Goal: Task Accomplishment & Management: Use online tool/utility

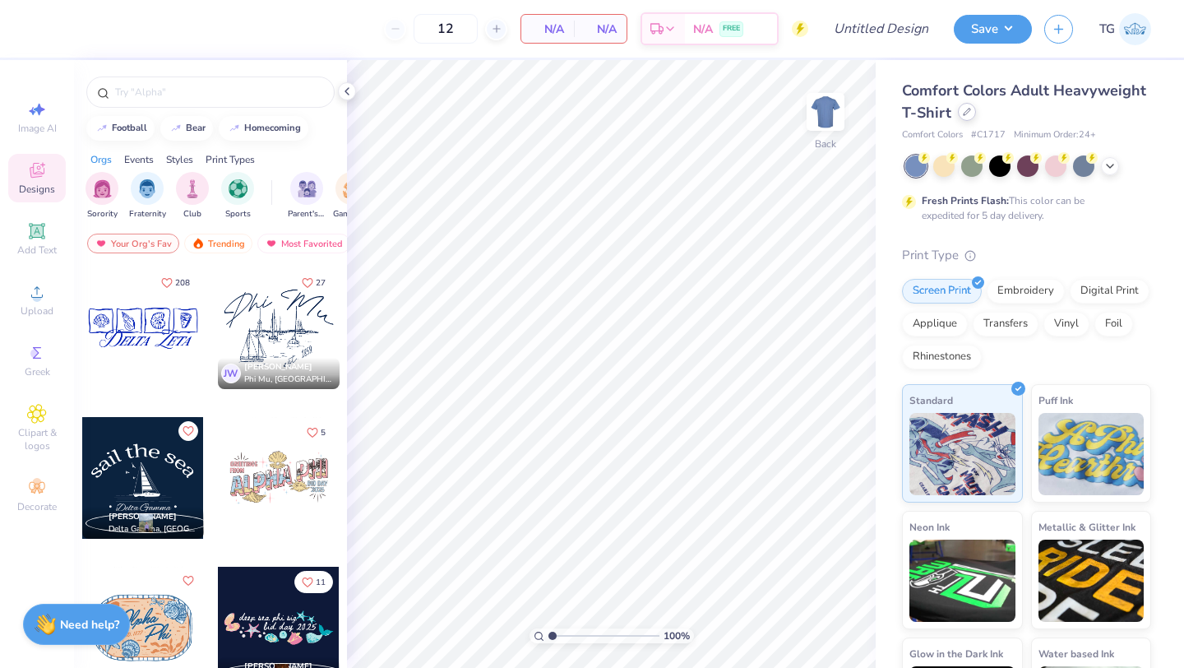
click at [970, 113] on div at bounding box center [967, 112] width 18 height 18
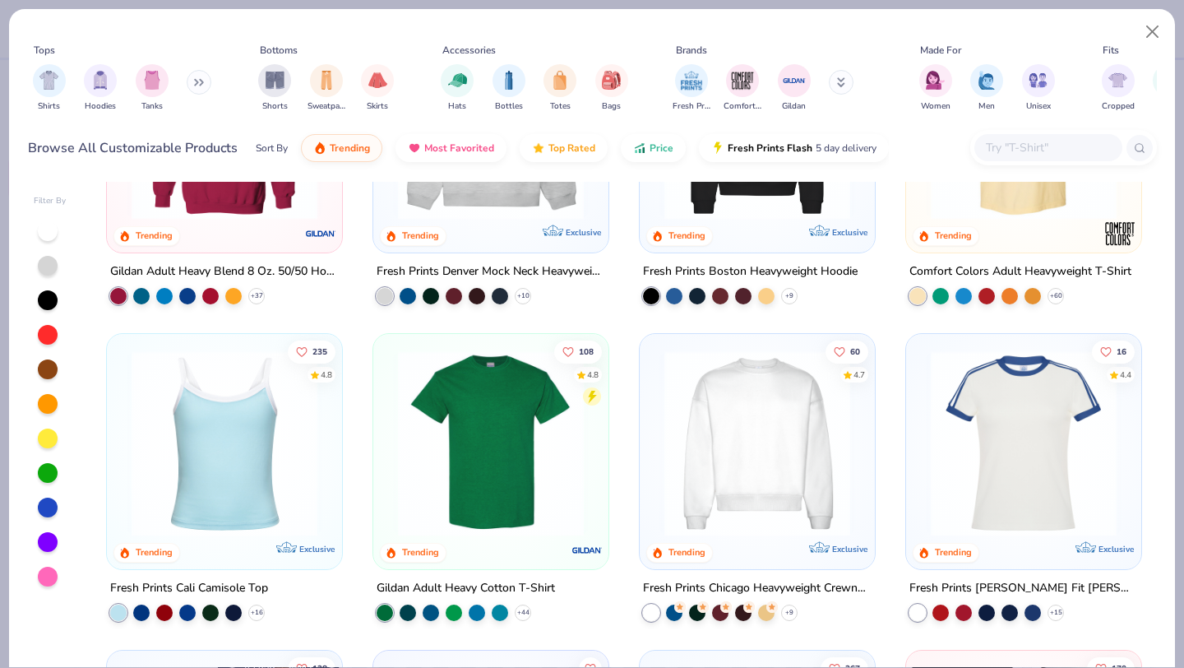
scroll to position [187, 0]
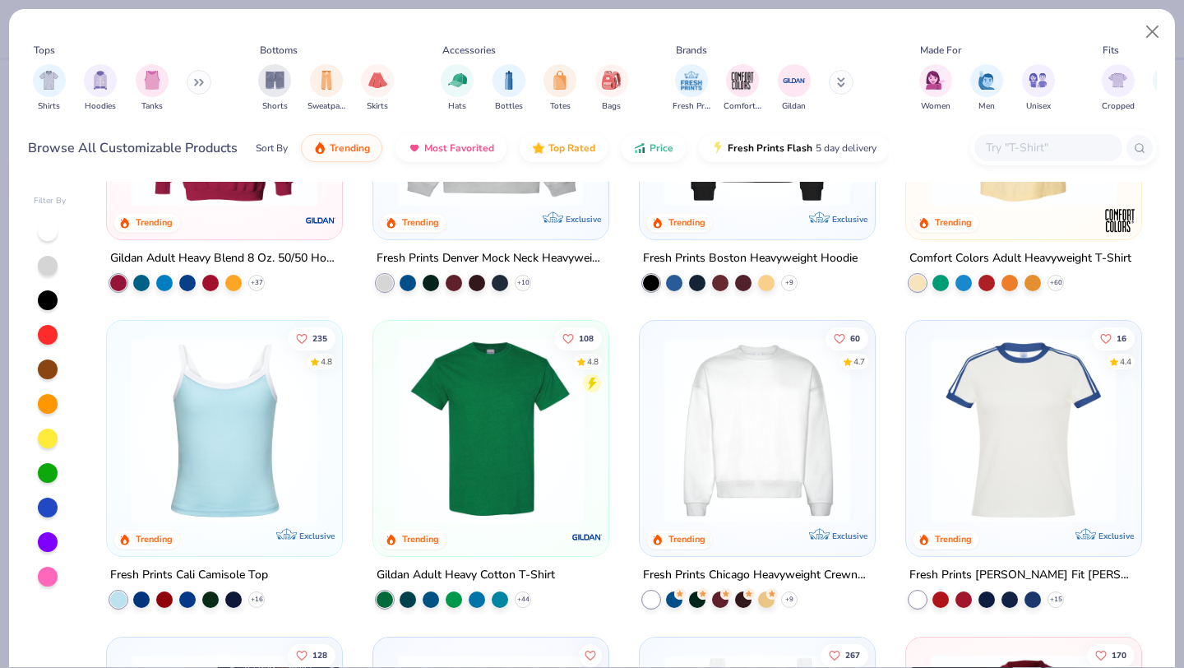
click at [497, 454] on img at bounding box center [491, 430] width 202 height 186
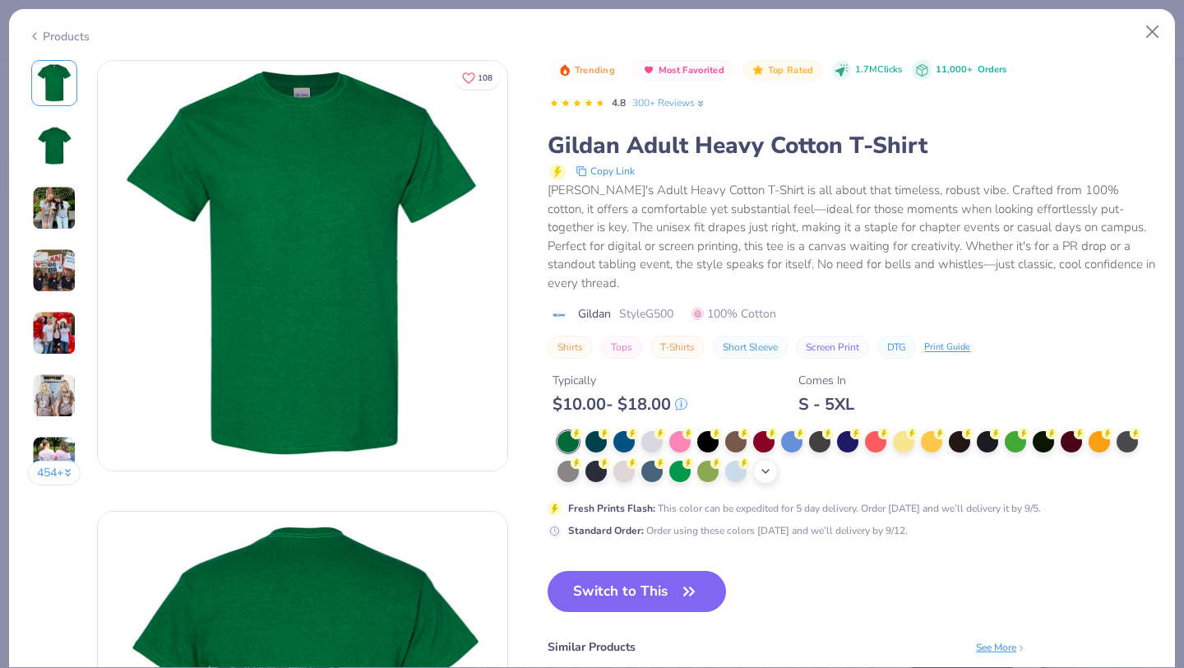
click at [765, 465] on icon at bounding box center [765, 471] width 13 height 13
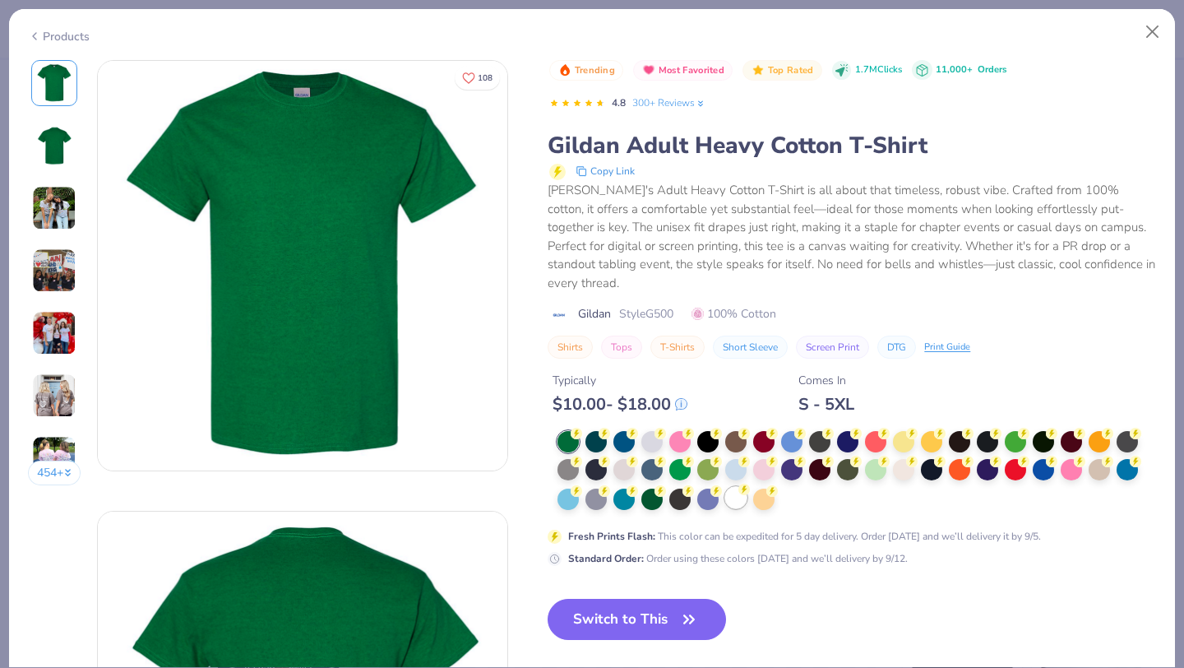
click at [737, 487] on div at bounding box center [735, 497] width 21 height 21
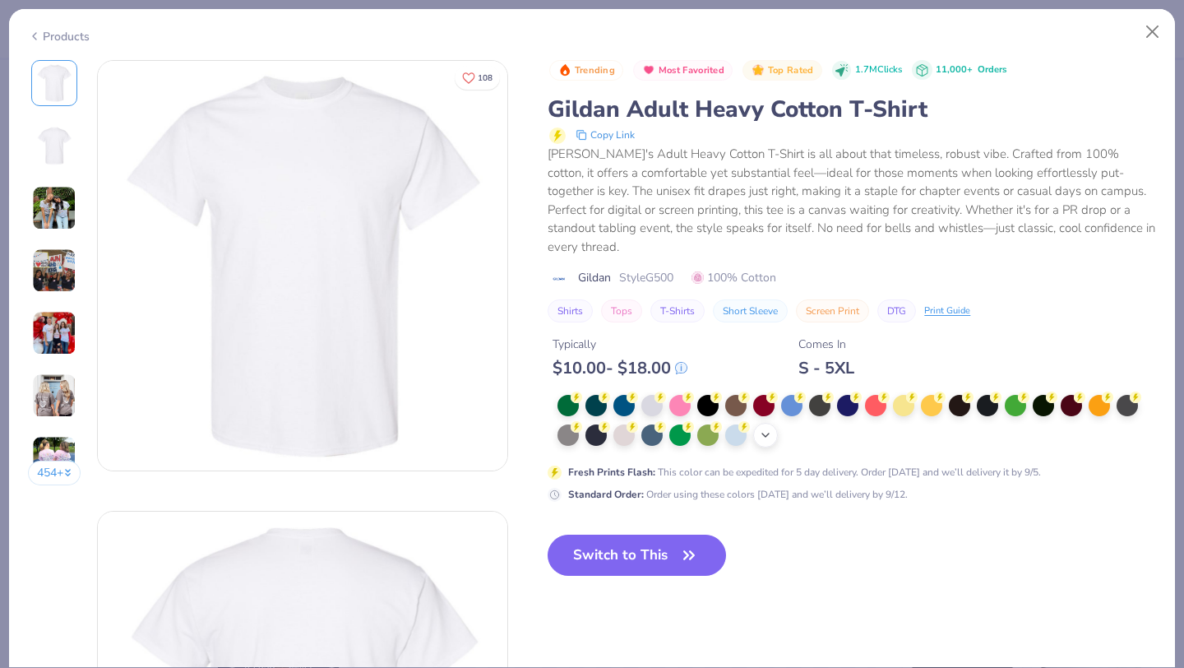
click at [769, 428] on icon at bounding box center [765, 434] width 13 height 13
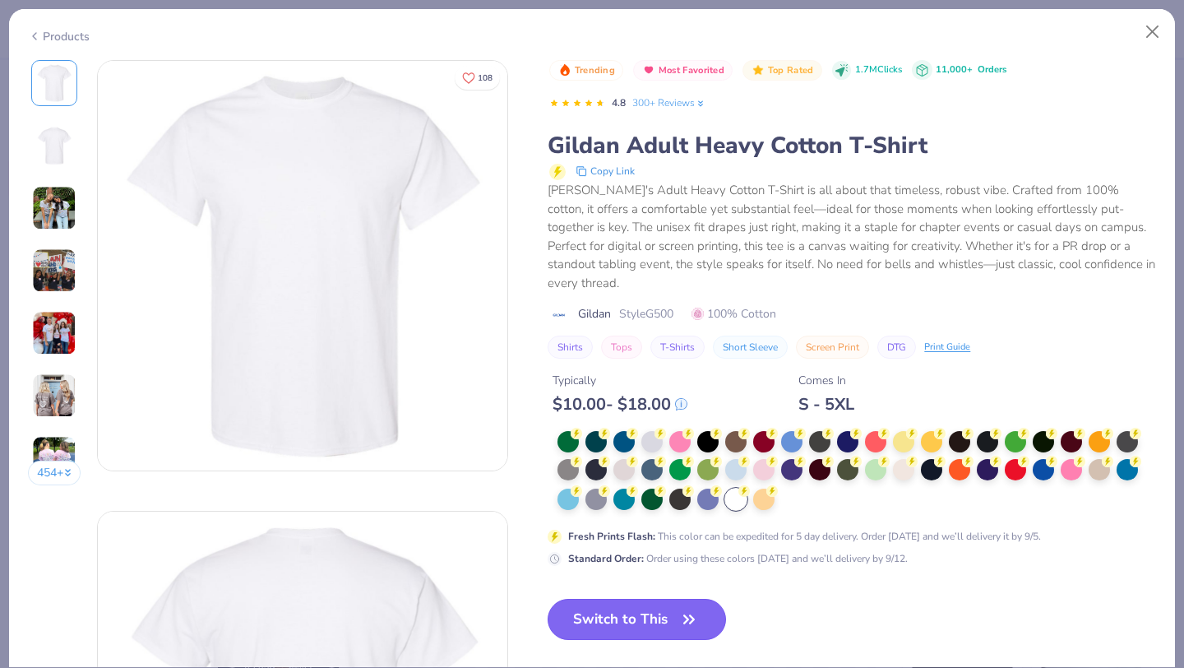
click at [623, 599] on button "Switch to This" at bounding box center [637, 619] width 178 height 41
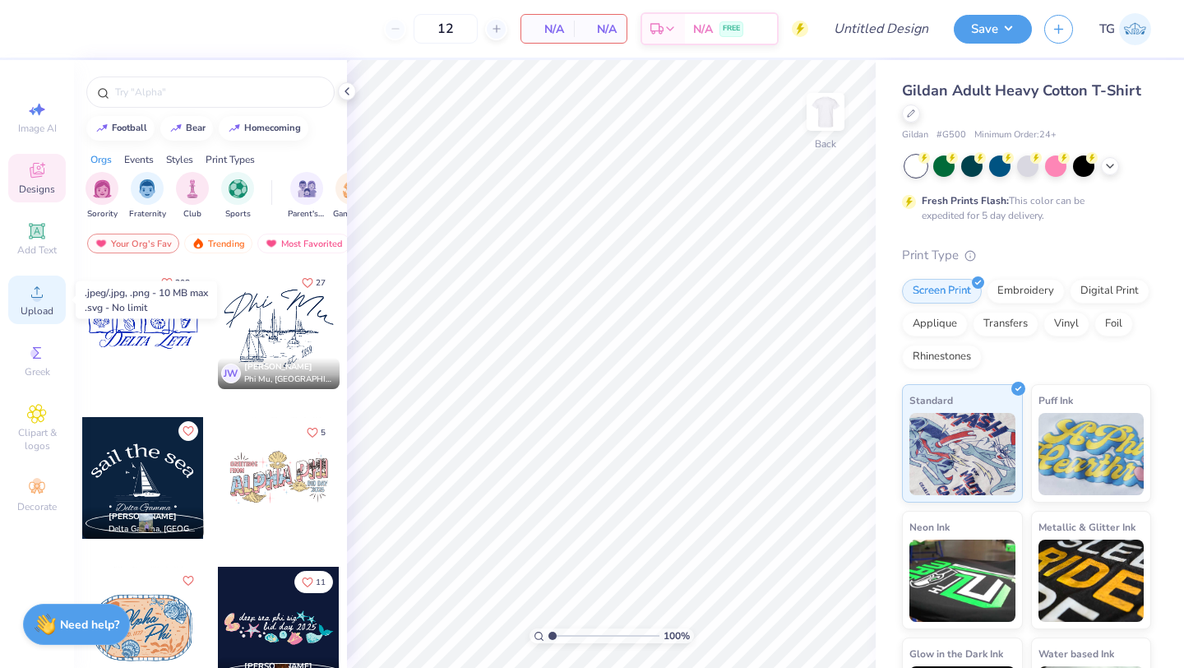
click at [44, 299] on icon at bounding box center [37, 292] width 20 height 20
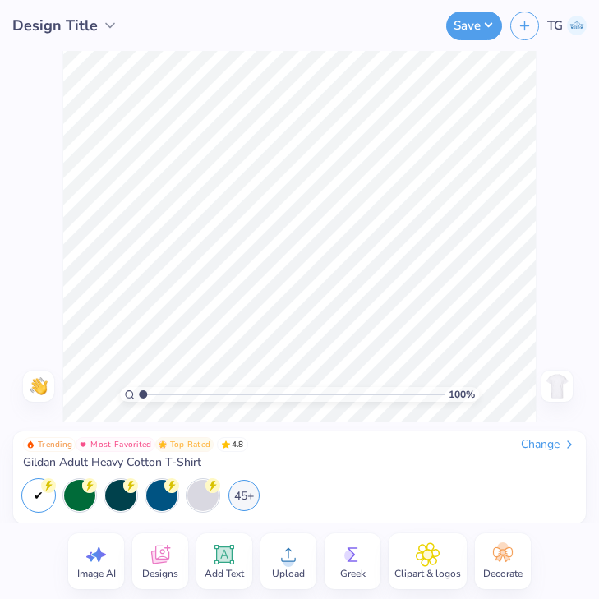
click at [288, 560] on circle at bounding box center [289, 562] width 12 height 12
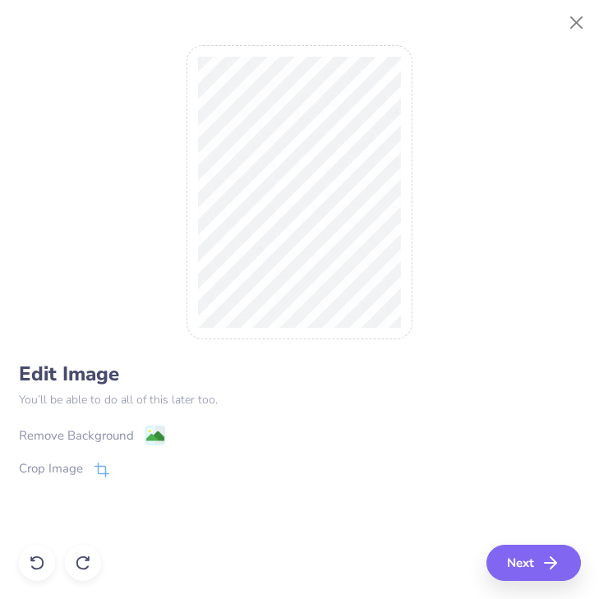
click at [121, 432] on div "Remove Background" at bounding box center [76, 436] width 115 height 19
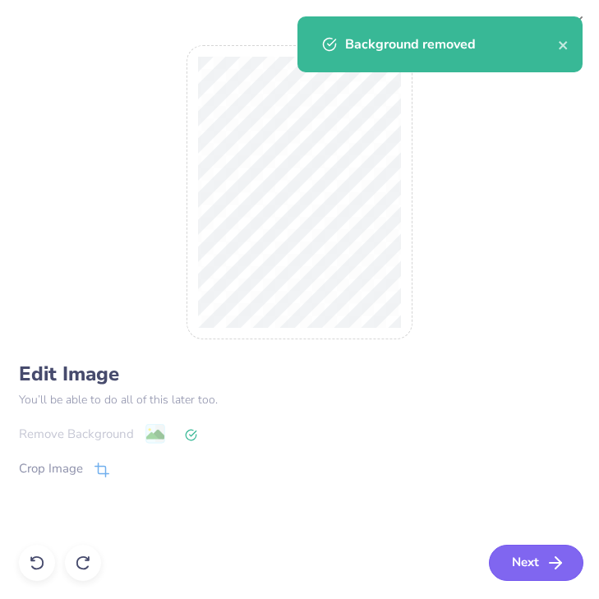
click at [521, 561] on button "Next" at bounding box center [536, 563] width 95 height 36
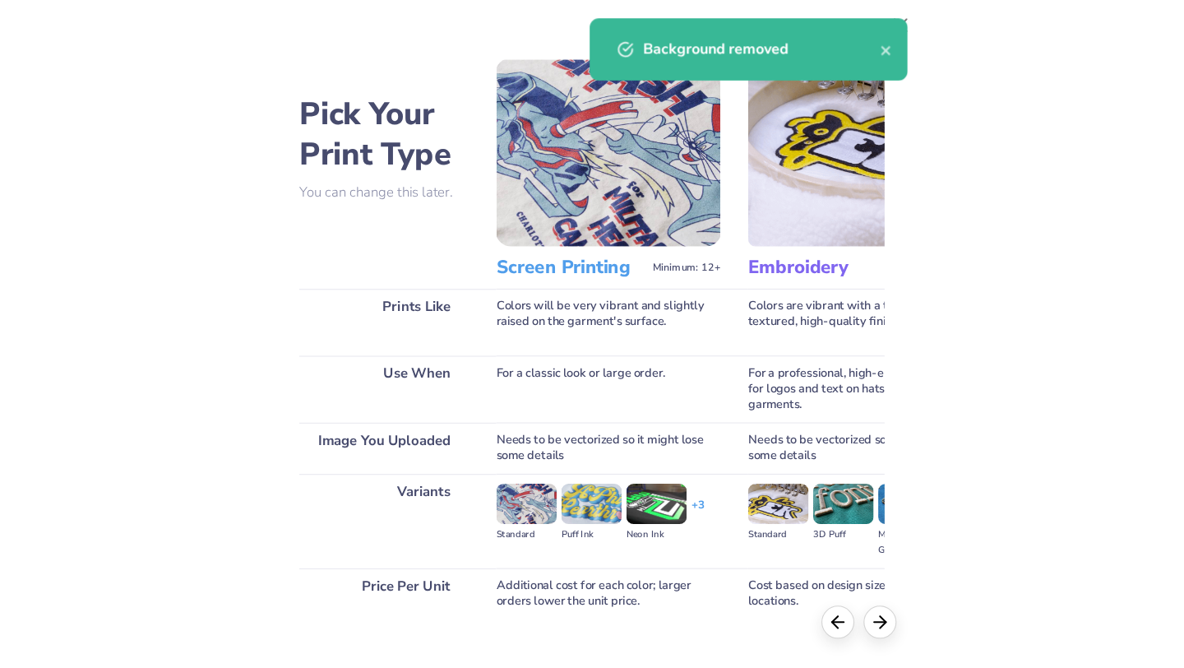
scroll to position [94, 0]
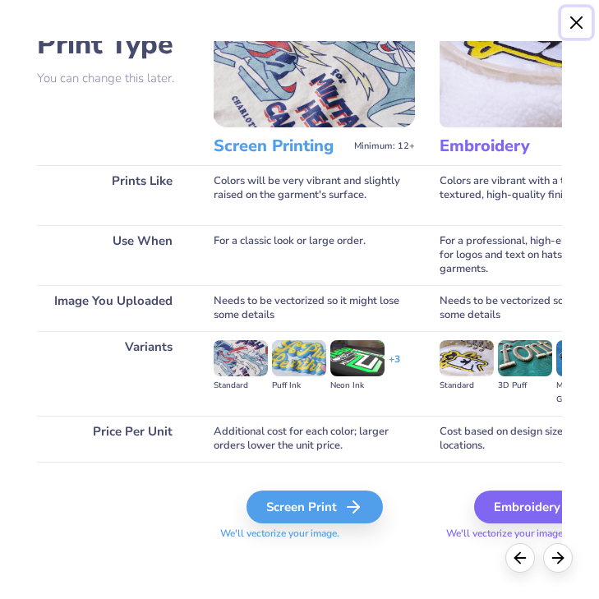
click at [578, 16] on button "Close" at bounding box center [577, 22] width 31 height 31
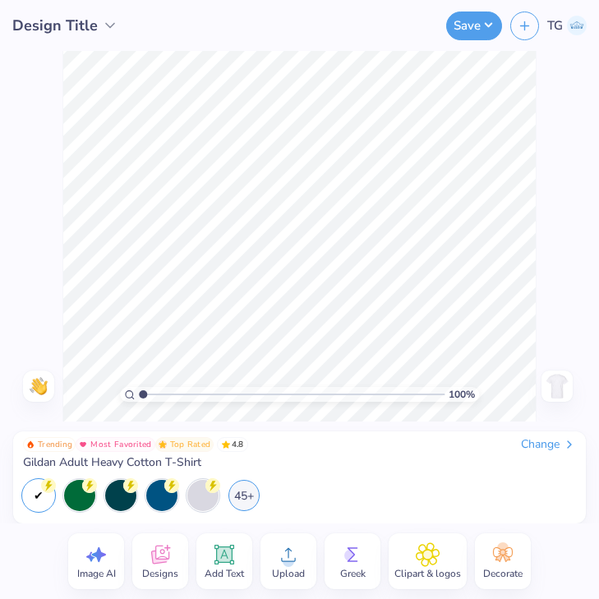
click at [562, 386] on img at bounding box center [557, 386] width 26 height 26
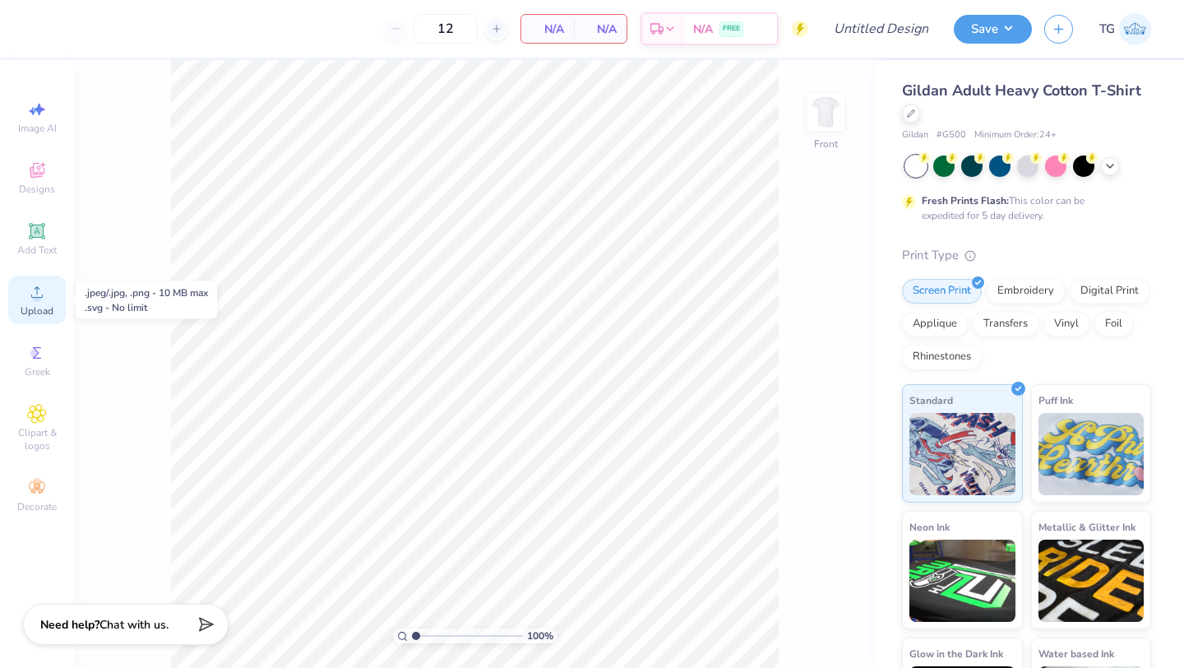
click at [42, 305] on span "Upload" at bounding box center [37, 310] width 33 height 13
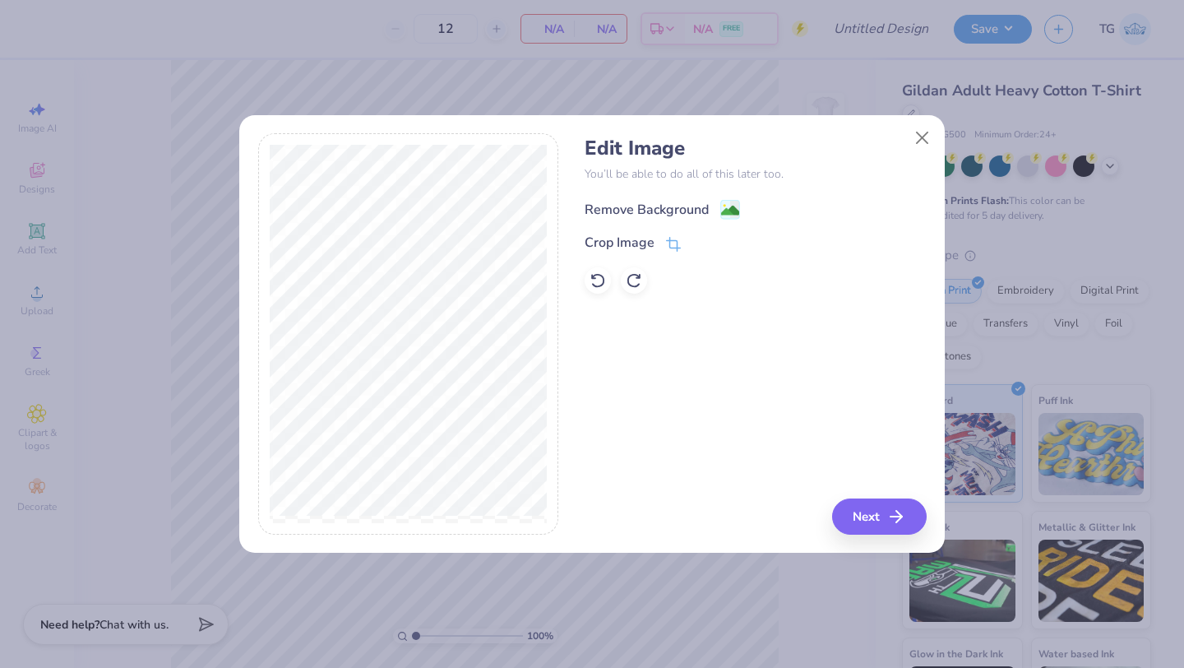
click at [691, 206] on div "Remove Background" at bounding box center [647, 210] width 124 height 20
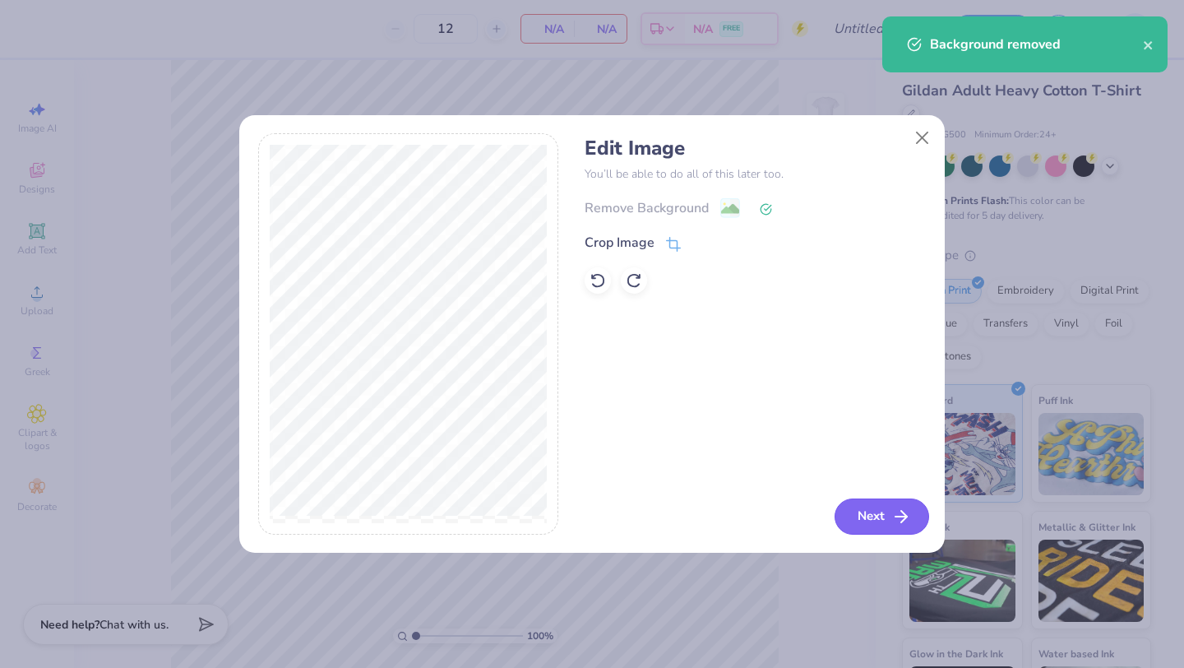
click at [867, 511] on button "Next" at bounding box center [882, 516] width 95 height 36
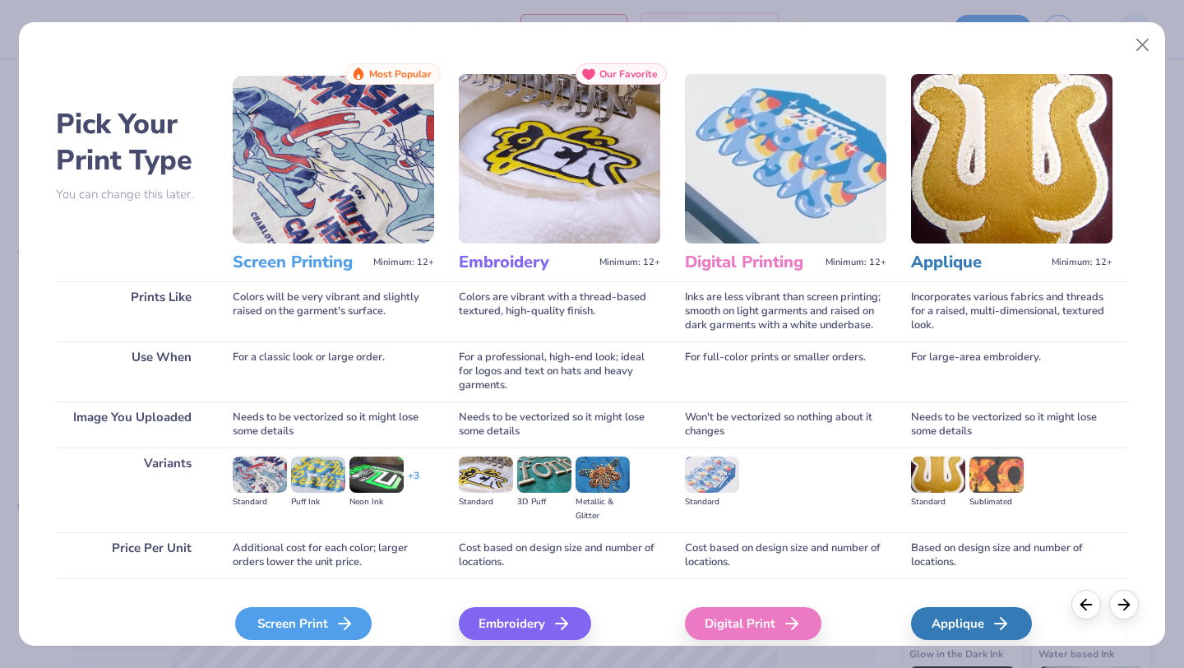
click at [320, 622] on div "Screen Print" at bounding box center [303, 623] width 136 height 33
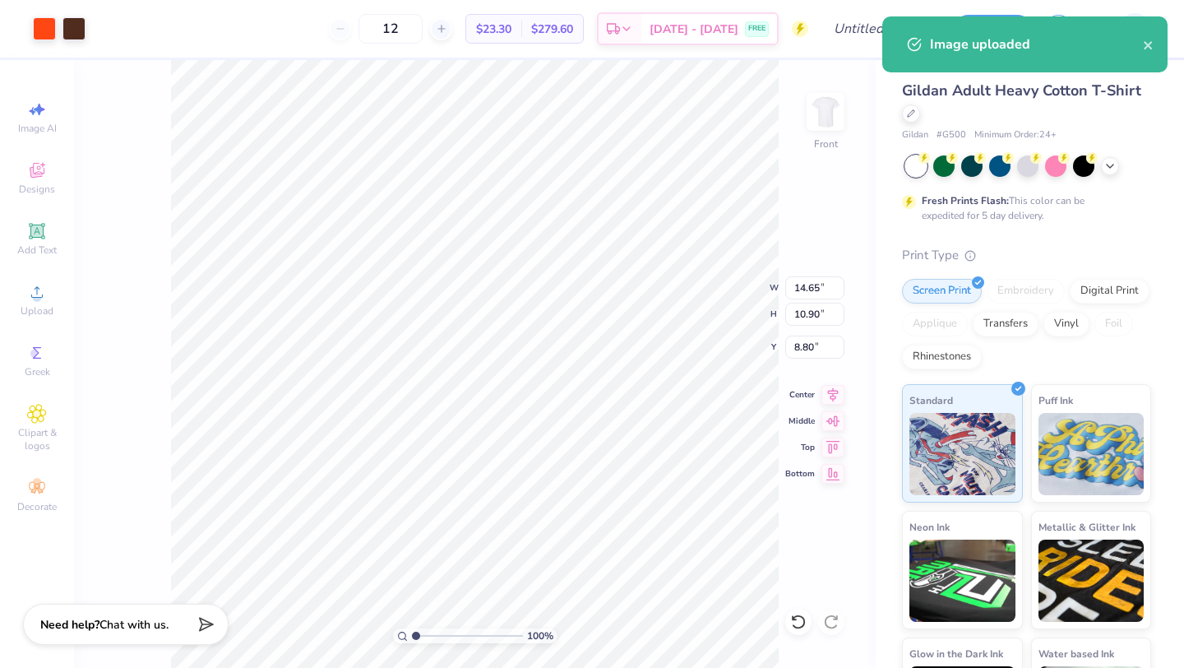
type input "11.33"
type input "8.43"
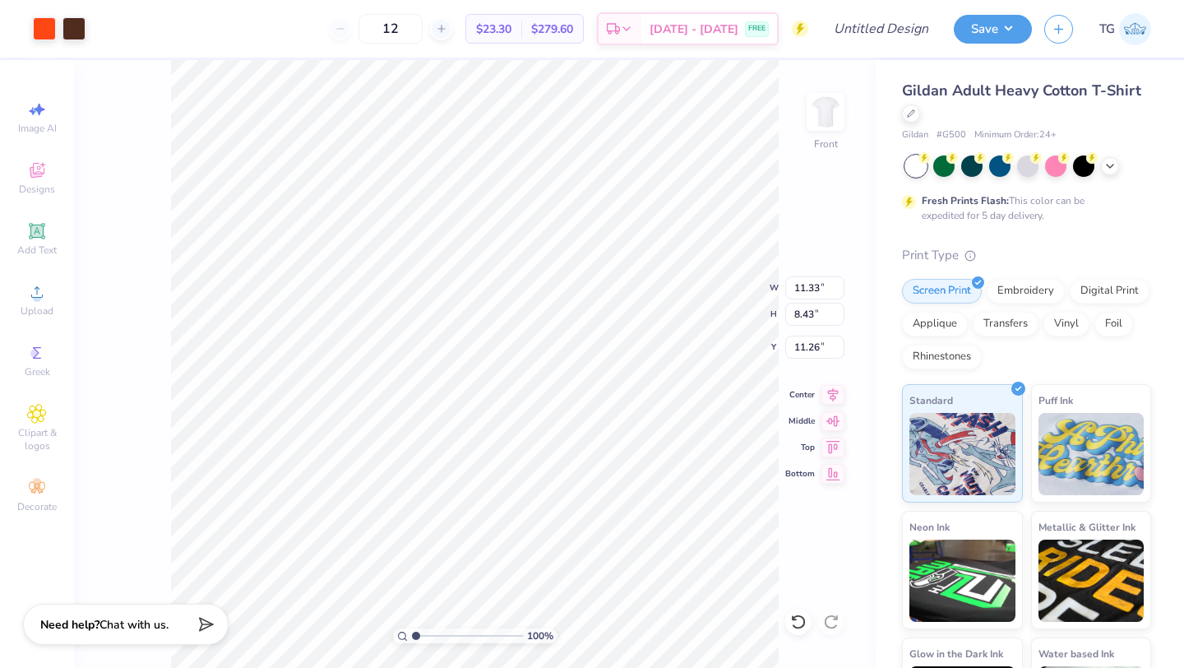
type input "3.00"
click at [828, 122] on img at bounding box center [826, 112] width 66 height 66
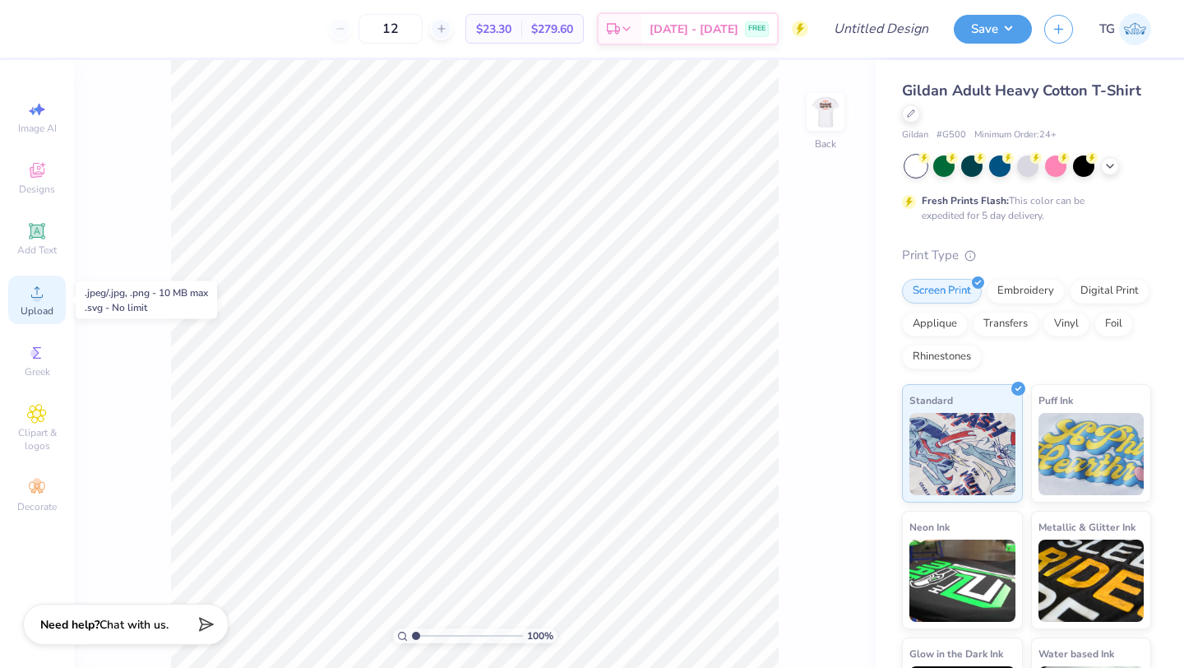
click at [29, 293] on icon at bounding box center [37, 292] width 20 height 20
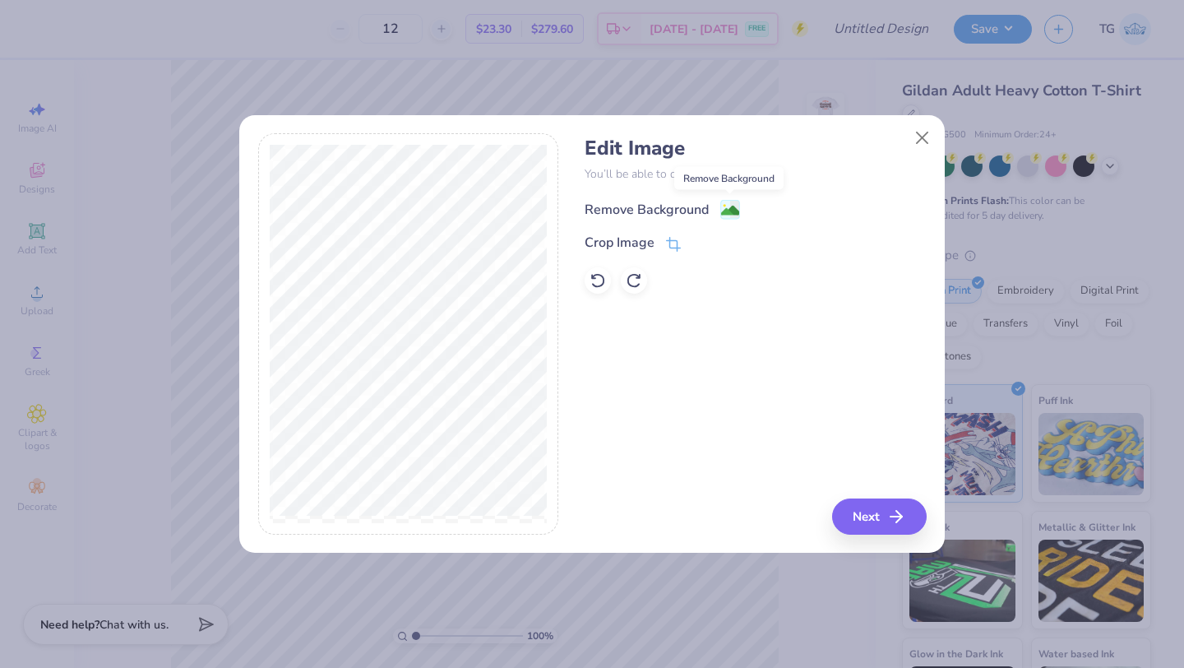
click at [729, 207] on image at bounding box center [730, 210] width 18 height 18
click at [869, 514] on button "Next" at bounding box center [882, 516] width 95 height 36
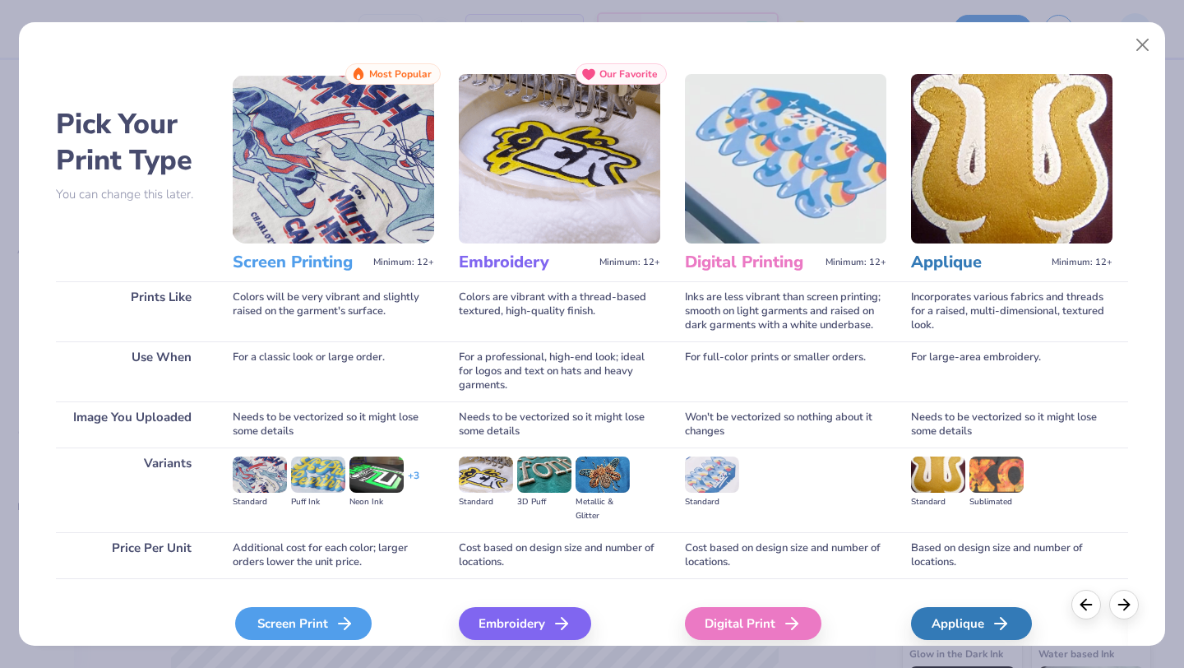
click at [330, 619] on div "Screen Print" at bounding box center [303, 623] width 136 height 33
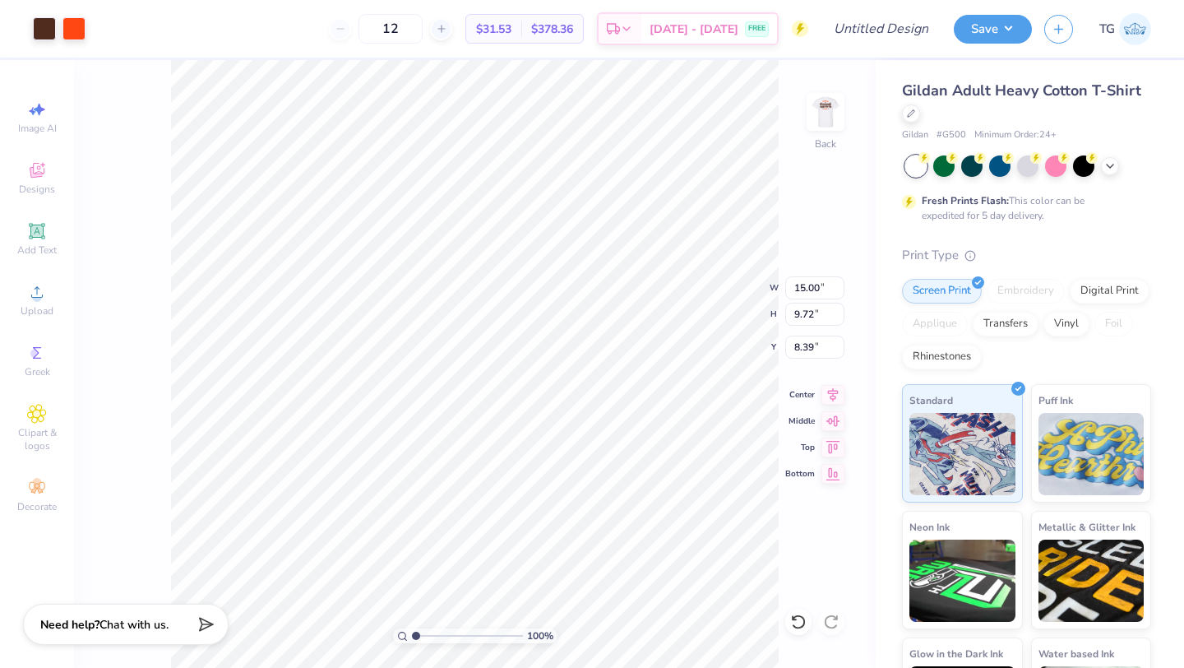
type input "6.06"
type input "3.93"
type input "3.00"
type input "5.07"
type input "3.29"
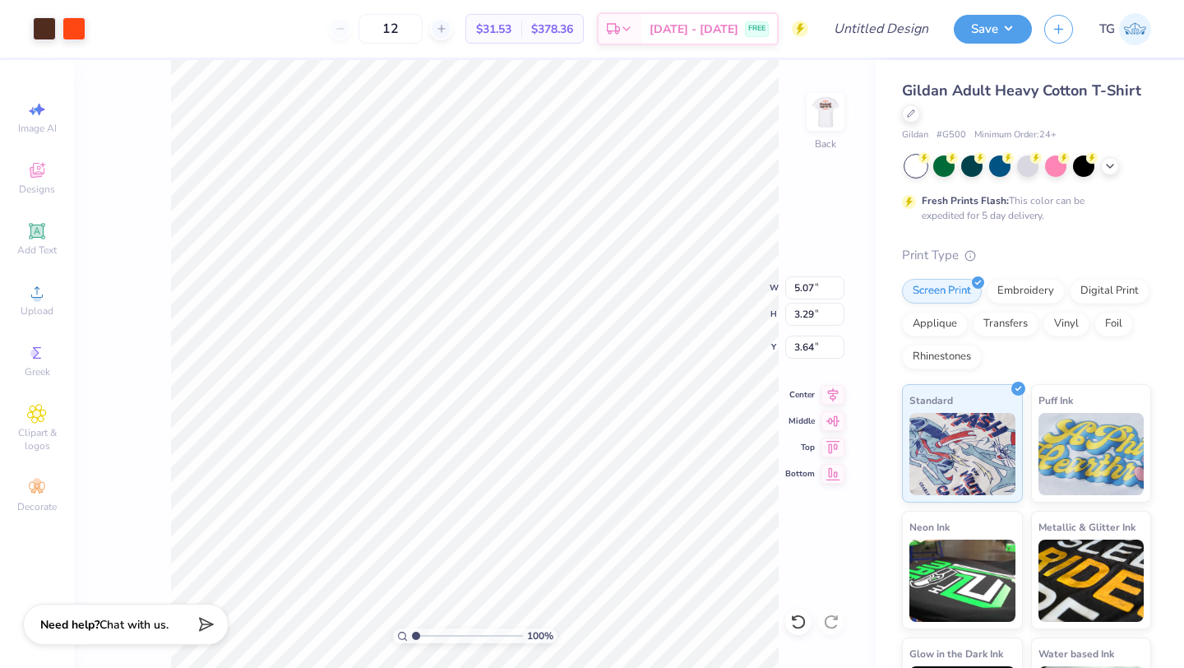
type input "3.00"
click at [423, 34] on input "12" at bounding box center [390, 29] width 64 height 30
type input "150"
click at [824, 121] on img at bounding box center [826, 112] width 66 height 66
click at [824, 121] on img at bounding box center [825, 111] width 33 height 33
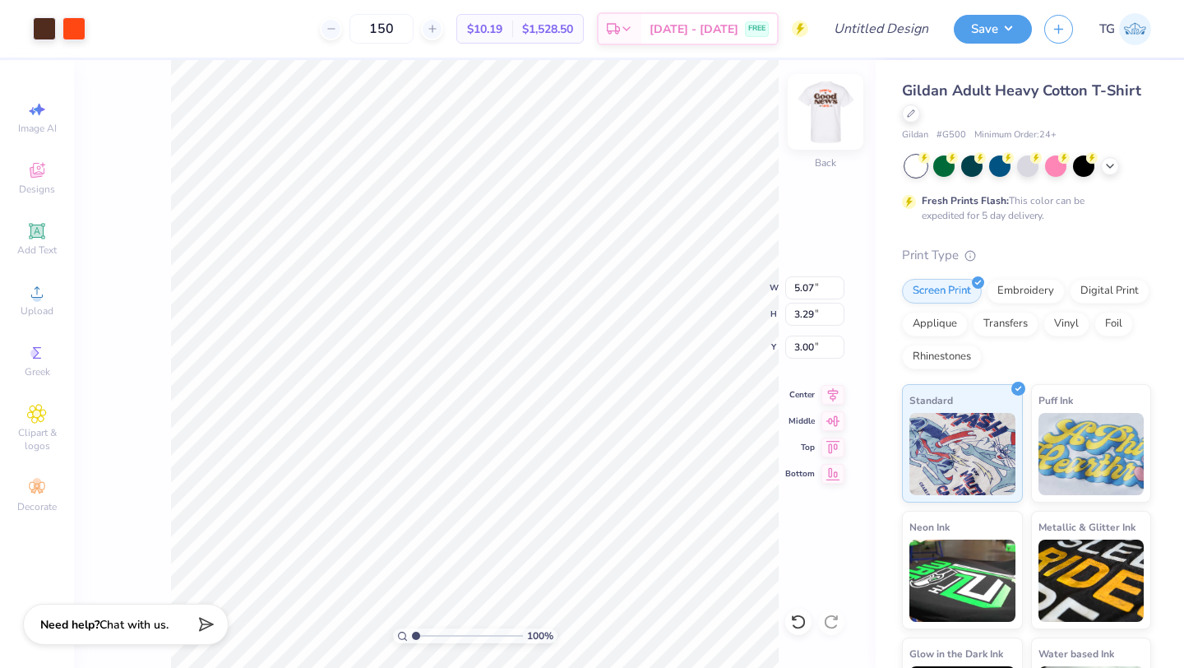
click at [823, 123] on img at bounding box center [826, 112] width 66 height 66
click at [833, 394] on icon at bounding box center [833, 393] width 11 height 14
click at [1003, 25] on button "Save" at bounding box center [993, 26] width 78 height 29
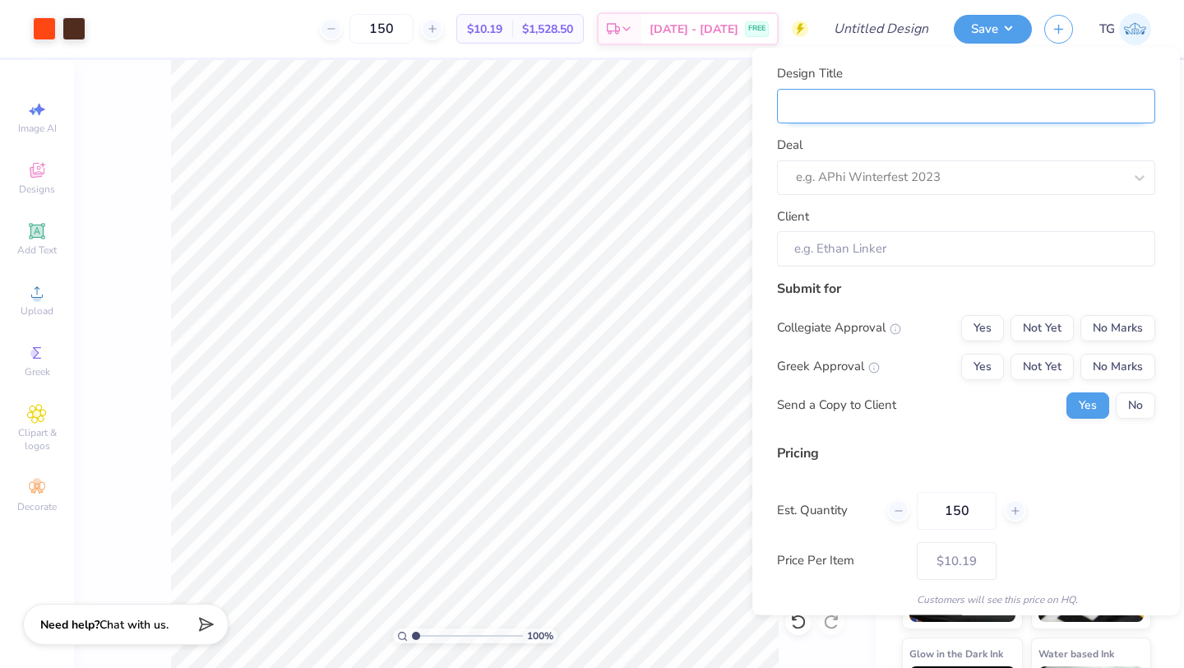
click at [903, 106] on input "Design Title" at bounding box center [966, 105] width 378 height 35
type input "S"
type input "Sp"
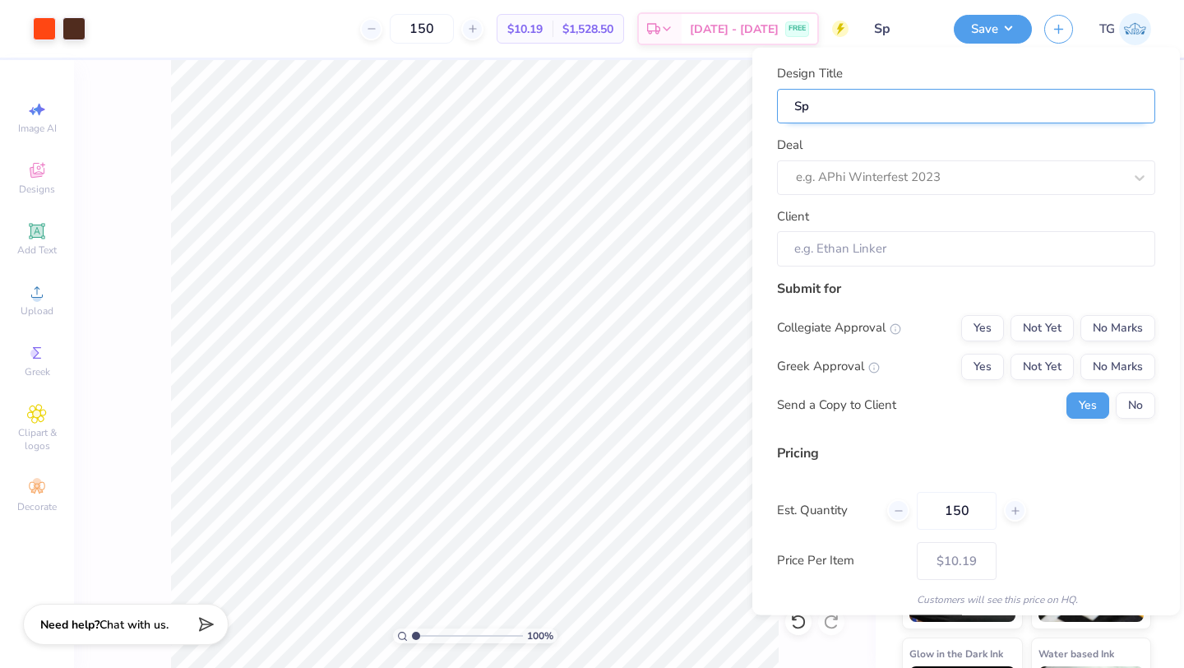
type input "Spr"
type input "Spre"
type input "Sprea"
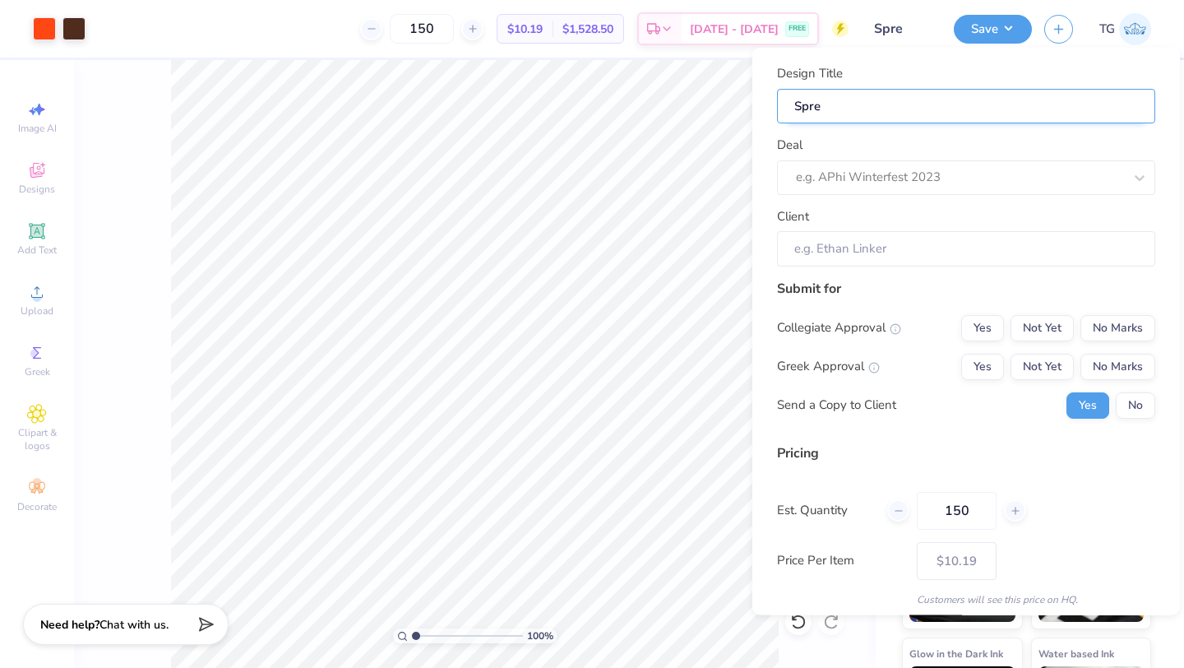
type input "Sprea"
type input "Spread"
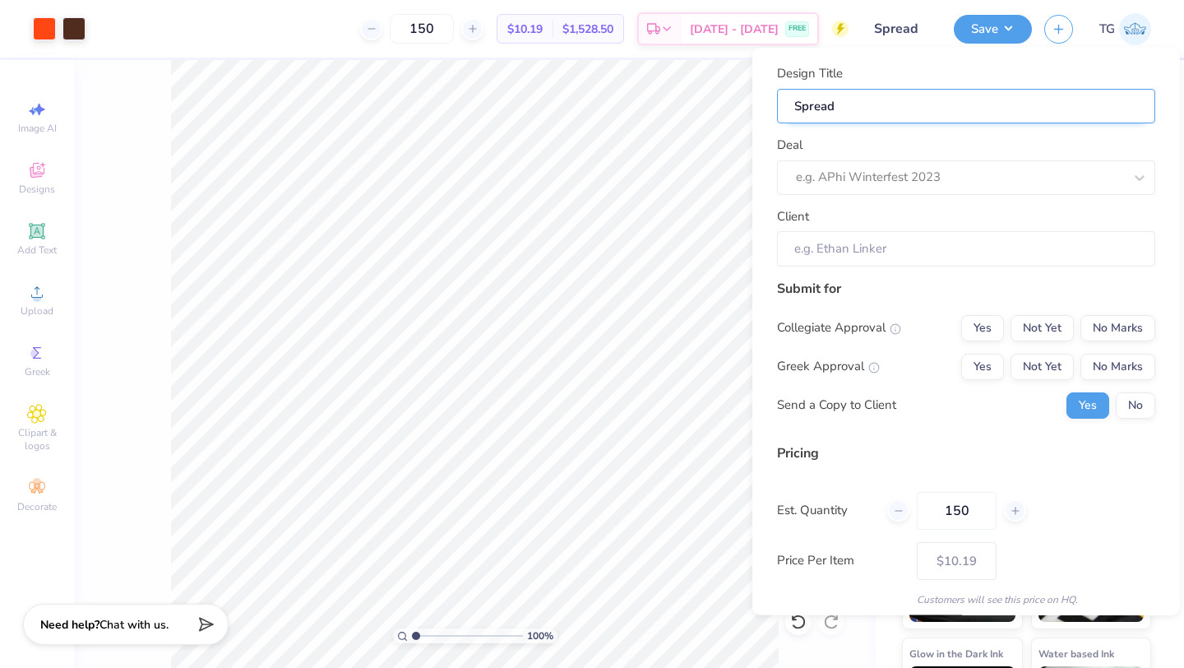
type input "Spread G"
type input "Spread Go"
type input "Spread Goo"
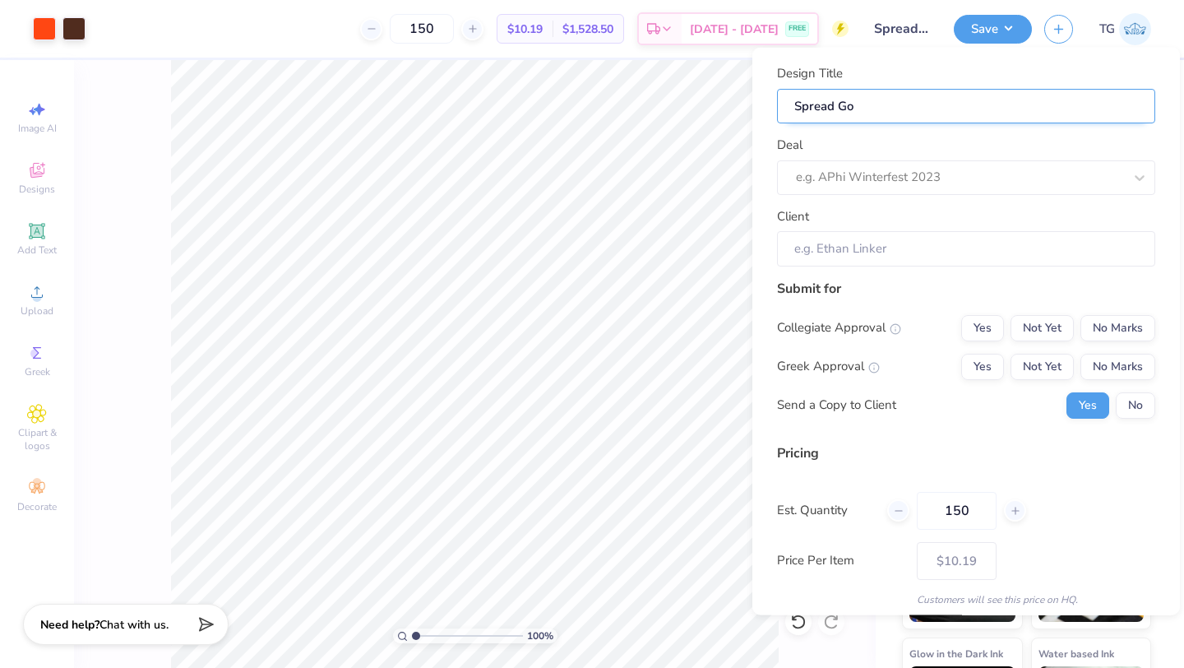
type input "Spread Goo"
type input "Spread Good"
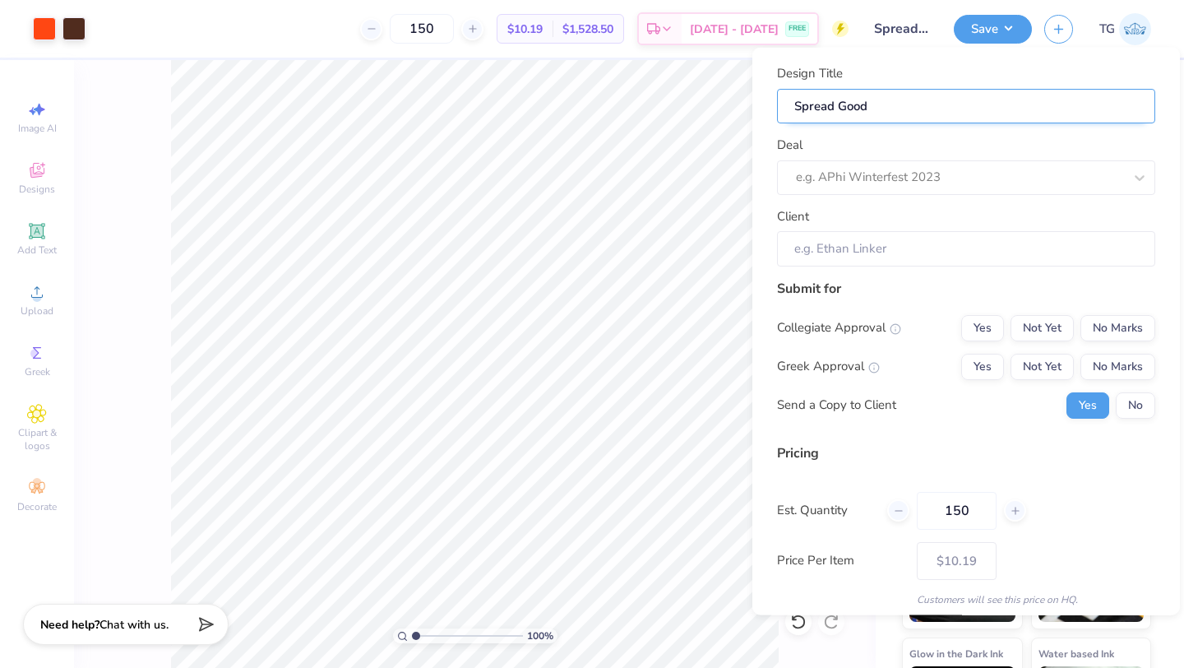
type input "Spread Good N"
type input "Spread Good Ne"
type input "Spread Good New"
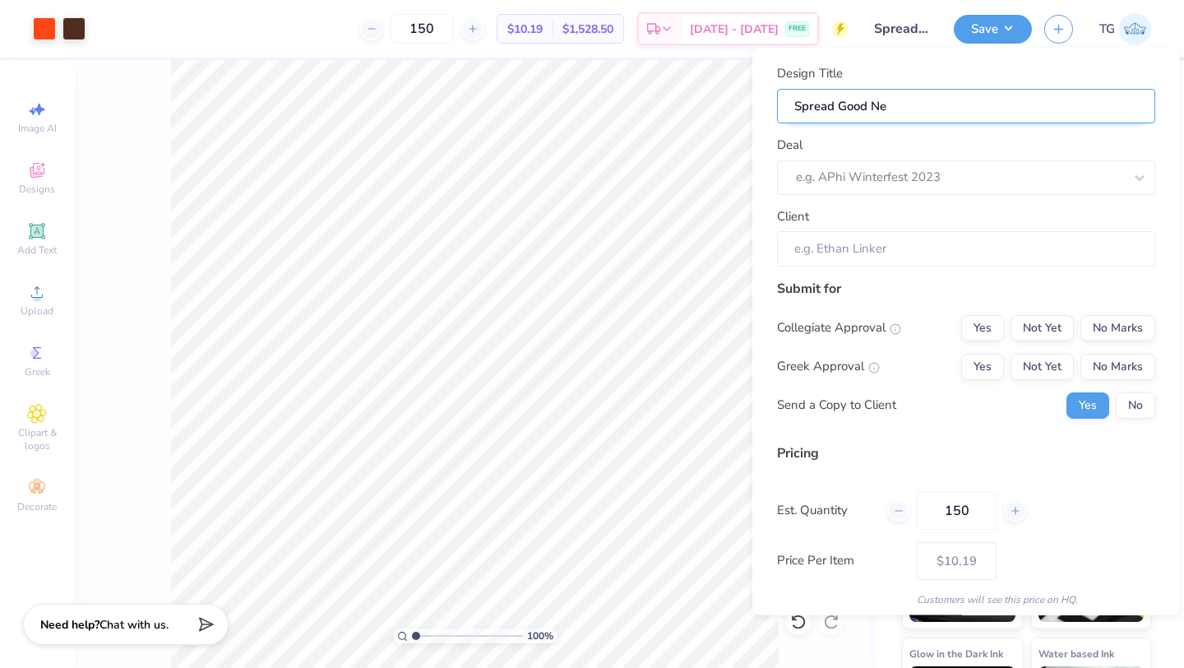
type input "Spread Good New"
type input "Spread Good News"
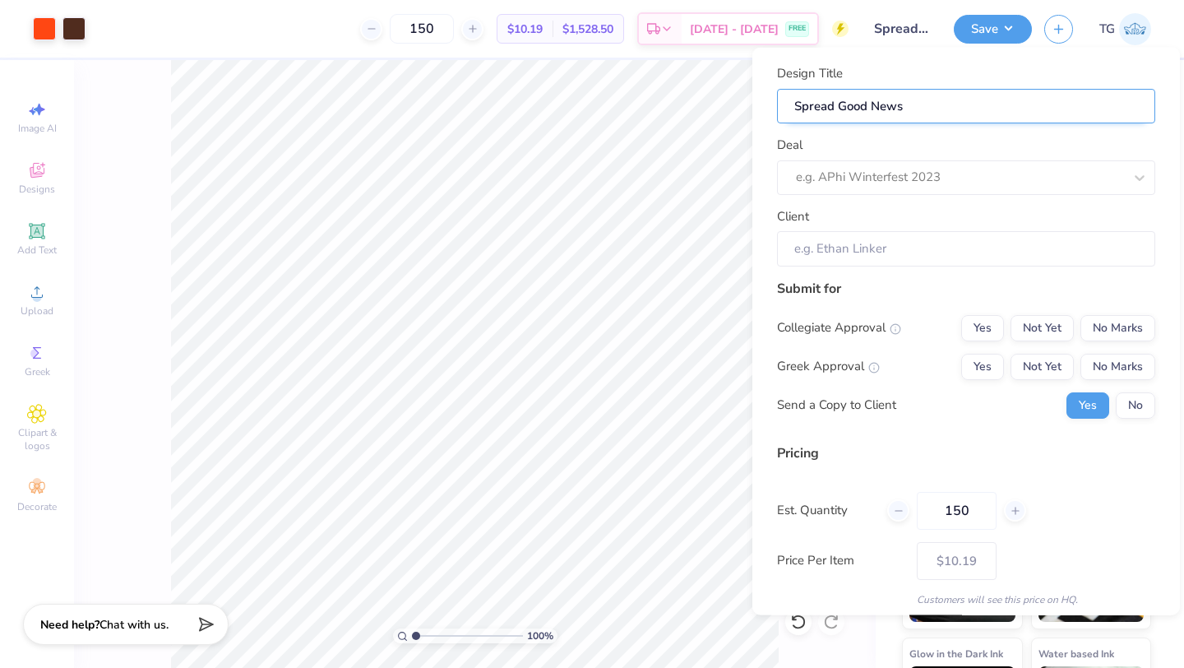
type input "Spread Good News W"
type input "Spread Good News Wh"
type input "Spread Good News Whi"
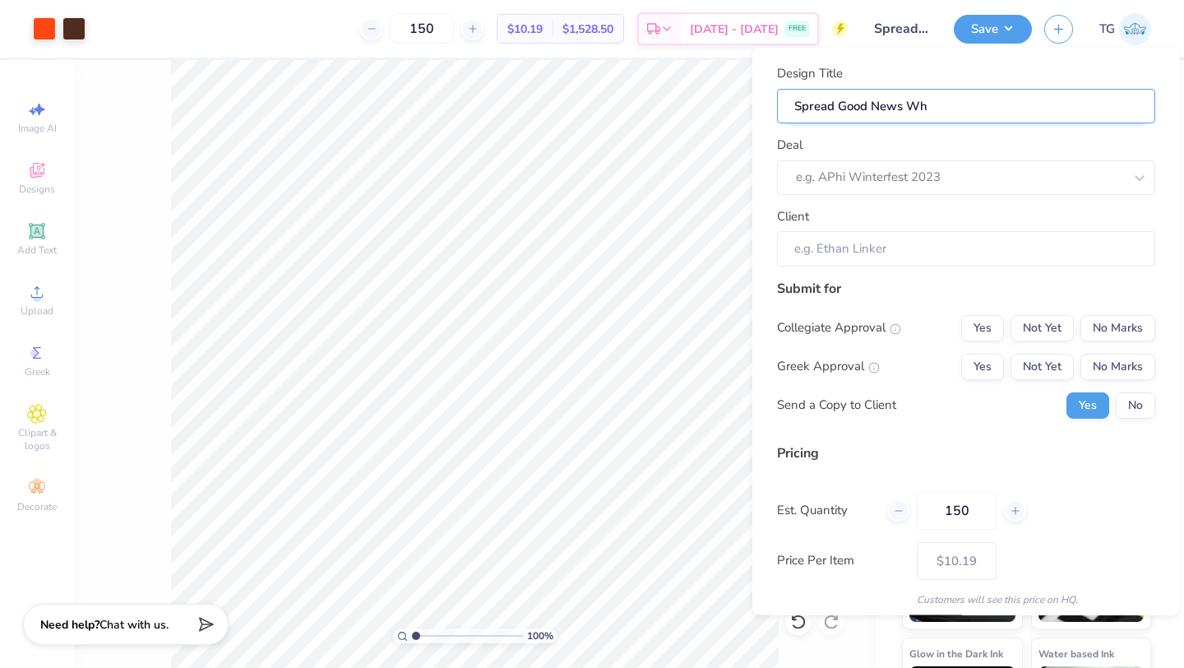
type input "Spread Good News Whi"
type input "Spread Good News Whit"
type input "Spread Good News White"
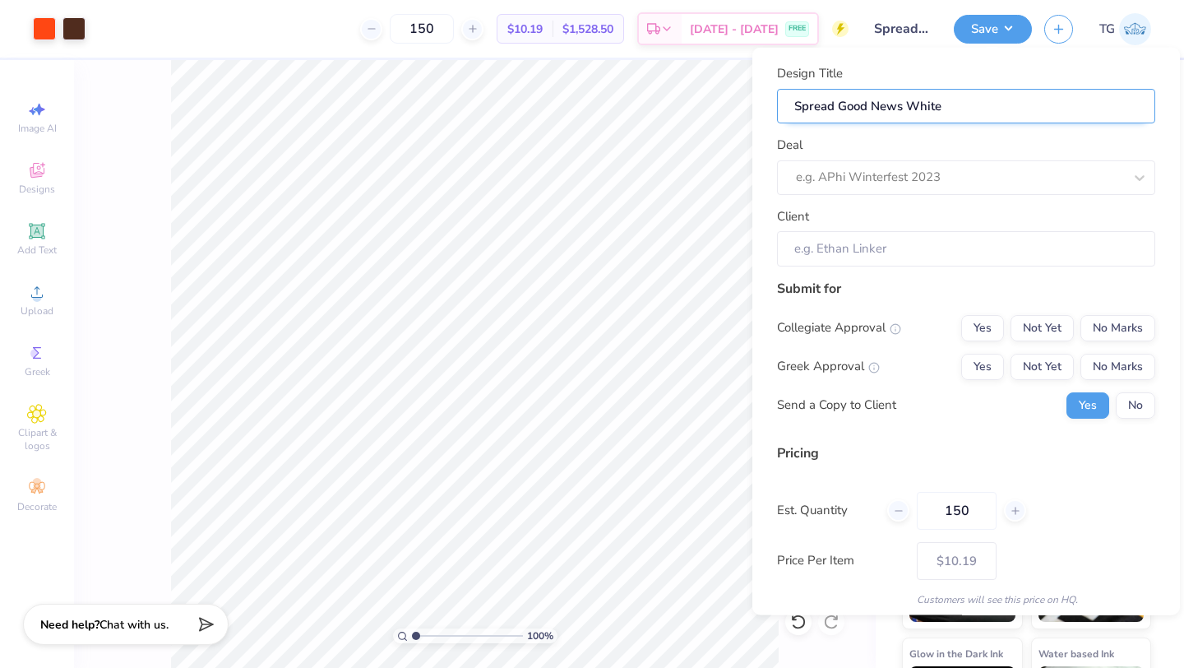
type input "Spread Good News White"
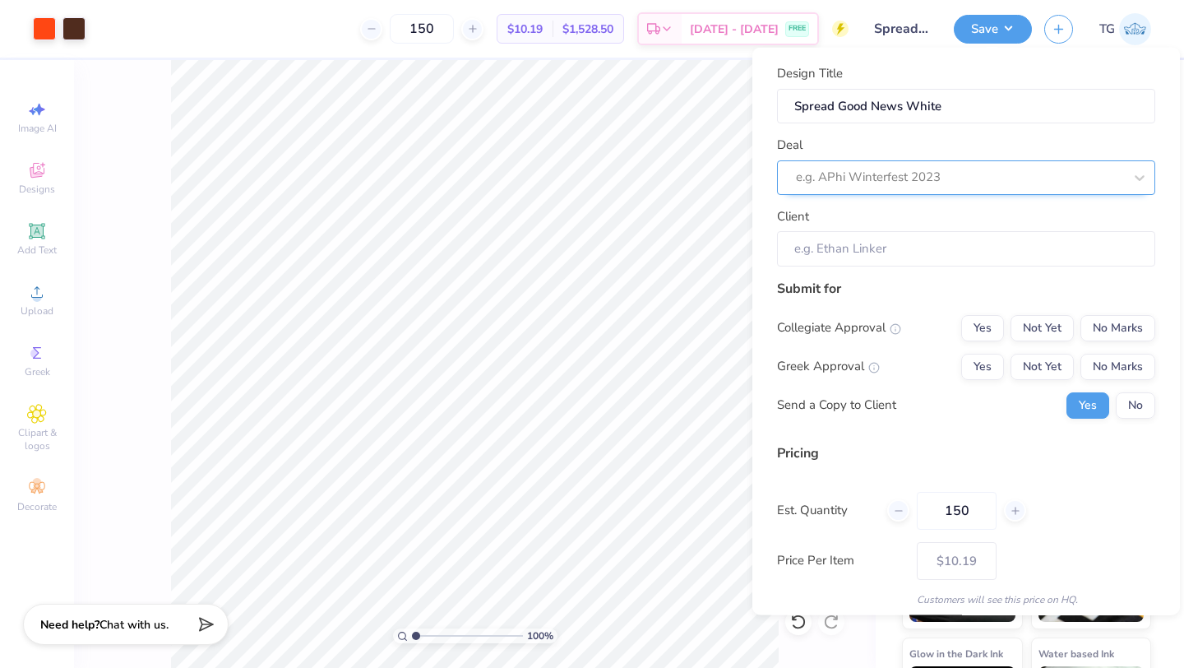
click at [940, 178] on div at bounding box center [959, 177] width 327 height 22
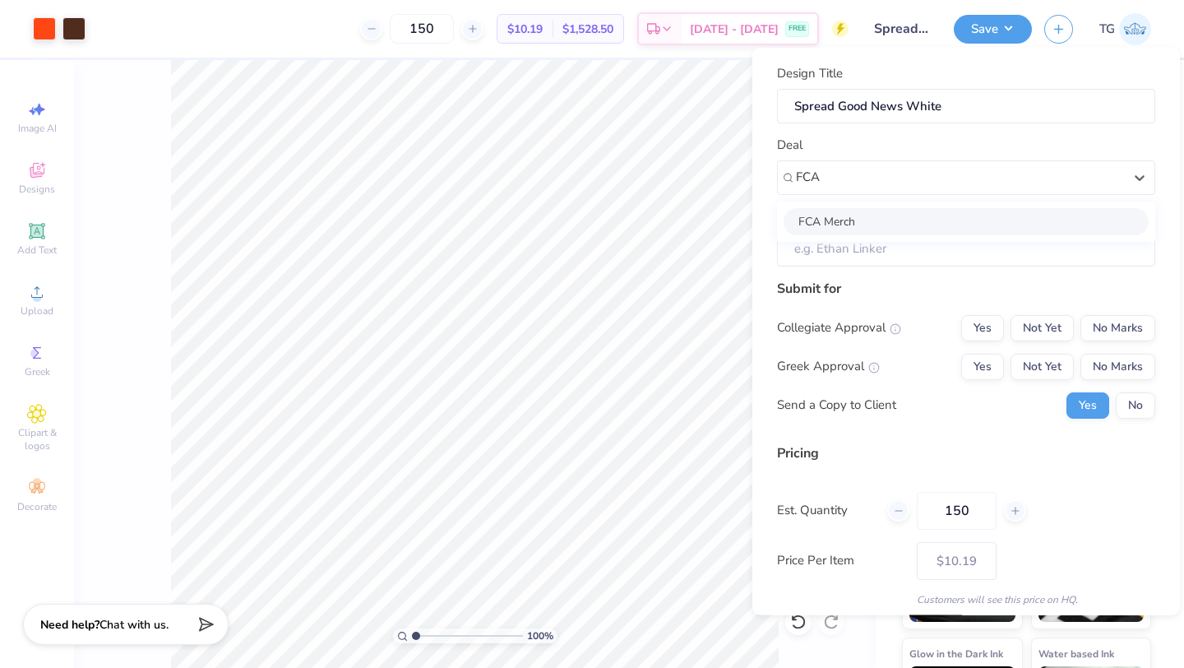
click at [933, 217] on div "FCA Merch" at bounding box center [966, 220] width 365 height 27
type input "FCA"
type input "Love Akpan"
click at [984, 320] on button "Yes" at bounding box center [982, 327] width 43 height 26
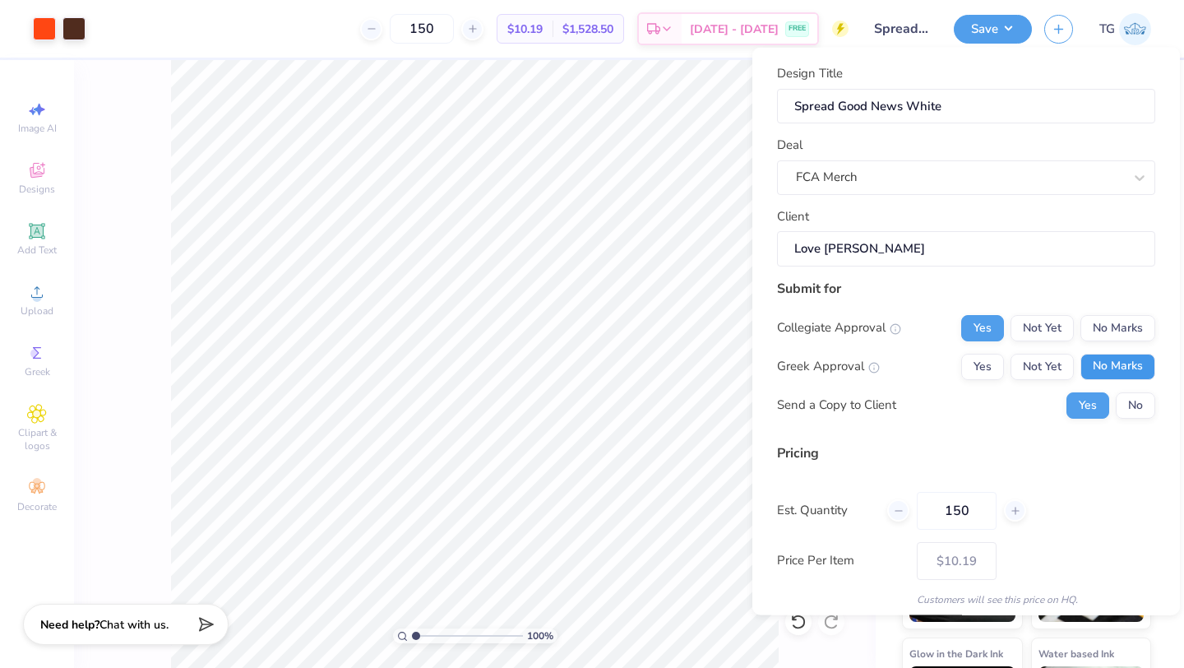
click at [1099, 368] on button "No Marks" at bounding box center [1117, 366] width 75 height 26
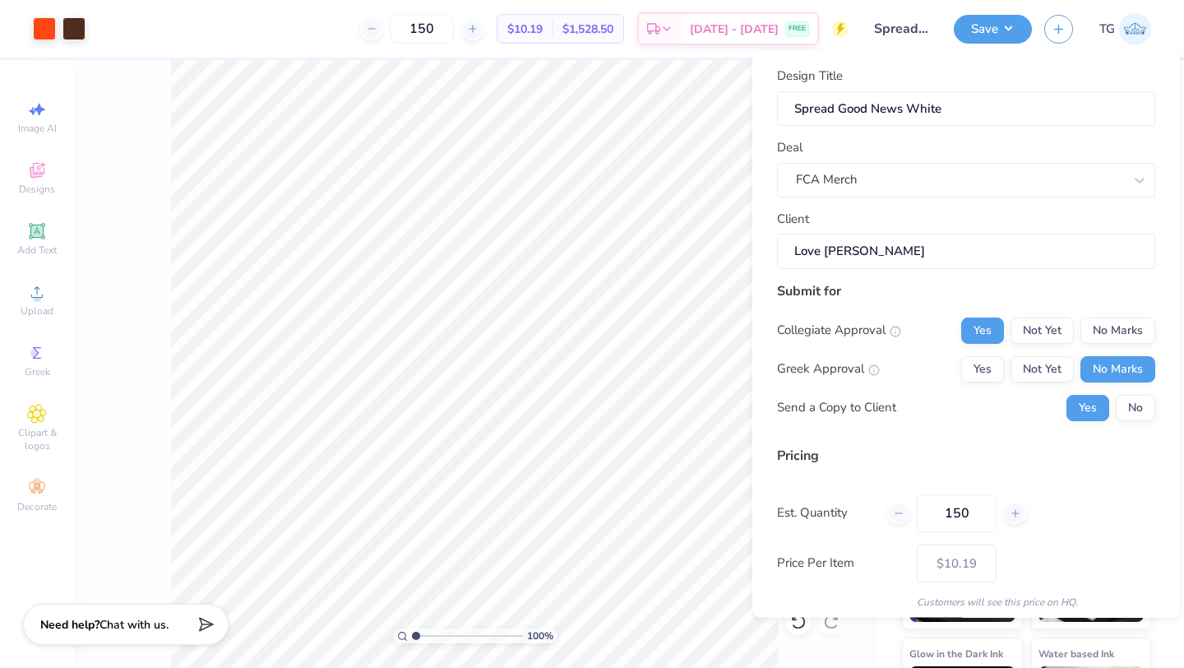
scroll to position [59, 0]
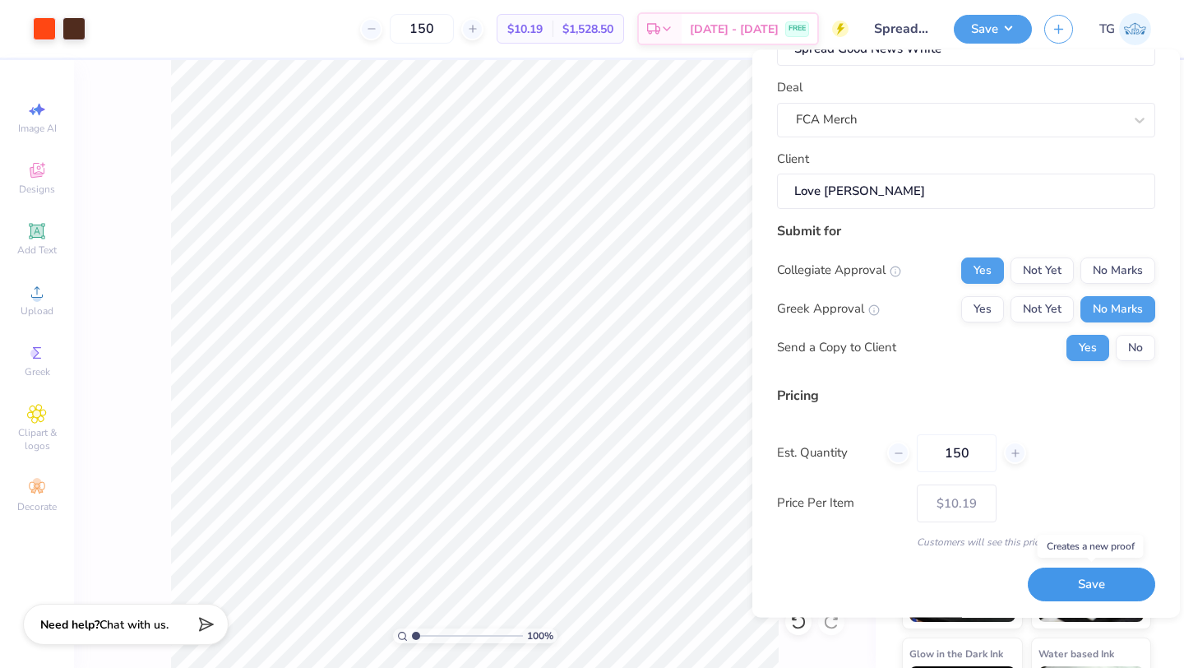
click at [1091, 581] on button "Save" at bounding box center [1091, 585] width 127 height 34
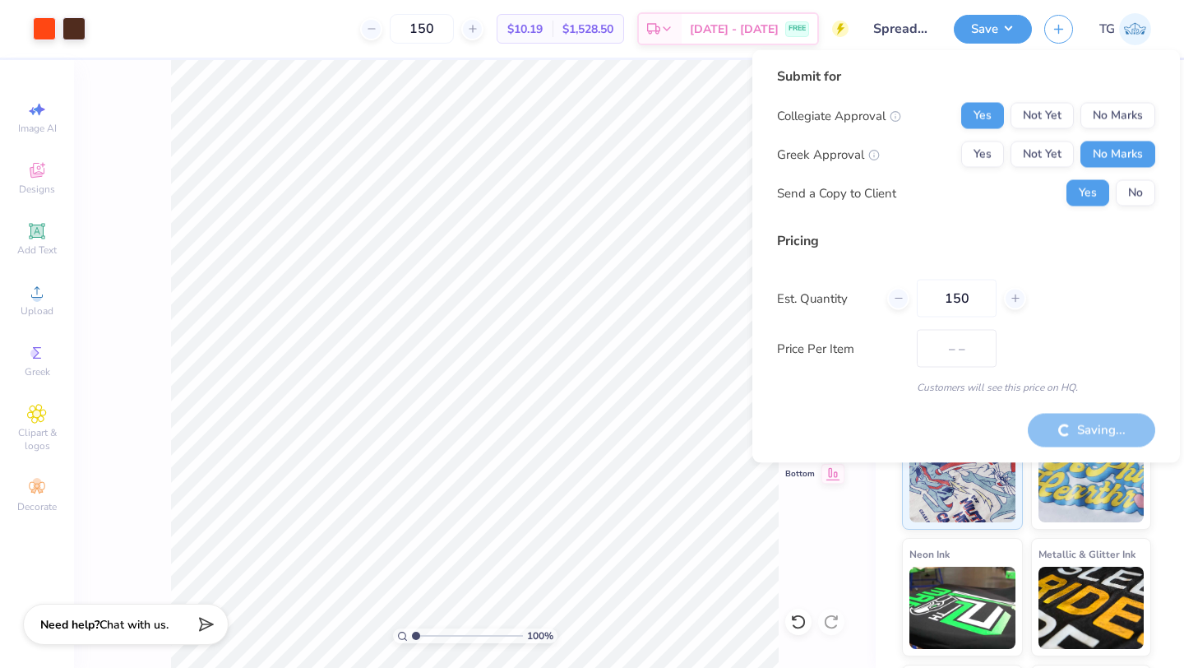
type input "$10.19"
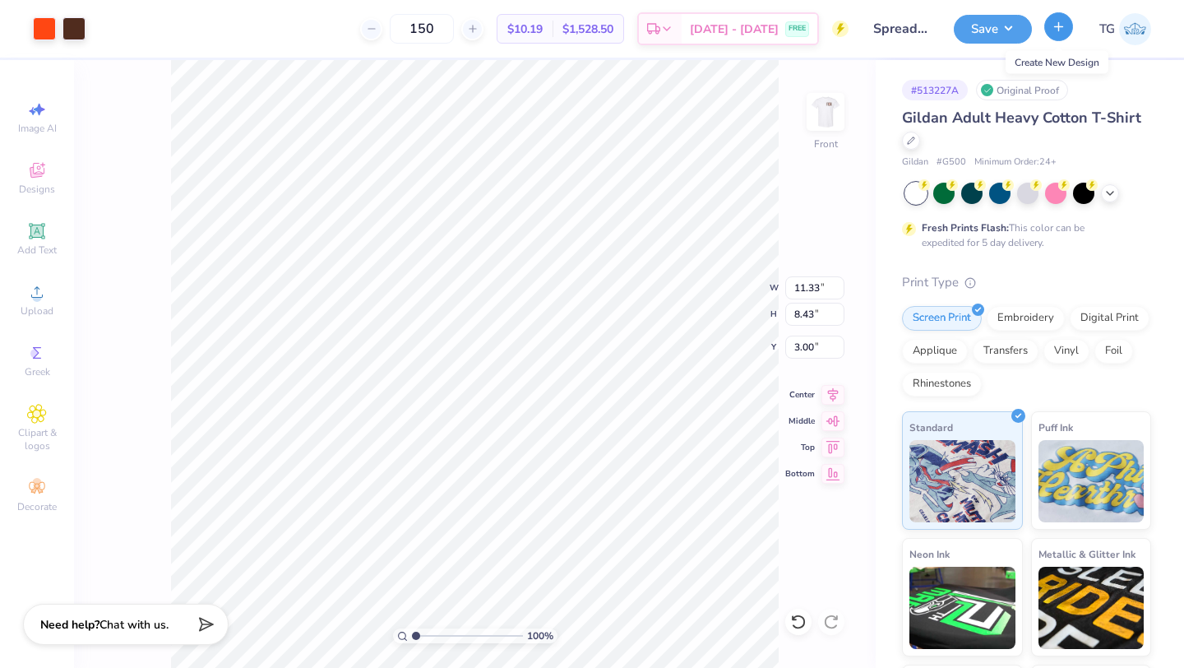
click at [1060, 27] on icon "button" at bounding box center [1059, 27] width 14 height 14
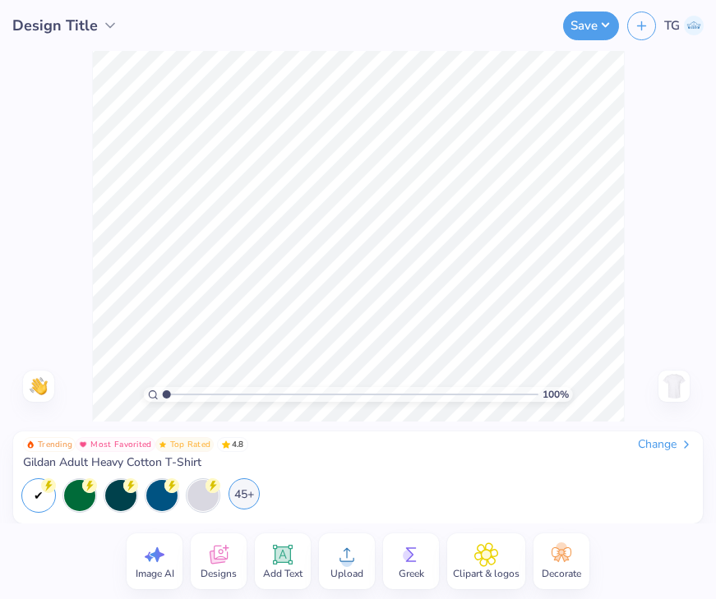
click at [242, 493] on div "45+" at bounding box center [244, 494] width 31 height 31
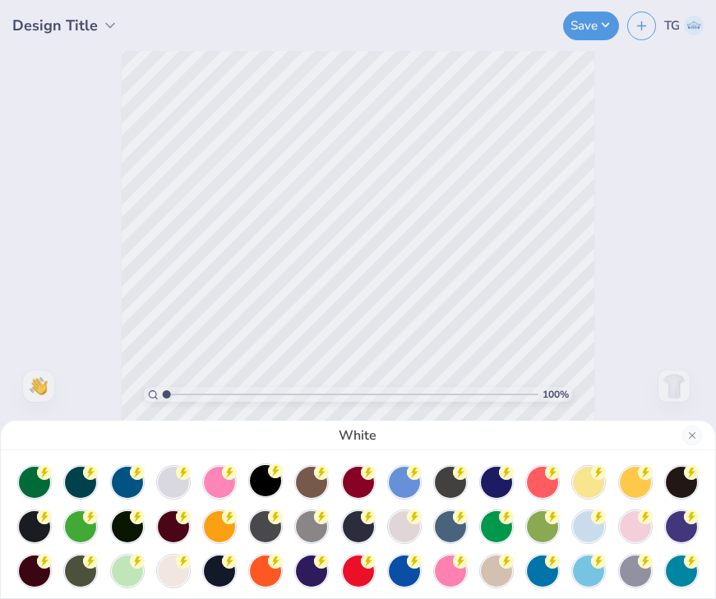
click at [267, 479] on div at bounding box center [265, 480] width 31 height 31
click at [454, 475] on icon at bounding box center [460, 471] width 15 height 15
click at [679, 488] on div at bounding box center [681, 480] width 31 height 31
click at [269, 528] on div at bounding box center [265, 525] width 31 height 31
click at [362, 525] on div at bounding box center [358, 525] width 31 height 31
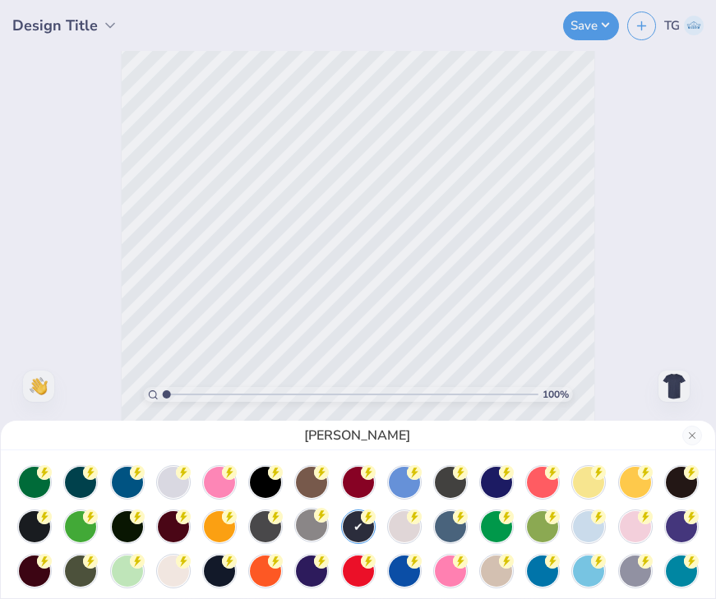
click at [314, 531] on div at bounding box center [311, 525] width 31 height 31
click at [42, 529] on div at bounding box center [34, 525] width 31 height 31
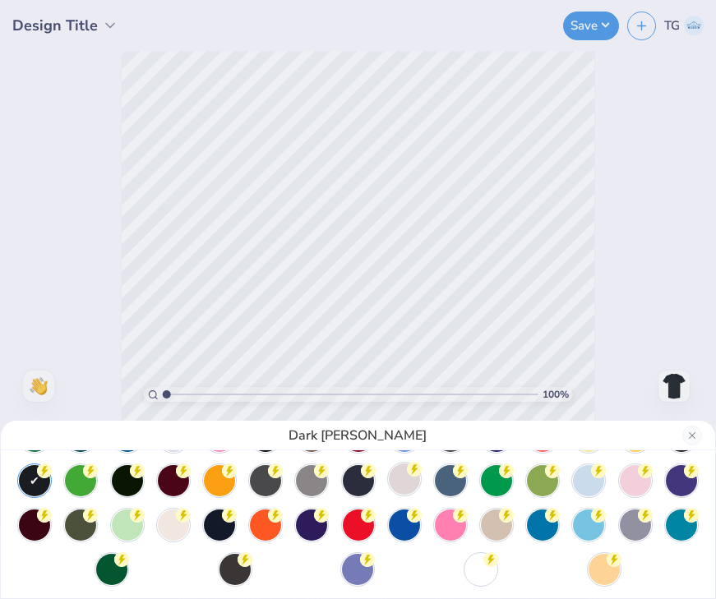
scroll to position [54, 0]
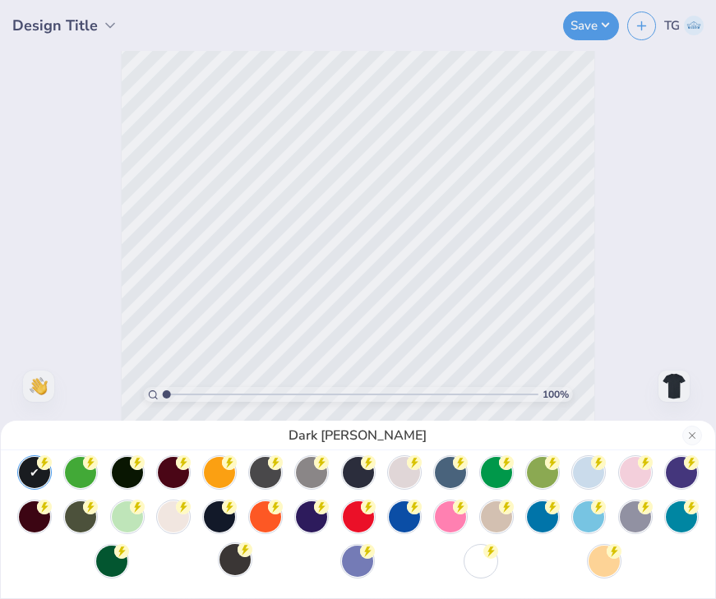
click at [237, 564] on div at bounding box center [235, 559] width 31 height 31
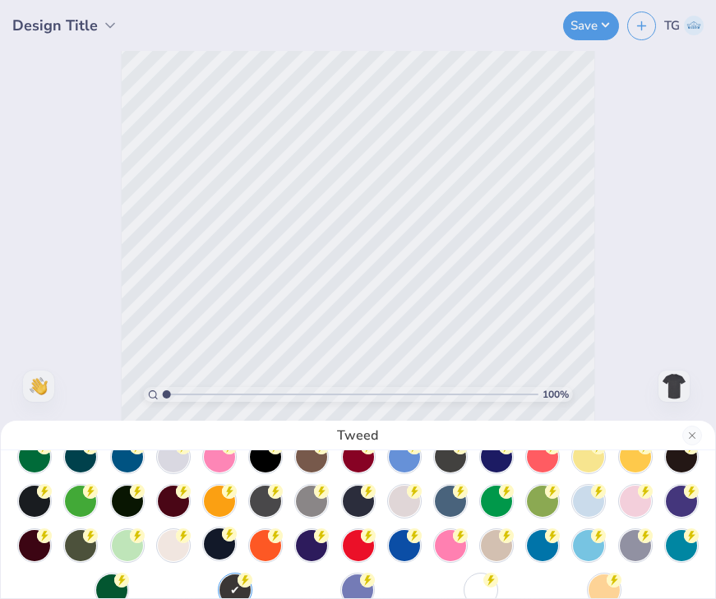
click at [221, 548] on div at bounding box center [219, 544] width 31 height 31
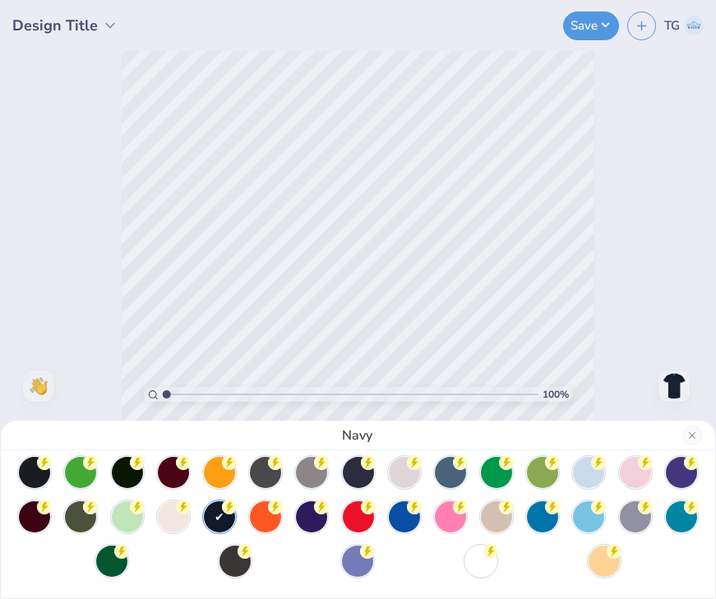
scroll to position [0, 0]
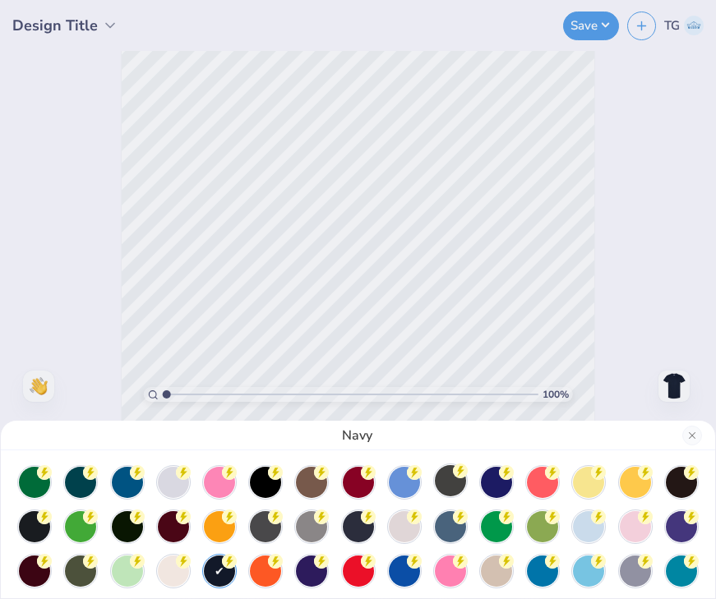
click at [445, 486] on div at bounding box center [450, 480] width 31 height 31
click at [695, 434] on button "Close" at bounding box center [692, 436] width 20 height 20
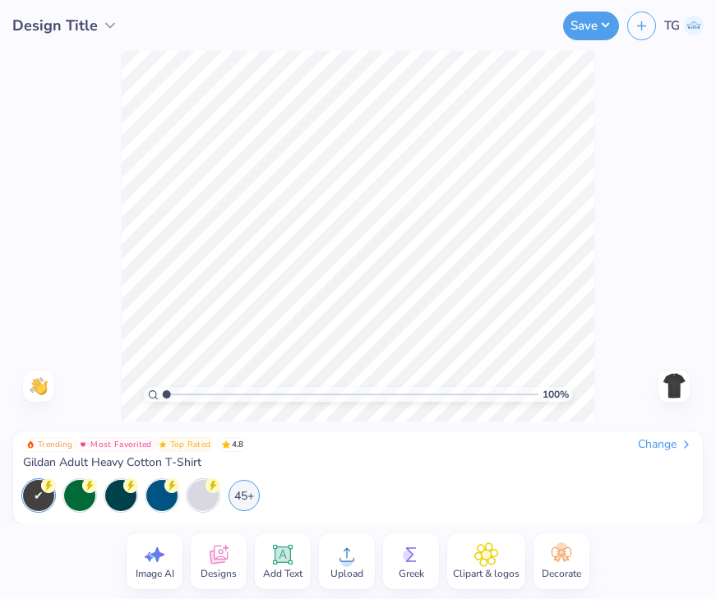
click at [346, 555] on icon at bounding box center [347, 555] width 15 height 14
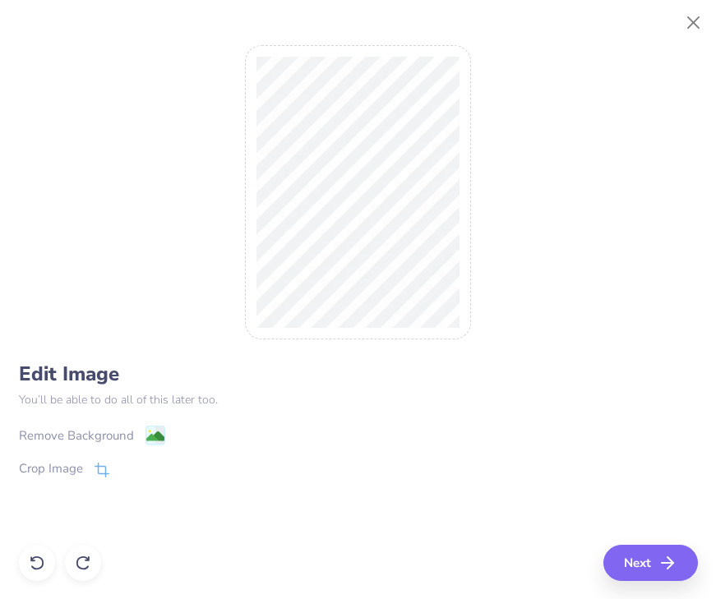
click at [102, 436] on div "Remove Background" at bounding box center [76, 436] width 115 height 19
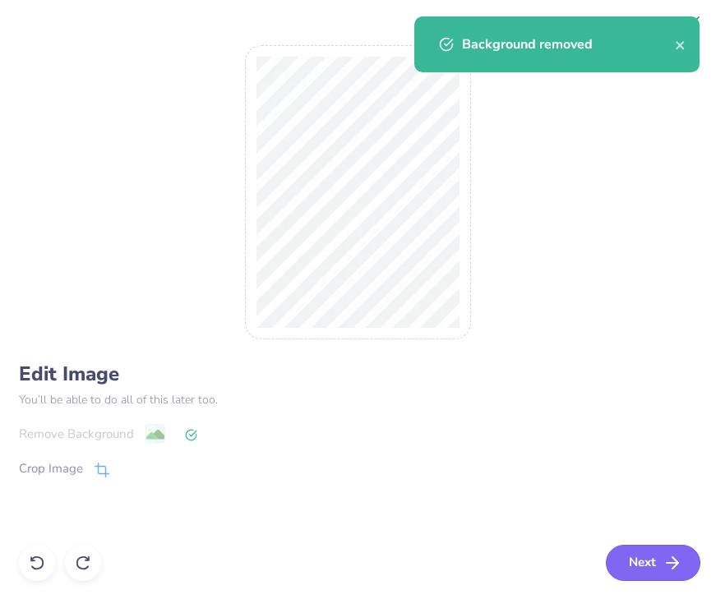
click at [660, 559] on button "Next" at bounding box center [653, 563] width 95 height 36
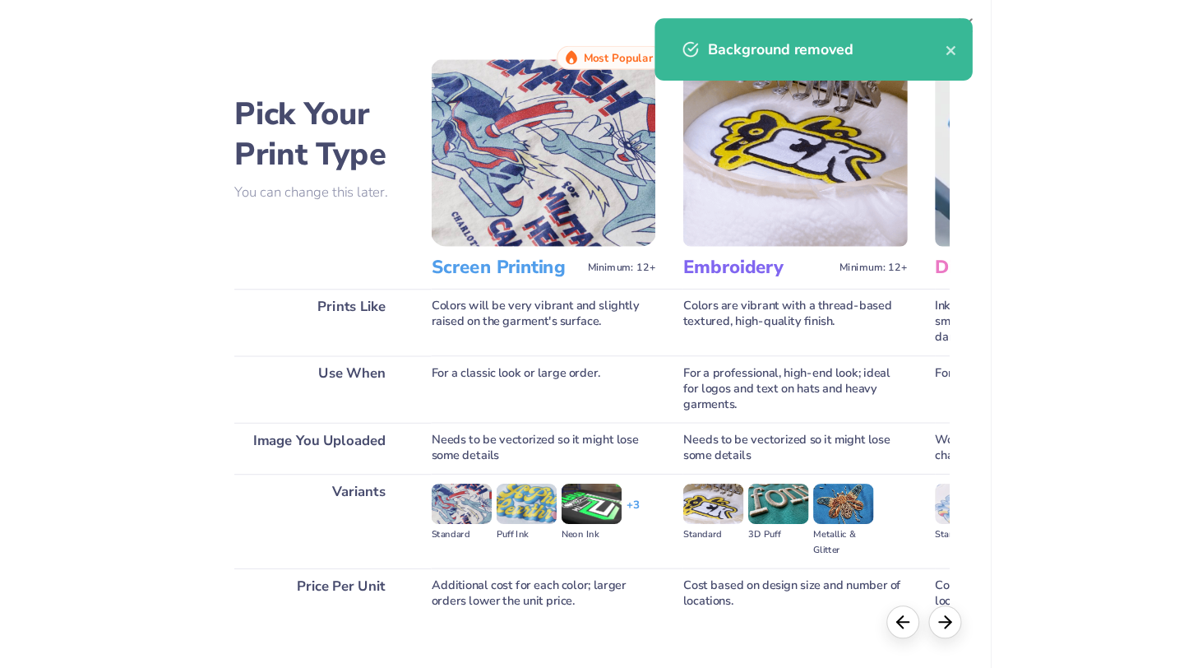
scroll to position [94, 0]
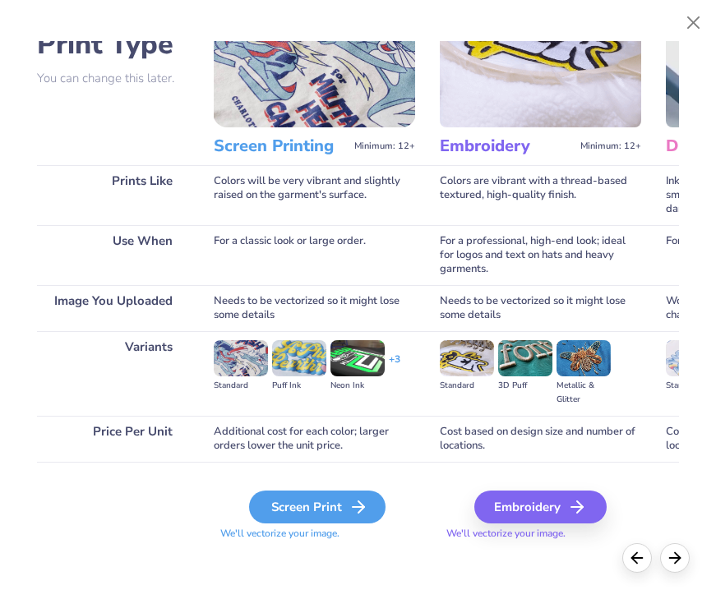
click at [311, 508] on div "Screen Print" at bounding box center [317, 507] width 136 height 33
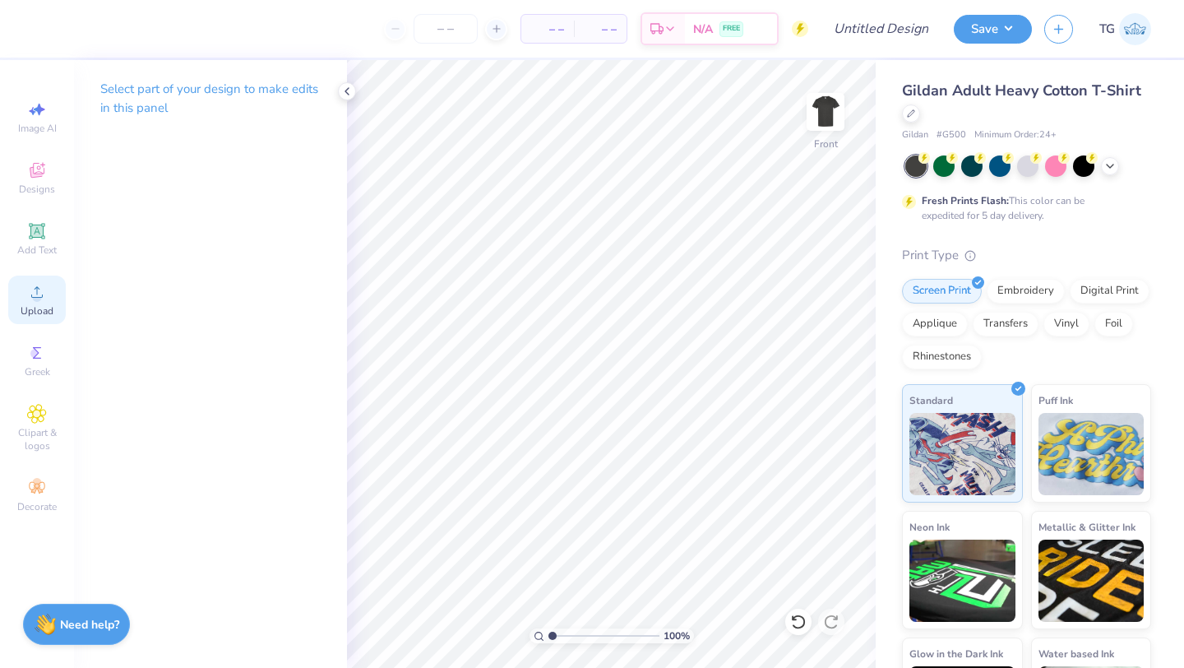
click at [44, 307] on span "Upload" at bounding box center [37, 310] width 33 height 13
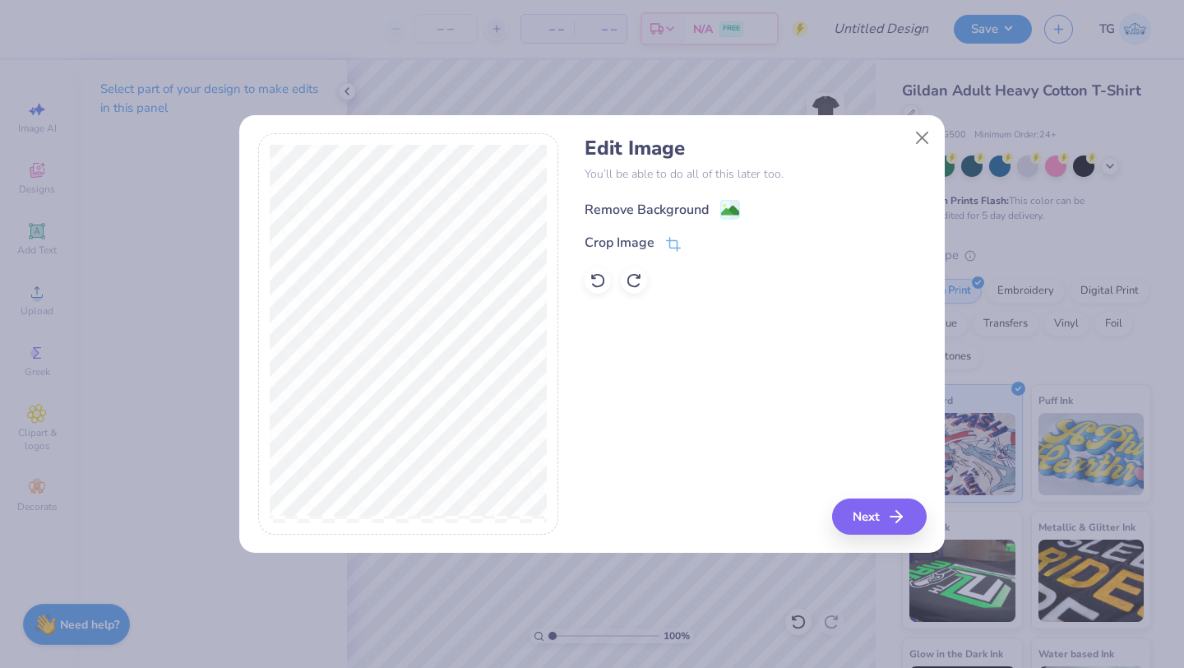
click at [701, 210] on div "Remove Background" at bounding box center [647, 210] width 124 height 20
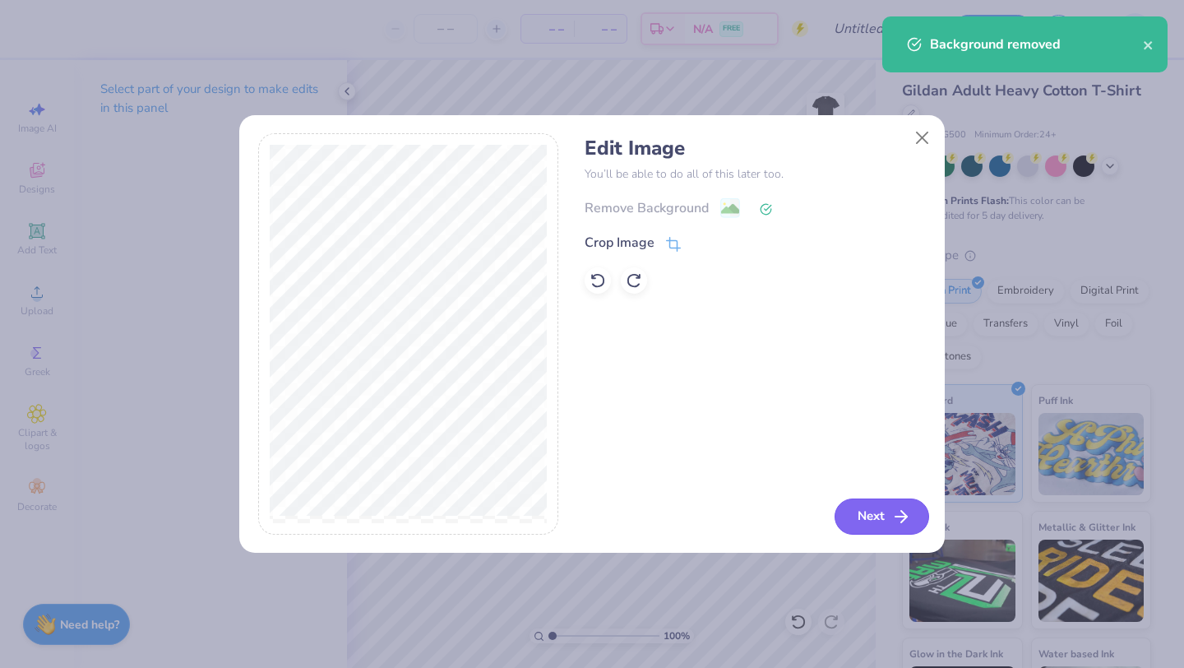
click at [874, 514] on button "Next" at bounding box center [882, 516] width 95 height 36
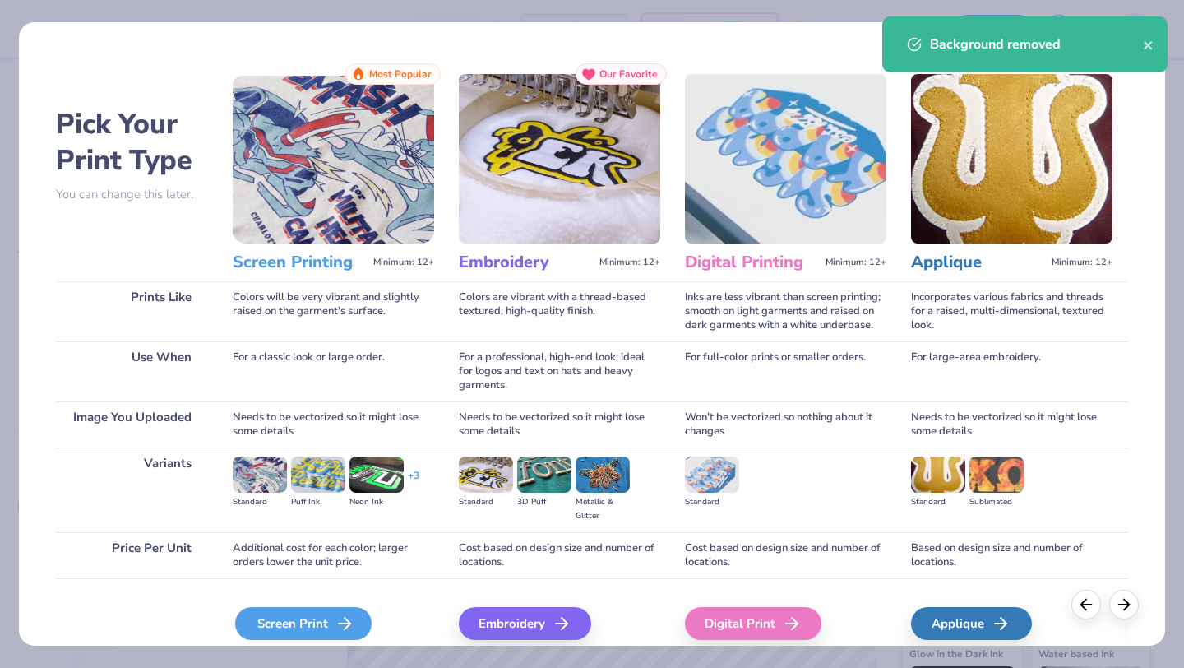
click at [307, 624] on div "Screen Print" at bounding box center [303, 623] width 136 height 33
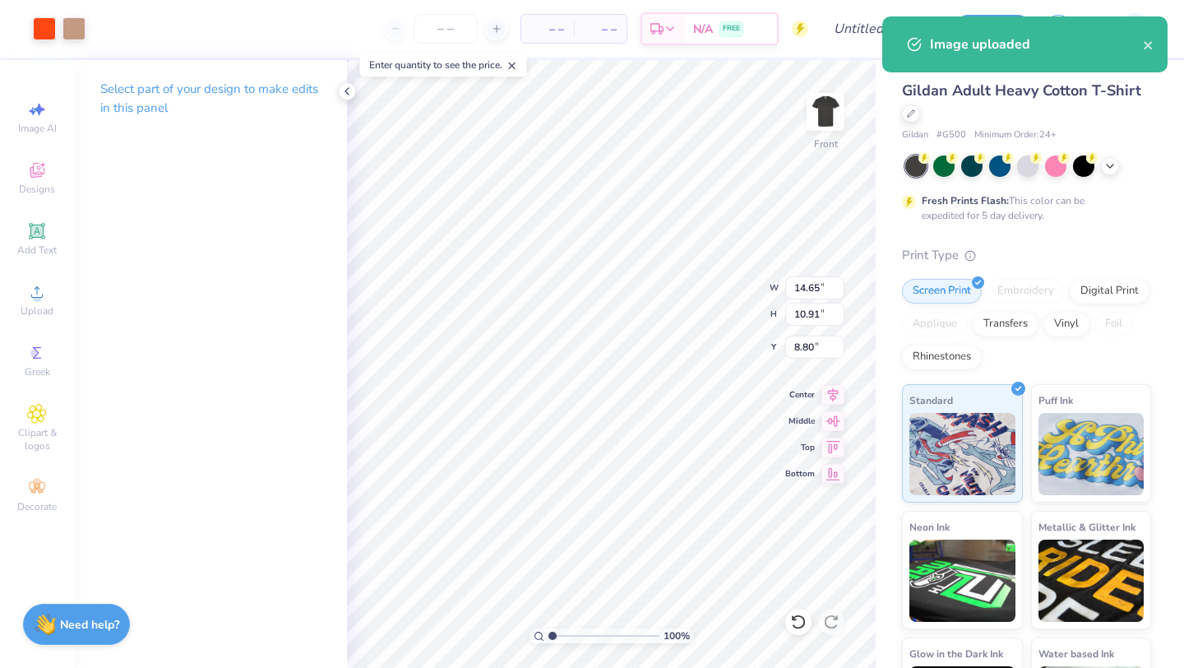
type input "3.34"
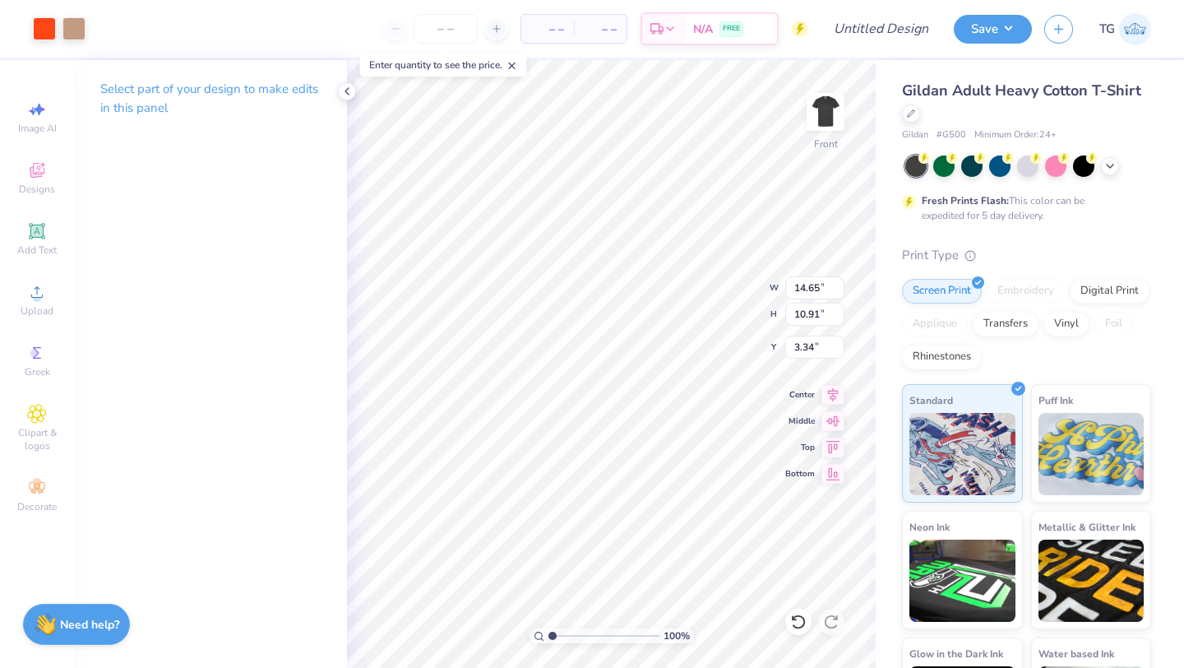
type input "13.49"
type input "10.05"
type input "3.00"
click at [830, 393] on icon at bounding box center [832, 392] width 23 height 20
type input "12.78"
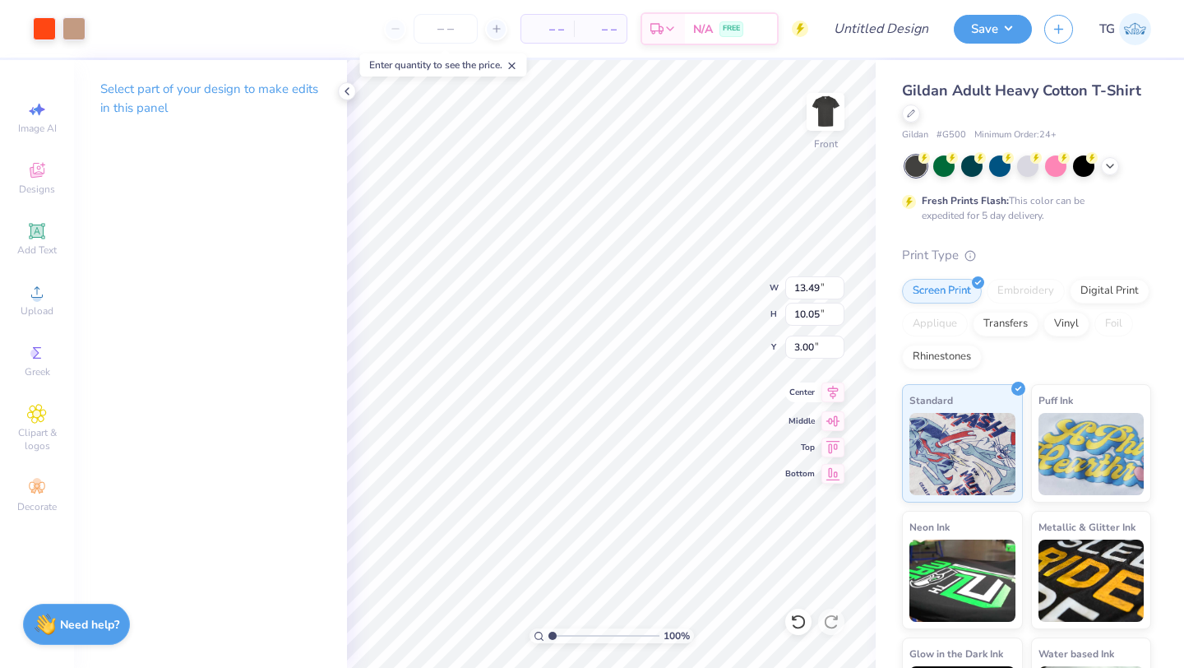
type input "9.52"
click at [829, 396] on icon at bounding box center [832, 392] width 23 height 20
click at [821, 126] on img at bounding box center [826, 112] width 66 height 66
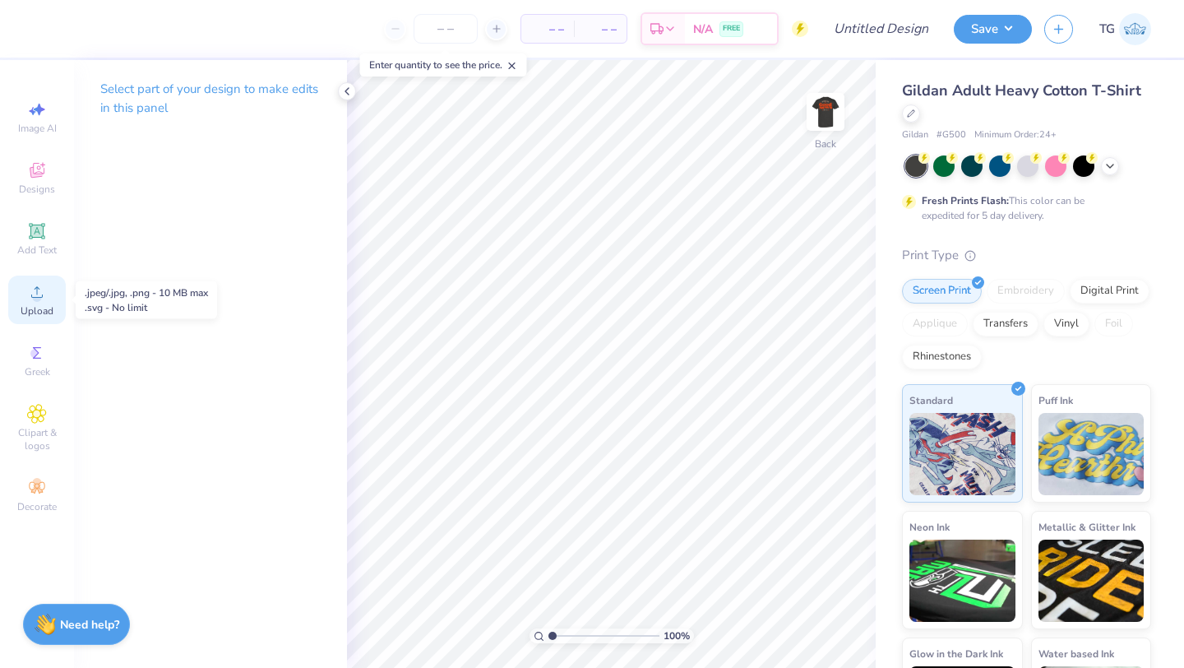
click at [42, 301] on icon at bounding box center [37, 292] width 20 height 20
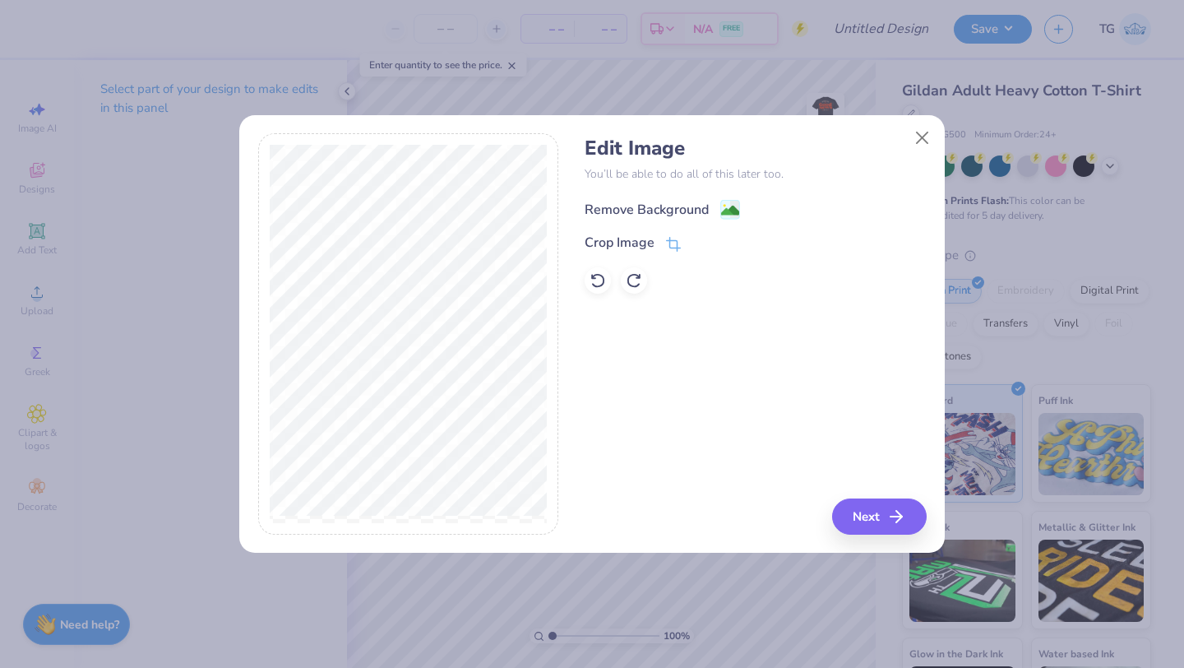
click at [694, 210] on div "Remove Background" at bounding box center [647, 210] width 124 height 20
click at [881, 521] on button "Next" at bounding box center [882, 516] width 95 height 36
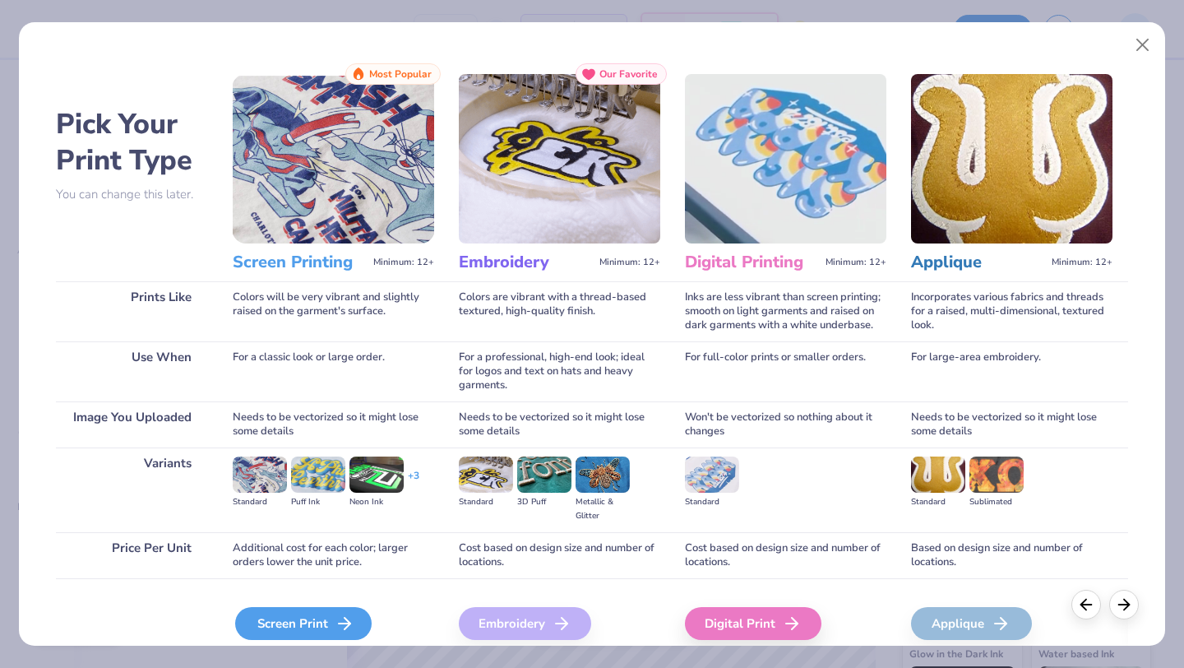
click at [315, 609] on div "Screen Print" at bounding box center [303, 623] width 136 height 33
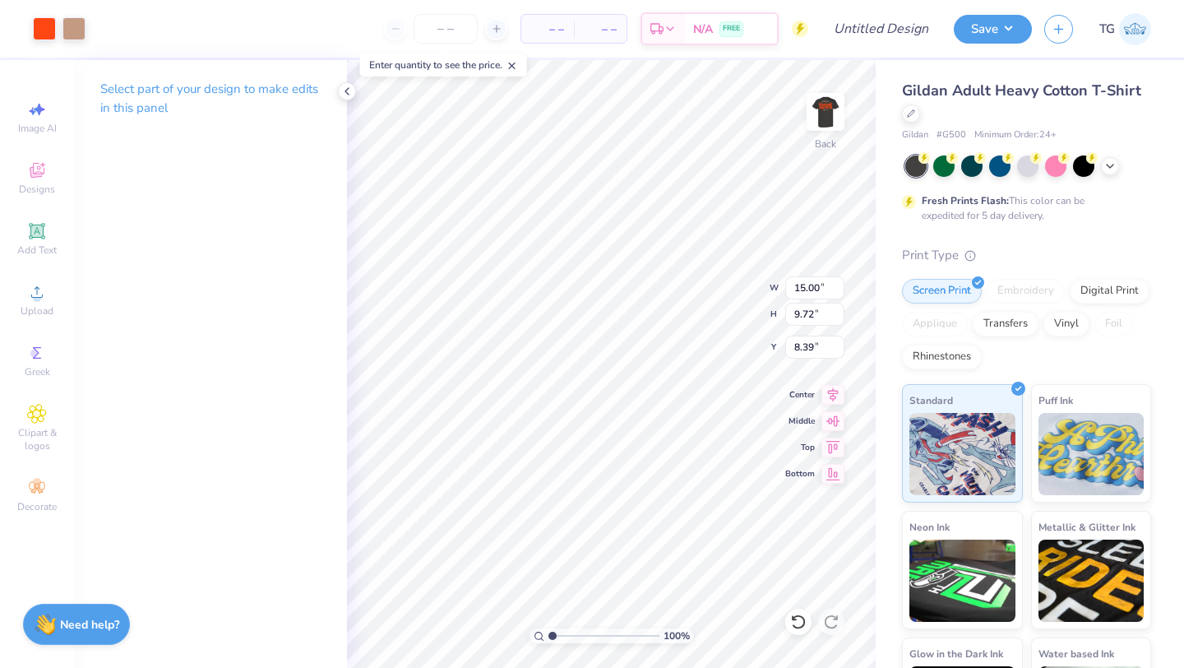
type input "6.79"
type input "4.40"
type input "3.00"
type input "5.54"
type input "3.59"
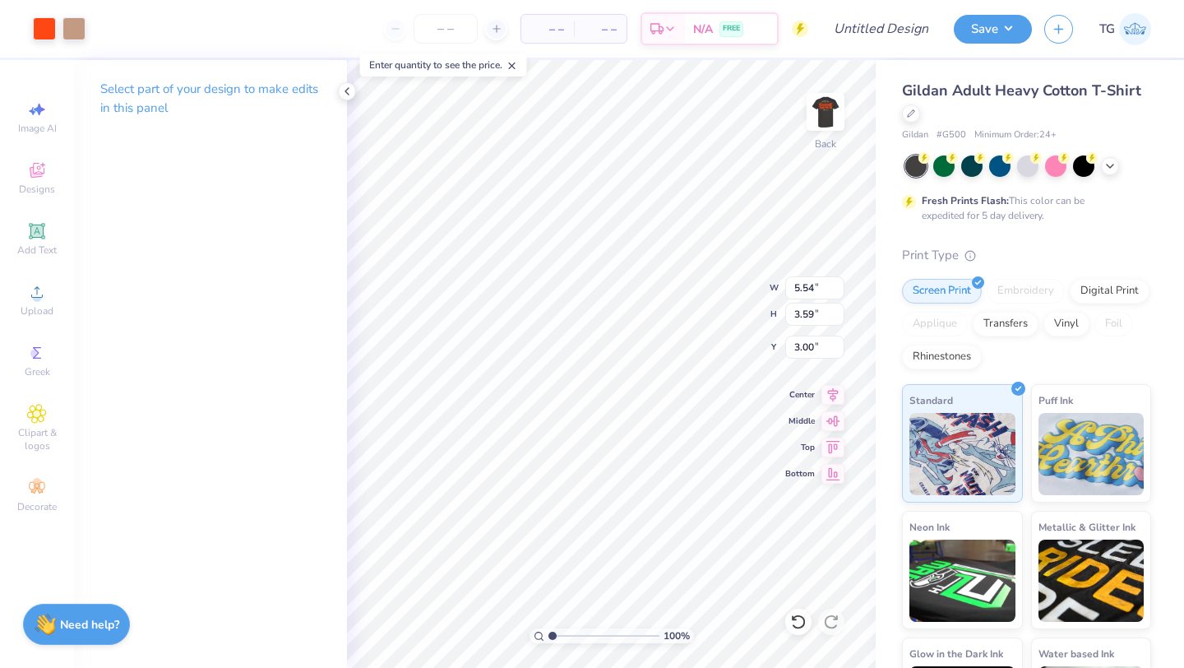
type input "5.16"
type input "3.34"
click at [998, 30] on button "Save" at bounding box center [993, 26] width 78 height 29
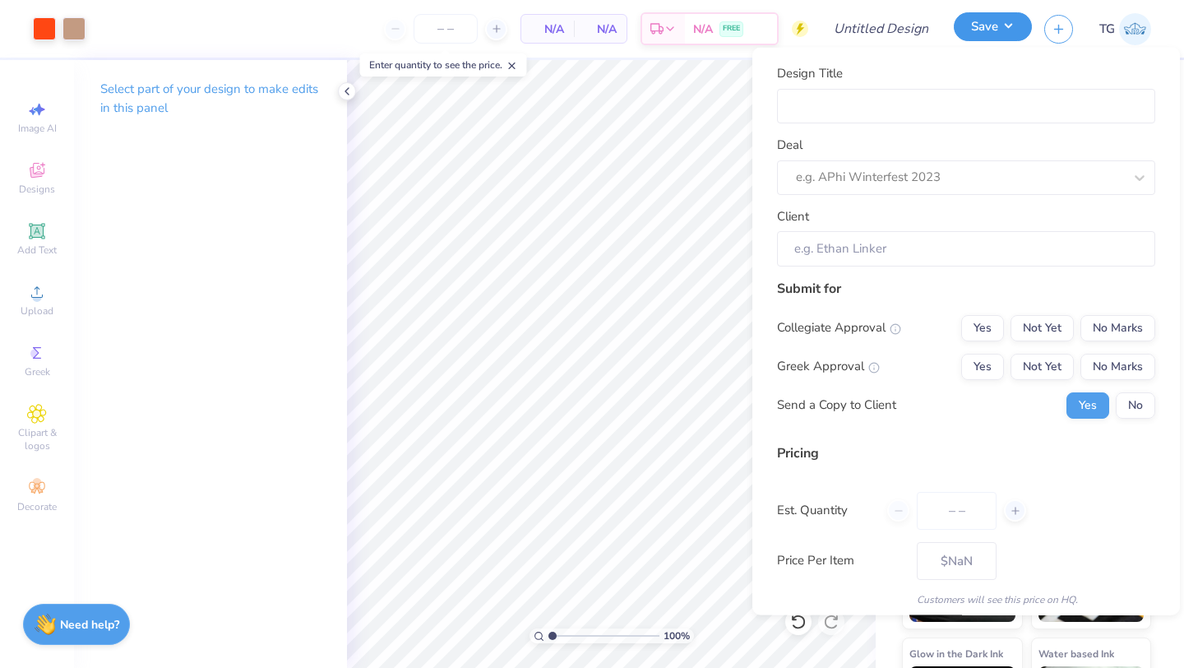
type input "0"
click at [883, 109] on input "Design Title" at bounding box center [966, 105] width 378 height 35
type input "D"
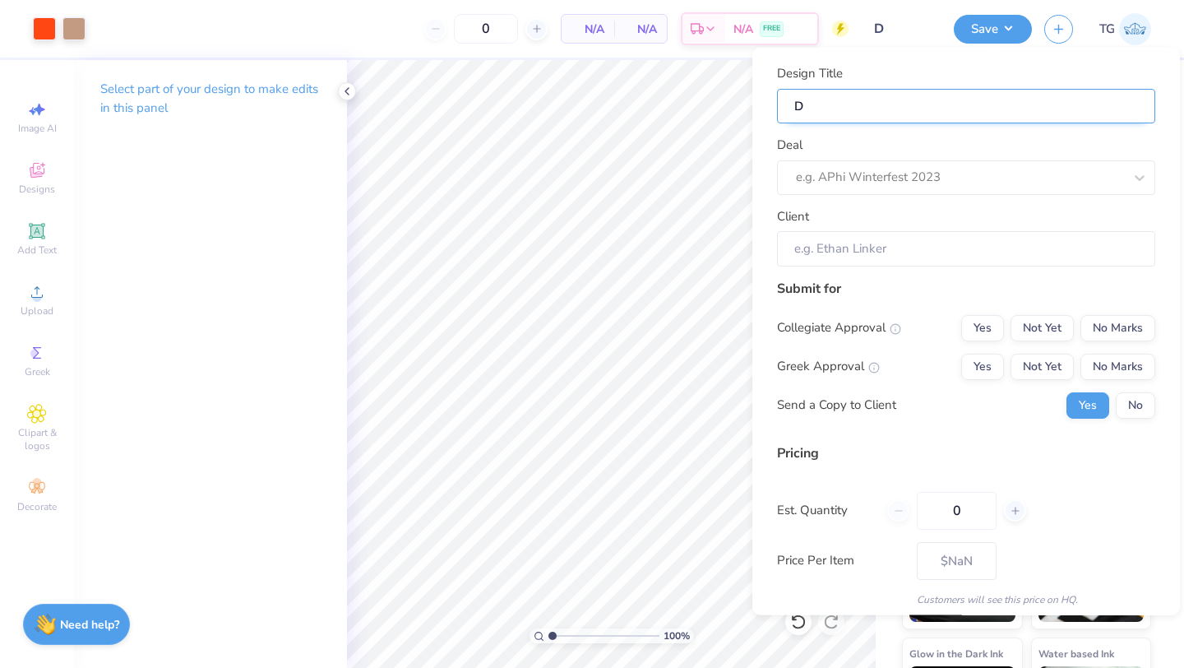
type input "Da"
type input "Dar"
type input "Dark"
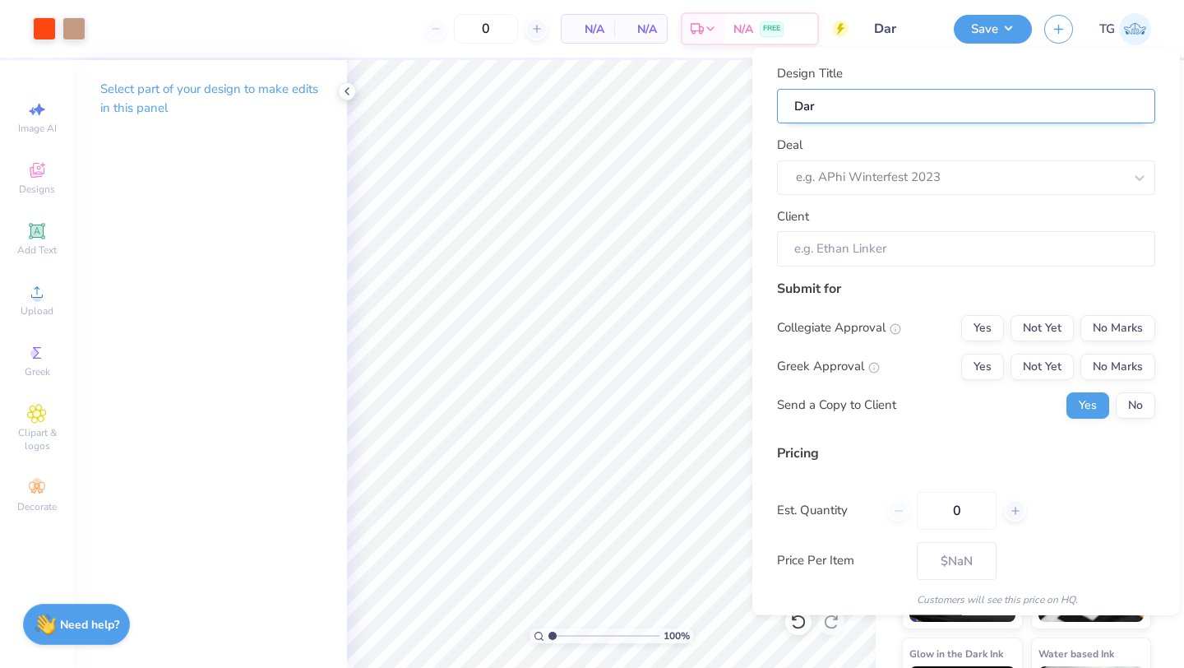
type input "Dark"
type input "Dark G"
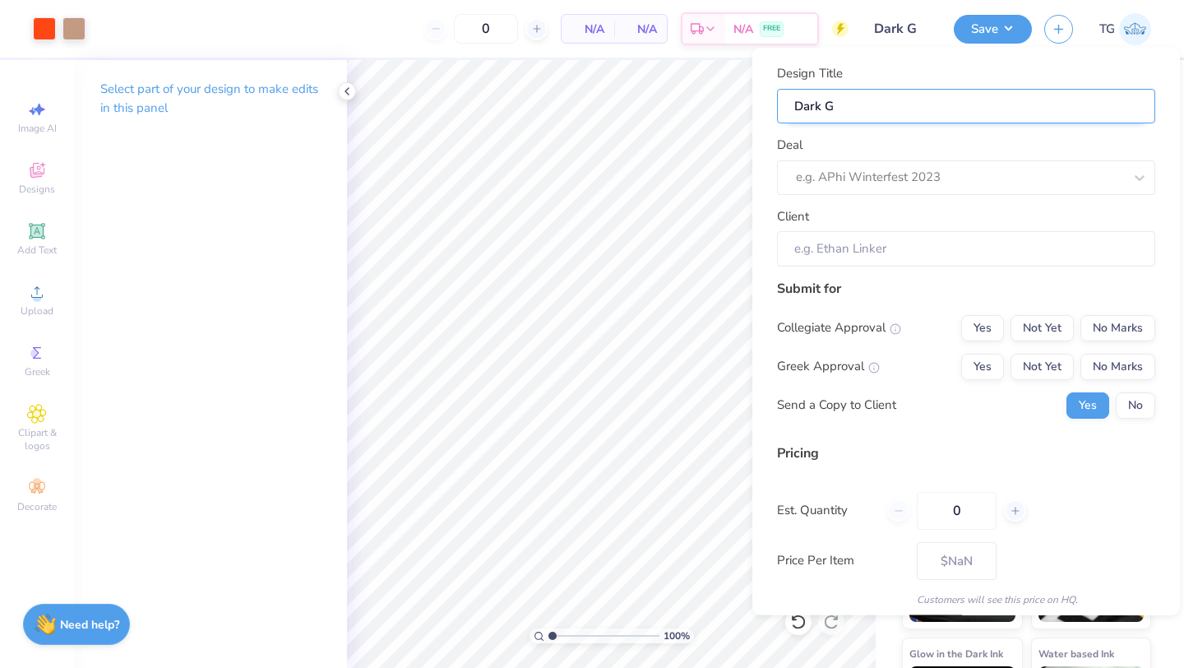
type input "Dark GR"
type input "Dark GRe"
type input "Dark GRey"
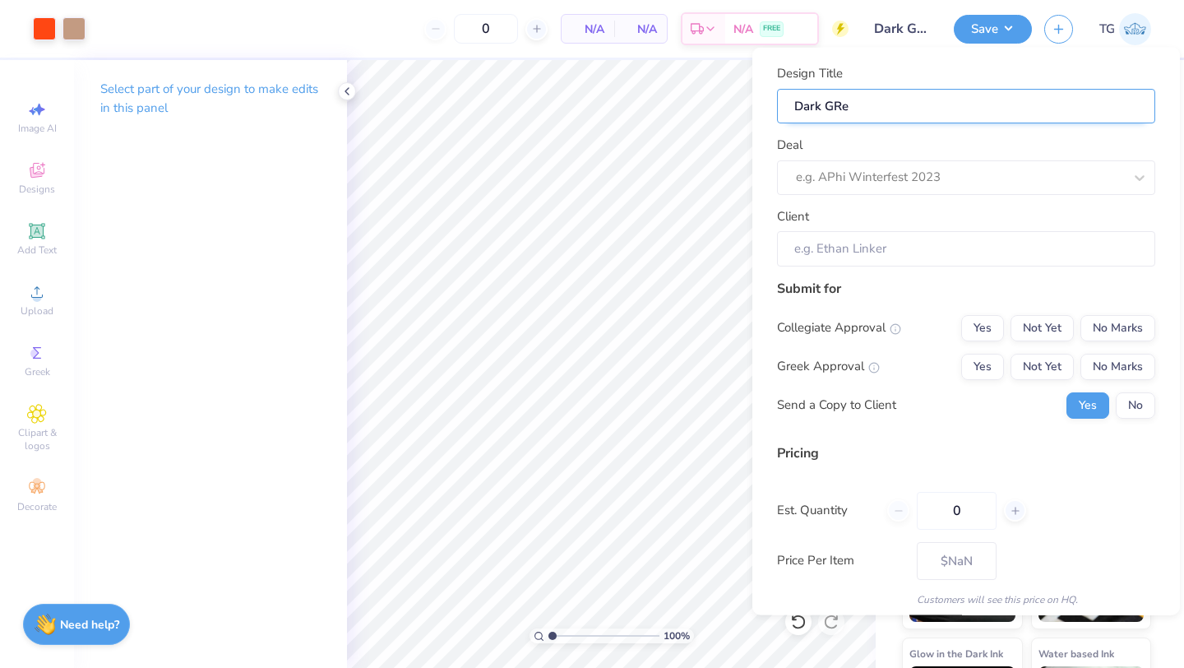
type input "Dark GRey"
type input "Dark GRey S"
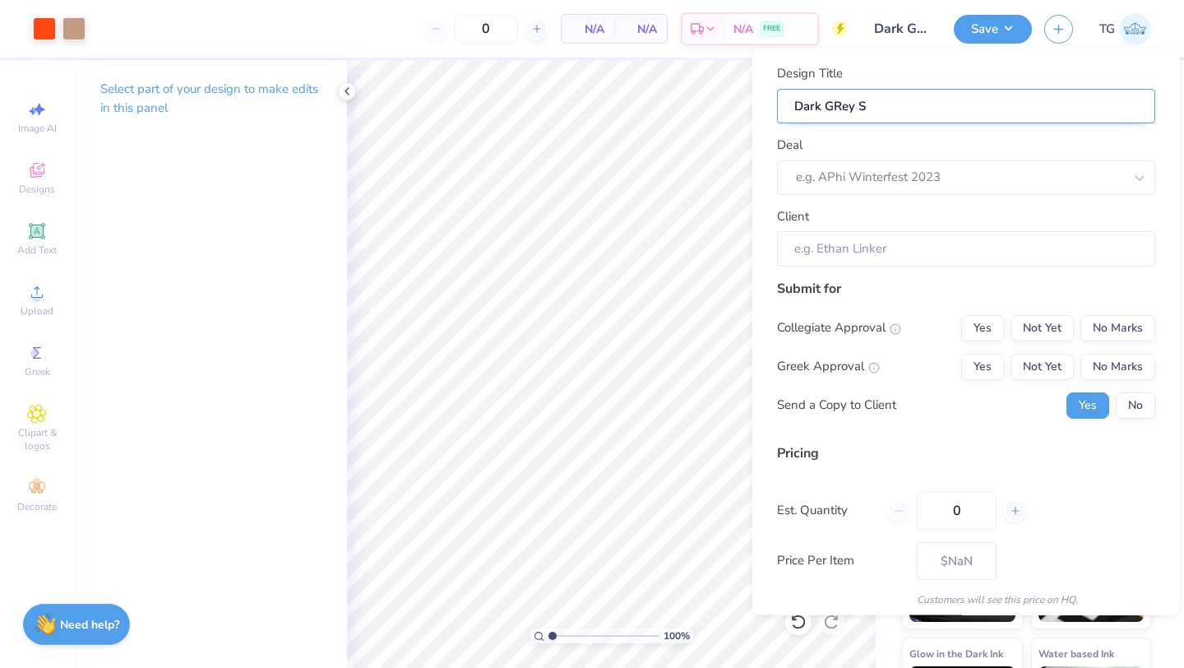
type input "Dark GRey Sp"
type input "Dark GRey Spr"
type input "Dark GRey Spre"
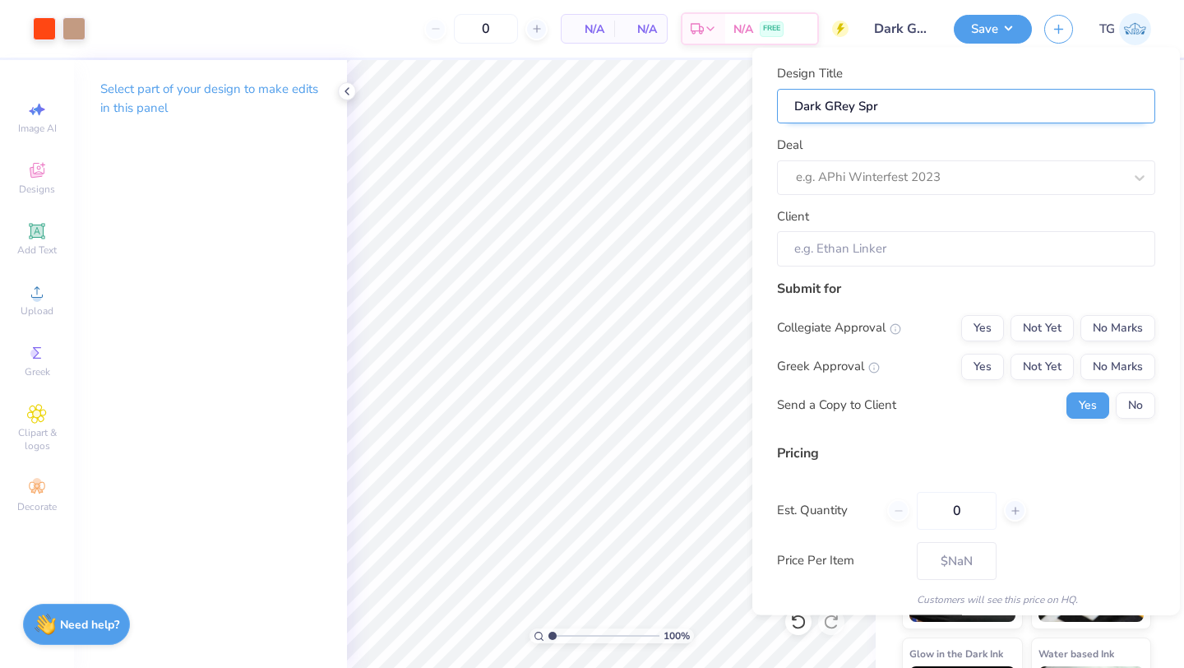
type input "Dark GRey Spre"
type input "Dark GRey Sprea"
type input "Dark GRey Spread"
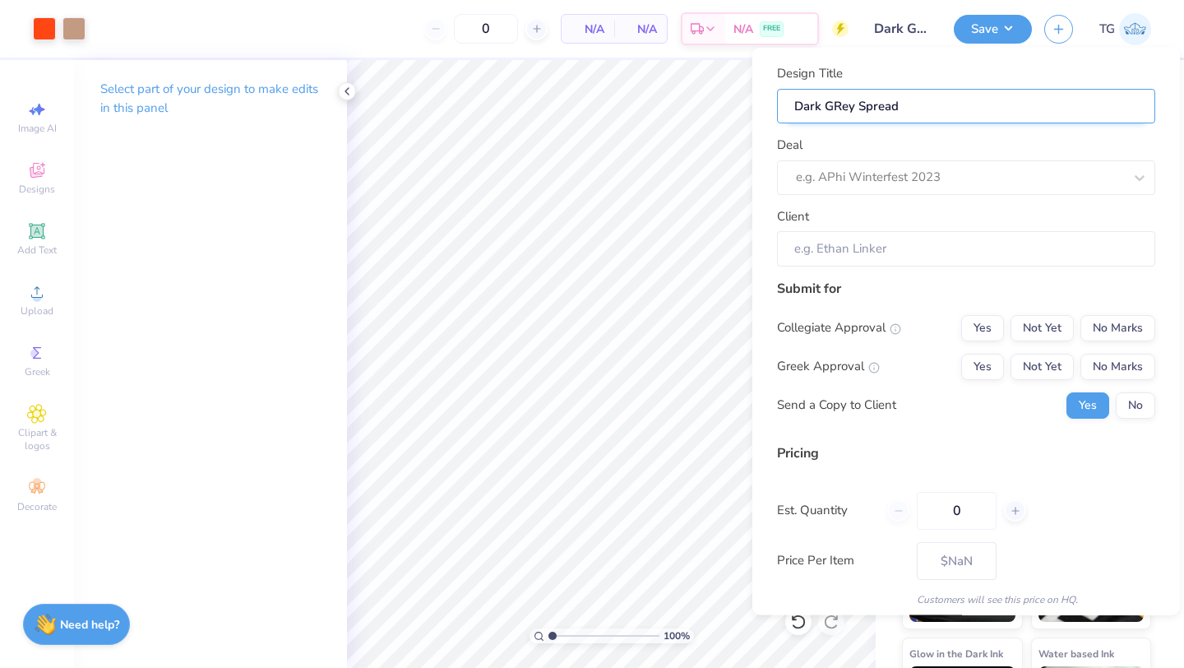
type input "Dark GRey Spread"
type input "Dark GRey Spread t"
type input "Dark GRey Spread th"
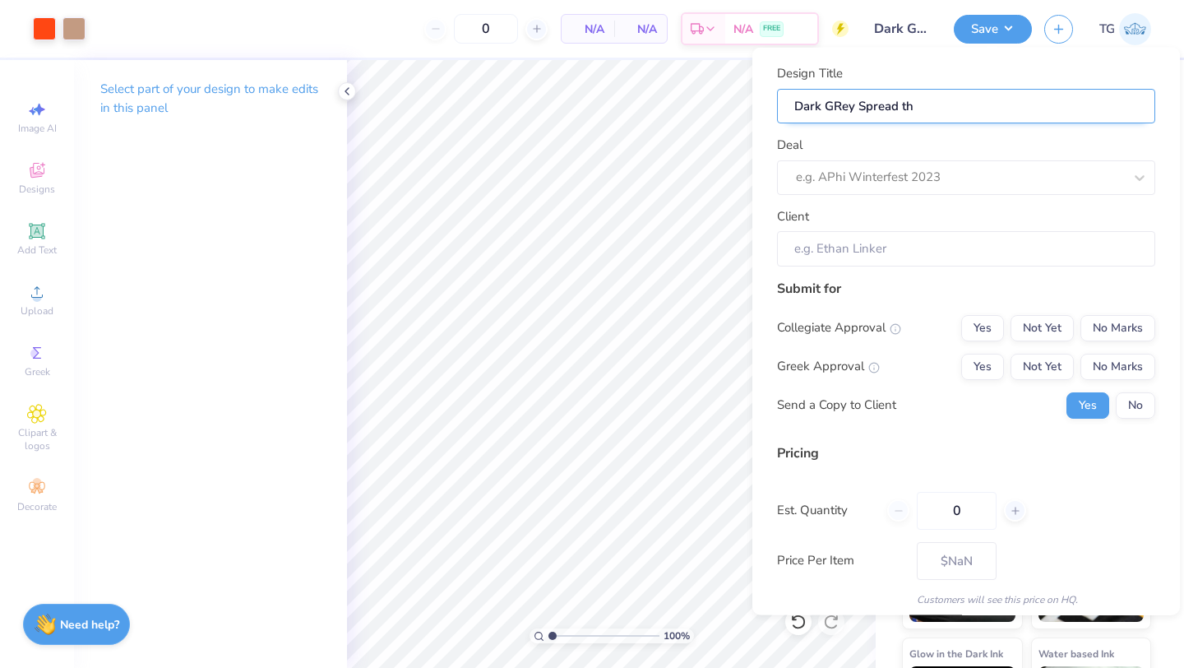
type input "Dark GRey Spread the"
type input "Dark GRey Spread the N"
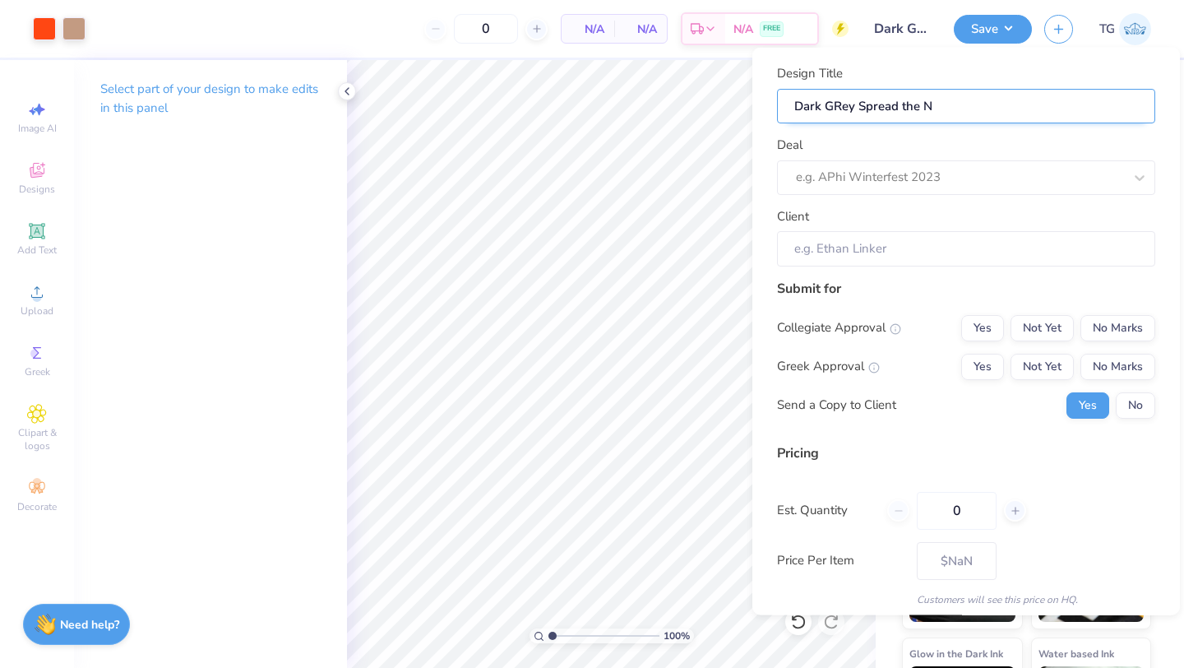
type input "Dark GRey Spread the Ne"
type input "Dark GRey Spread the New"
type input "Dark GRey Spread the News"
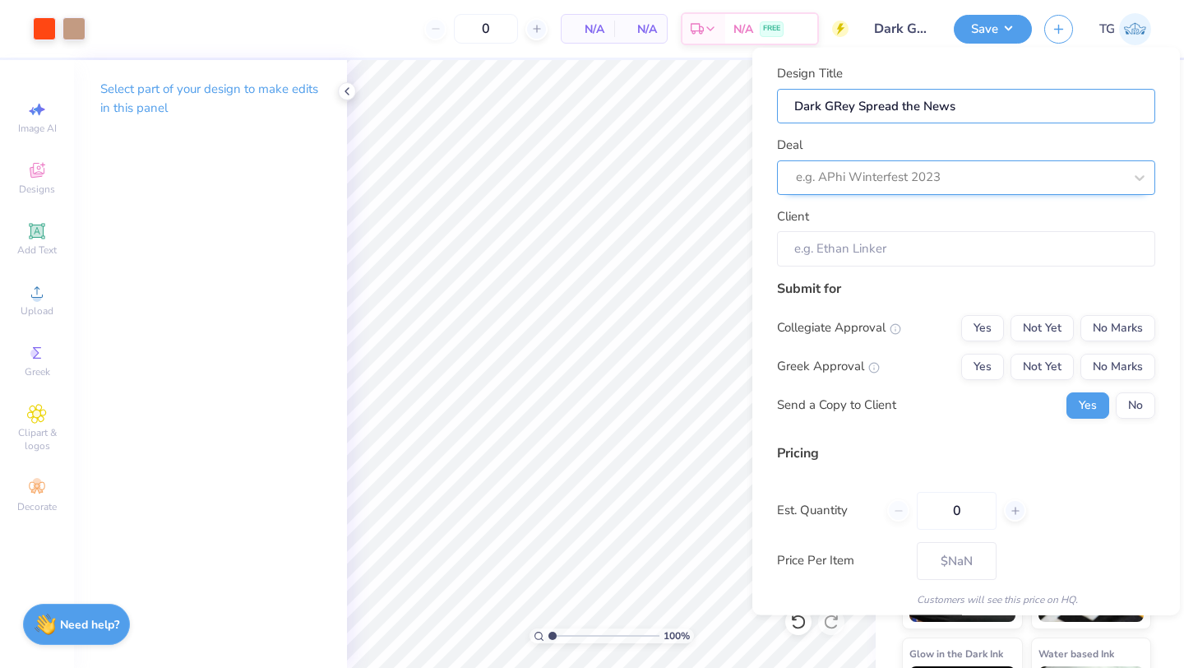
type input "Dark GRey Spread the News"
click at [901, 179] on div at bounding box center [943, 177] width 294 height 22
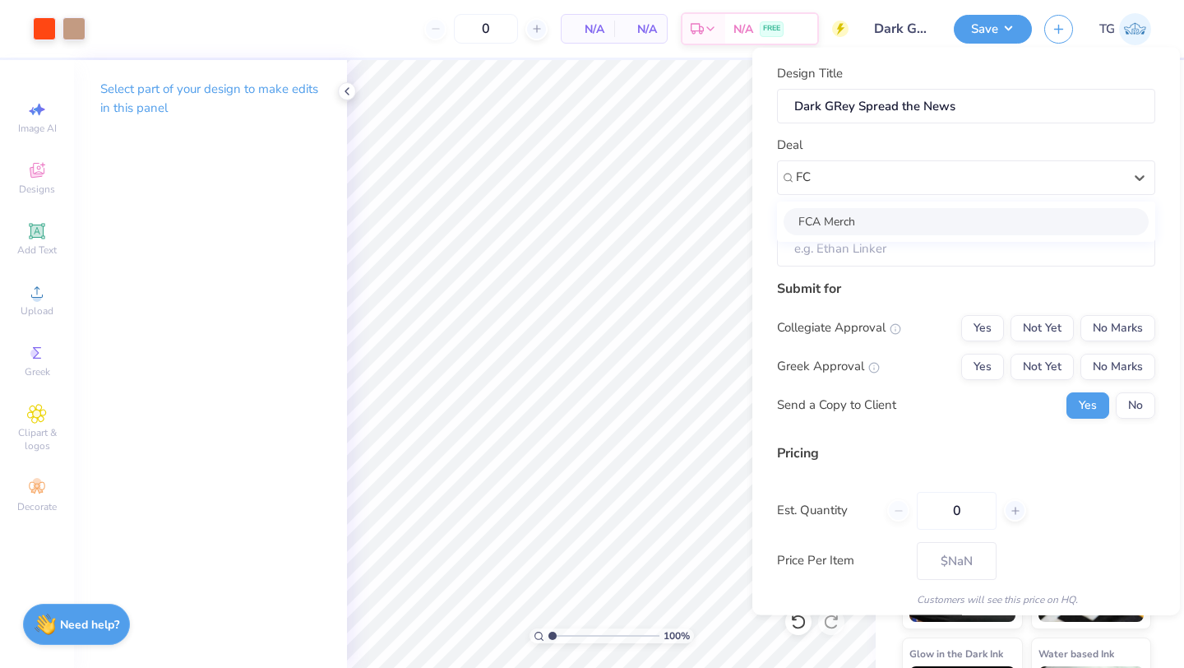
click at [918, 215] on div "FCA Merch" at bounding box center [966, 220] width 365 height 27
type input "FC"
type input "Love Akpan"
click at [988, 322] on button "Yes" at bounding box center [982, 327] width 43 height 26
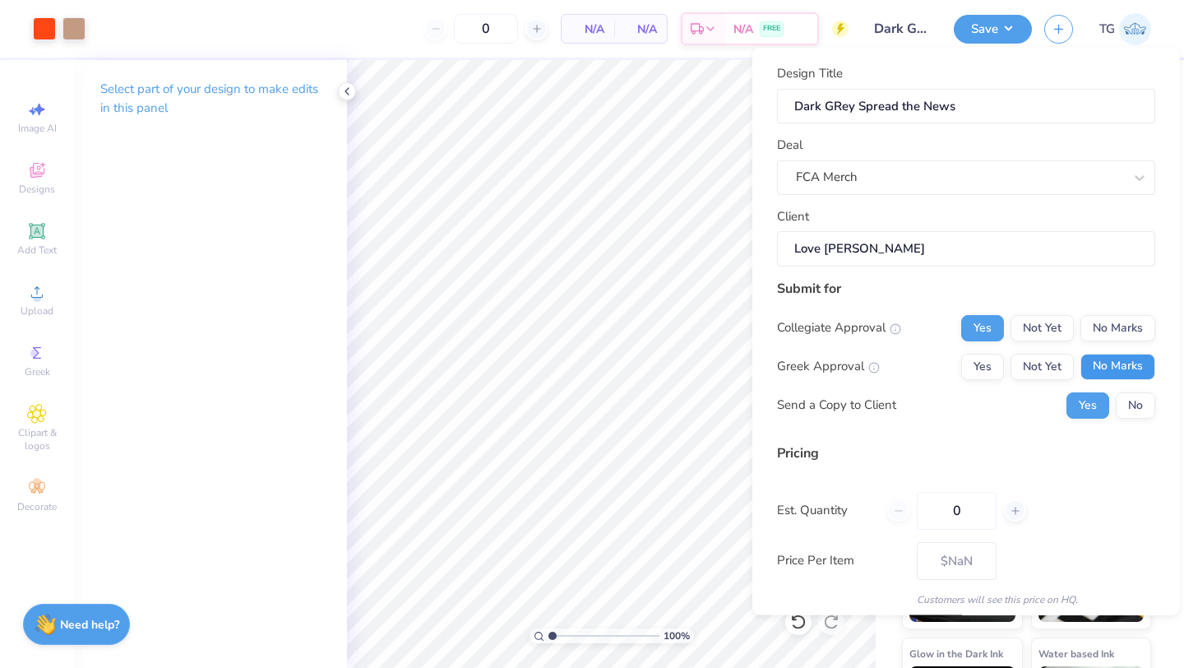
click at [1102, 360] on button "No Marks" at bounding box center [1117, 366] width 75 height 26
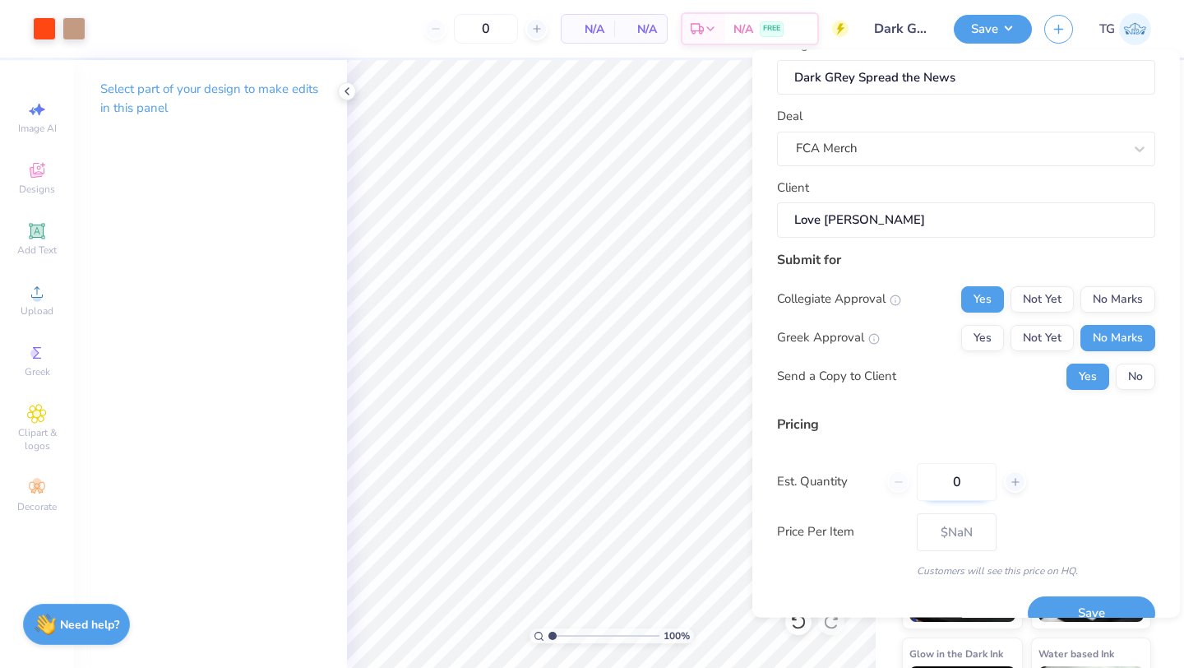
click at [979, 479] on input "0" at bounding box center [957, 481] width 80 height 38
type input "150"
type input "$10.96"
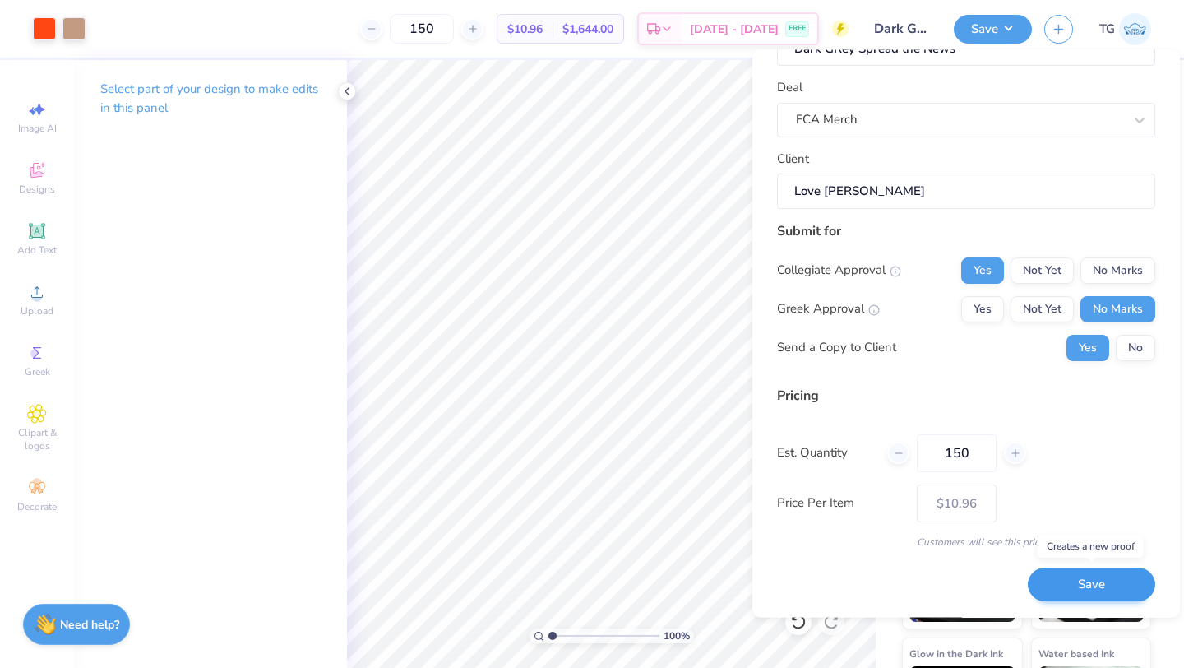
type input "150"
click at [1076, 580] on button "Save" at bounding box center [1091, 585] width 127 height 34
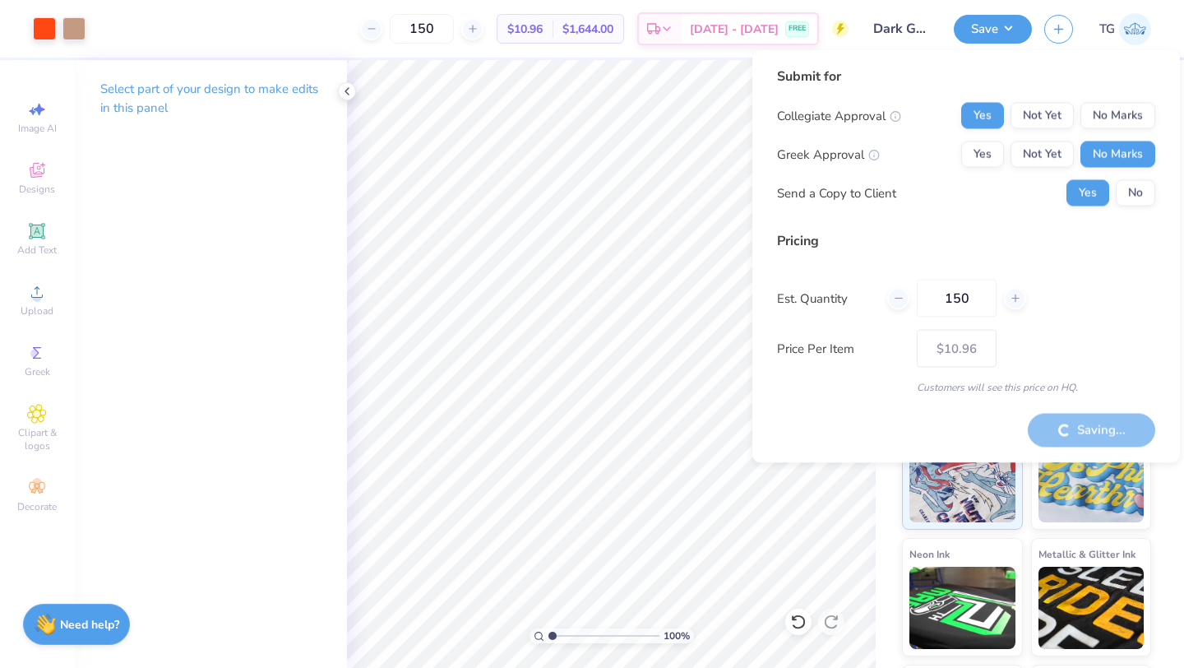
type input "– –"
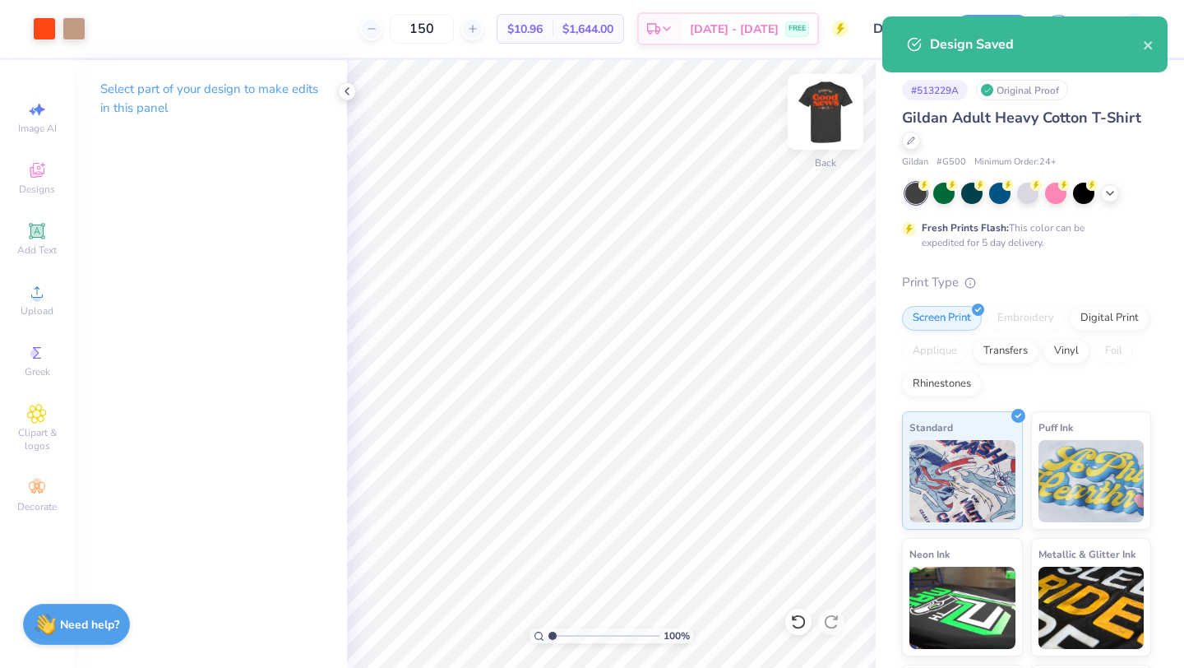
click at [835, 101] on img at bounding box center [826, 112] width 66 height 66
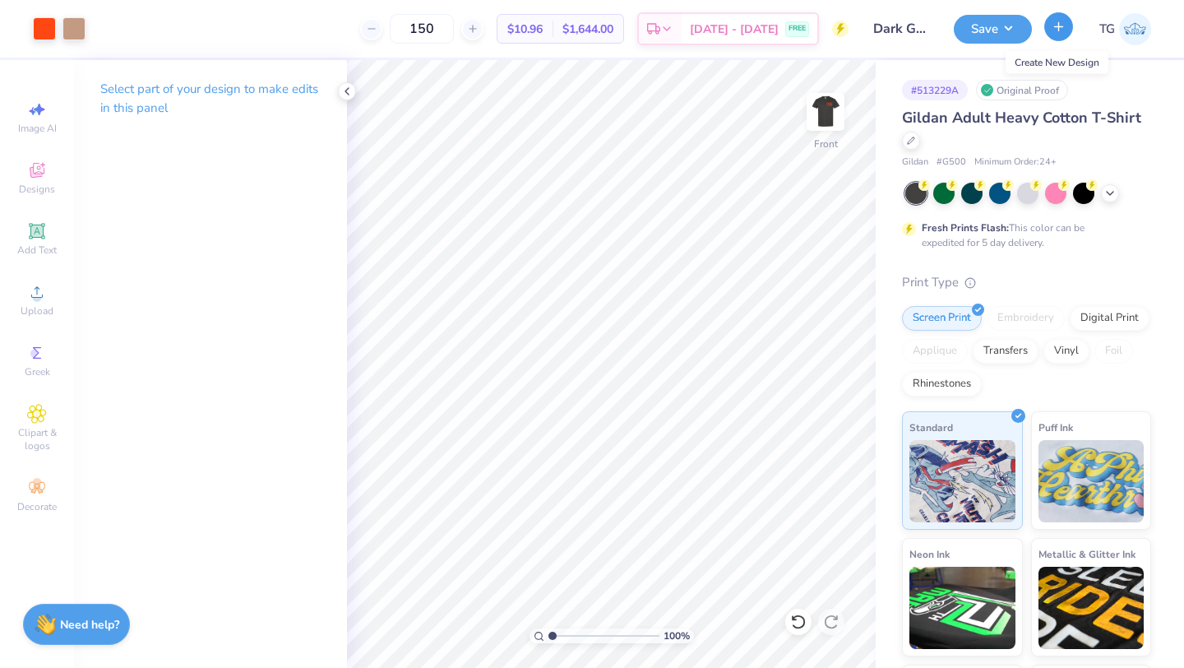
click at [1059, 27] on line "button" at bounding box center [1059, 26] width 0 height 8
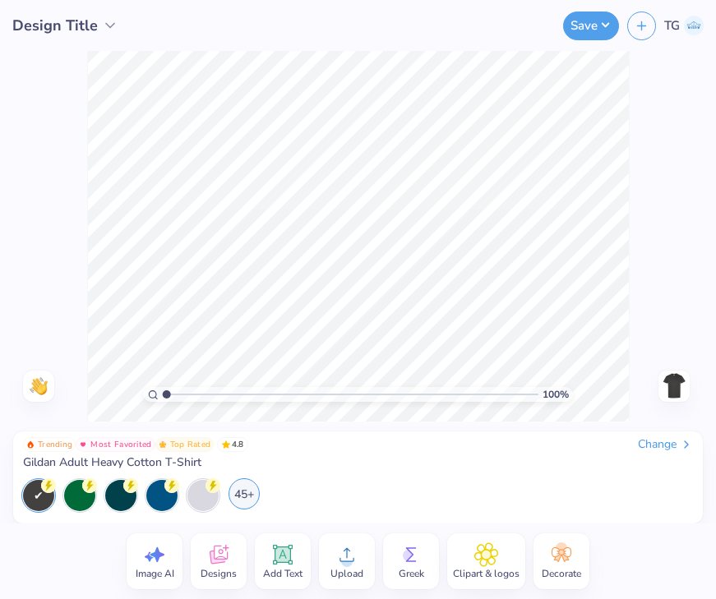
click at [239, 497] on div "45+" at bounding box center [244, 494] width 31 height 31
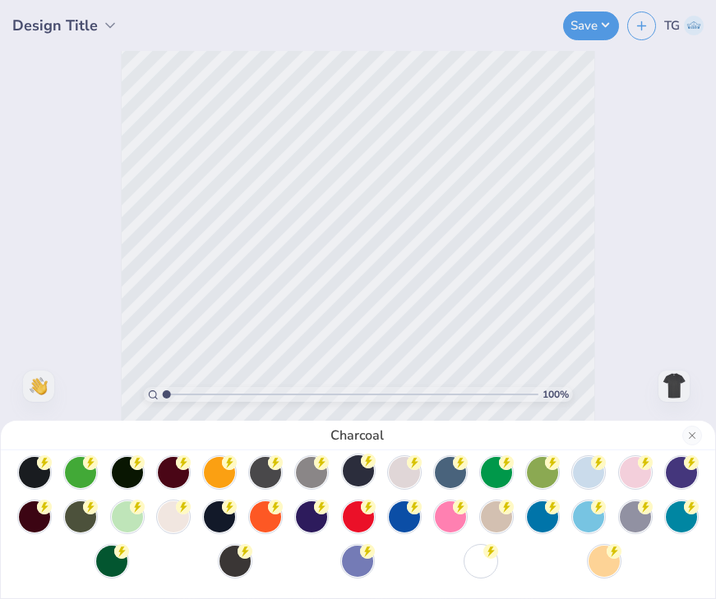
scroll to position [53, 0]
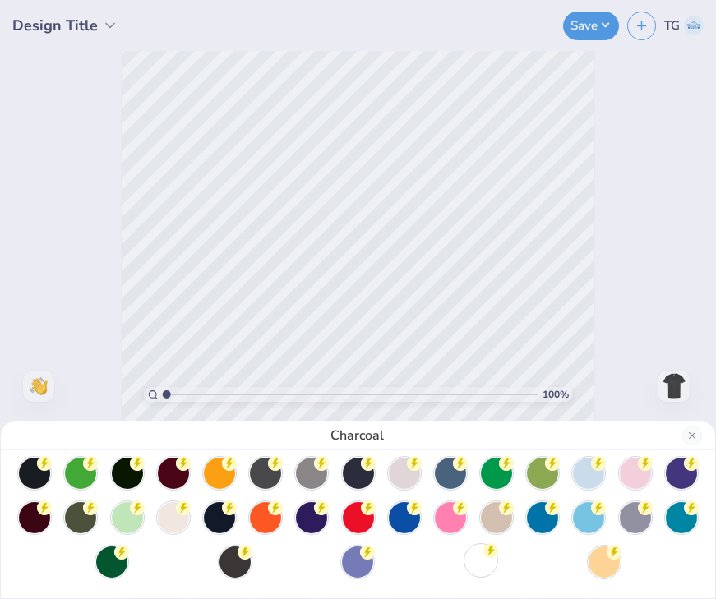
click at [475, 557] on div at bounding box center [480, 560] width 31 height 31
click at [35, 474] on div at bounding box center [34, 471] width 31 height 31
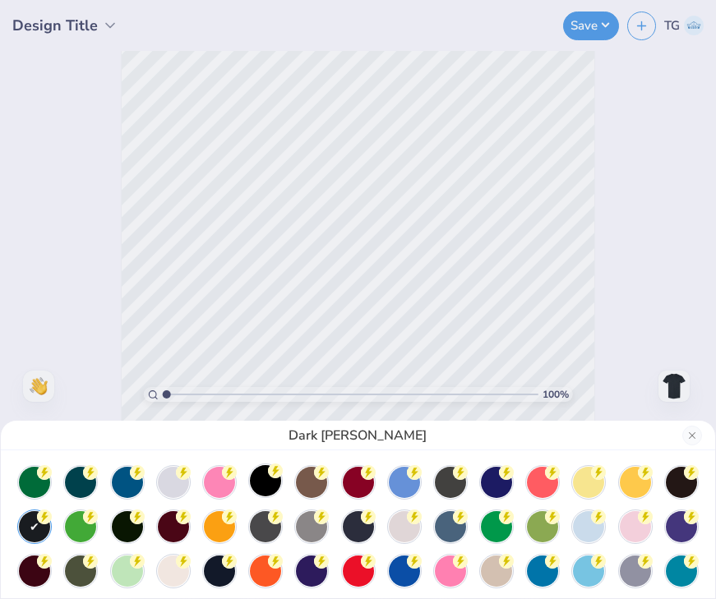
click at [262, 486] on div at bounding box center [265, 480] width 31 height 31
click at [695, 436] on button "Close" at bounding box center [692, 436] width 20 height 20
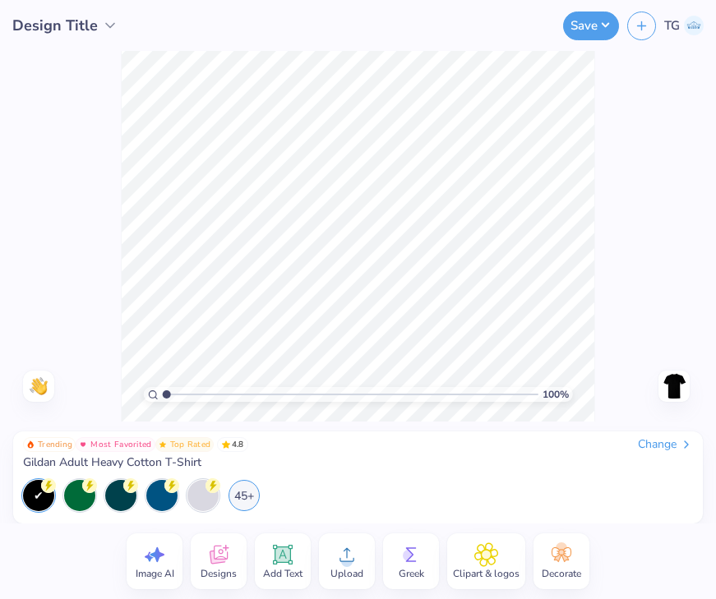
click at [347, 557] on circle at bounding box center [347, 562] width 12 height 12
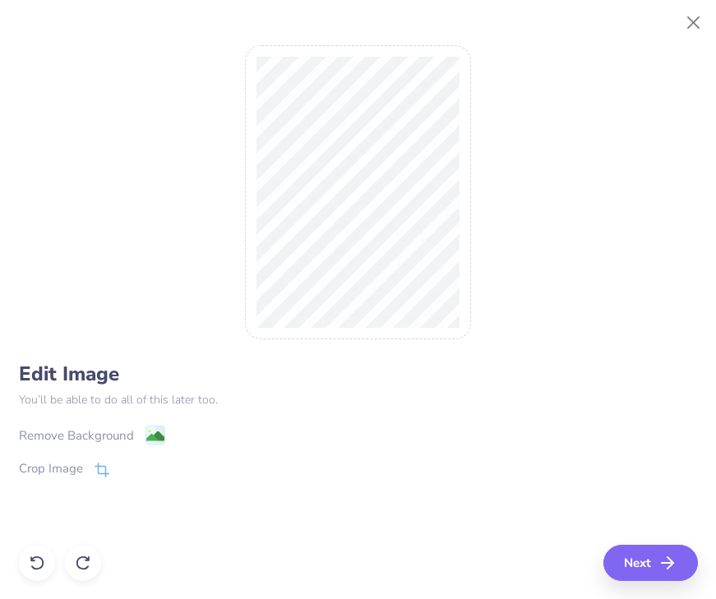
click at [131, 427] on div "Remove Background" at bounding box center [76, 436] width 115 height 19
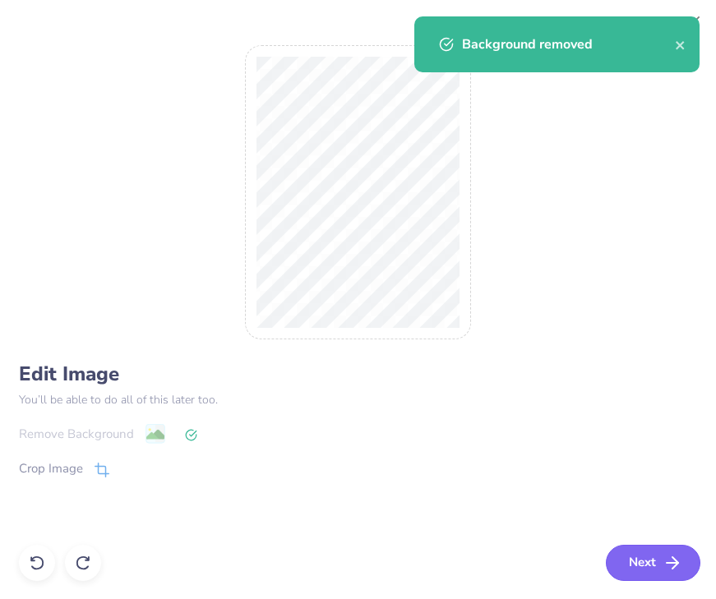
click at [643, 556] on button "Next" at bounding box center [653, 563] width 95 height 36
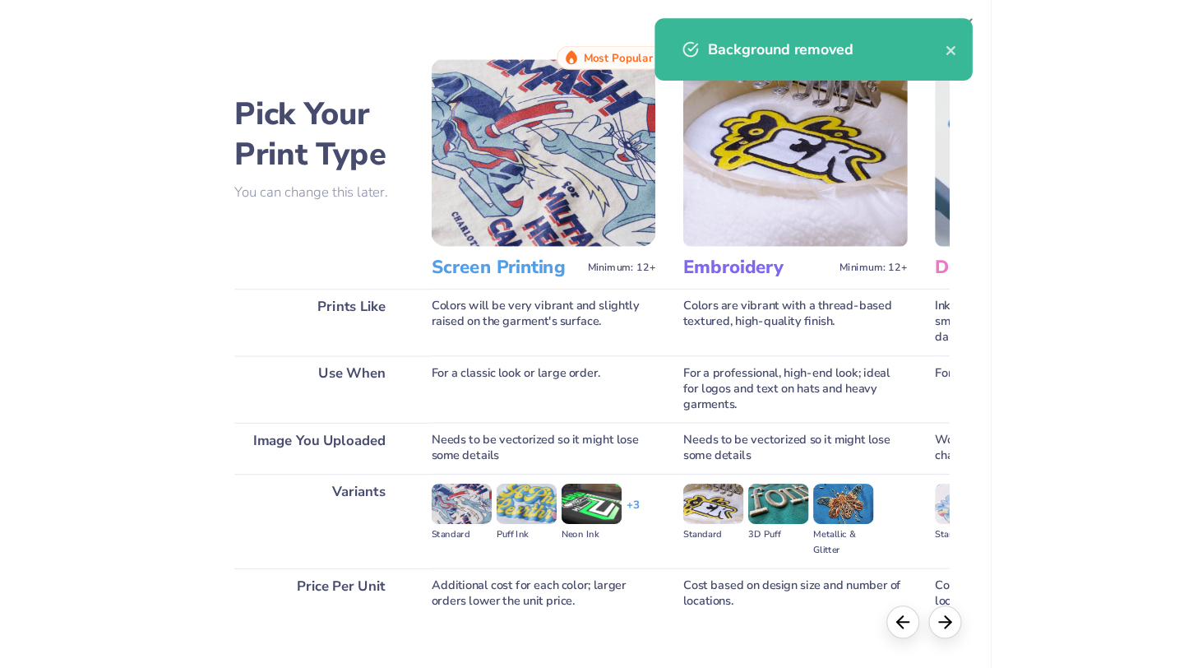
scroll to position [94, 0]
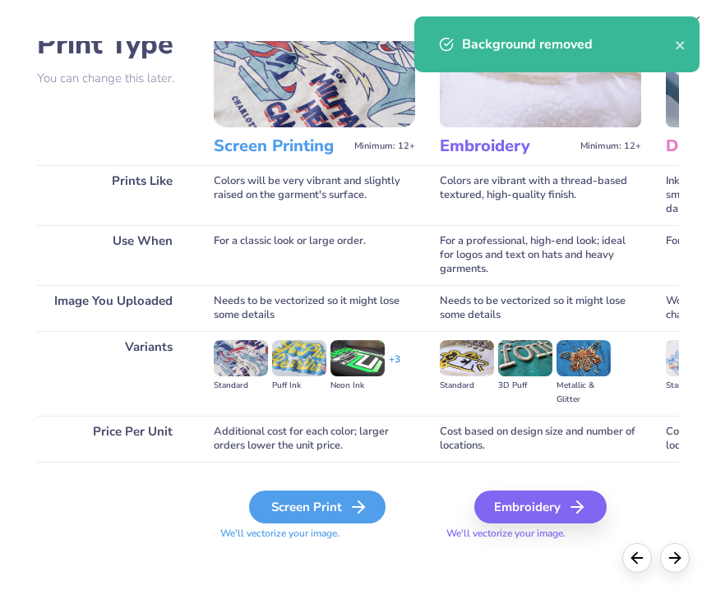
click at [293, 502] on div "Screen Print" at bounding box center [317, 507] width 136 height 33
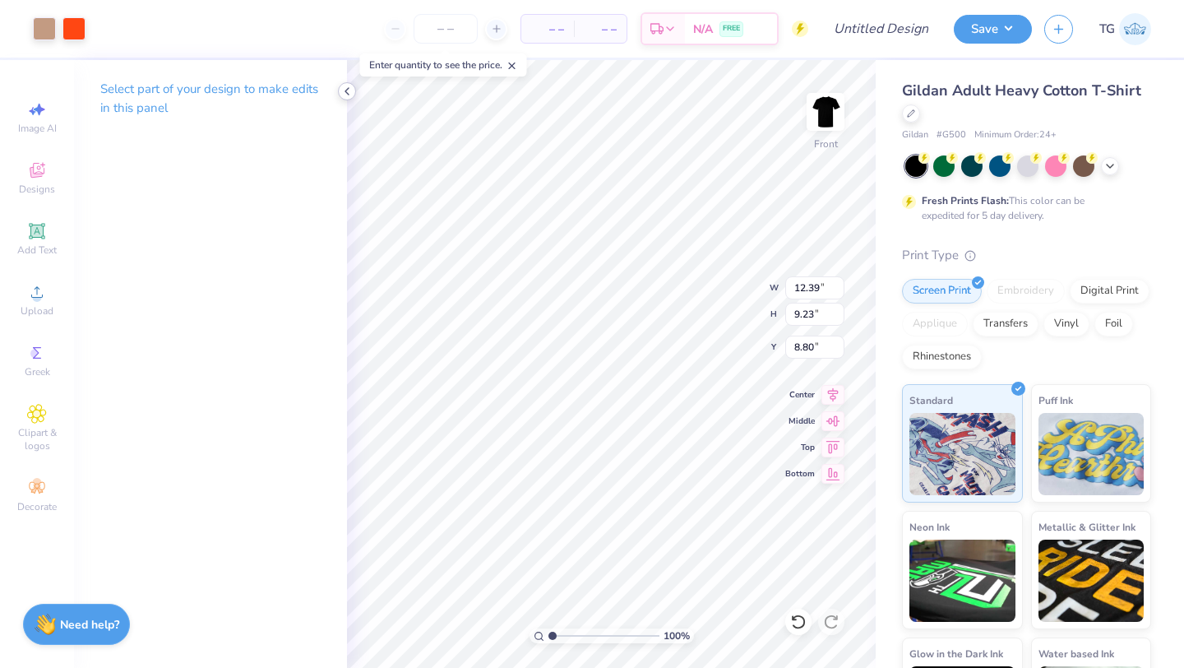
click at [345, 90] on icon at bounding box center [346, 91] width 13 height 13
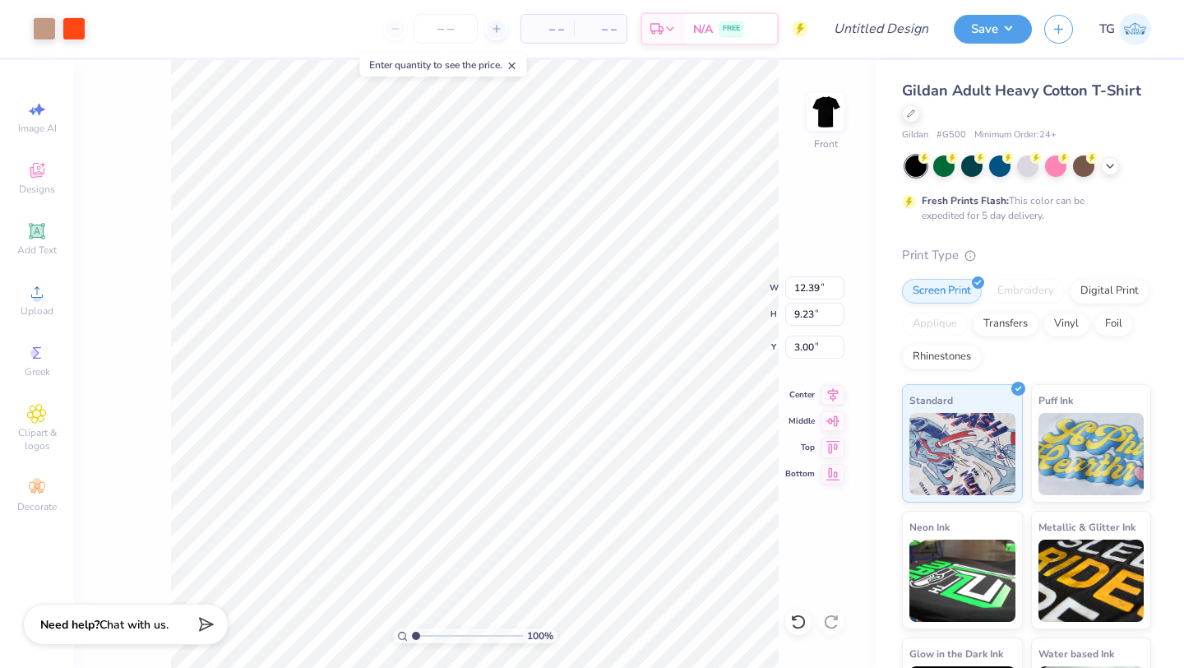
type input "3.00"
click at [837, 396] on icon at bounding box center [832, 392] width 23 height 20
click at [837, 112] on img at bounding box center [826, 112] width 66 height 66
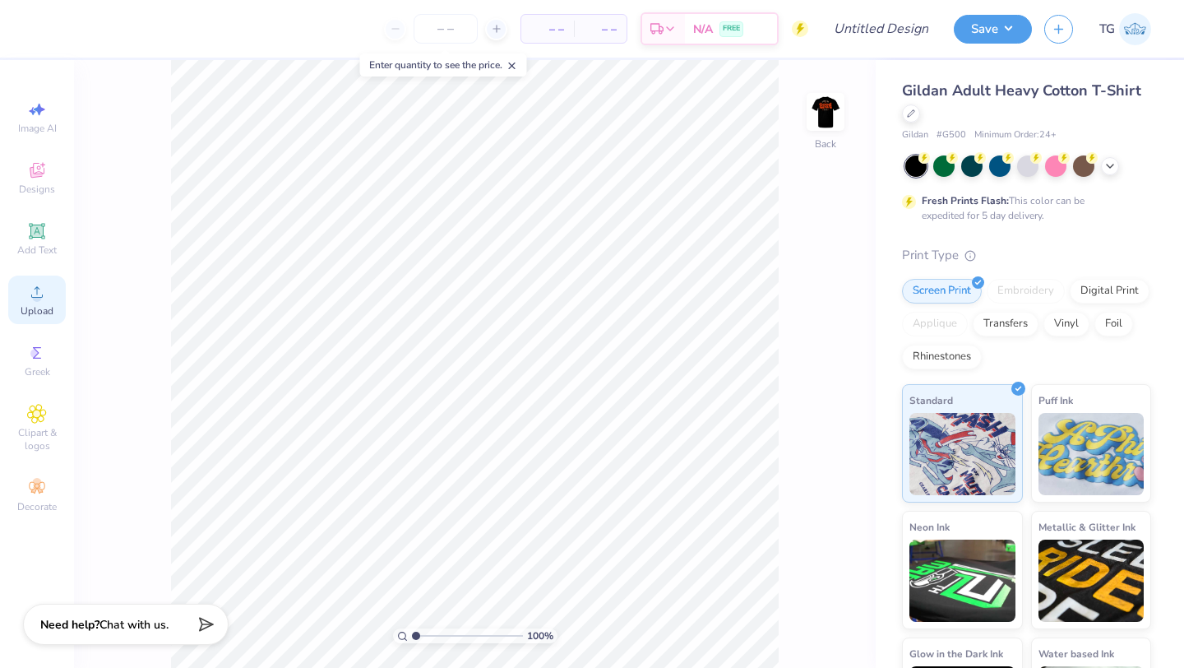
click at [39, 298] on circle at bounding box center [36, 297] width 9 height 9
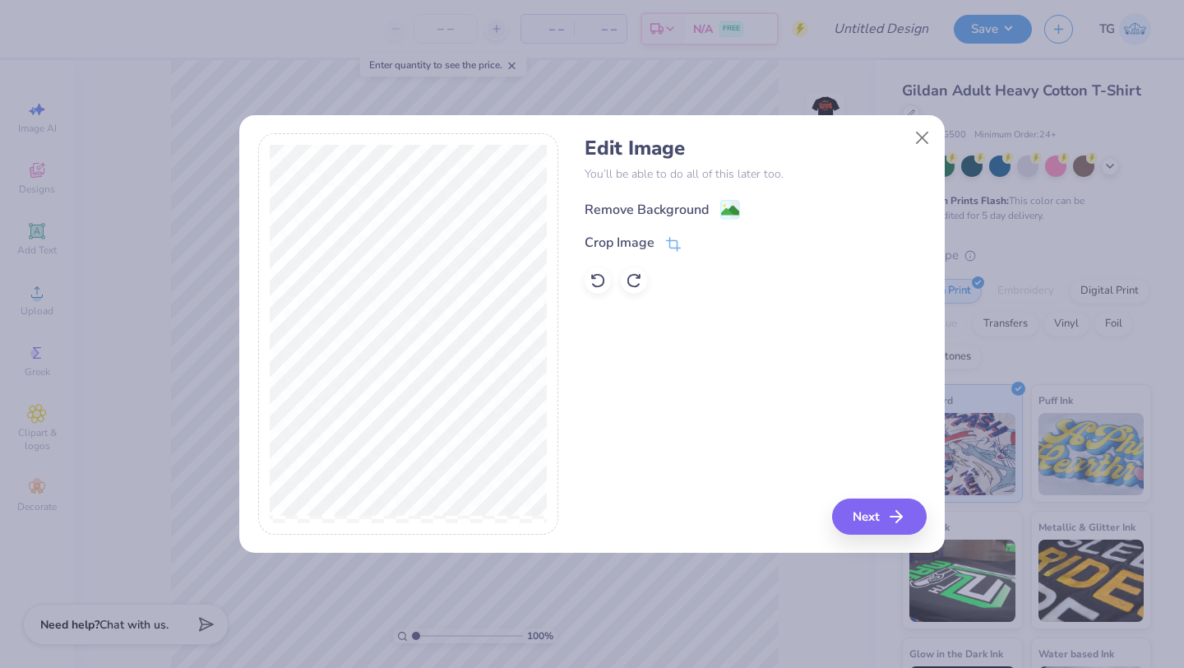
click at [652, 202] on div "Remove Background" at bounding box center [647, 210] width 124 height 20
click at [869, 517] on button "Next" at bounding box center [882, 516] width 95 height 36
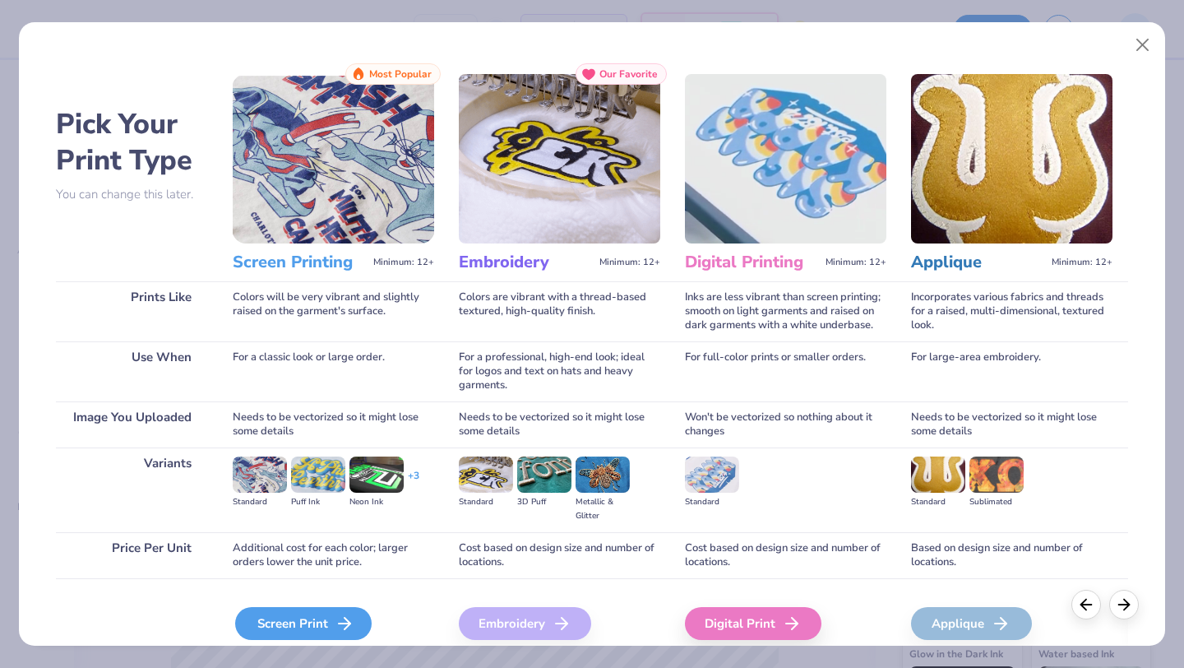
click at [321, 622] on div "Screen Print" at bounding box center [303, 623] width 136 height 33
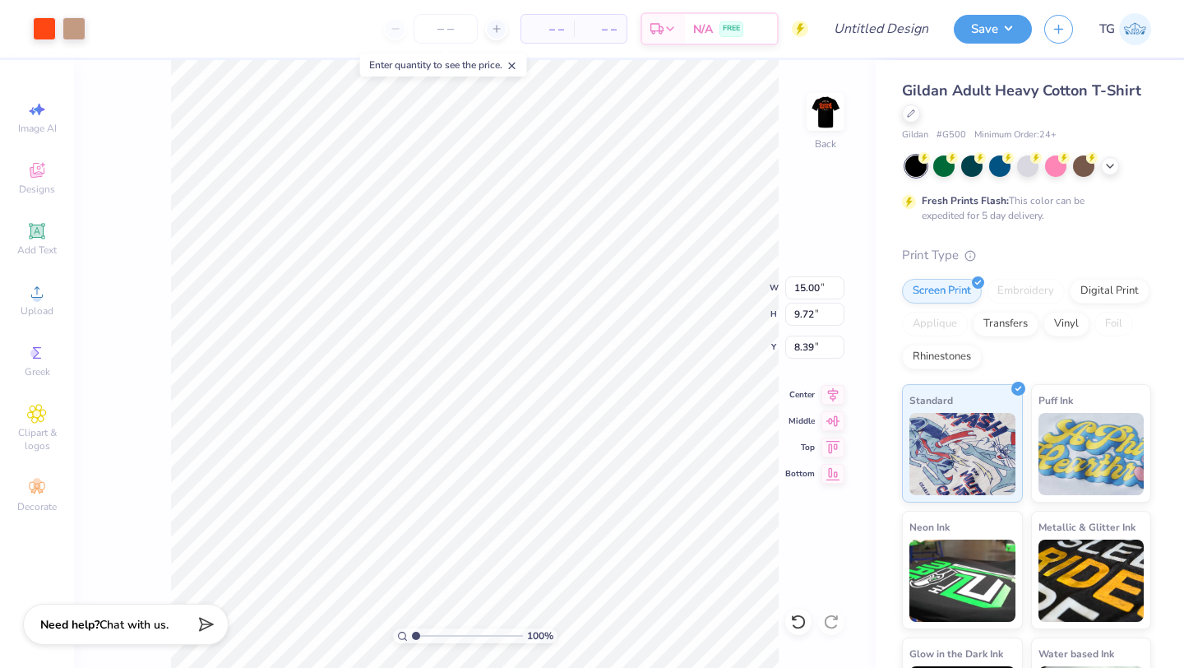
type input "5.83"
type input "3.78"
type input "3.00"
type input "5.10"
type input "3.30"
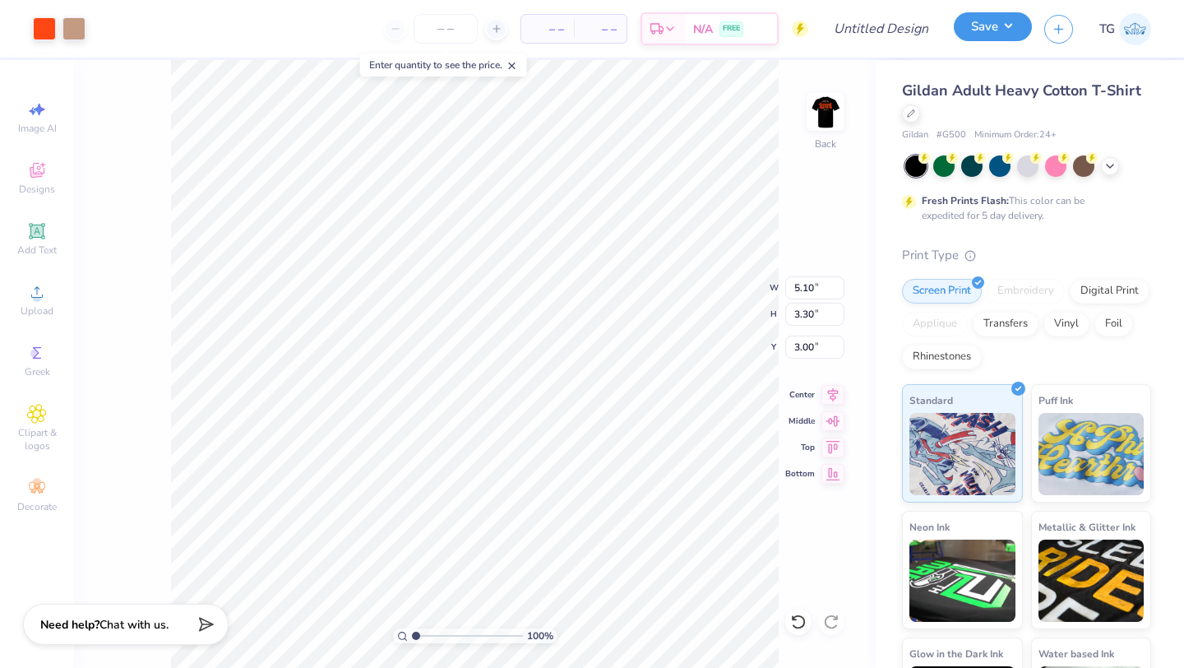
click at [987, 35] on button "Save" at bounding box center [993, 26] width 78 height 29
type input "0"
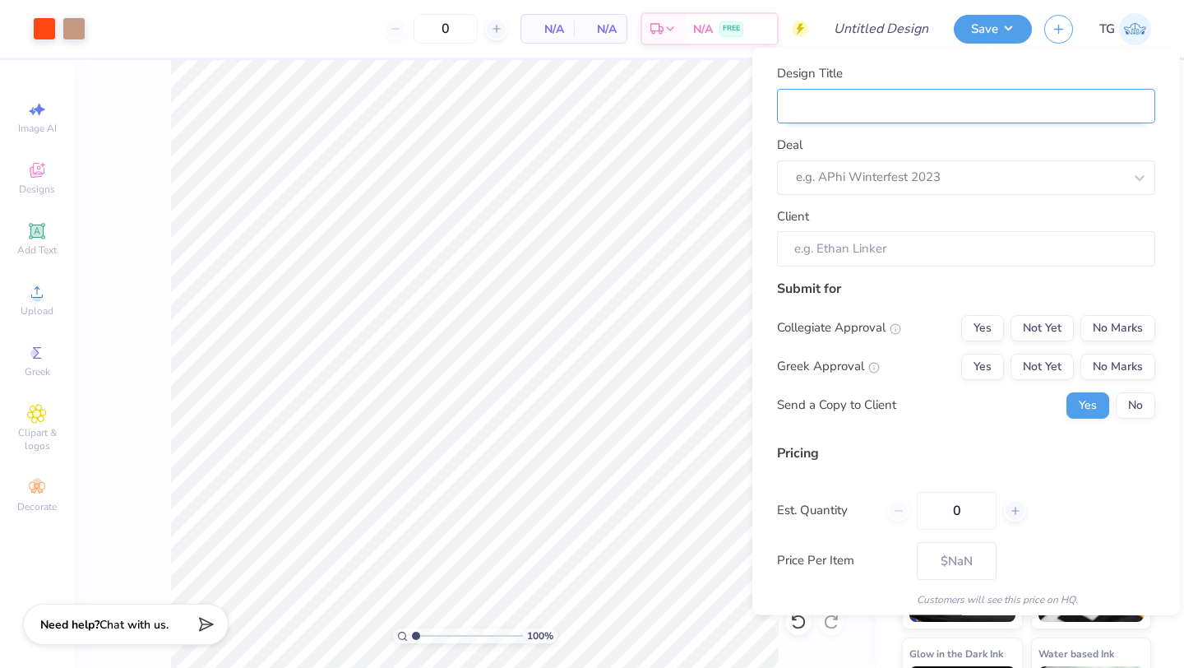
click at [889, 99] on input "Design Title" at bounding box center [966, 105] width 378 height 35
type input "B"
type input "Bl"
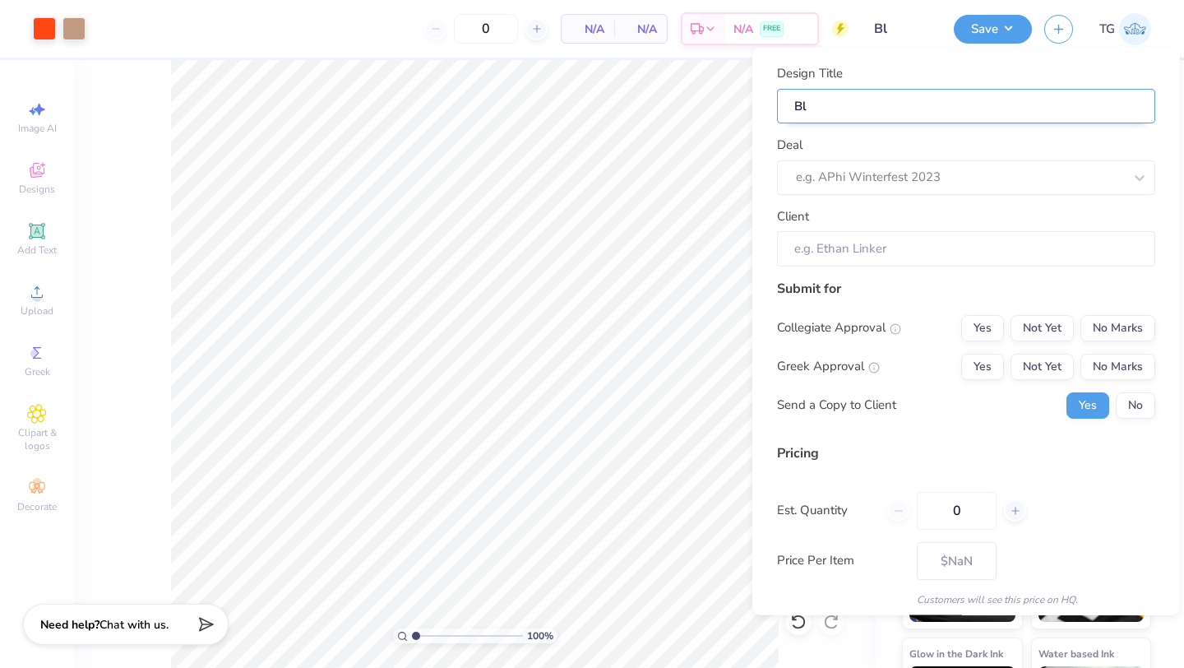
type input "Bla"
type input "Blac"
type input "Black"
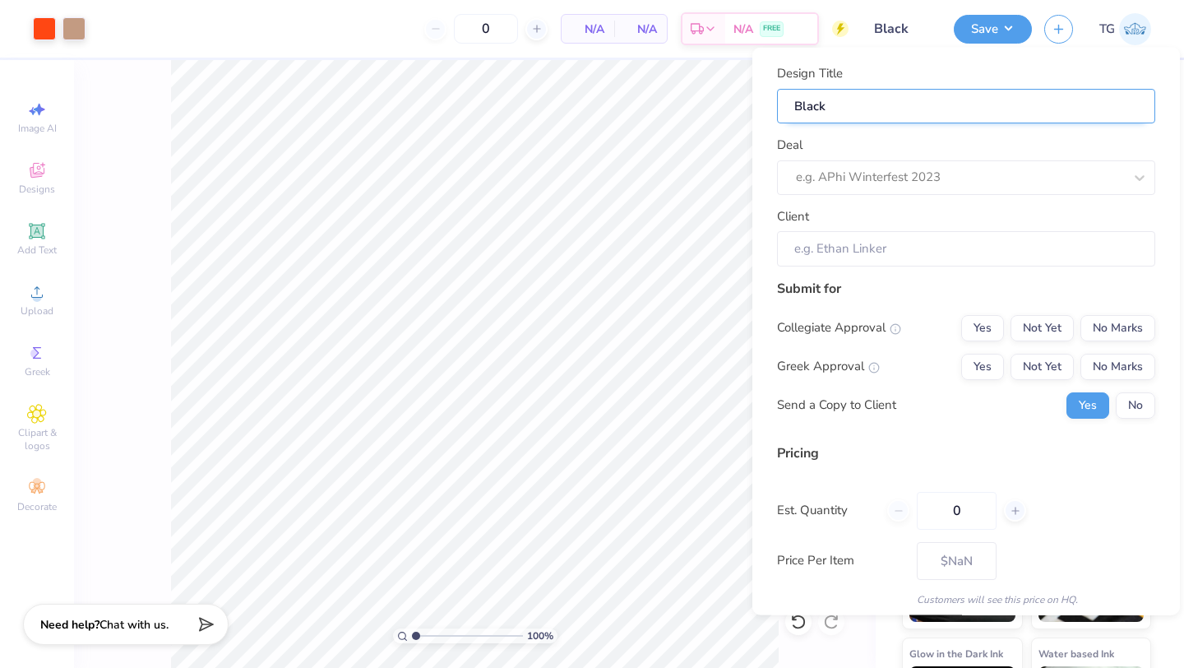
type input "Black"
type input "Black S"
type input "Black Sp"
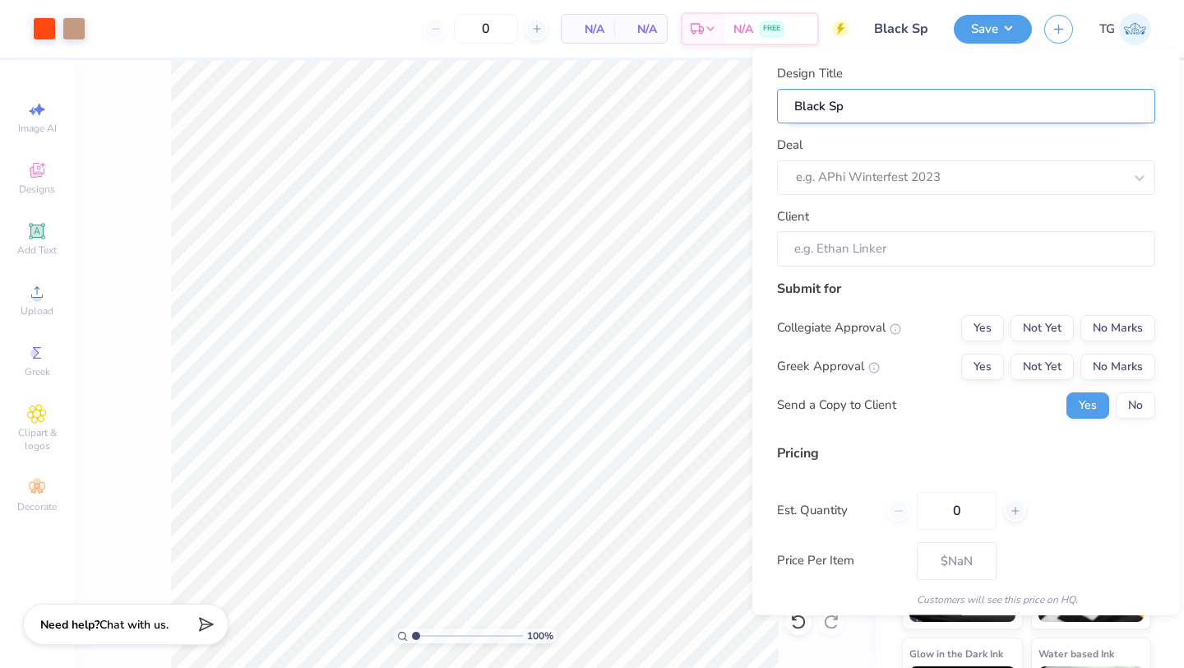
type input "Black Spr"
type input "Black Spre"
type input "Black Sprea"
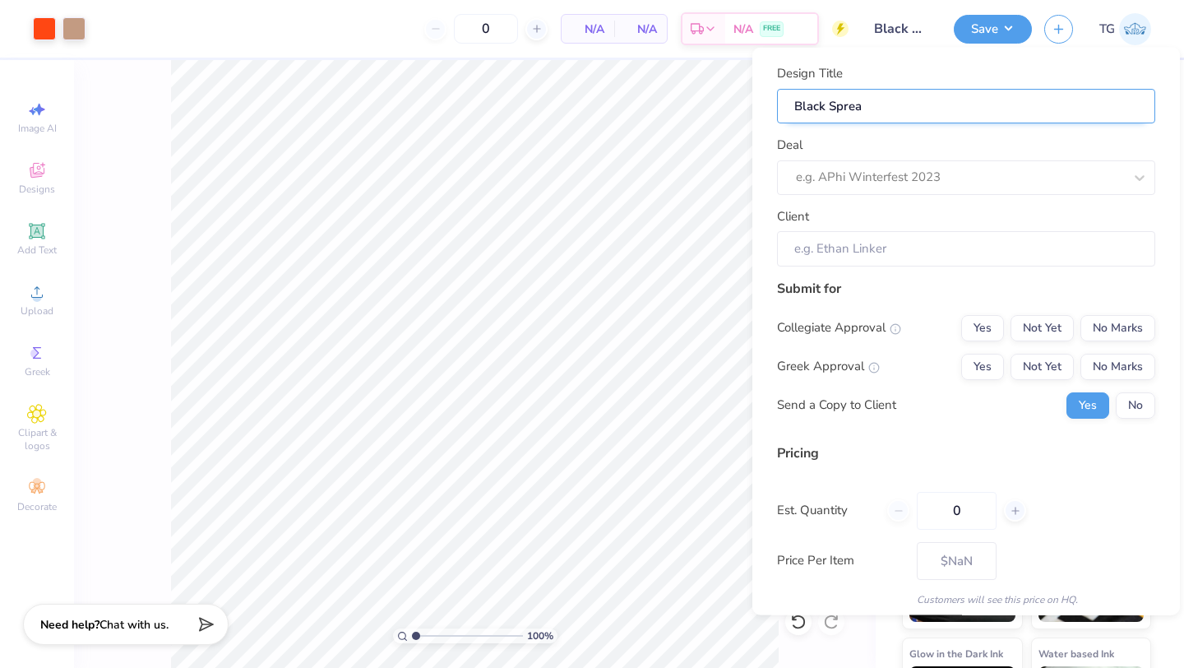
type input "Black Spread"
type input "Black Spread t"
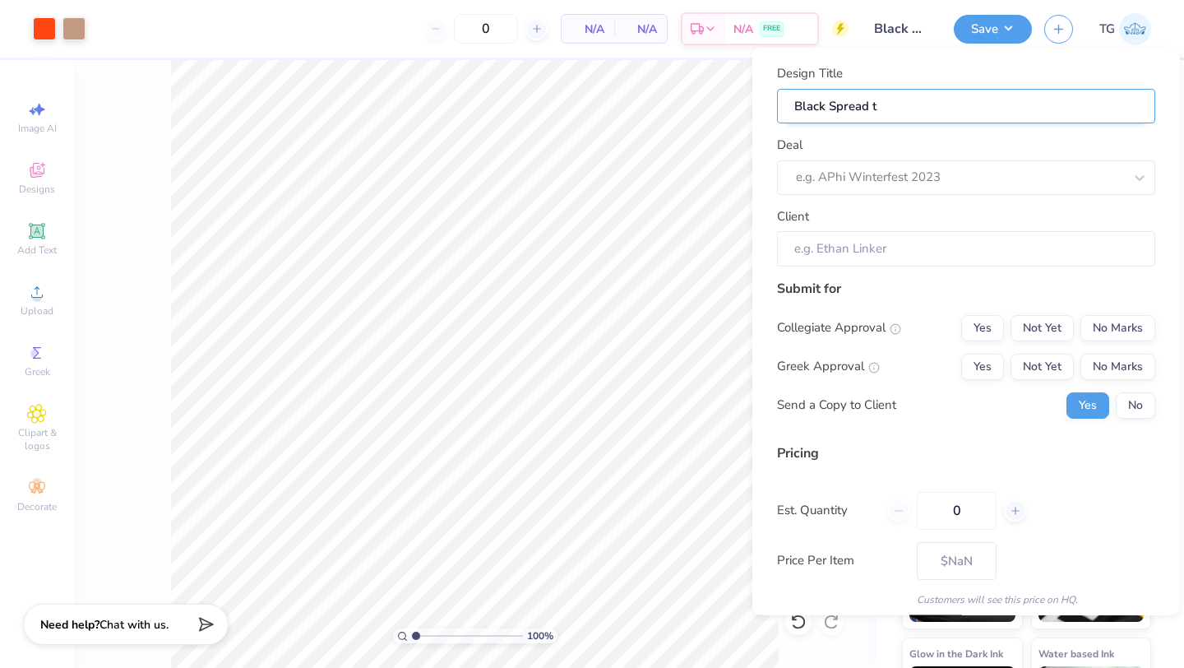
type input "Black Spread th"
type input "Black Spread the"
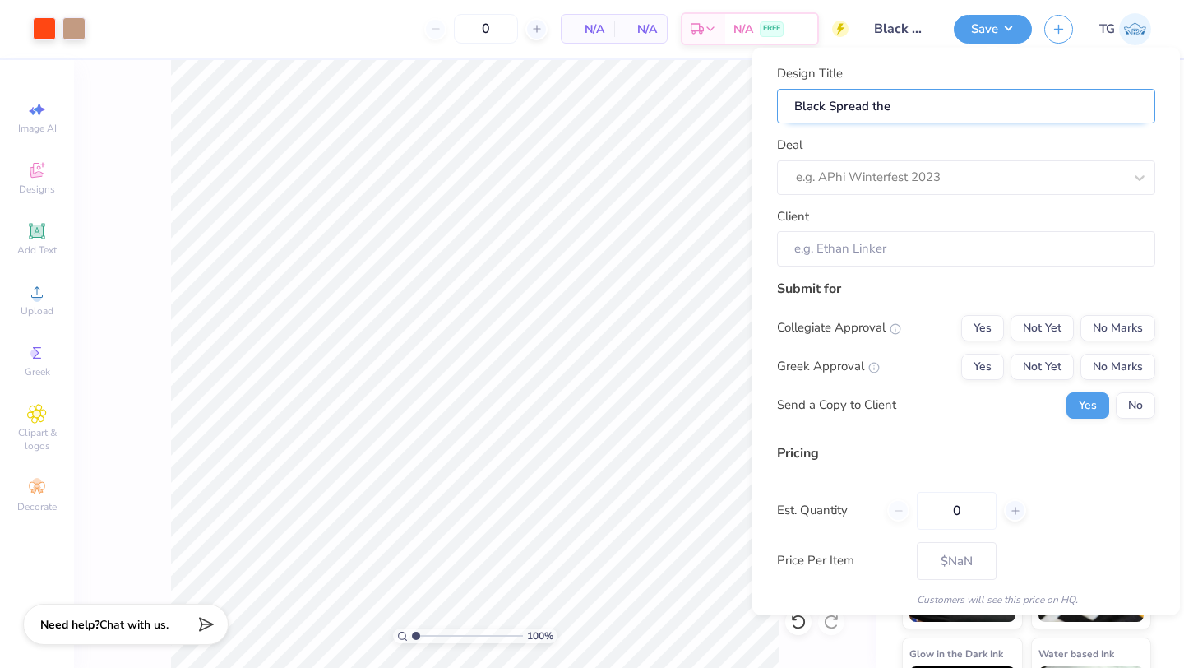
type input "Black Spread the G"
type input "Black Spread the Go"
type input "Black Spread the Goo"
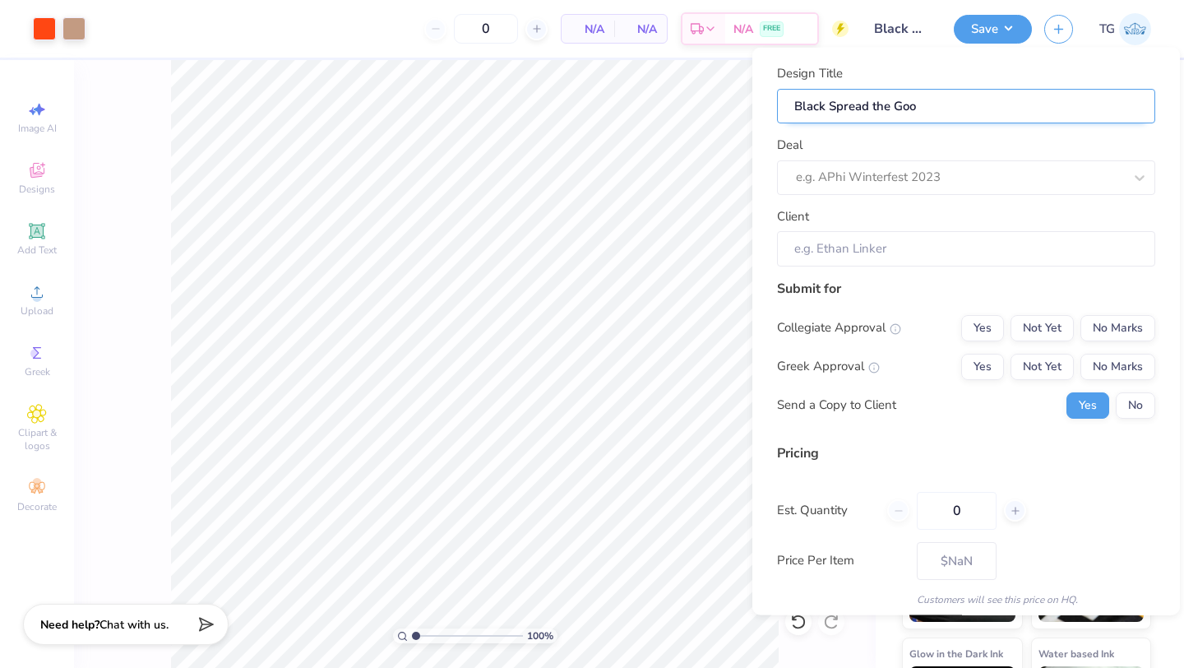
type input "Black Spread the Good"
type input "Black Spread the Good N"
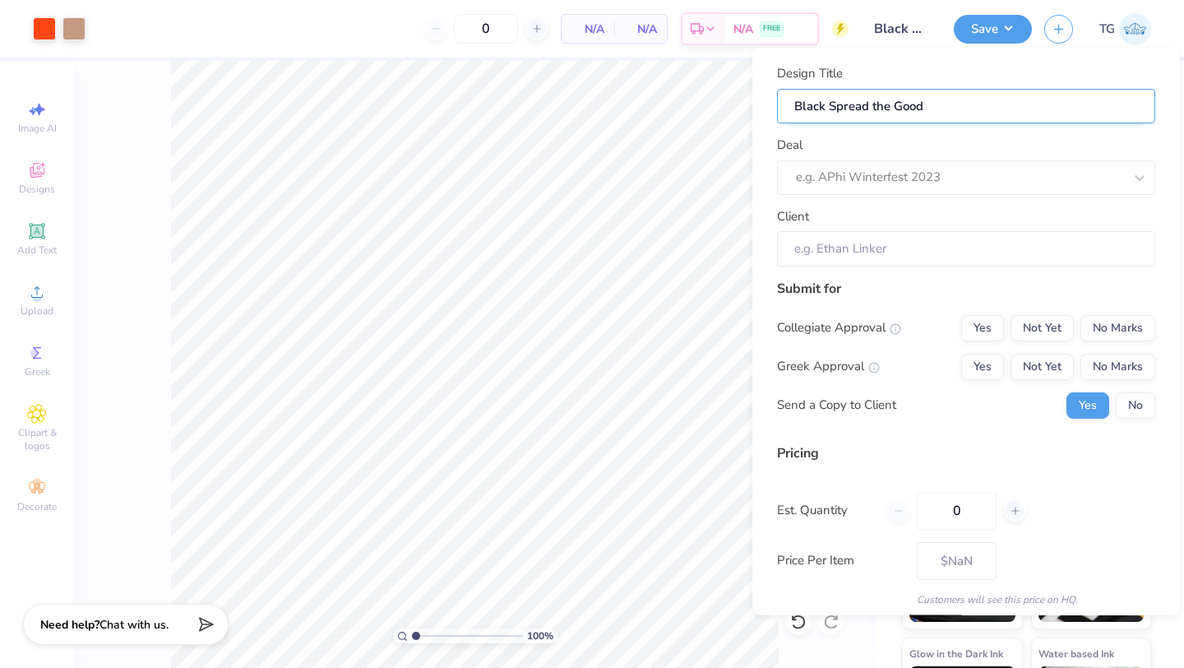
type input "Black Spread the Good N"
type input "Black Spread the Good Ne"
type input "Black Spread the Good New"
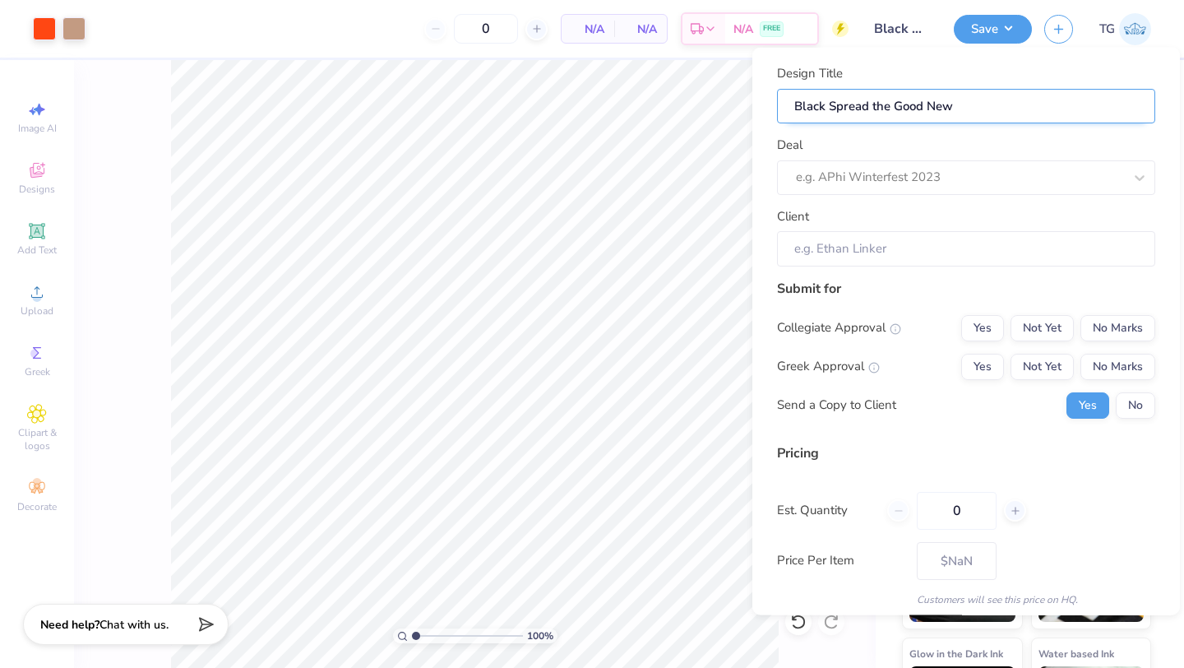
type input "Black Spread the Good News"
click at [944, 184] on div at bounding box center [959, 177] width 327 height 22
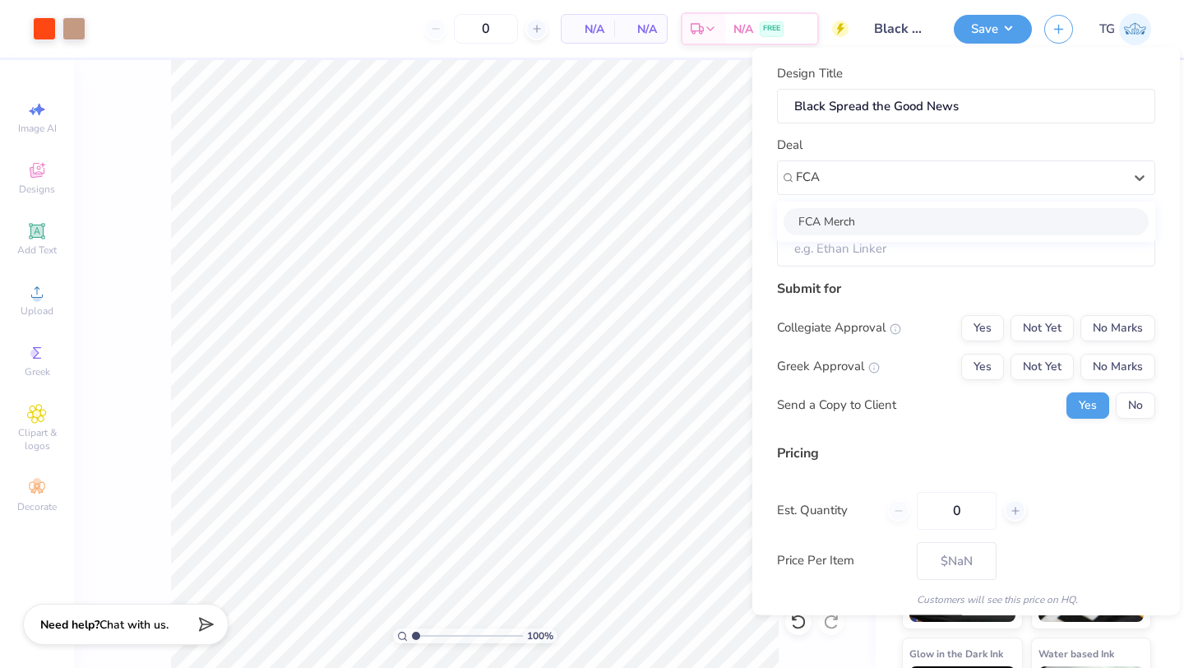
click at [944, 218] on div "FCA Merch" at bounding box center [966, 220] width 365 height 27
type input "FCA"
type input "Love Akpan"
click at [983, 323] on button "Yes" at bounding box center [982, 327] width 43 height 26
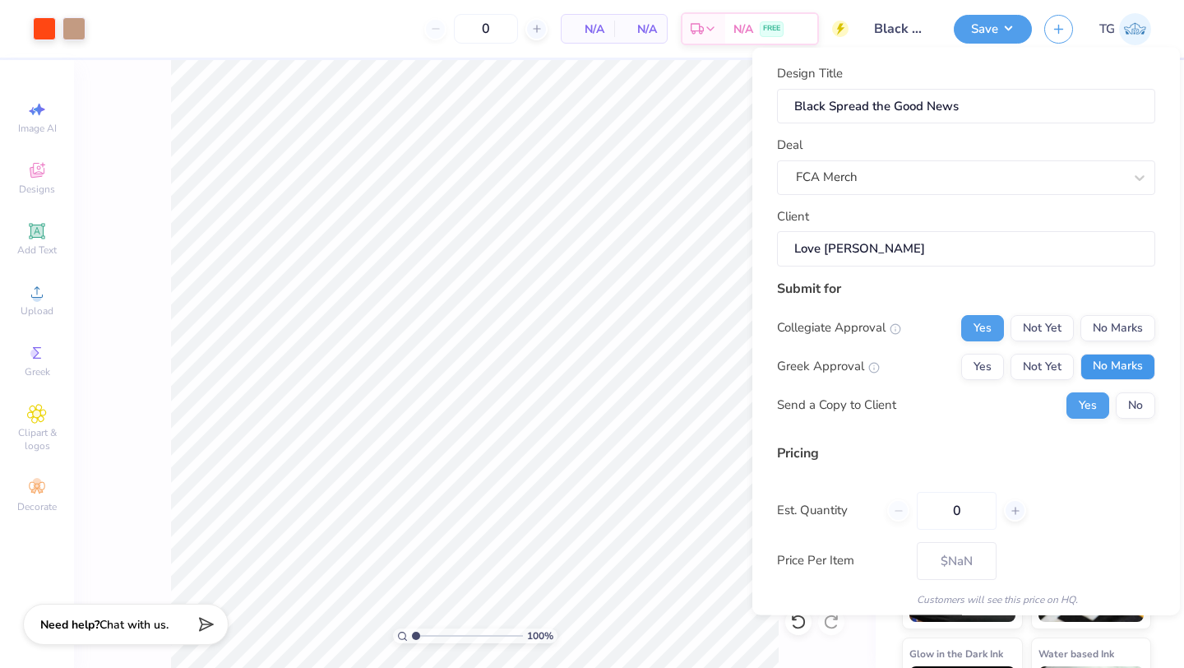
click at [1107, 367] on button "No Marks" at bounding box center [1117, 366] width 75 height 26
click at [965, 509] on input "0" at bounding box center [957, 510] width 80 height 38
type input "1"
type input "150"
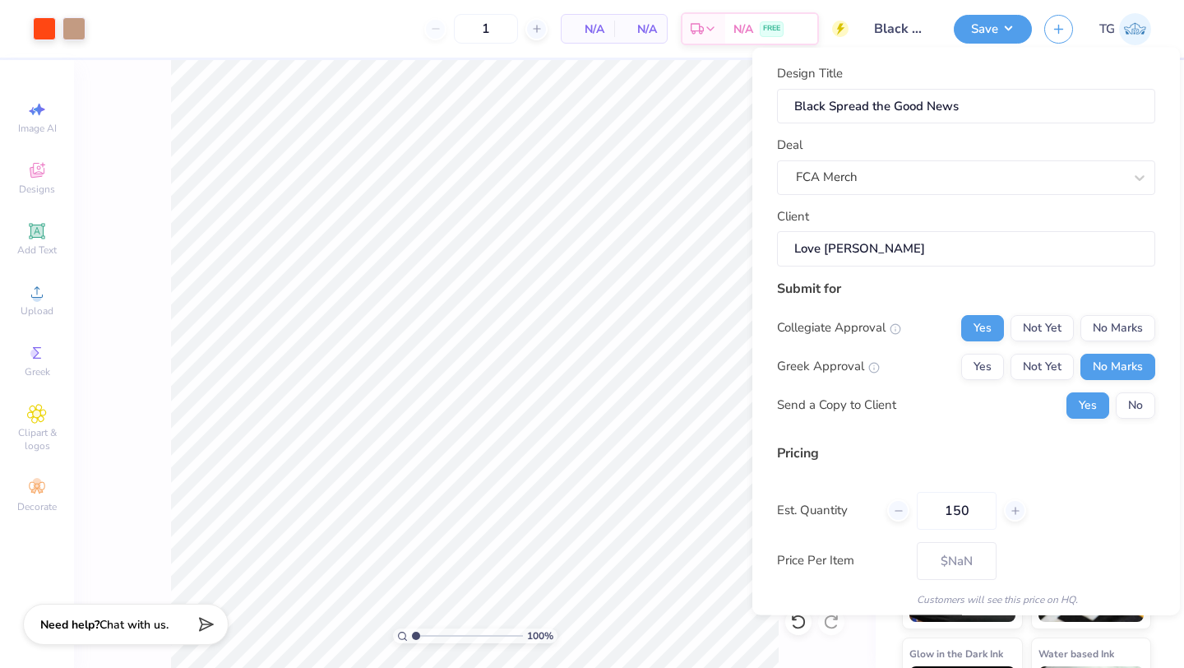
type input "150"
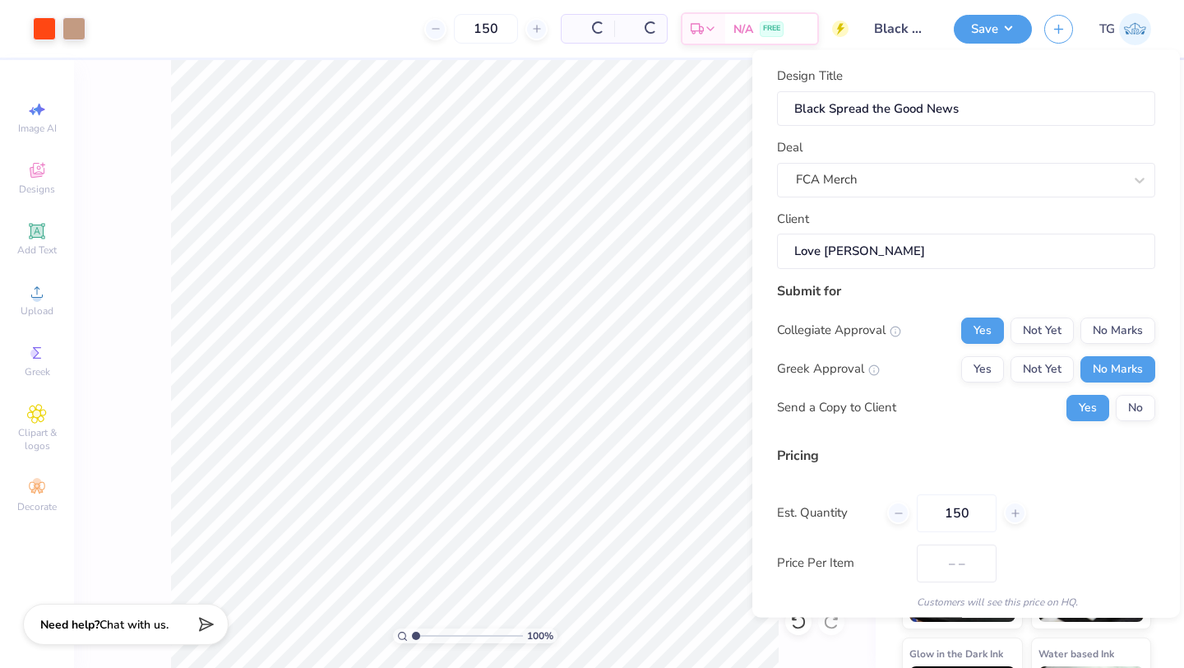
type input "$10.96"
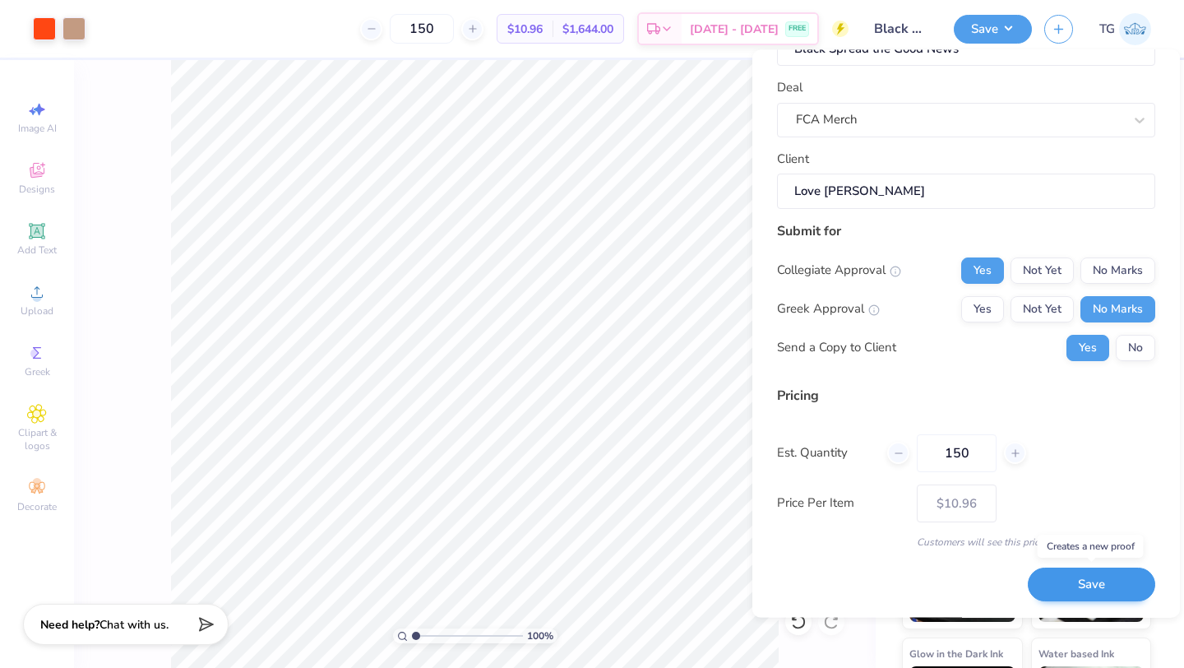
type input "150"
click at [1071, 585] on button "Save" at bounding box center [1091, 585] width 127 height 34
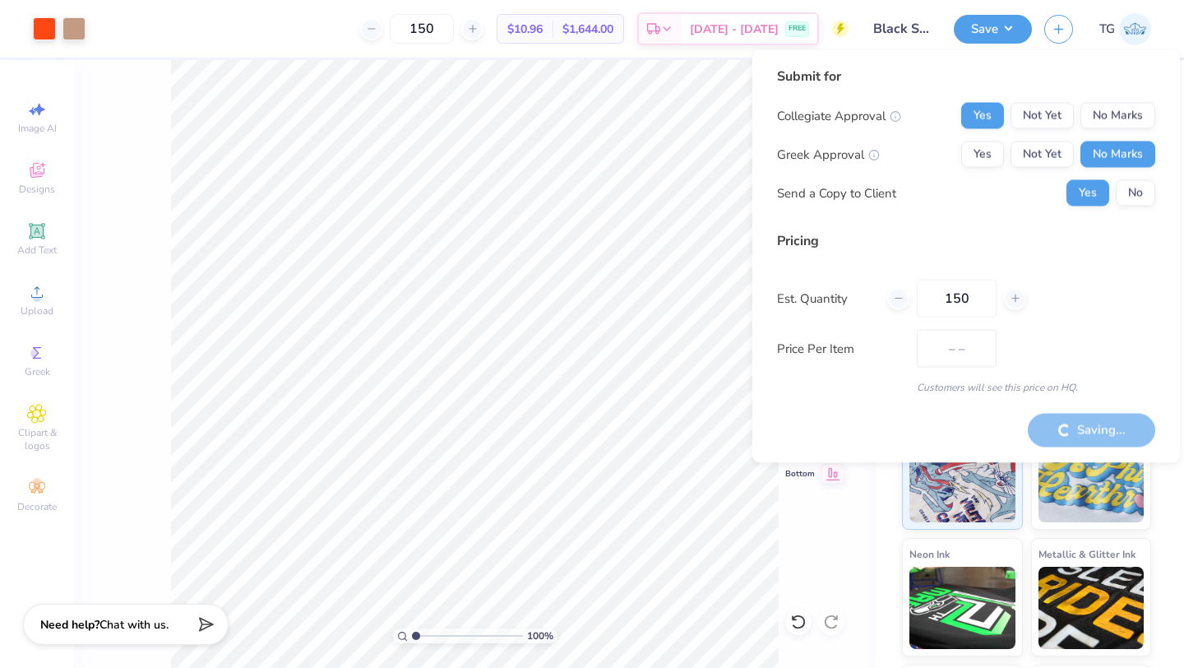
type input "$10.96"
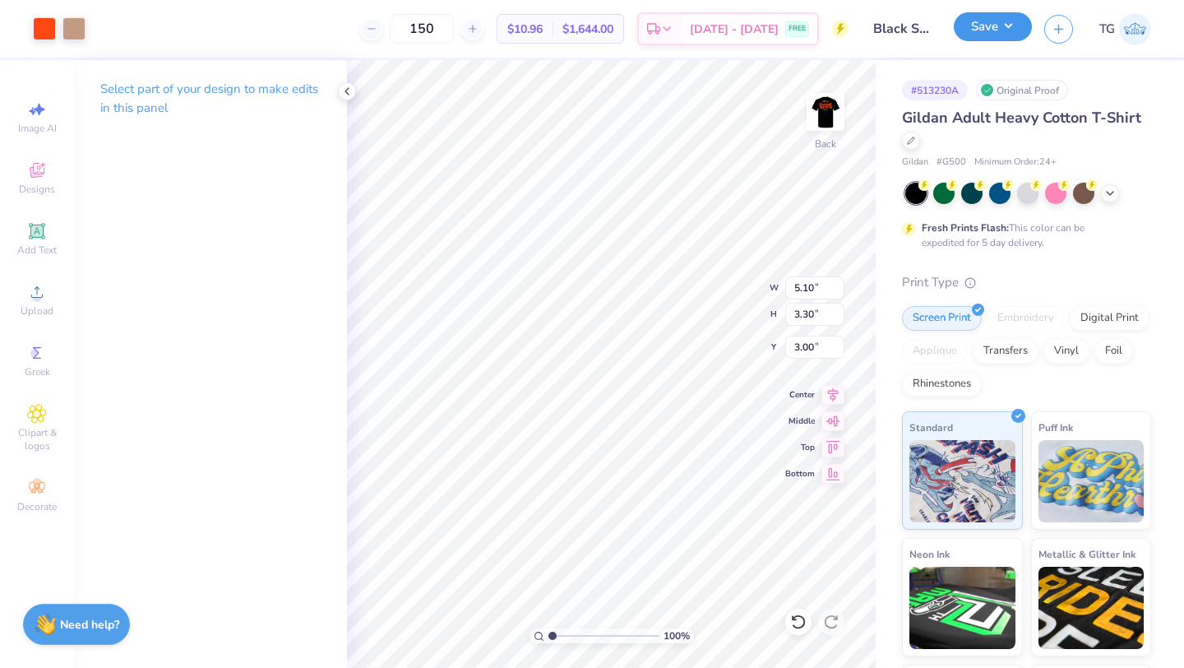
click at [1001, 29] on button "Save" at bounding box center [993, 26] width 78 height 29
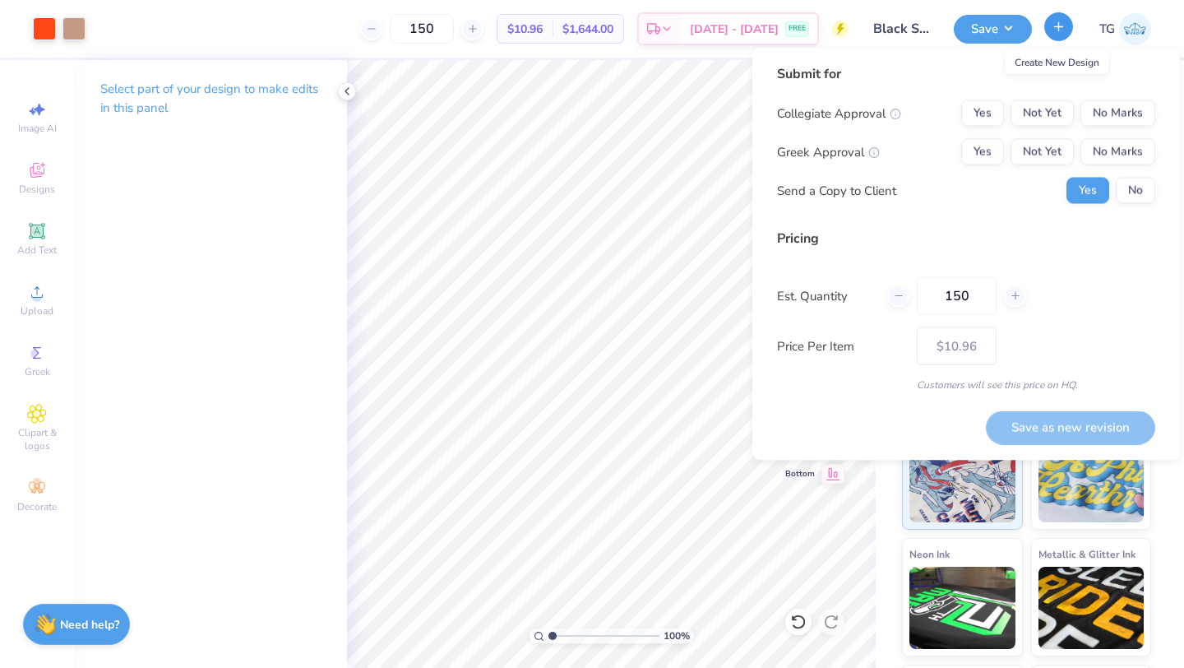
click at [1060, 28] on icon "button" at bounding box center [1059, 27] width 14 height 14
type input "– –"
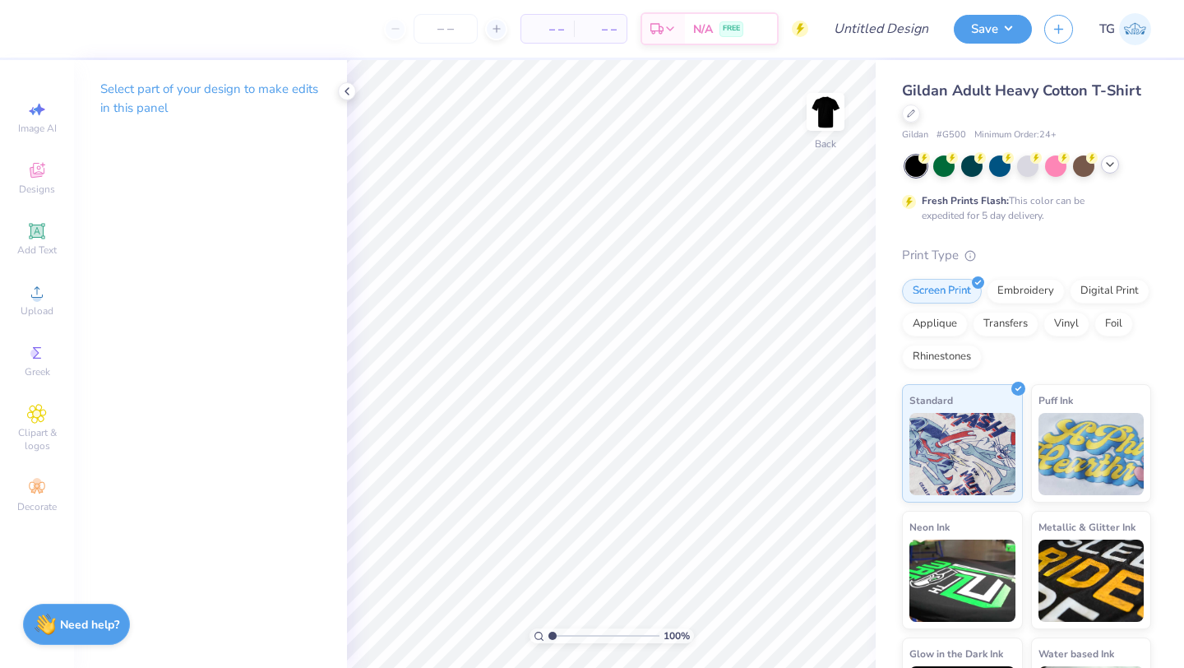
click at [1109, 166] on icon at bounding box center [1109, 164] width 13 height 13
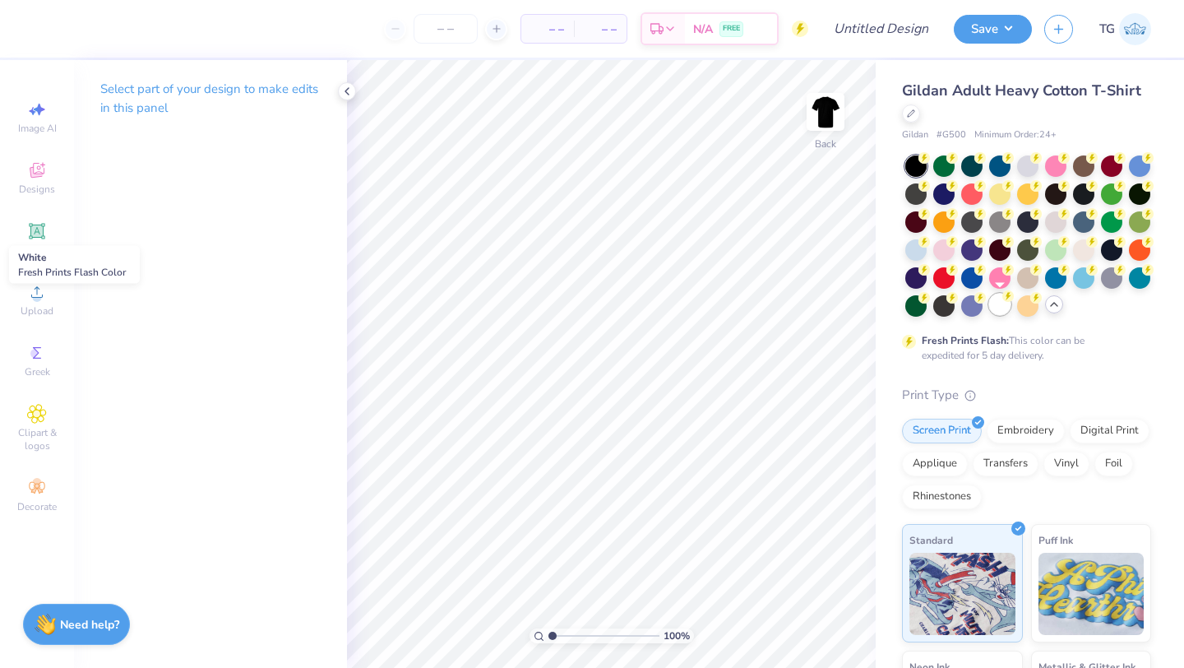
click at [1003, 303] on div at bounding box center [999, 304] width 21 height 21
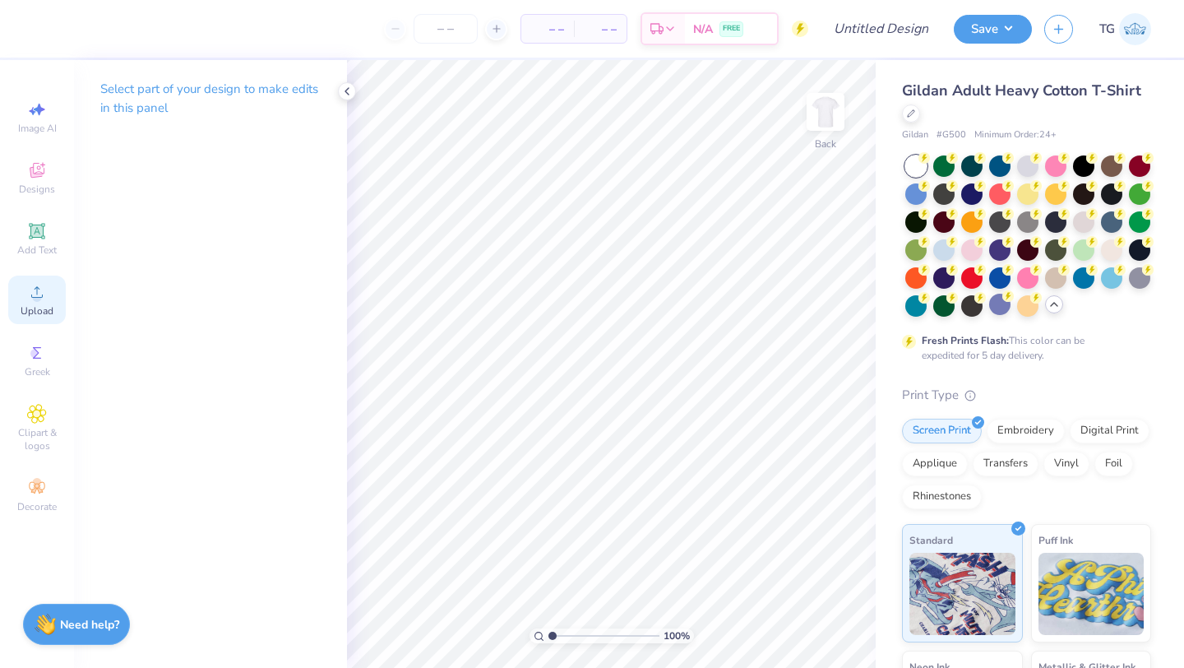
click at [37, 314] on span "Upload" at bounding box center [37, 310] width 33 height 13
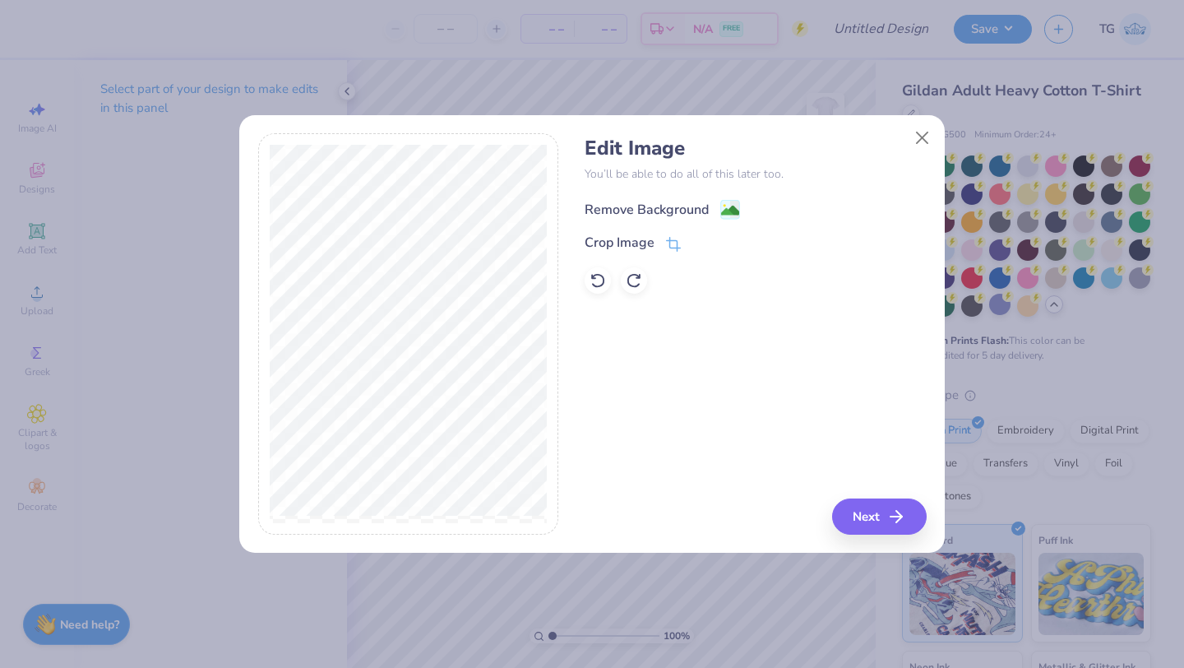
click at [701, 207] on div "Remove Background" at bounding box center [647, 210] width 124 height 20
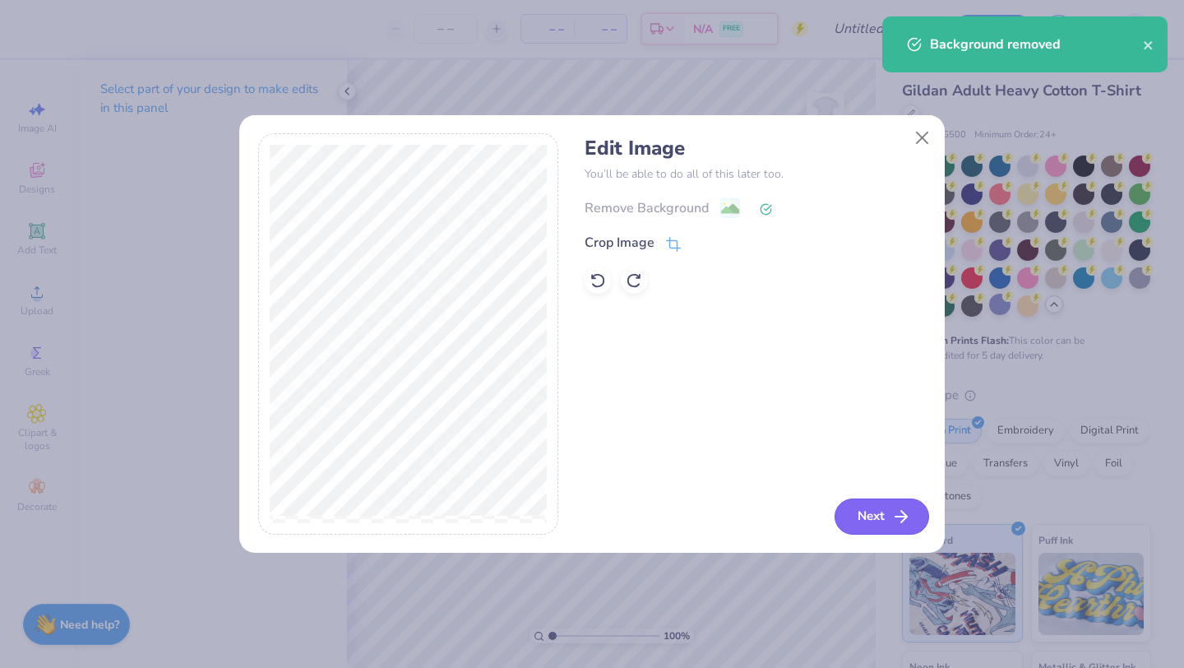
click at [877, 518] on button "Next" at bounding box center [882, 516] width 95 height 36
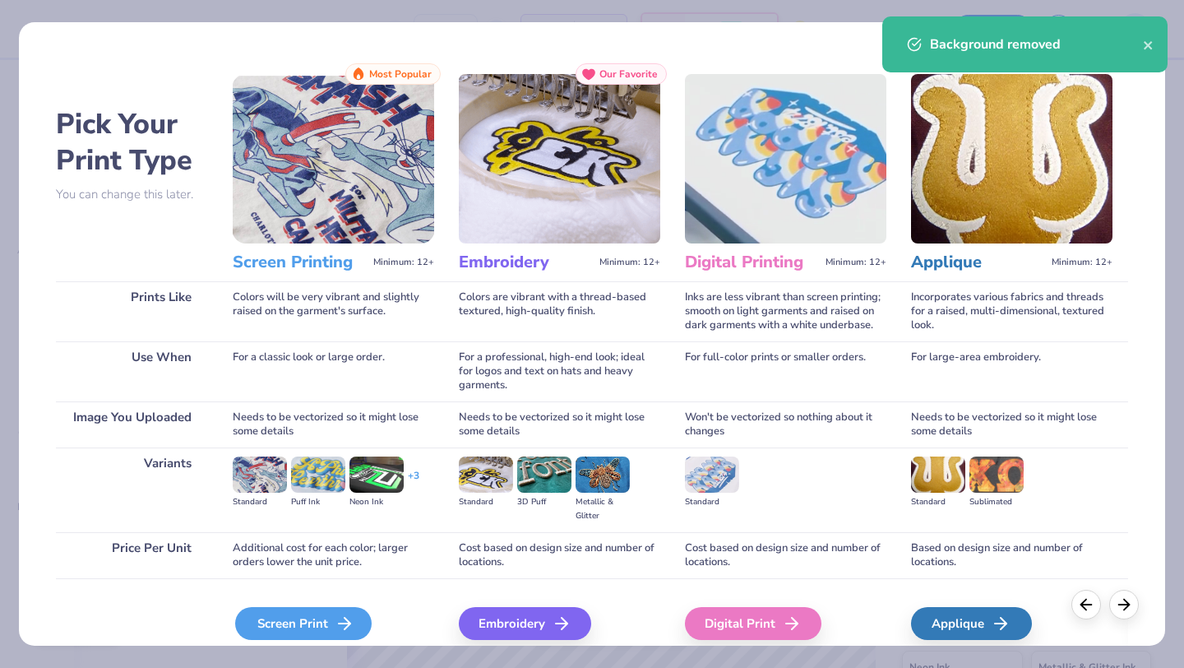
click at [329, 618] on div "Screen Print" at bounding box center [303, 623] width 136 height 33
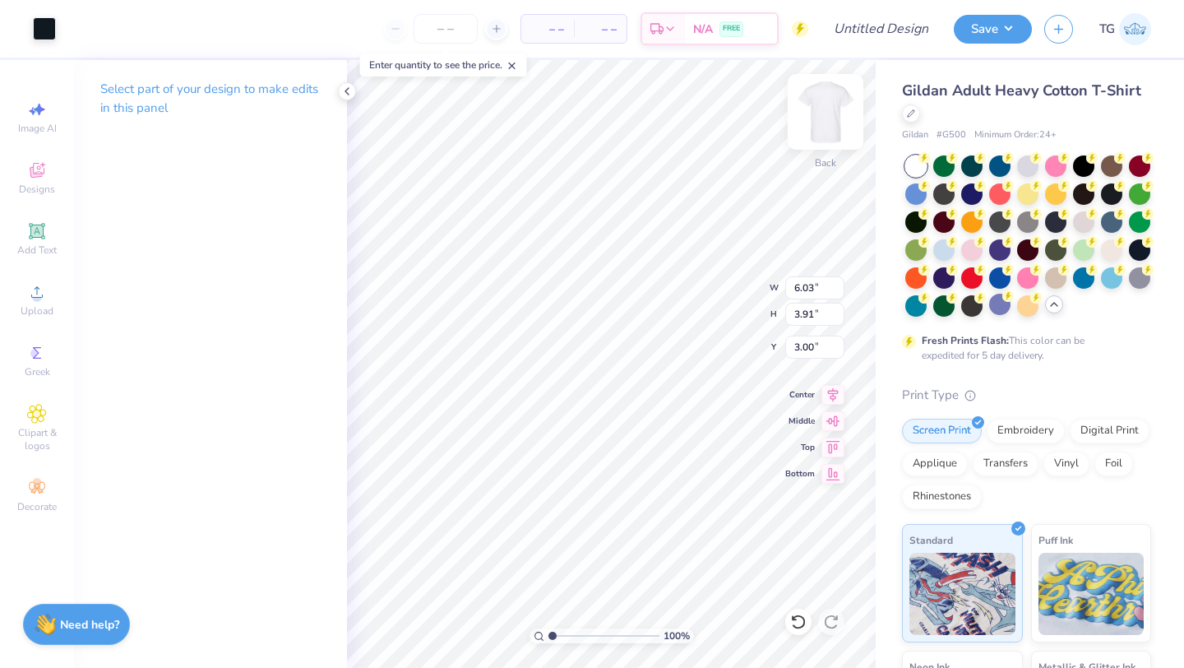
click at [823, 117] on img at bounding box center [826, 112] width 66 height 66
click at [39, 301] on div "Upload" at bounding box center [37, 299] width 58 height 49
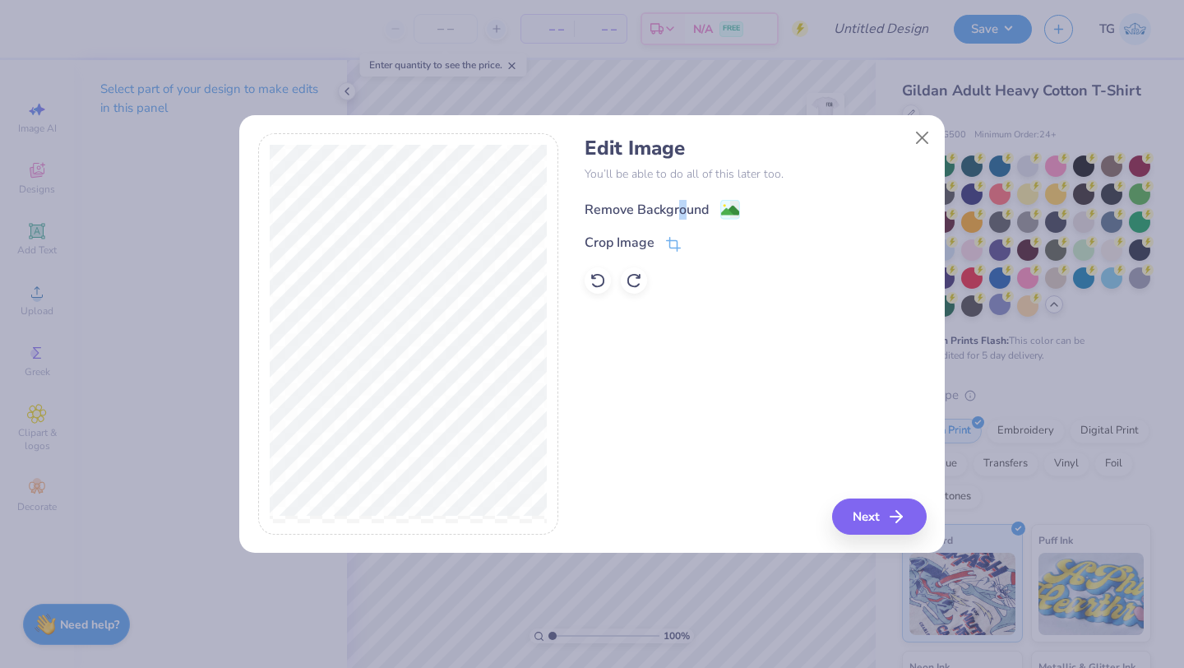
click at [682, 207] on div "Remove Background" at bounding box center [647, 210] width 124 height 20
click at [883, 515] on div "Edit Image You’ll be able to do all of this later too. Remove Background Crop I…" at bounding box center [755, 333] width 341 height 401
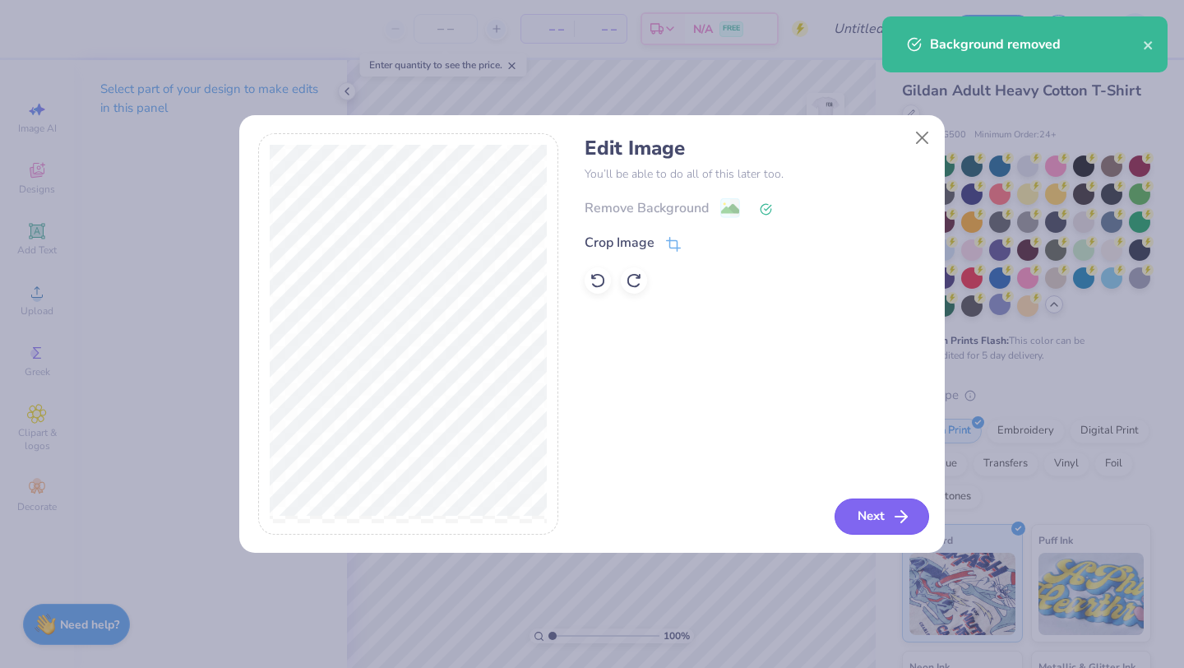
click at [893, 517] on icon "button" at bounding box center [901, 516] width 20 height 20
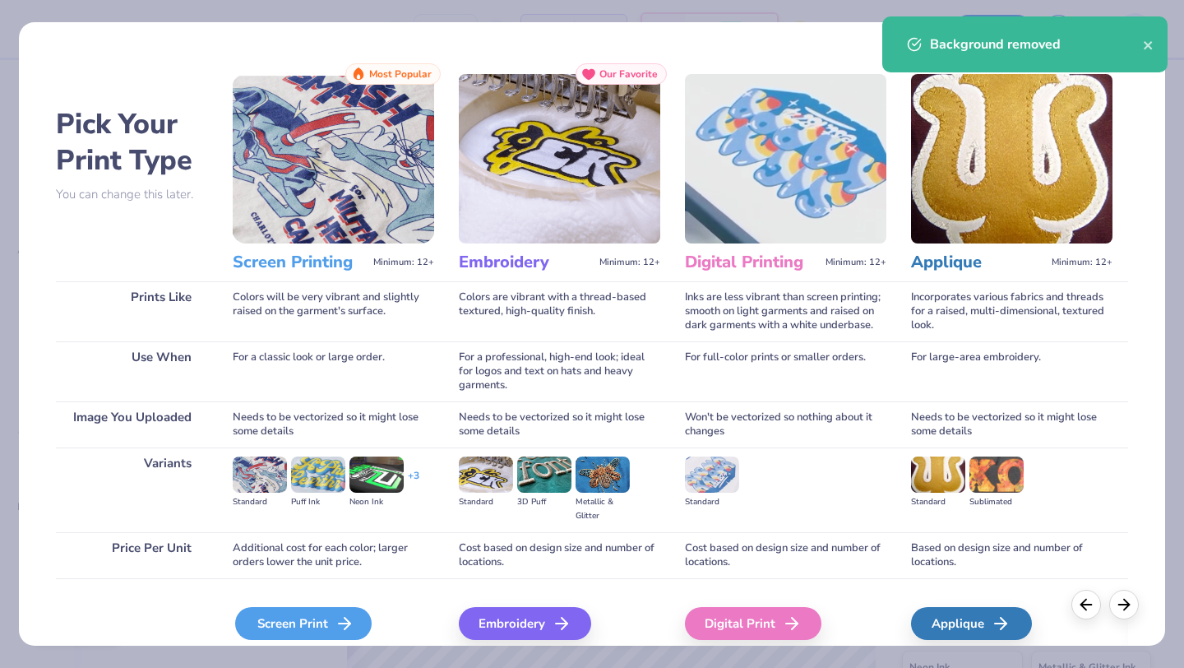
click at [299, 627] on div "Screen Print" at bounding box center [303, 623] width 136 height 33
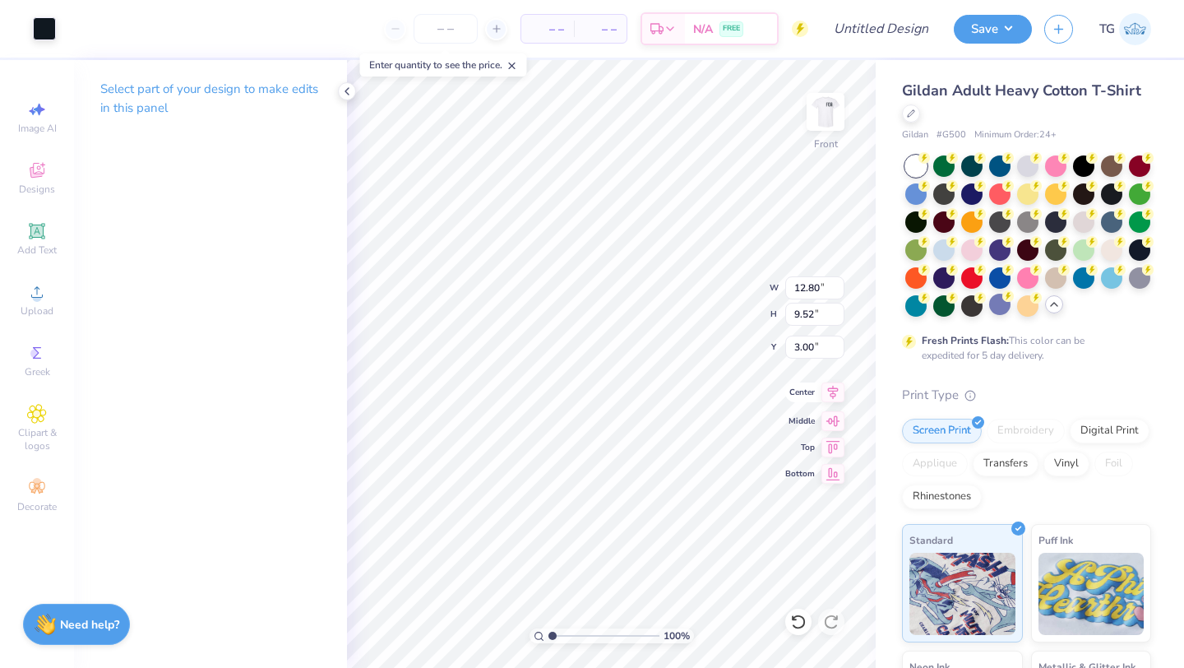
click at [831, 391] on icon at bounding box center [833, 393] width 11 height 14
click at [992, 25] on button "Save" at bounding box center [993, 26] width 78 height 29
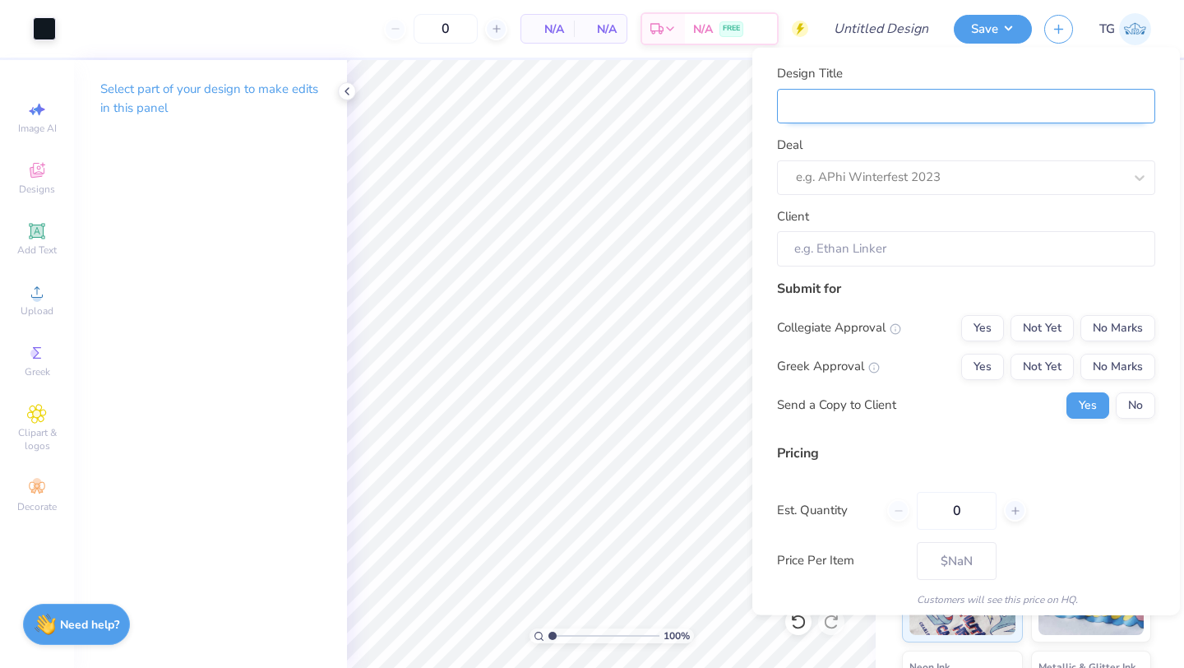
click at [881, 113] on input "Design Title" at bounding box center [966, 105] width 378 height 35
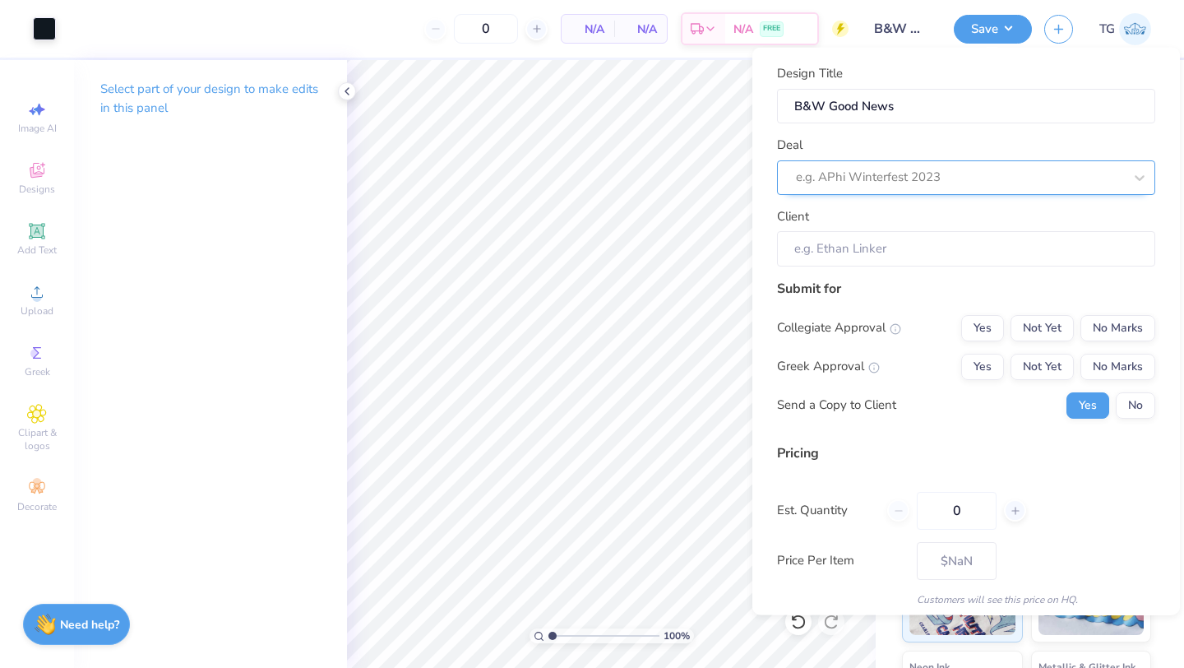
click at [925, 183] on div at bounding box center [959, 177] width 327 height 22
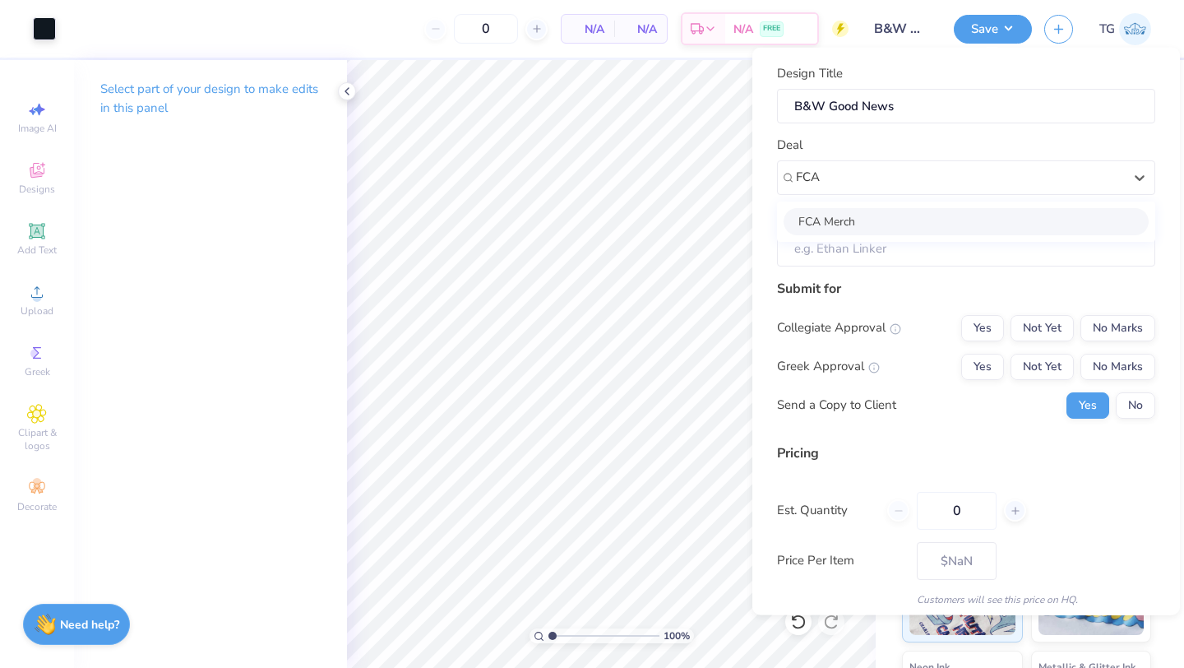
click at [915, 215] on div "FCA Merch" at bounding box center [966, 220] width 365 height 27
click at [983, 321] on button "Yes" at bounding box center [982, 327] width 43 height 26
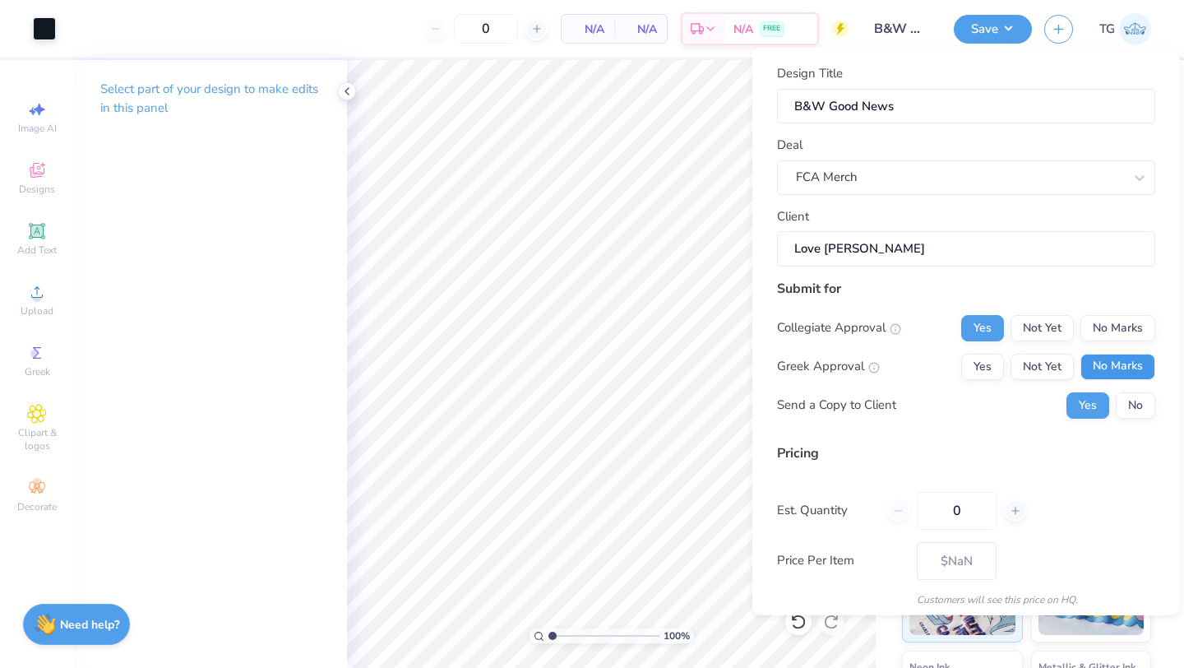
click at [1108, 368] on button "No Marks" at bounding box center [1117, 366] width 75 height 26
click at [969, 514] on input "0" at bounding box center [957, 510] width 80 height 38
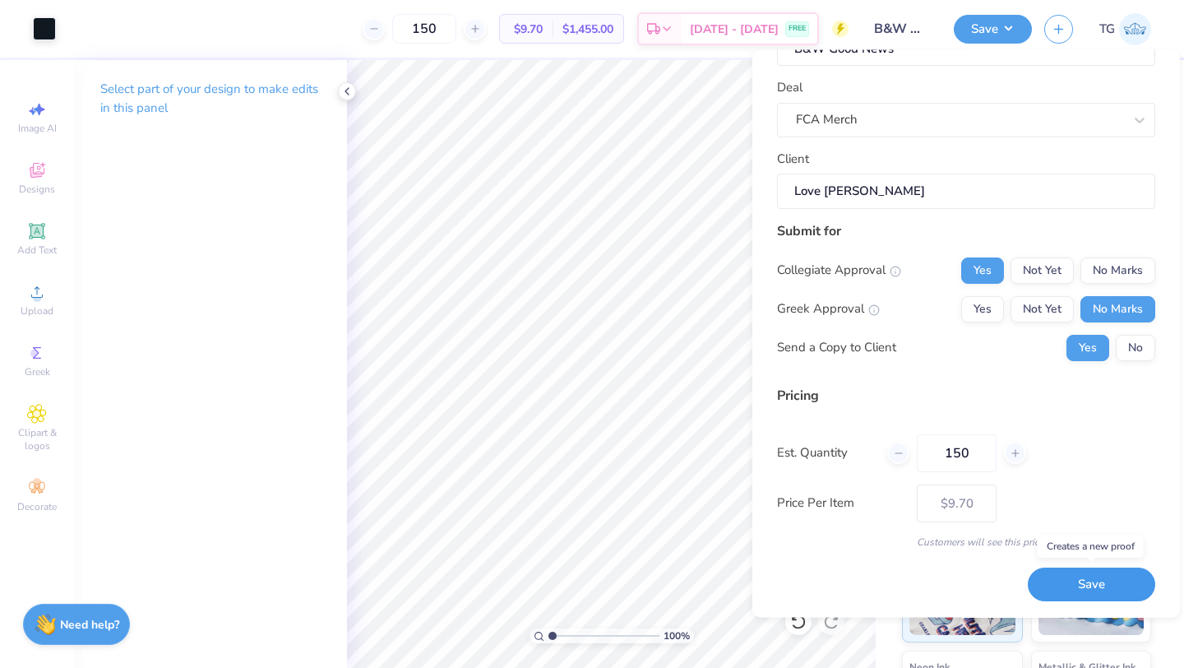
click at [1084, 580] on button "Save" at bounding box center [1091, 585] width 127 height 34
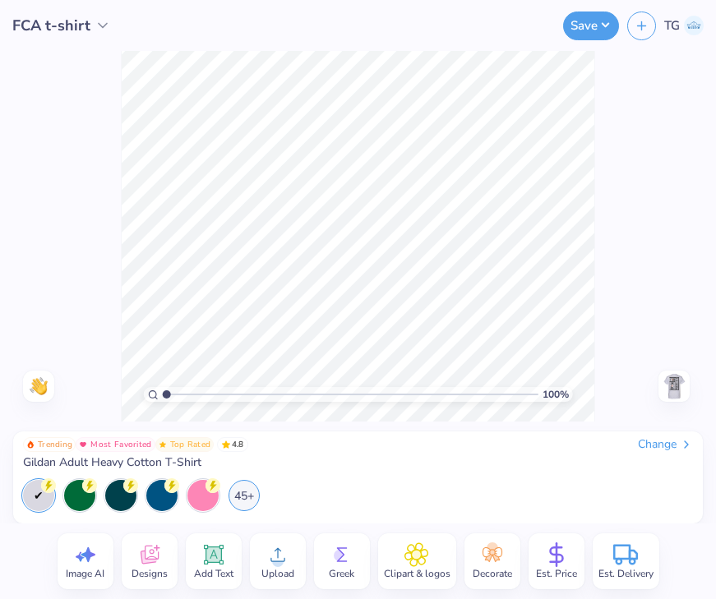
click at [681, 384] on img at bounding box center [674, 386] width 26 height 26
click at [281, 566] on icon at bounding box center [278, 555] width 25 height 25
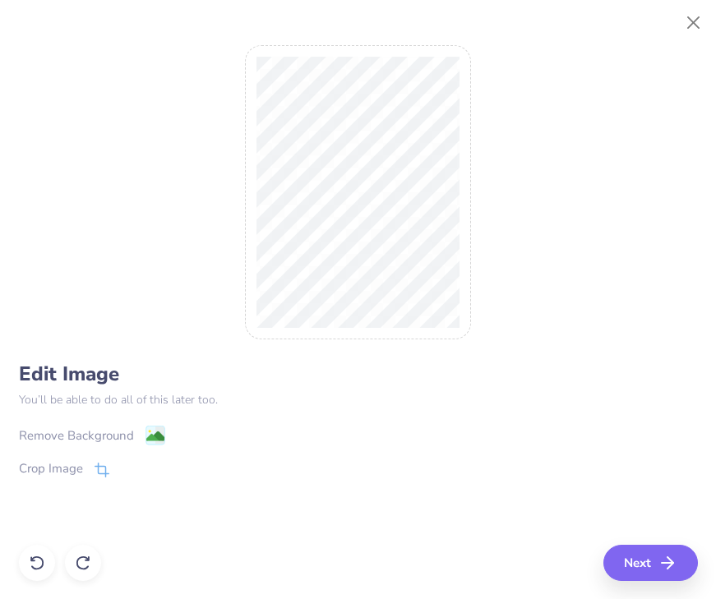
click at [146, 429] on image at bounding box center [155, 437] width 18 height 18
click at [187, 437] on icon at bounding box center [191, 435] width 12 height 12
click at [696, 21] on button "Close" at bounding box center [693, 22] width 31 height 31
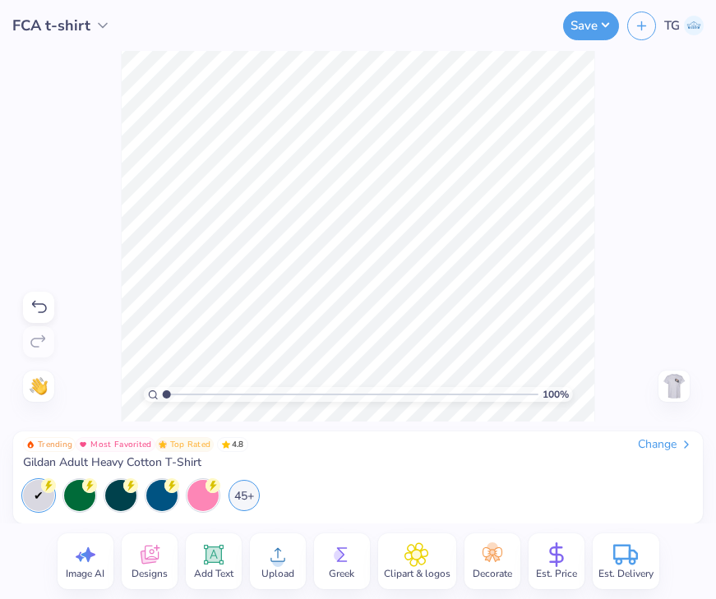
click at [280, 567] on span "Upload" at bounding box center [277, 573] width 33 height 13
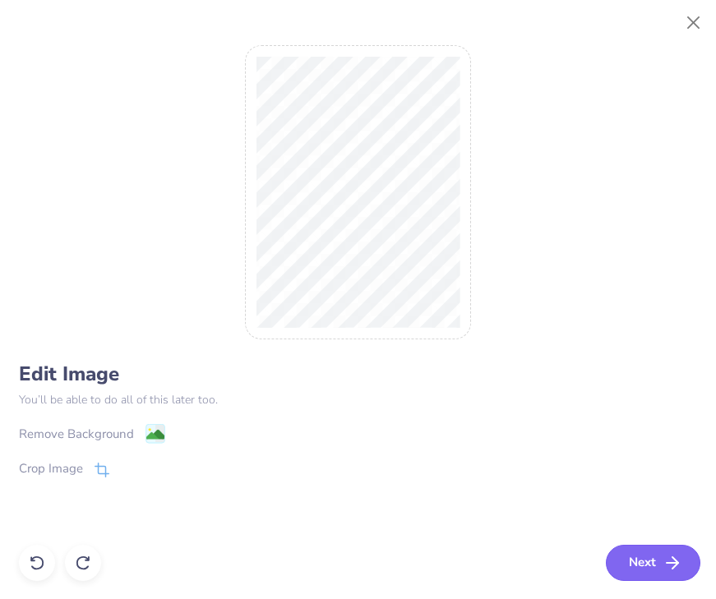
click at [640, 561] on button "Next" at bounding box center [653, 563] width 95 height 36
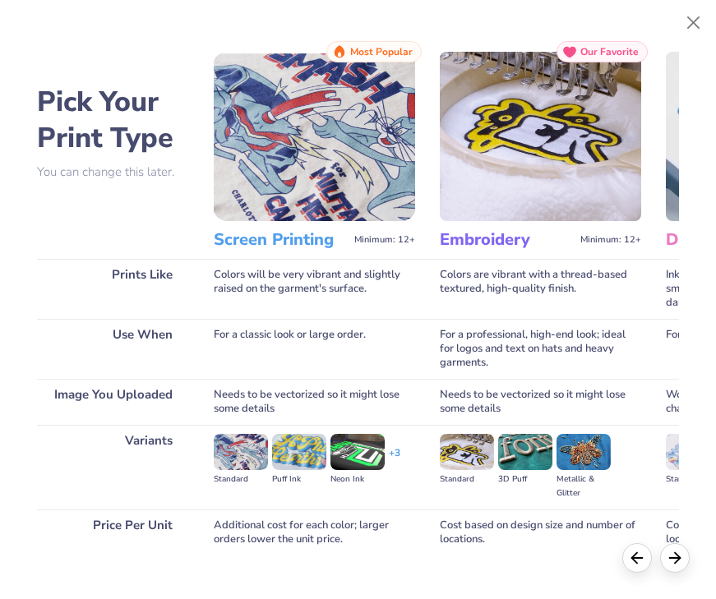
scroll to position [94, 0]
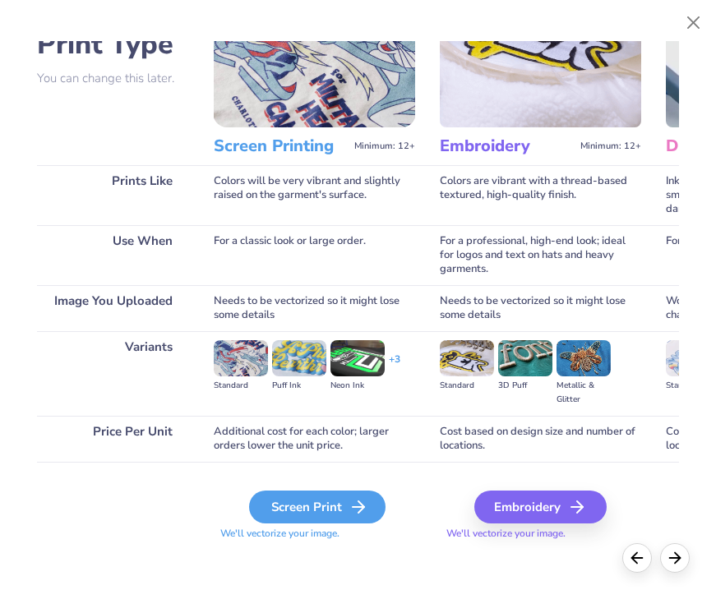
click at [306, 504] on div "Screen Print" at bounding box center [317, 507] width 136 height 33
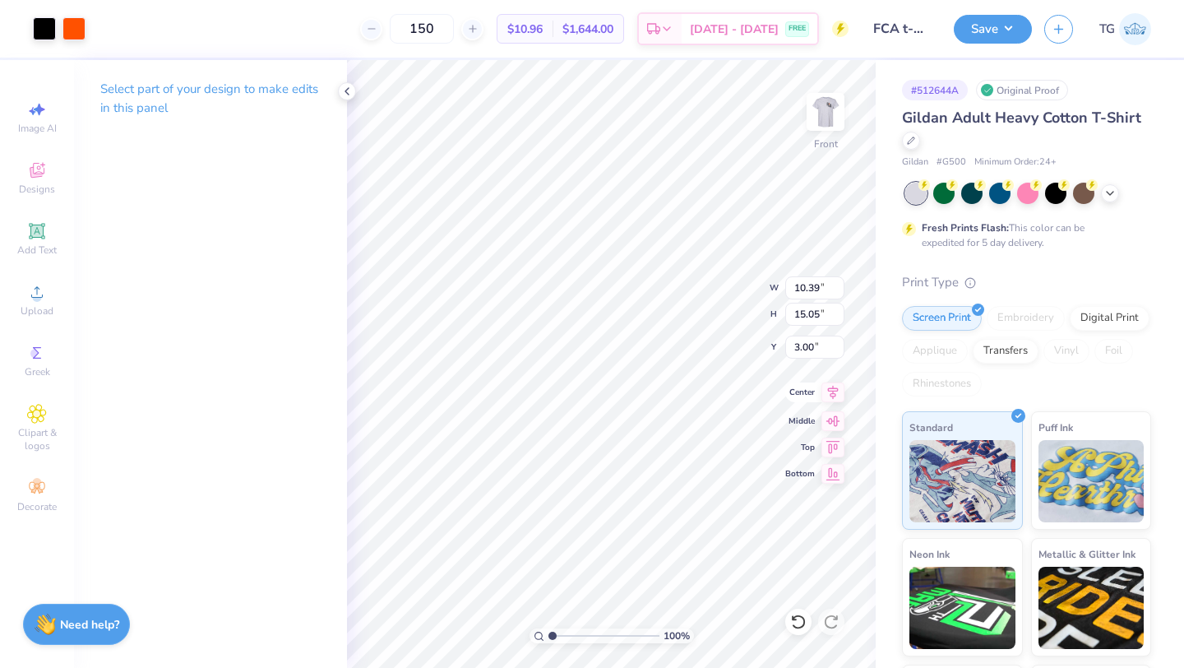
click at [715, 391] on icon at bounding box center [832, 392] width 23 height 20
click at [715, 23] on button "Save" at bounding box center [993, 26] width 78 height 29
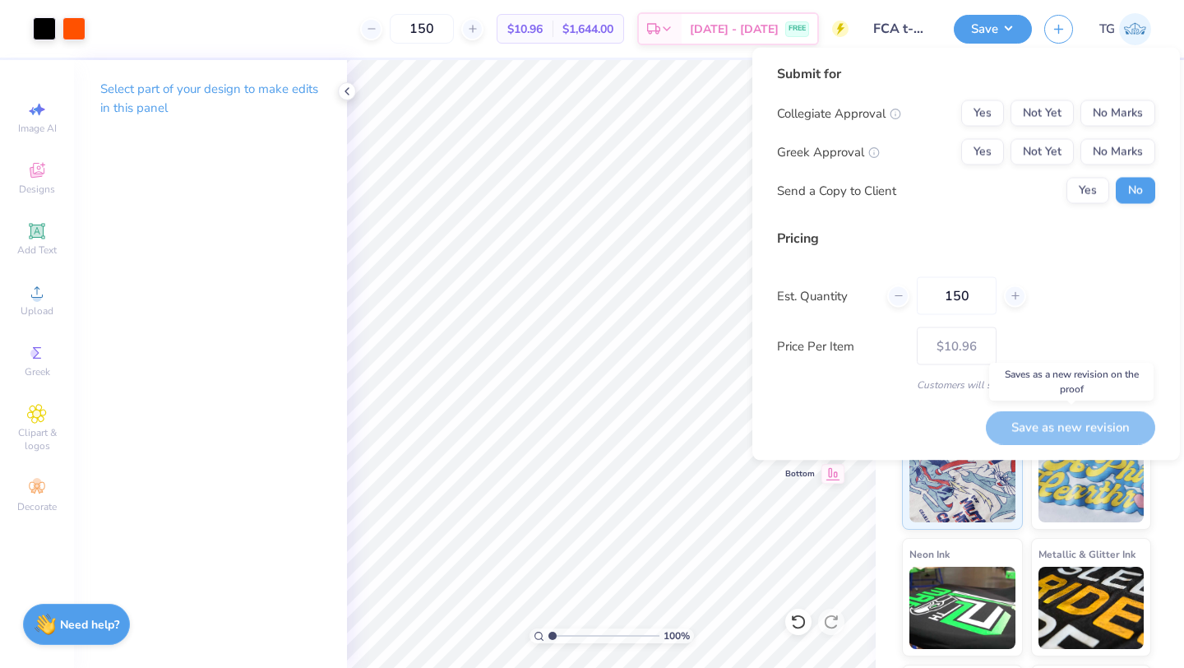
click at [715, 424] on div "Save as new revision" at bounding box center [1070, 427] width 169 height 34
click at [715, 426] on div "Save as new revision" at bounding box center [1070, 427] width 169 height 34
click at [715, 112] on button "No Marks" at bounding box center [1117, 113] width 75 height 26
click at [715, 155] on button "No Marks" at bounding box center [1117, 152] width 75 height 26
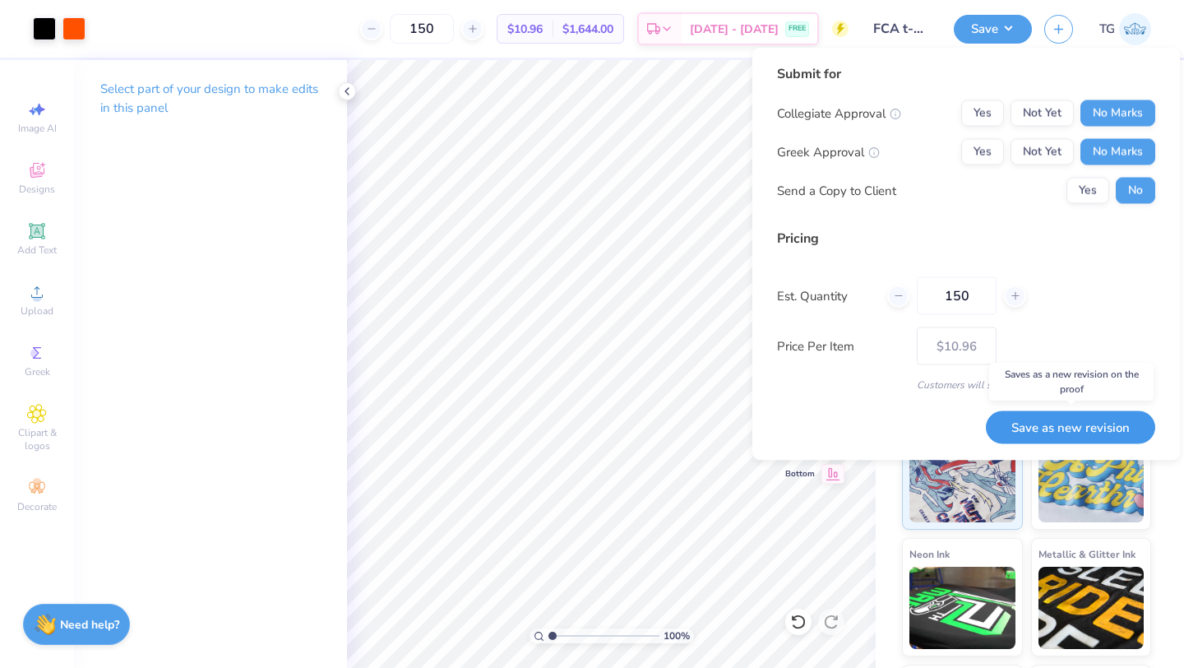
click at [715, 424] on button "Save as new revision" at bounding box center [1070, 427] width 169 height 34
type input "– –"
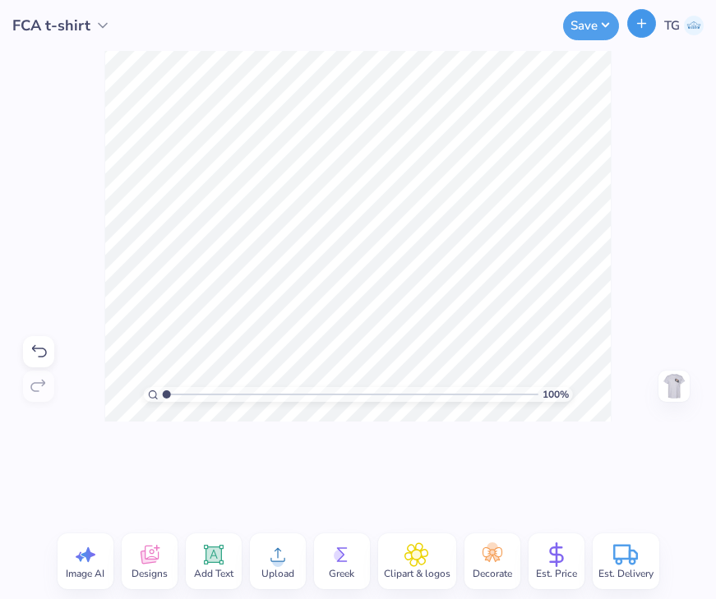
click at [647, 25] on icon "button" at bounding box center [642, 23] width 14 height 14
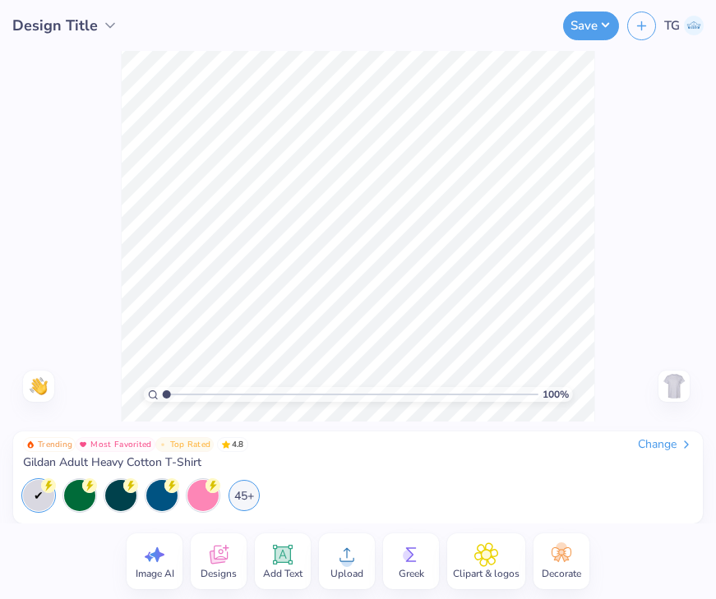
click at [354, 560] on icon at bounding box center [347, 555] width 25 height 25
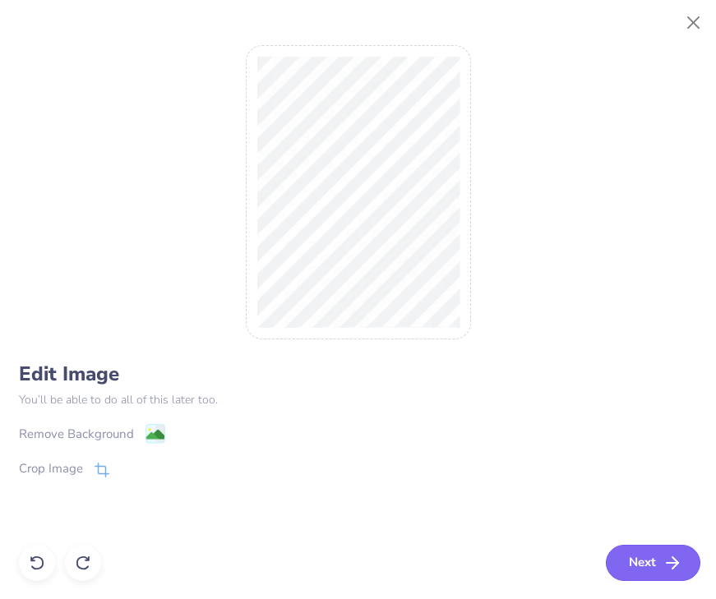
click at [657, 559] on button "Next" at bounding box center [653, 563] width 95 height 36
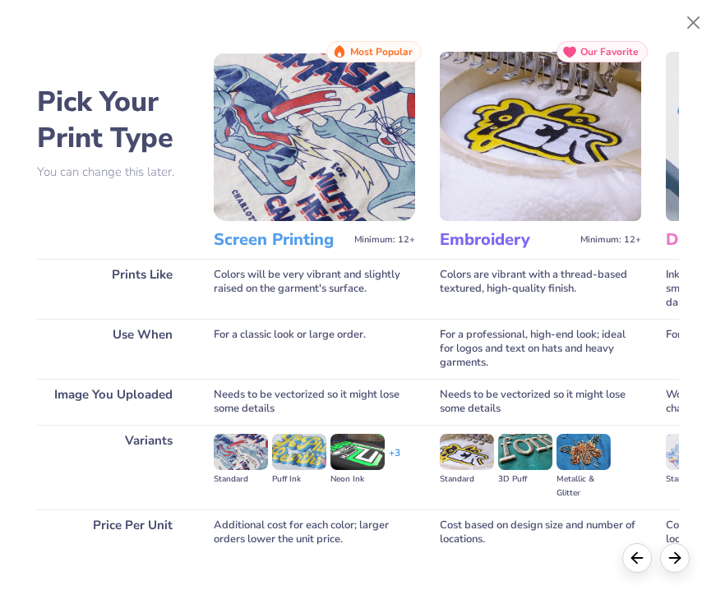
scroll to position [94, 0]
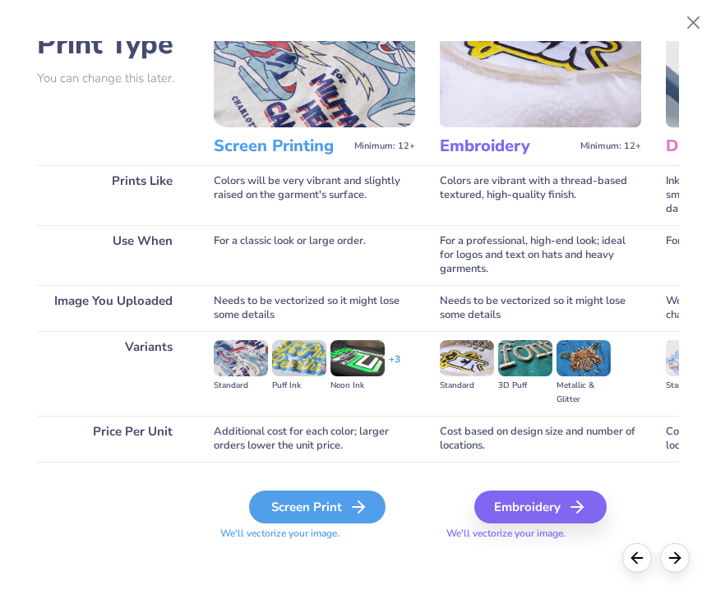
click at [349, 505] on icon at bounding box center [359, 507] width 20 height 20
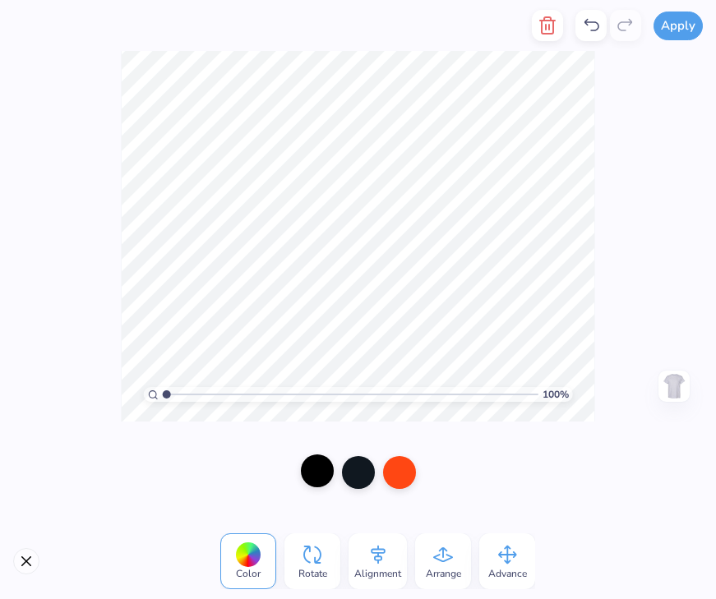
click at [317, 474] on div at bounding box center [317, 471] width 33 height 33
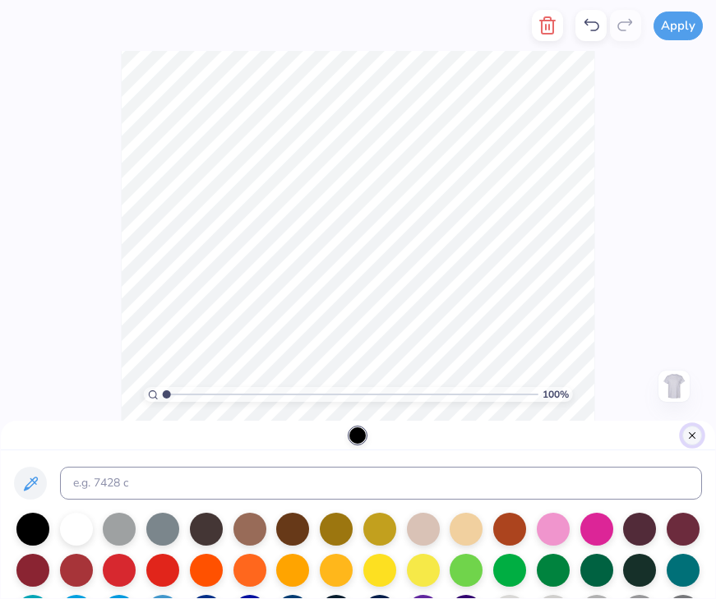
click at [695, 433] on button "Close" at bounding box center [692, 436] width 20 height 20
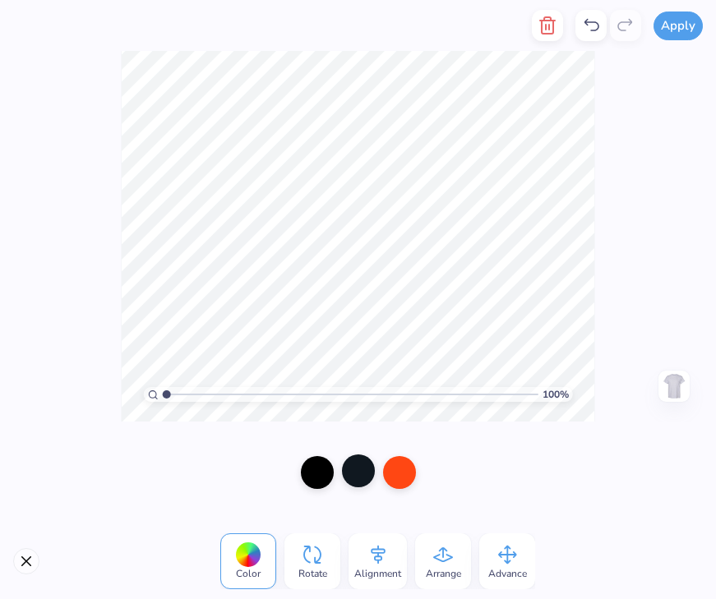
click at [363, 470] on div at bounding box center [358, 471] width 33 height 33
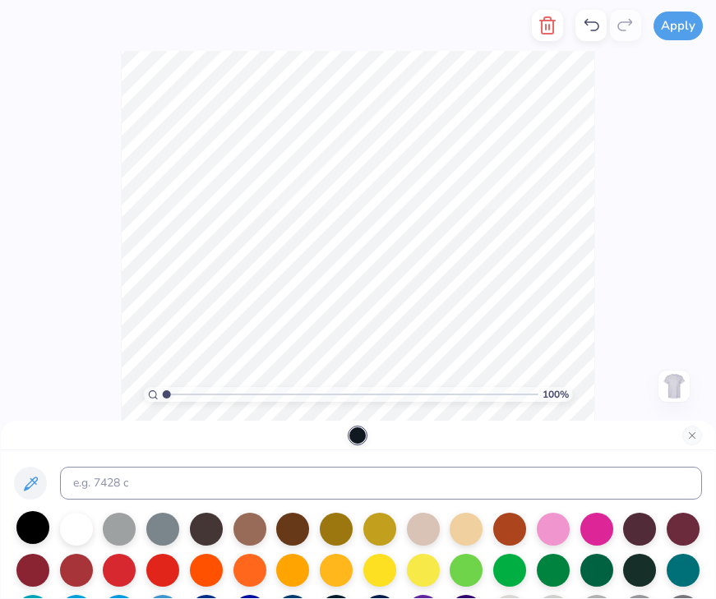
click at [36, 522] on div at bounding box center [32, 527] width 33 height 33
click at [690, 437] on button "Close" at bounding box center [692, 436] width 20 height 20
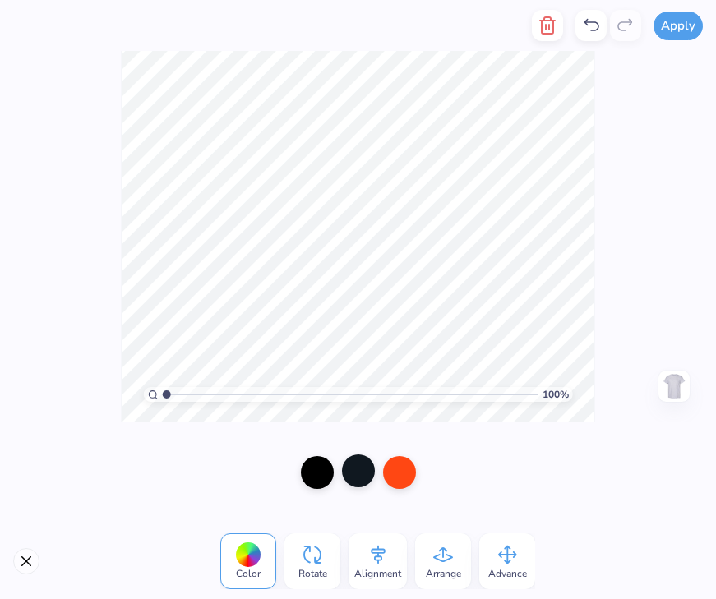
click at [355, 473] on div at bounding box center [358, 471] width 33 height 33
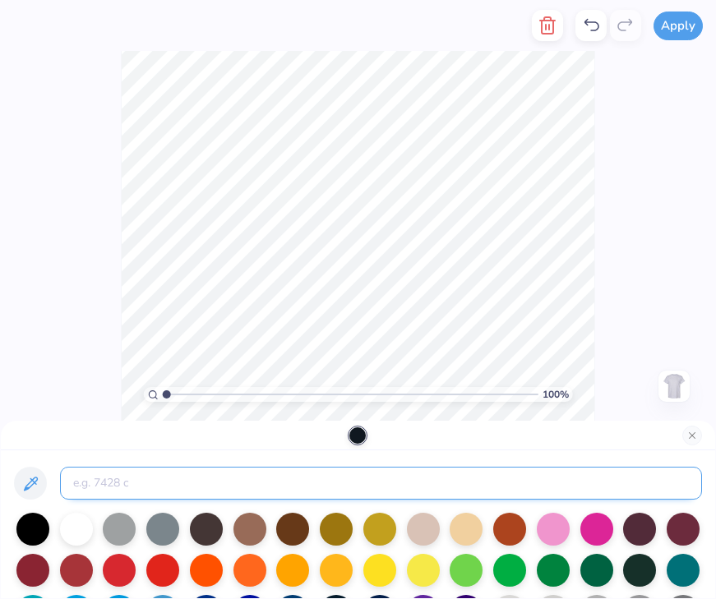
click at [163, 477] on input at bounding box center [381, 483] width 642 height 33
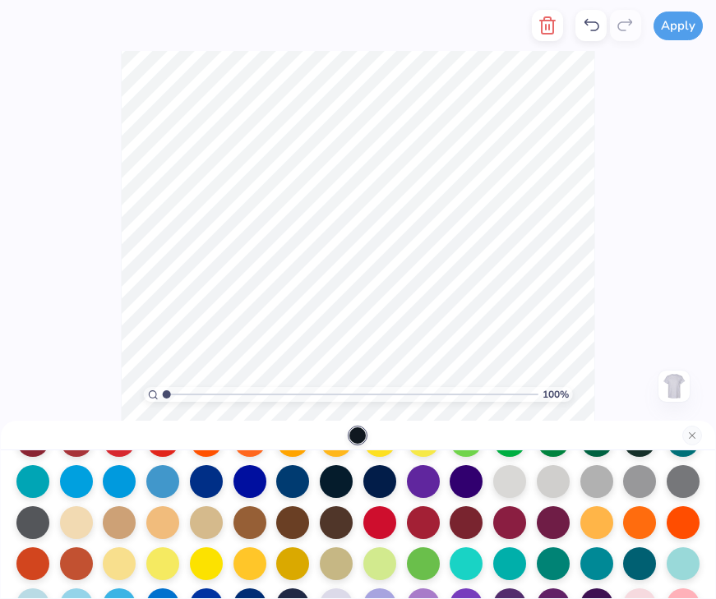
scroll to position [136, 0]
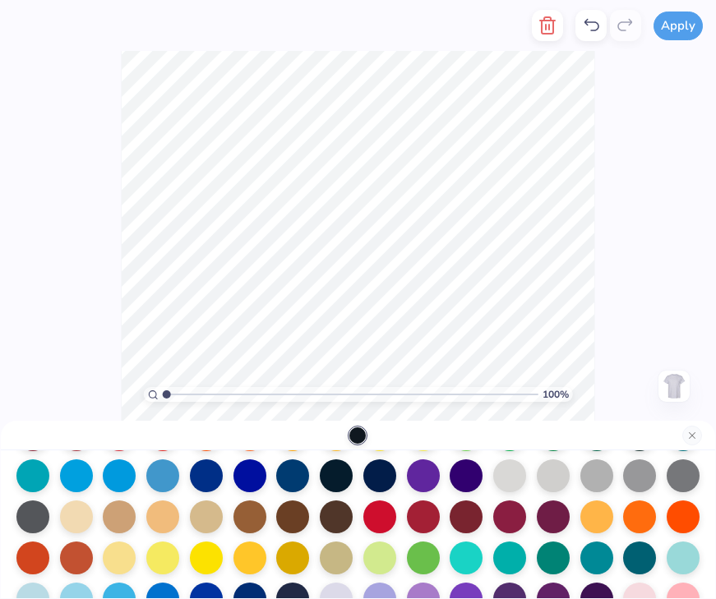
type input "Black"
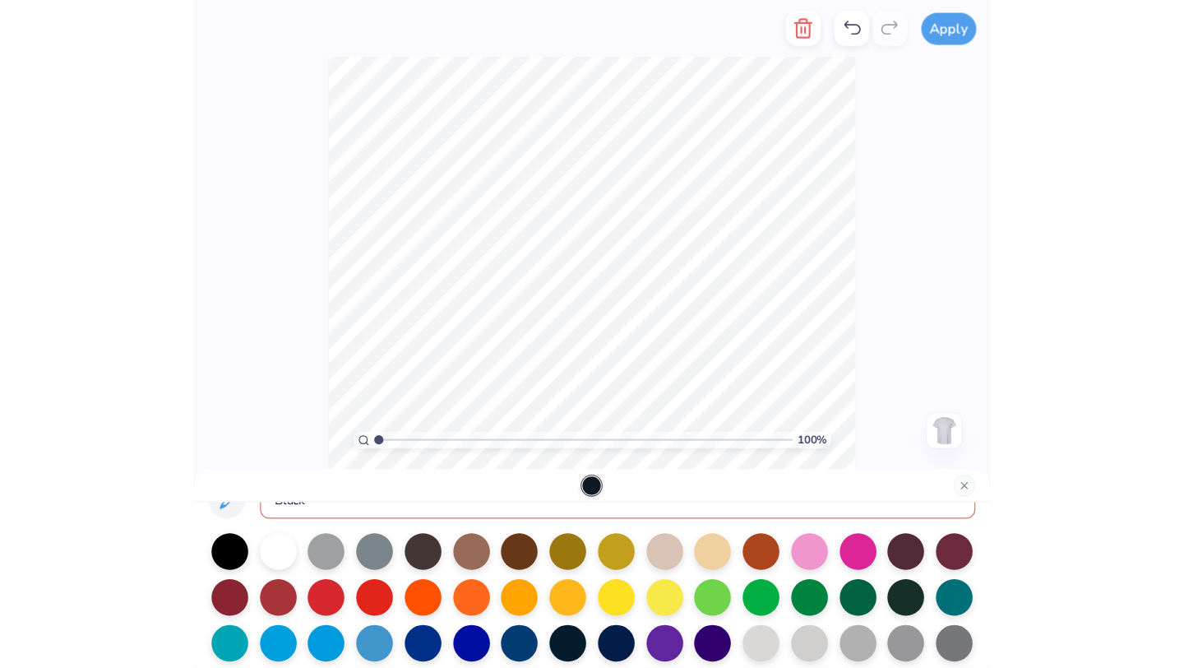
scroll to position [0, 0]
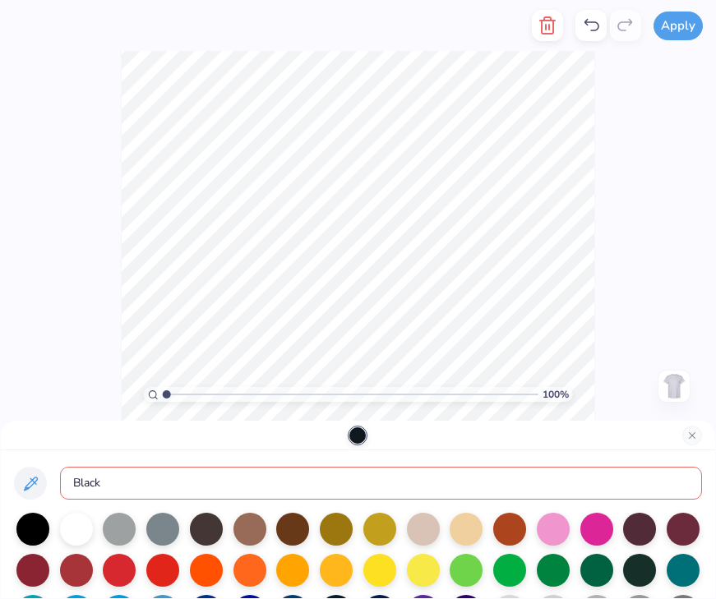
click at [358, 434] on div at bounding box center [357, 436] width 16 height 16
click at [34, 529] on div at bounding box center [32, 527] width 33 height 33
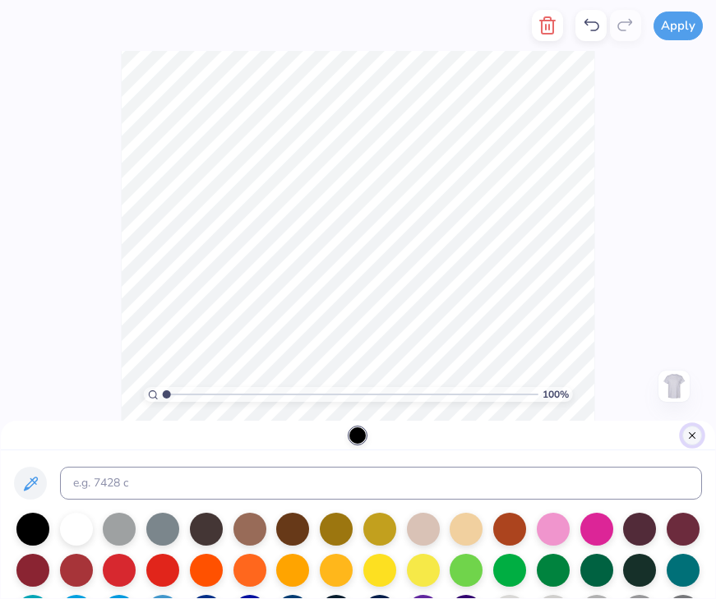
click at [697, 429] on button "Close" at bounding box center [692, 436] width 20 height 20
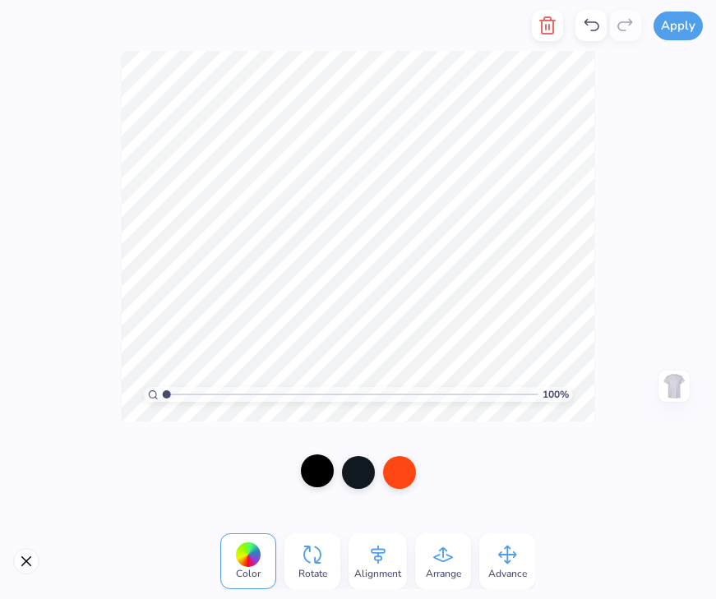
click at [317, 472] on div at bounding box center [317, 471] width 33 height 33
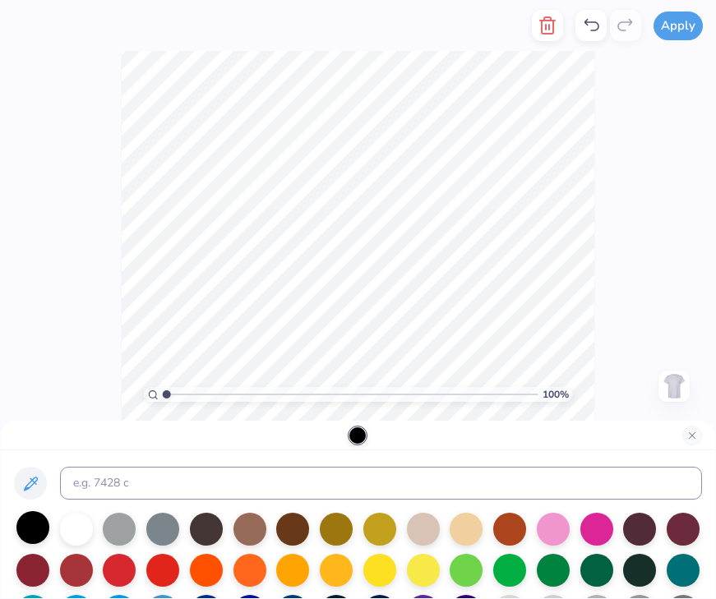
click at [37, 529] on div at bounding box center [32, 527] width 33 height 33
click at [696, 432] on button "Close" at bounding box center [692, 436] width 20 height 20
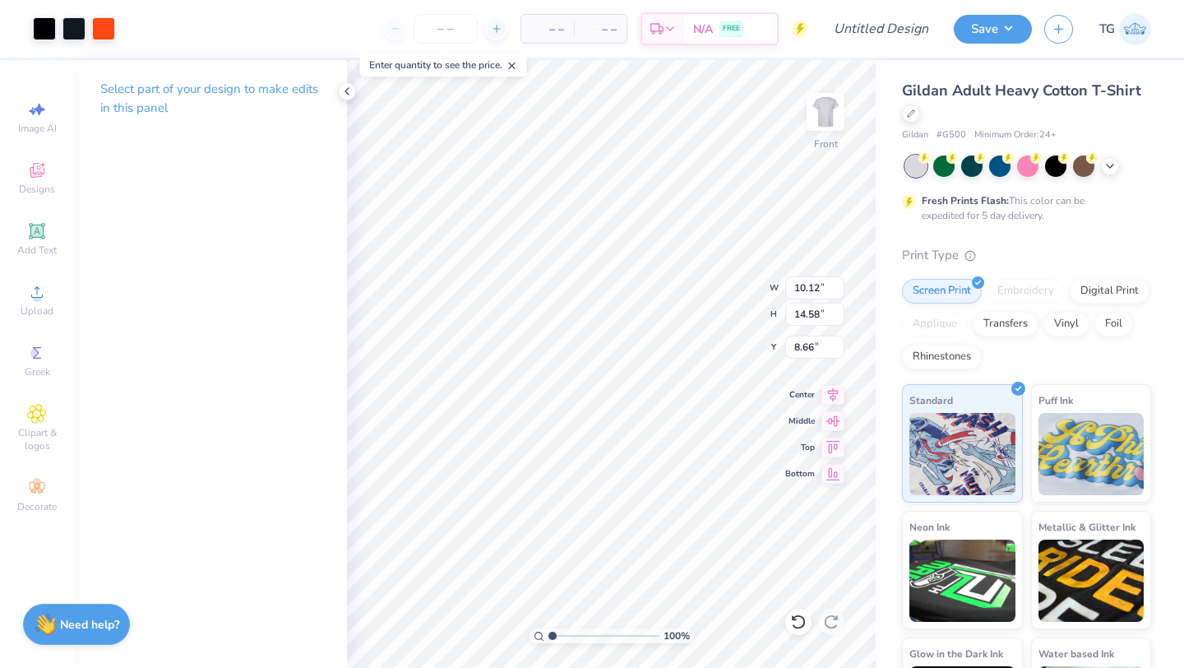
type input "3.00"
click at [715, 386] on icon at bounding box center [833, 393] width 11 height 14
click at [715, 99] on img at bounding box center [826, 112] width 66 height 66
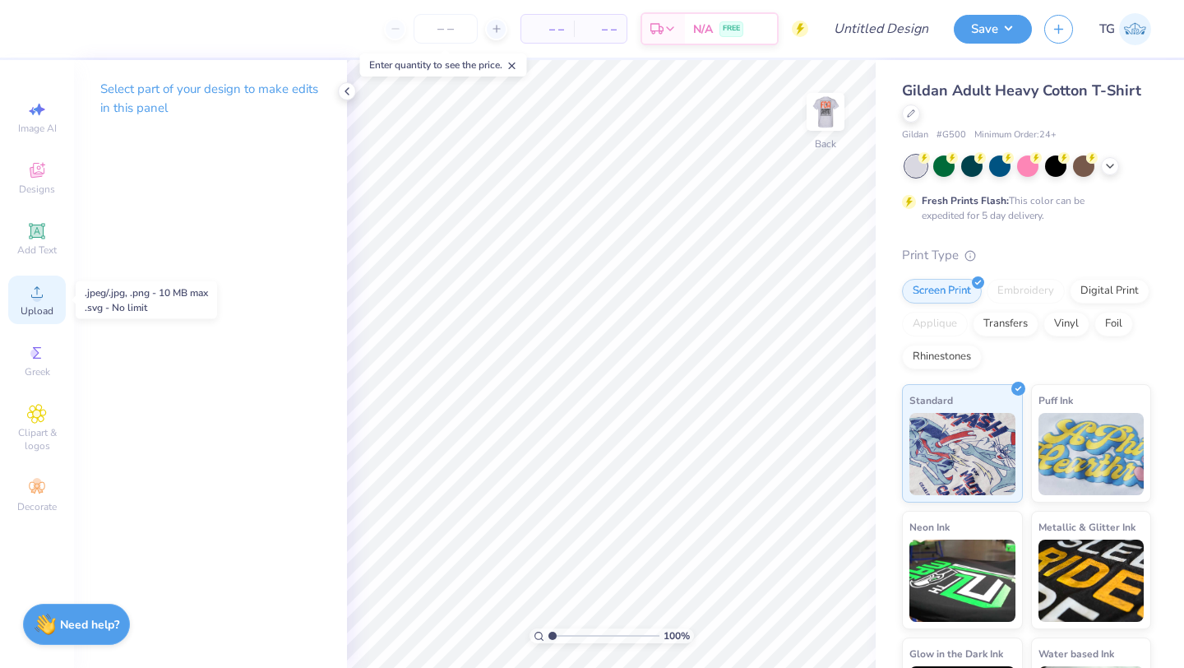
click at [43, 289] on icon at bounding box center [37, 292] width 20 height 20
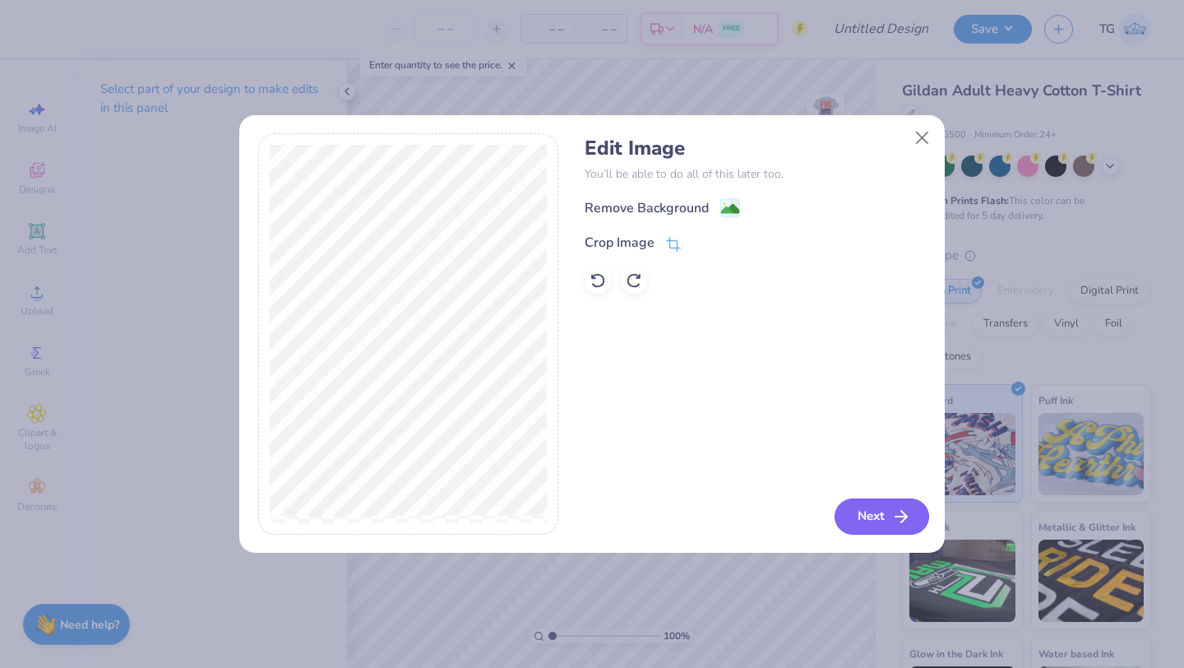
click at [715, 520] on button "Next" at bounding box center [882, 516] width 95 height 36
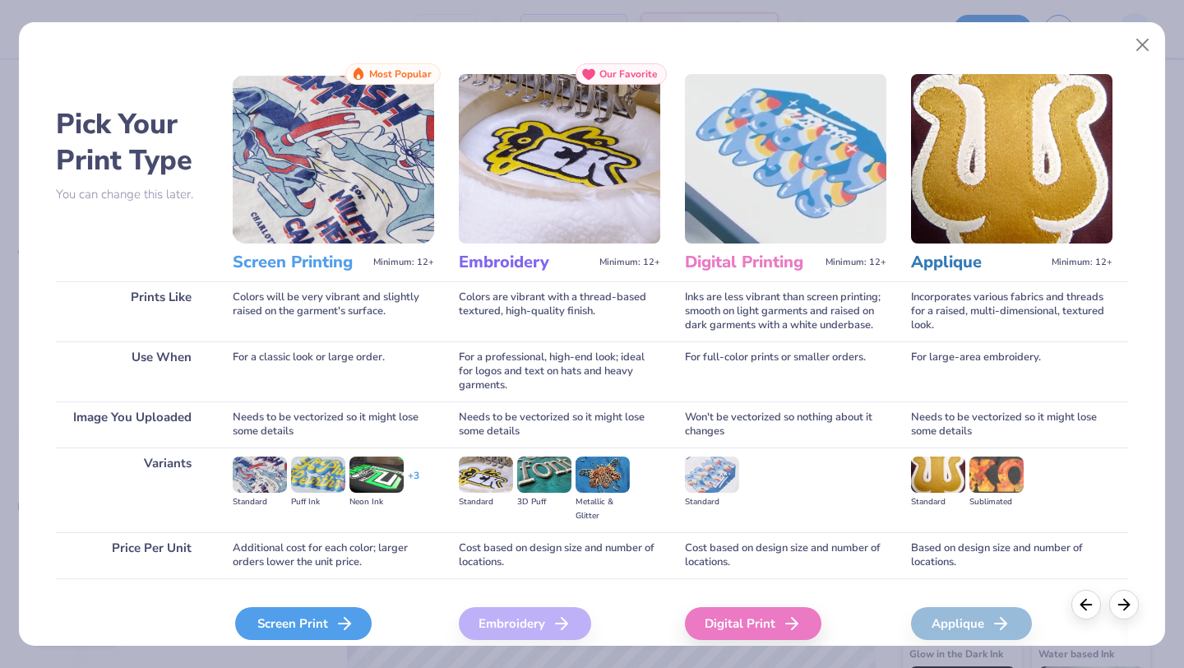
click at [269, 599] on div "Screen Print" at bounding box center [303, 623] width 136 height 33
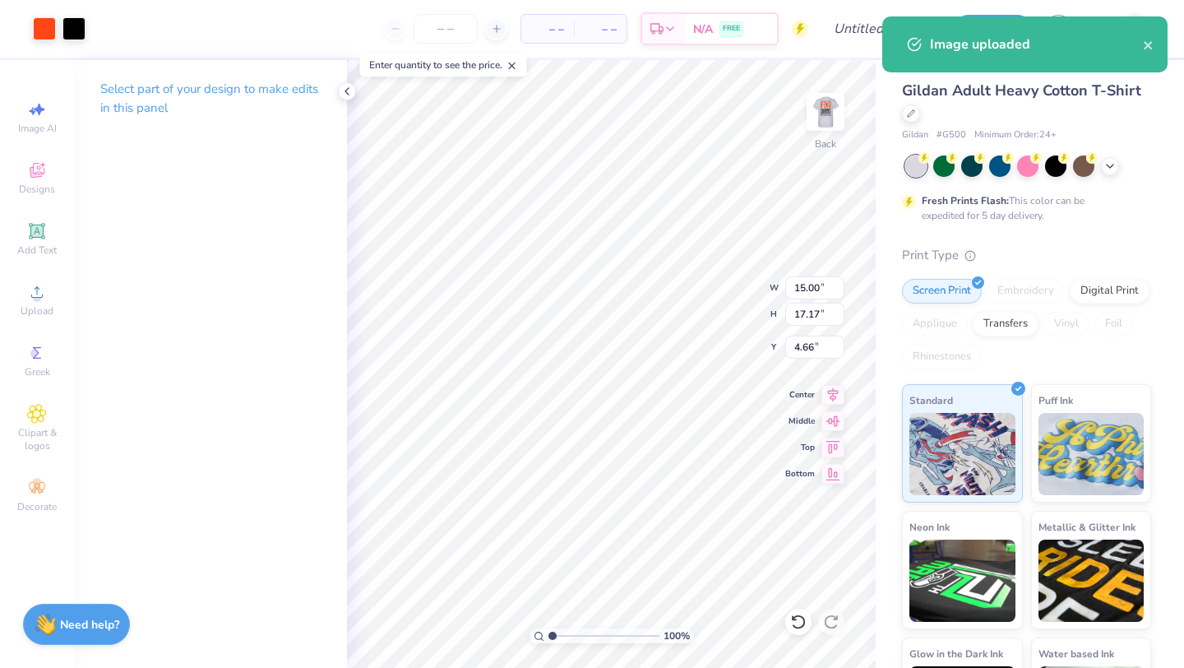
type input "4.56"
type input "5.23"
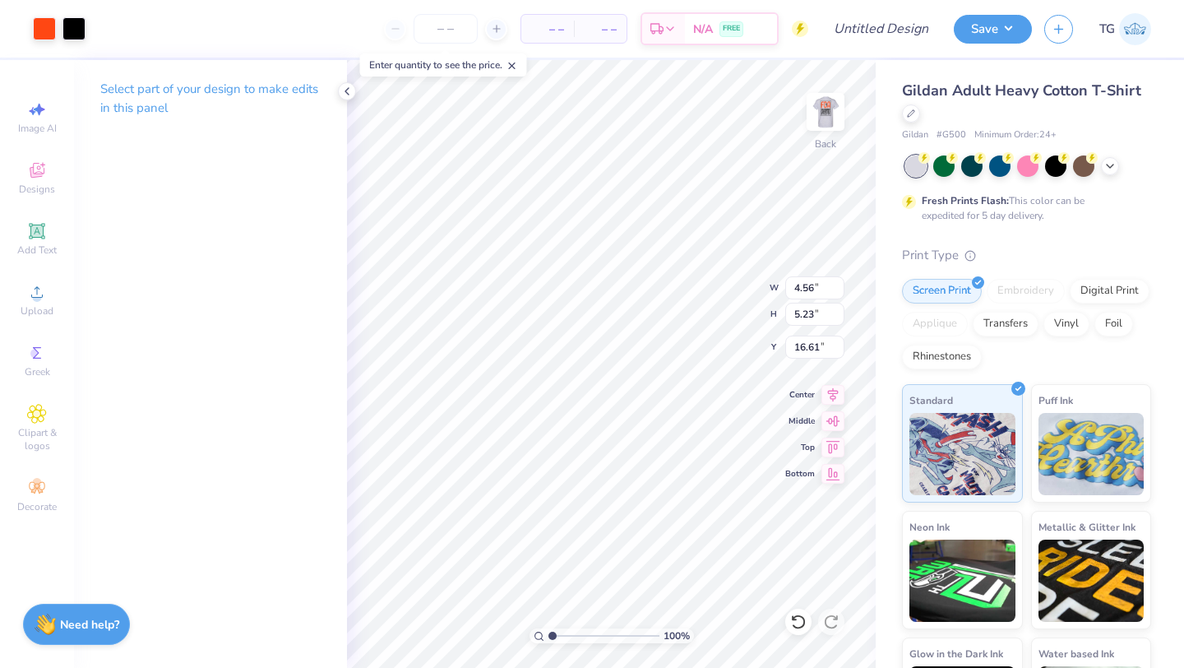
type input "3.00"
click at [715, 27] on button "Save" at bounding box center [993, 26] width 78 height 29
type input "0"
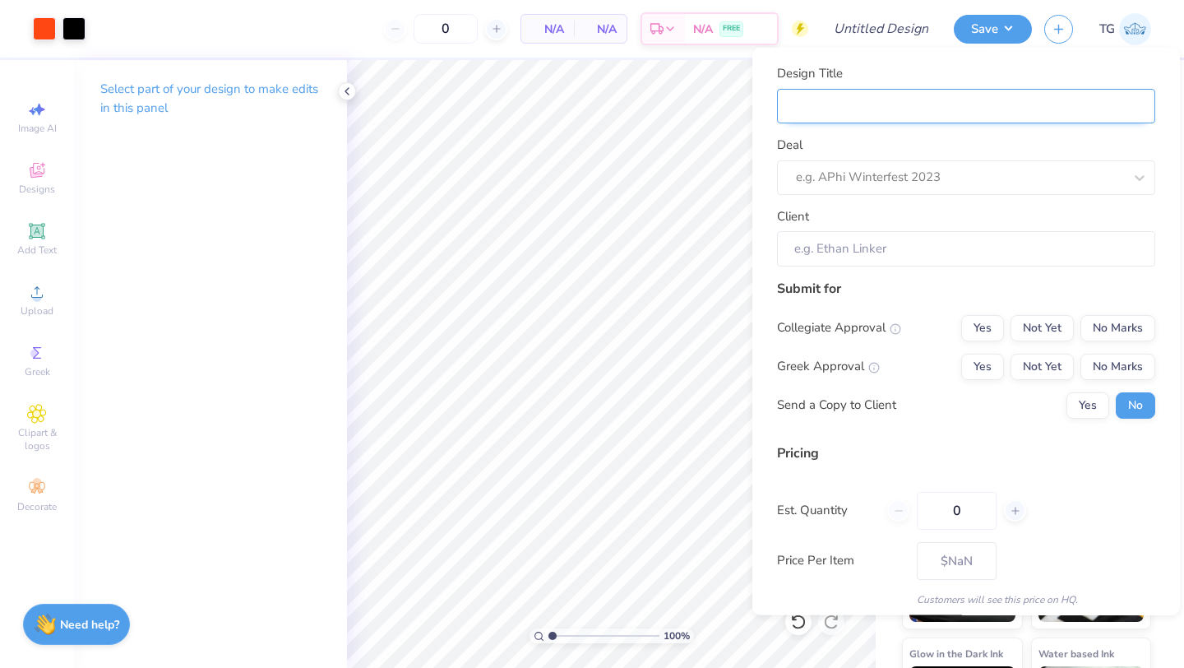
click at [715, 109] on input "Design Title" at bounding box center [966, 105] width 378 height 35
type input "D"
type input "Di"
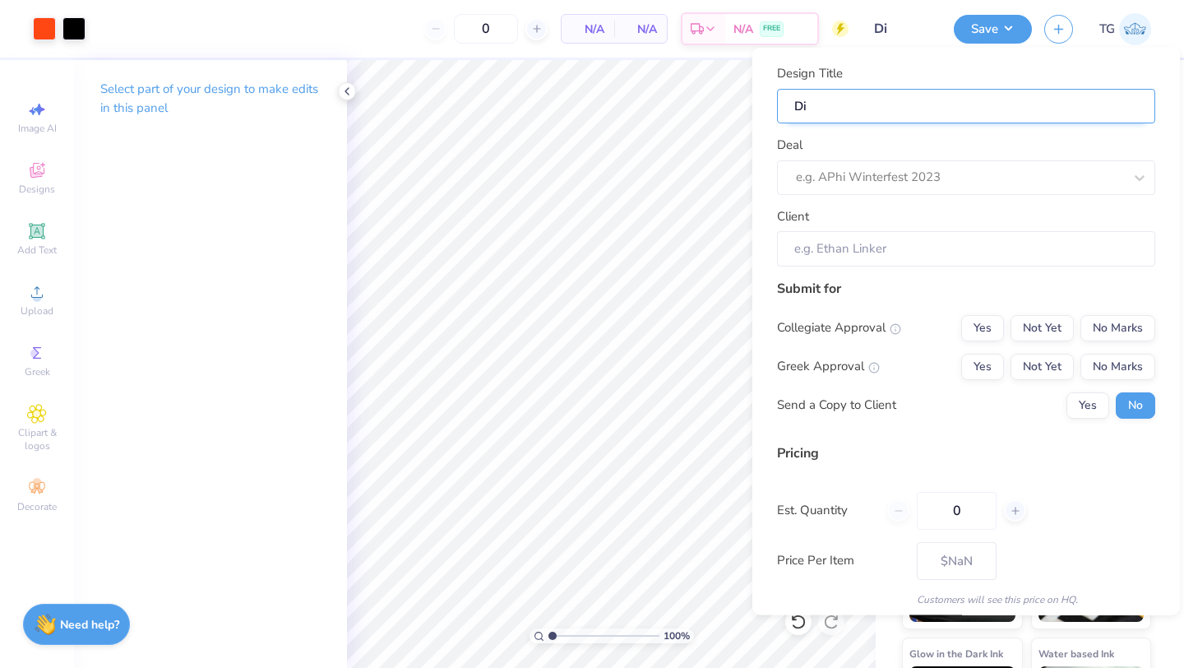
type input "Dia"
type input "Diag"
type input "Diago"
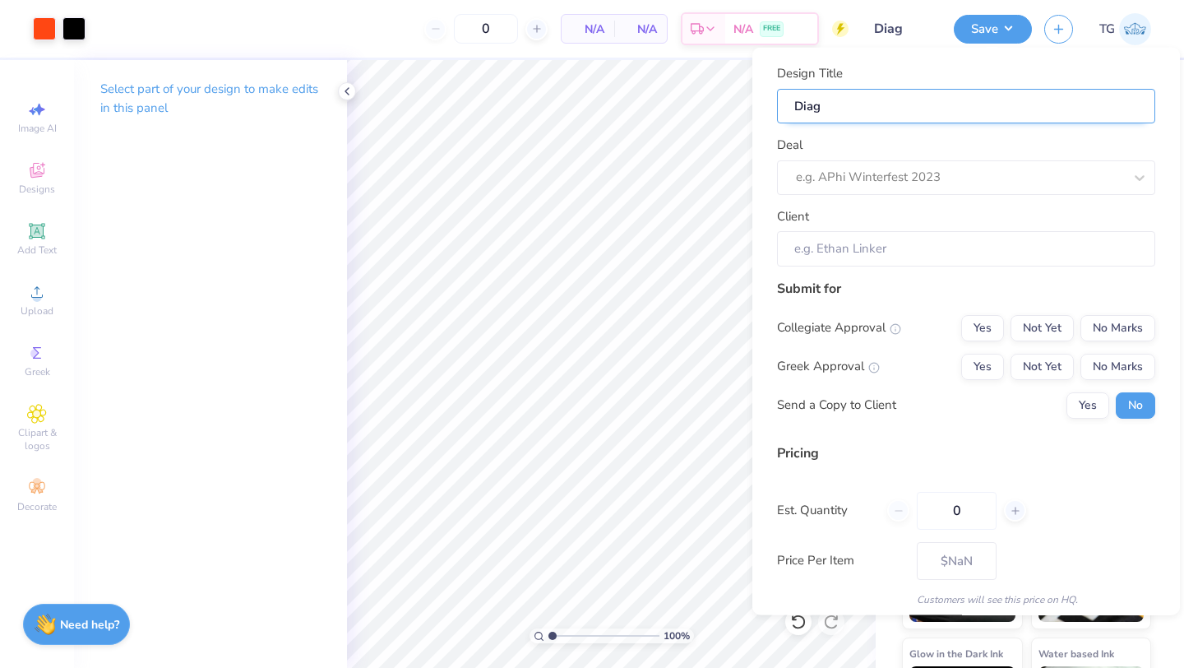
type input "Diago"
type input "Diag"
type input "Dia"
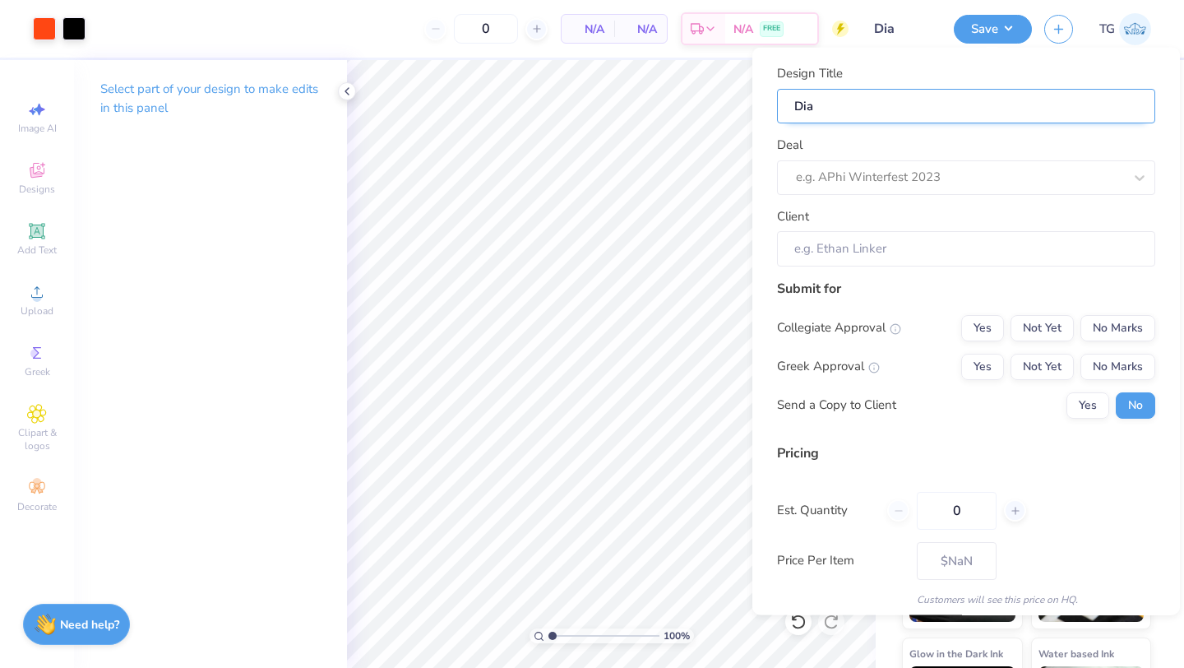
type input "Di"
type input "Dia"
type input "Diag"
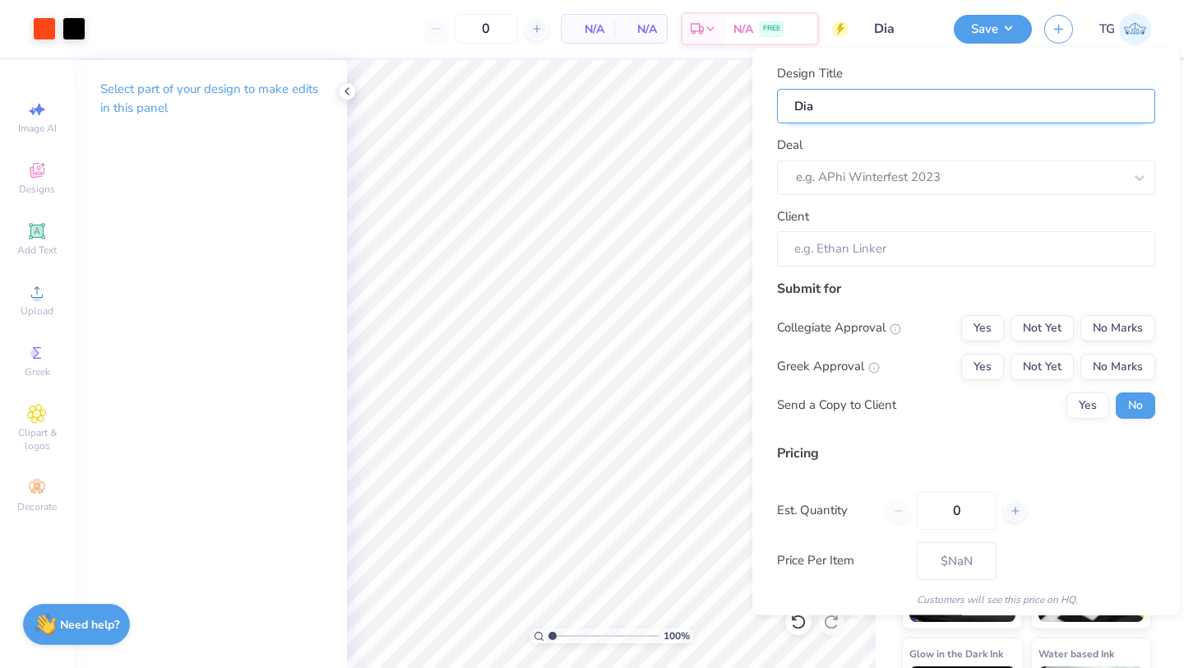
type input "Diag"
type input "Diaga"
type input "Diagan"
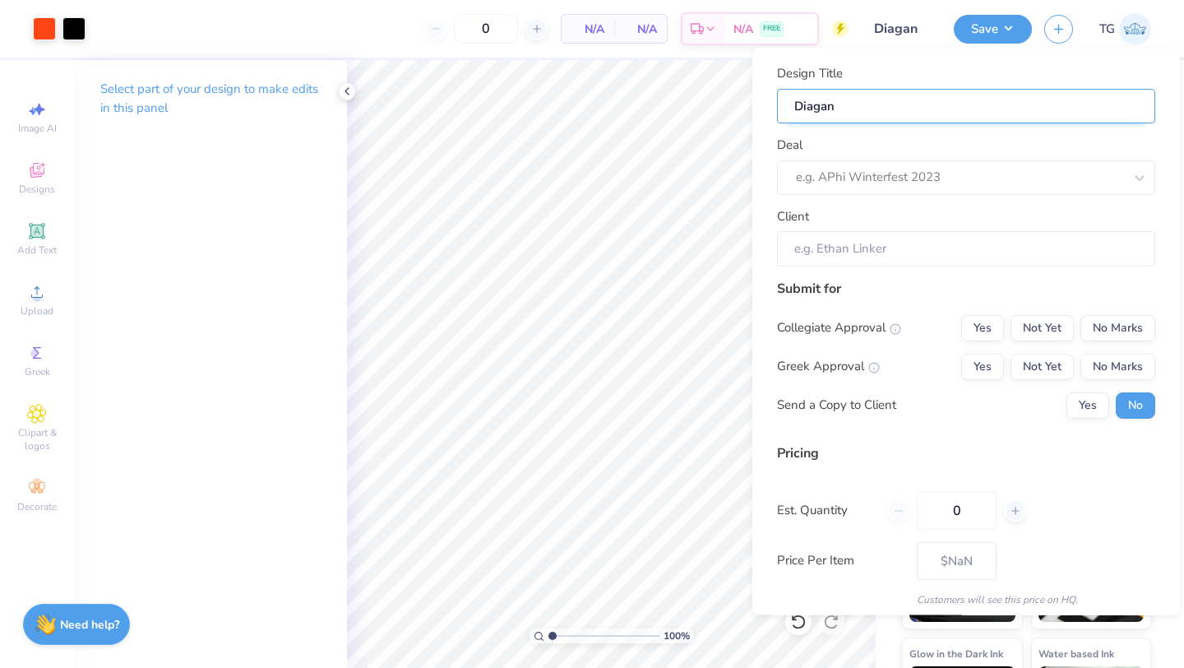
type input "Diagano"
type input "Diaganol"
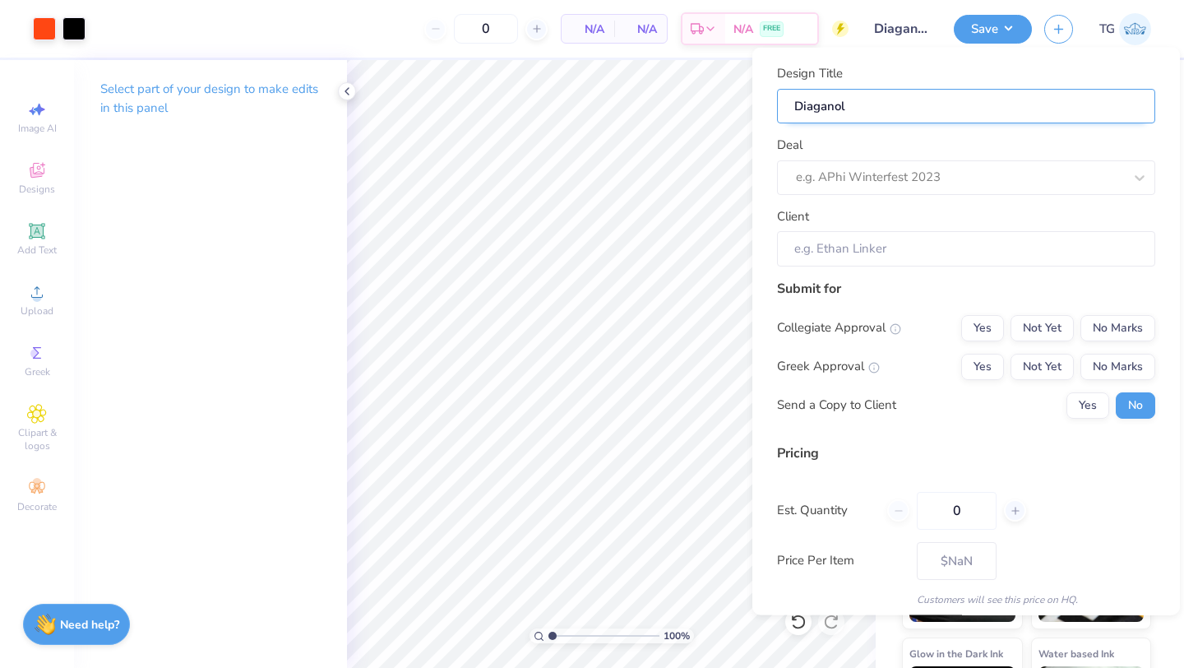
type input "Diaganol"
type input "Diagonal"
click at [715, 109] on input "Diagonal" at bounding box center [966, 105] width 378 height 35
type input "Diagonal L"
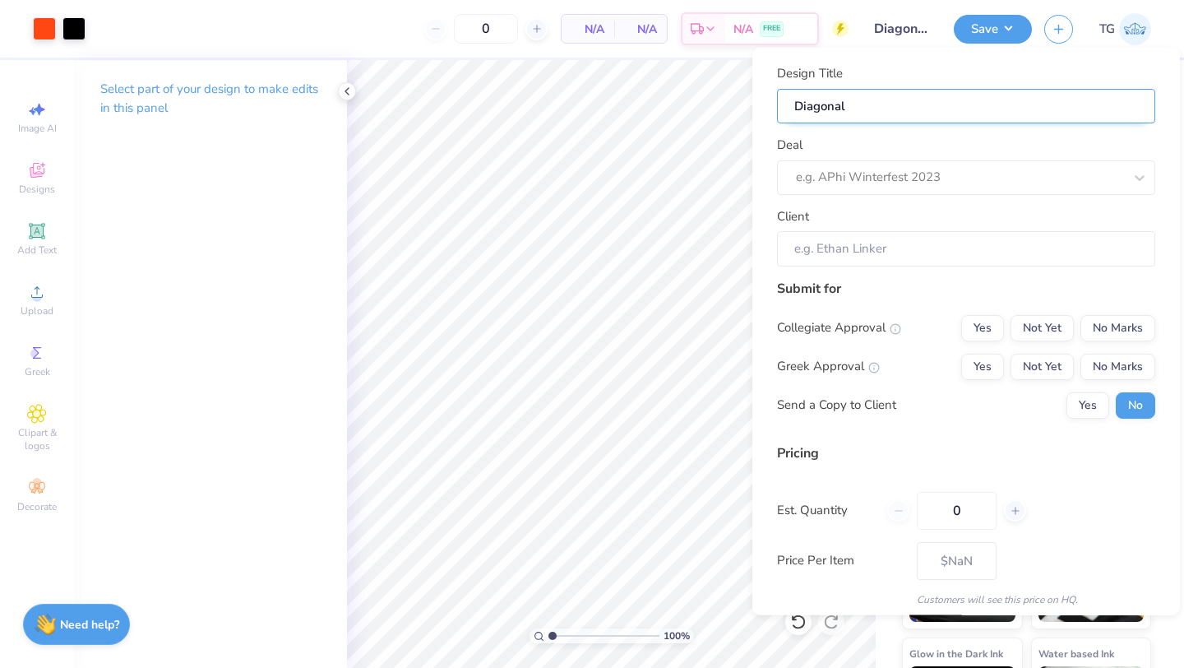
type input "Diagonal L"
type input "Diagonal Lo"
type input "Diagonal Log"
type input "Diagonal Logo"
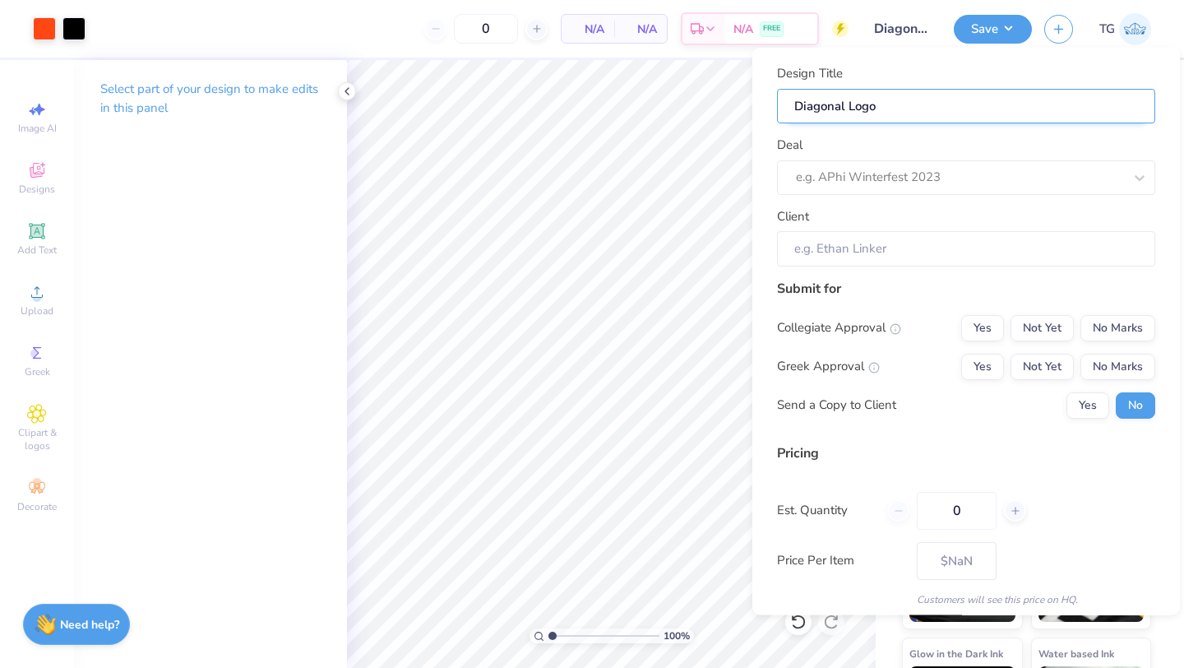
type input "Diagonal Logo"
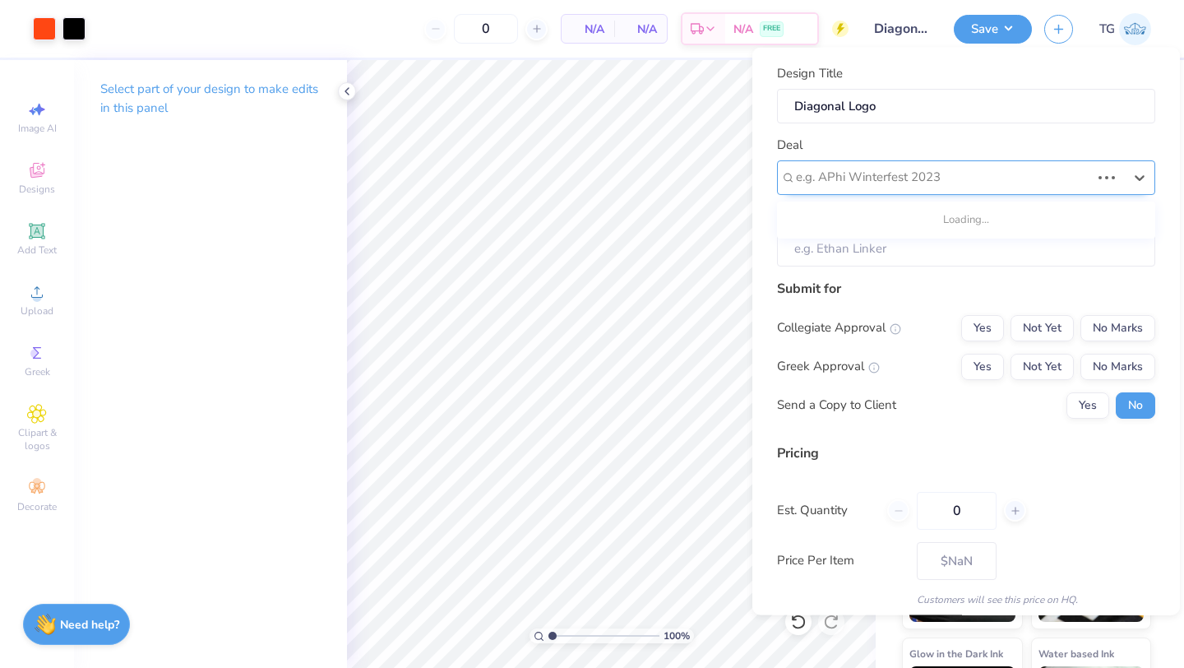
click at [715, 174] on div at bounding box center [943, 177] width 294 height 22
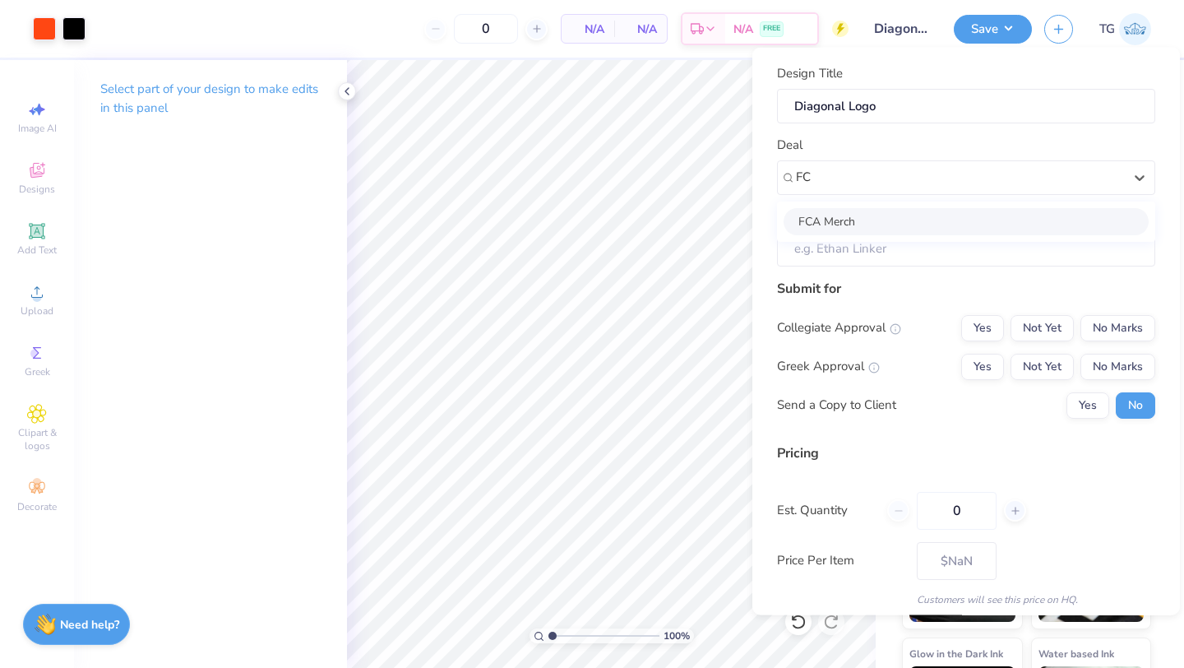
click at [715, 216] on div "FCA Merch" at bounding box center [966, 220] width 365 height 27
type input "FC"
type input "Love Akpan"
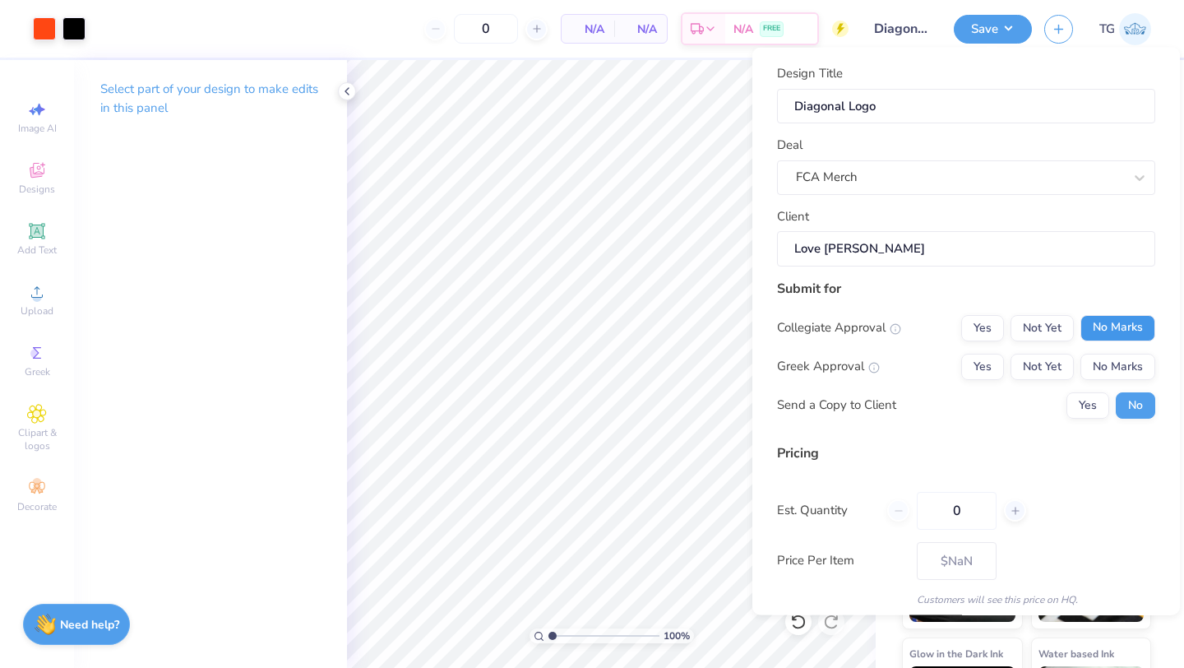
click at [715, 322] on button "No Marks" at bounding box center [1117, 327] width 75 height 26
click at [715, 369] on button "No Marks" at bounding box center [1117, 366] width 75 height 26
click at [715, 506] on input "0" at bounding box center [957, 510] width 80 height 38
type input "1"
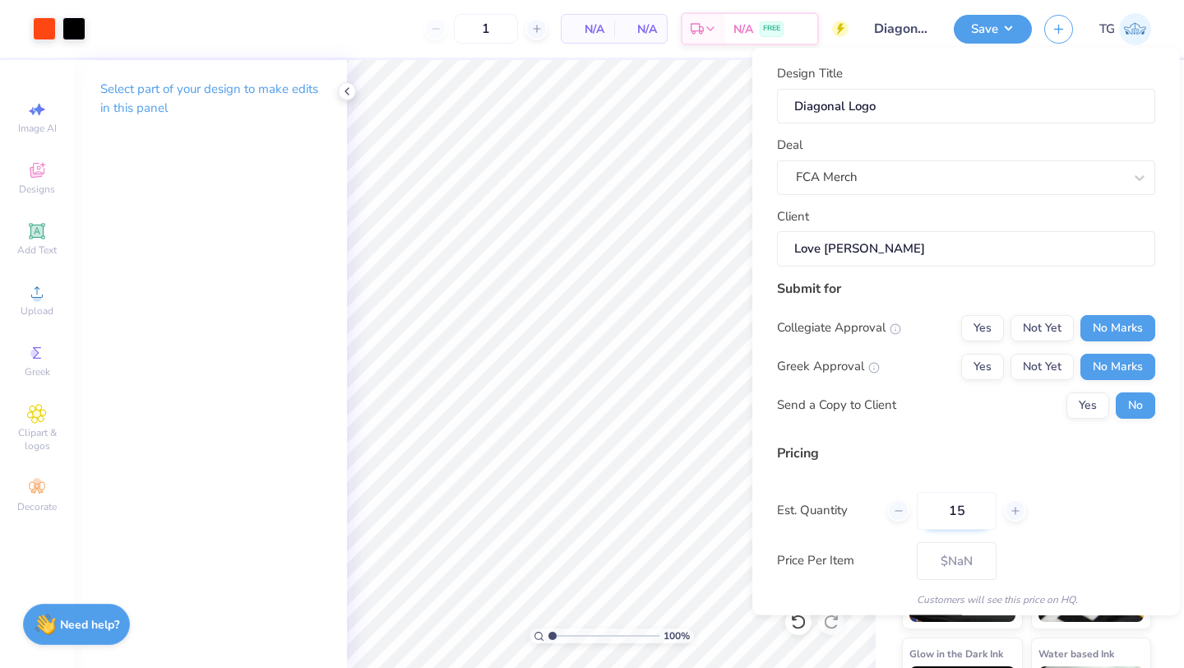
type input "150"
type input "$11.21"
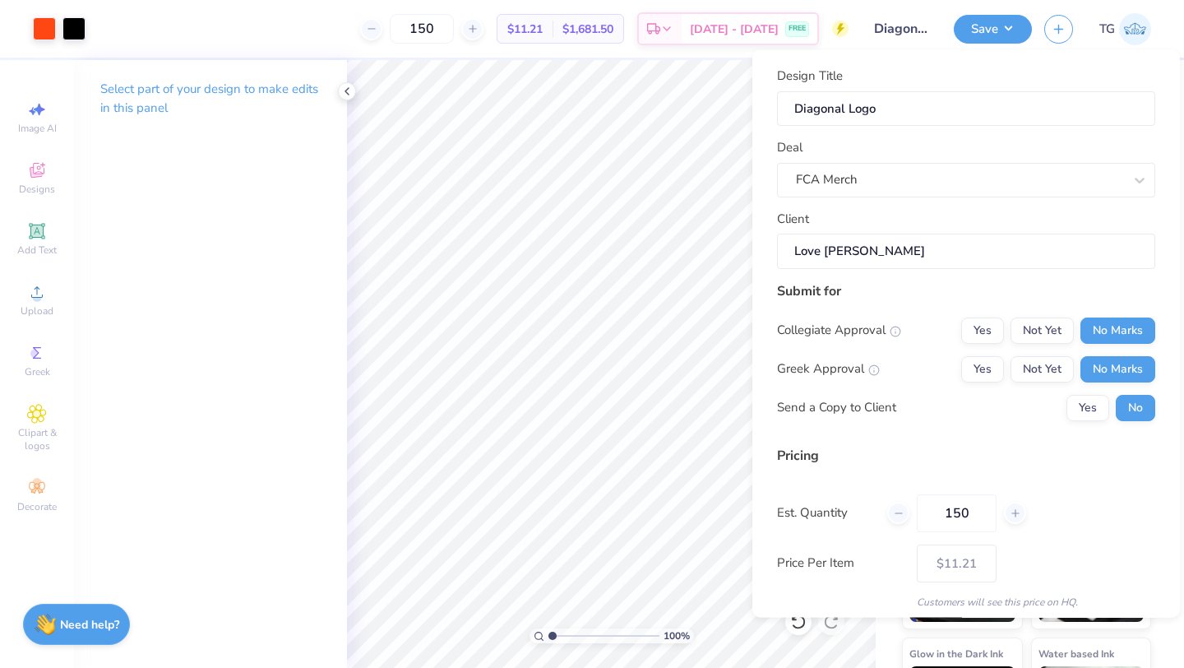
scroll to position [59, 0]
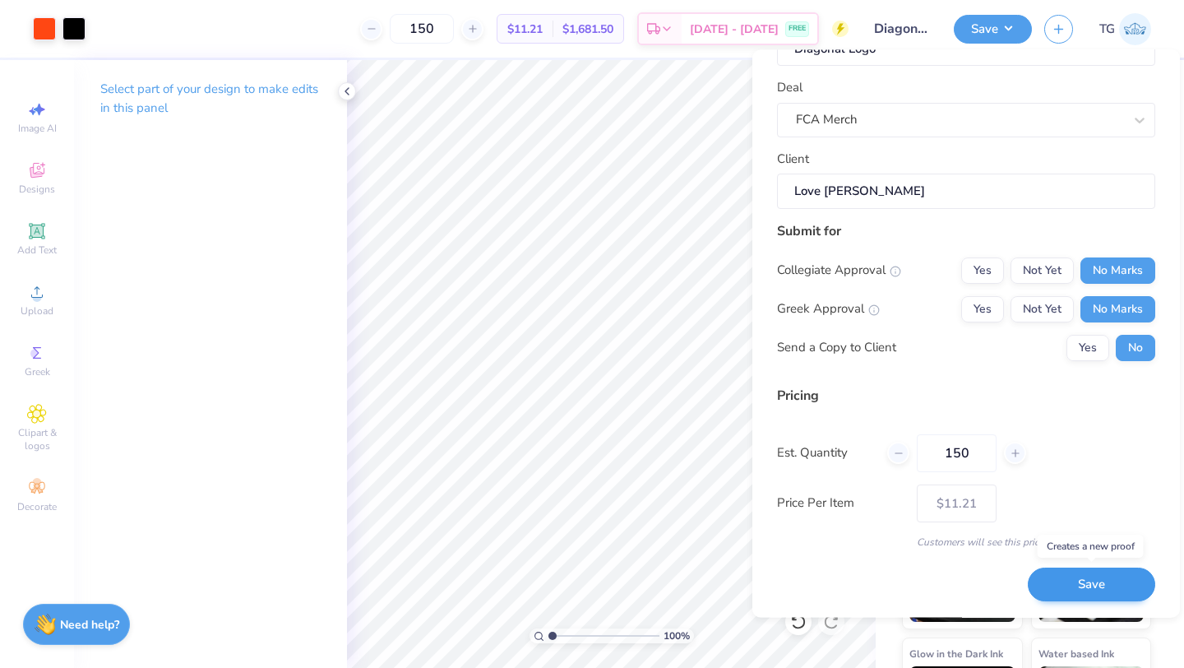
type input "150"
click at [715, 580] on button "Save" at bounding box center [1091, 585] width 127 height 34
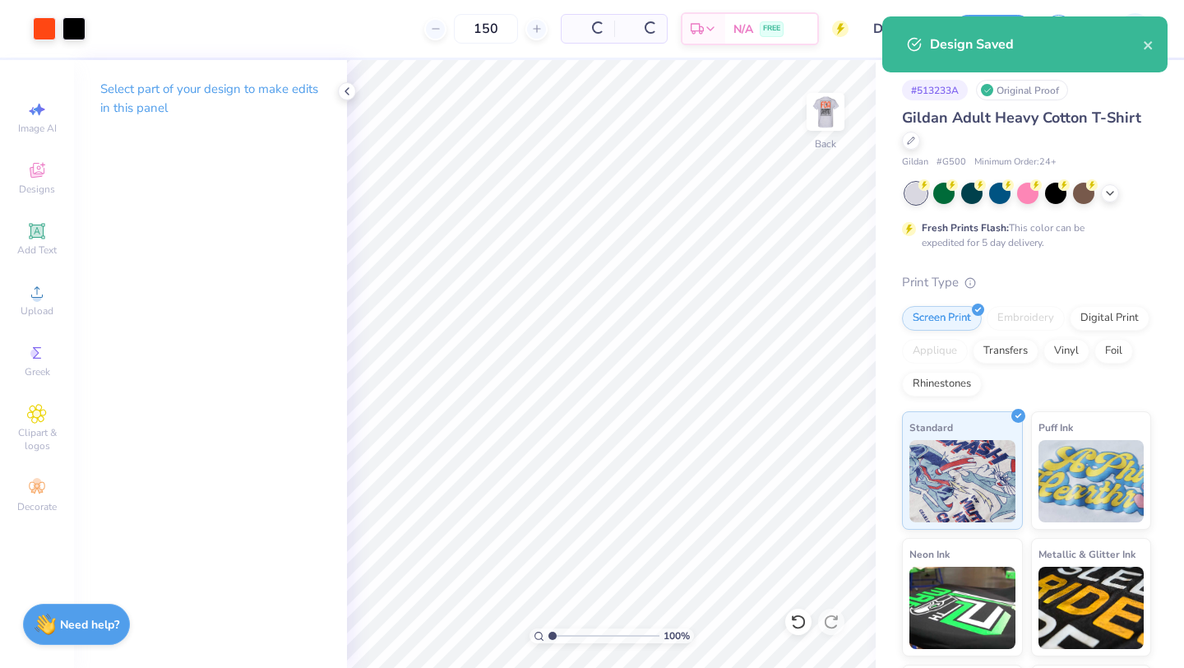
type input "$11.21"
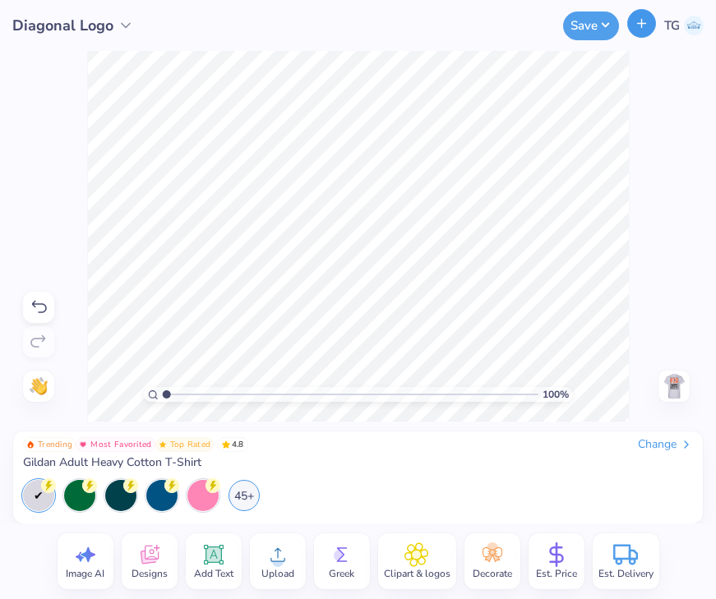
click at [642, 20] on line "button" at bounding box center [642, 23] width 0 height 8
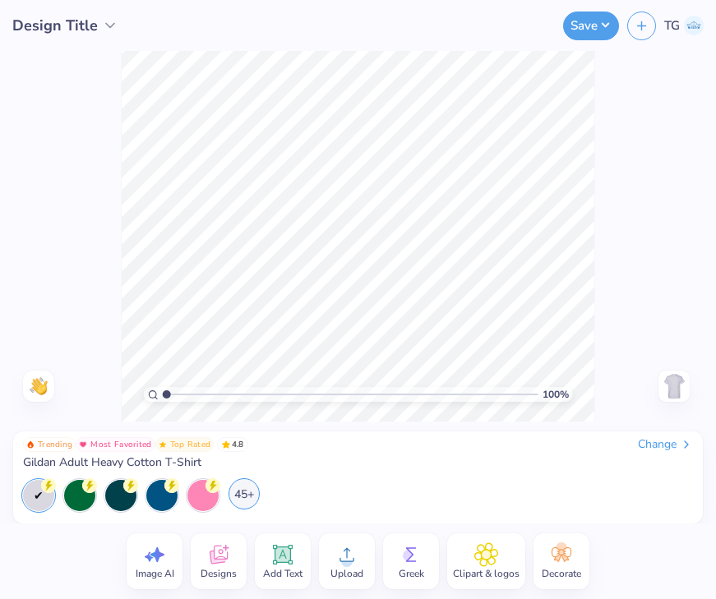
click at [244, 489] on div "45+" at bounding box center [244, 494] width 31 height 31
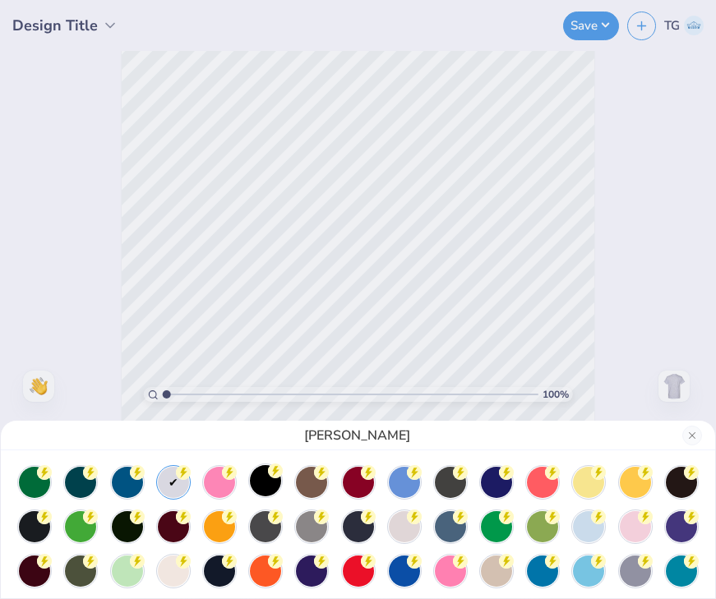
click at [271, 478] on icon at bounding box center [275, 471] width 15 height 15
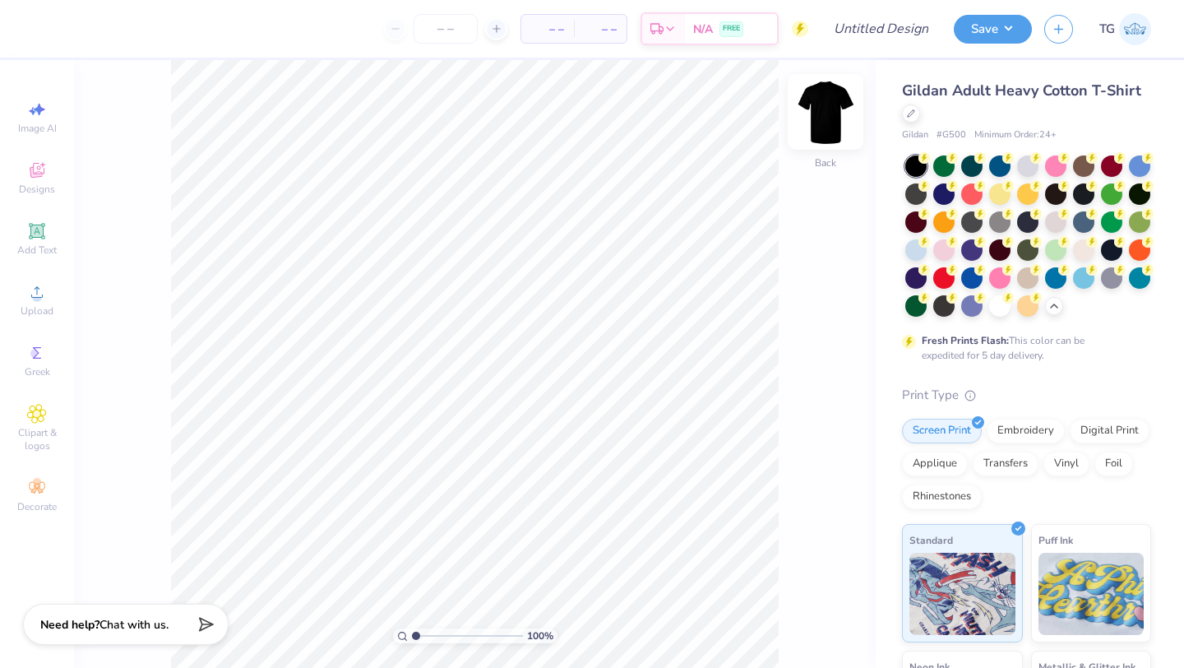
click at [715, 110] on img at bounding box center [826, 112] width 66 height 66
click at [36, 303] on div "Upload" at bounding box center [37, 299] width 58 height 49
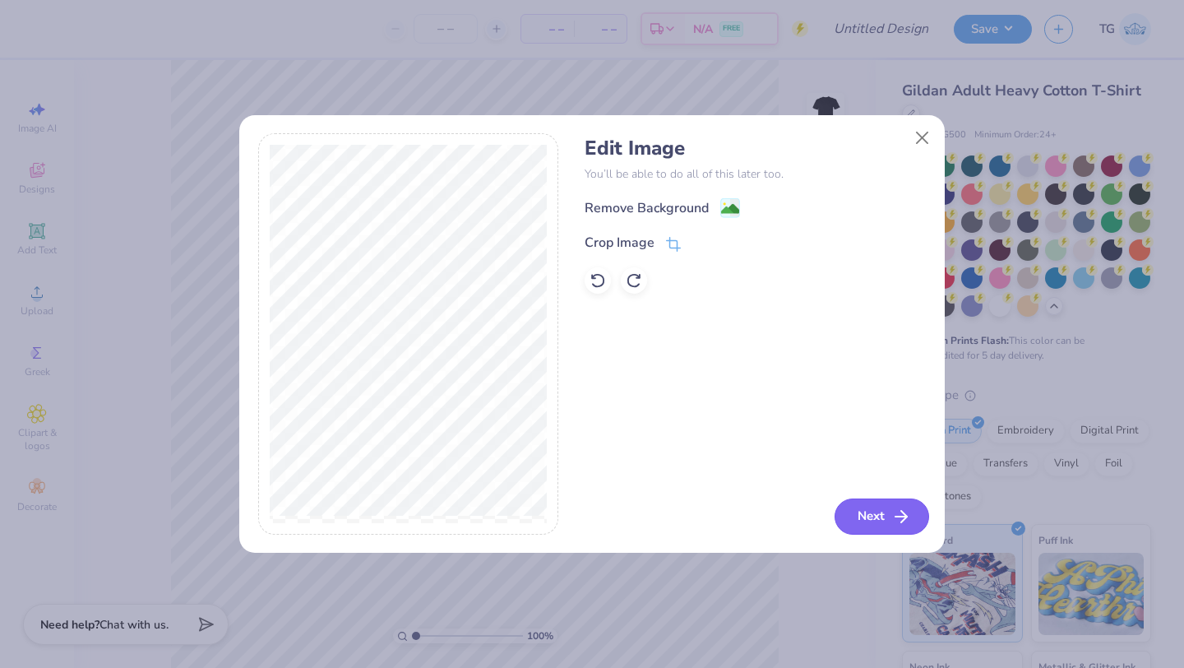
click at [715, 510] on icon "button" at bounding box center [901, 516] width 20 height 20
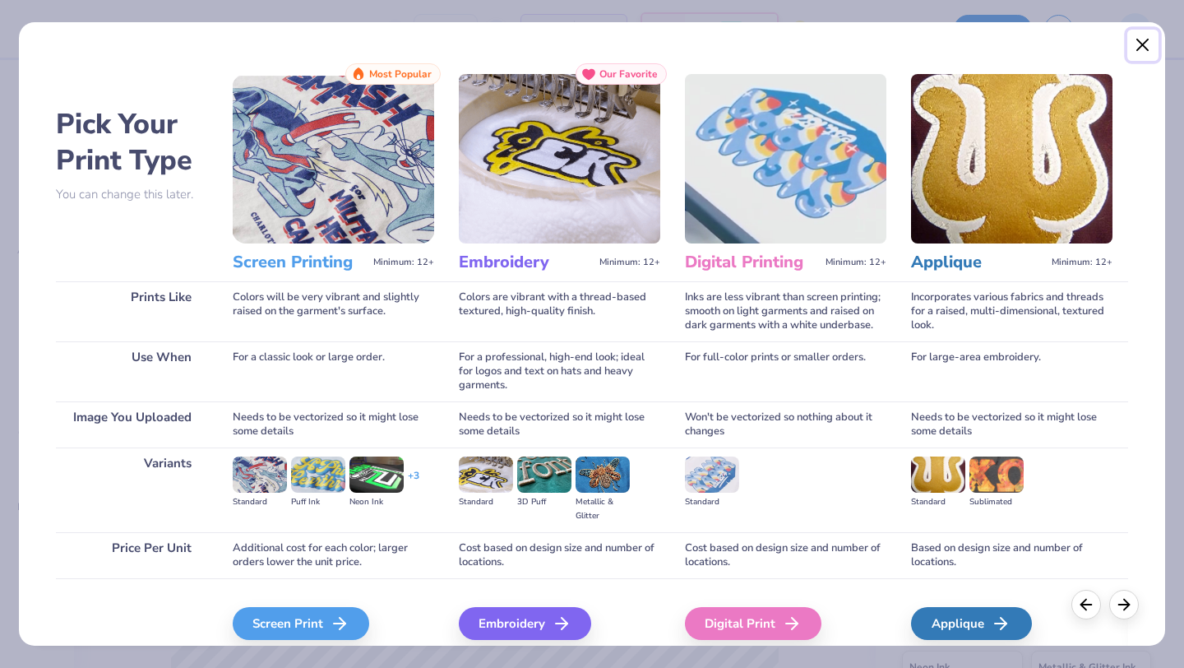
click at [715, 42] on button "Close" at bounding box center [1142, 45] width 31 height 31
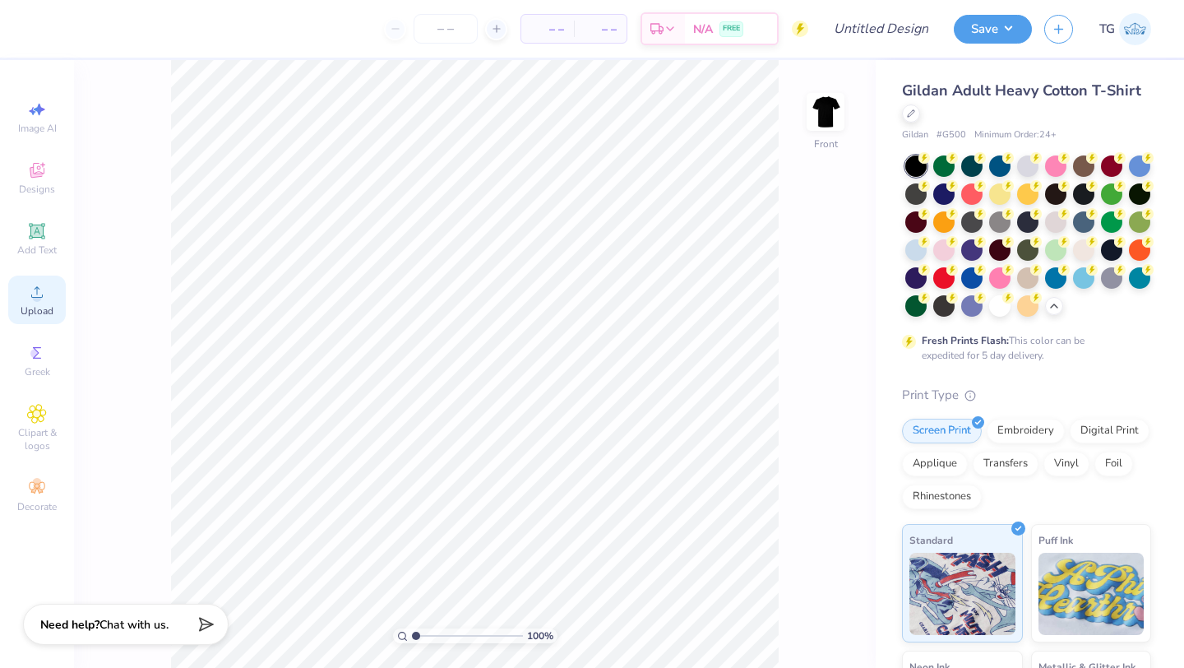
click at [35, 306] on span "Upload" at bounding box center [37, 310] width 33 height 13
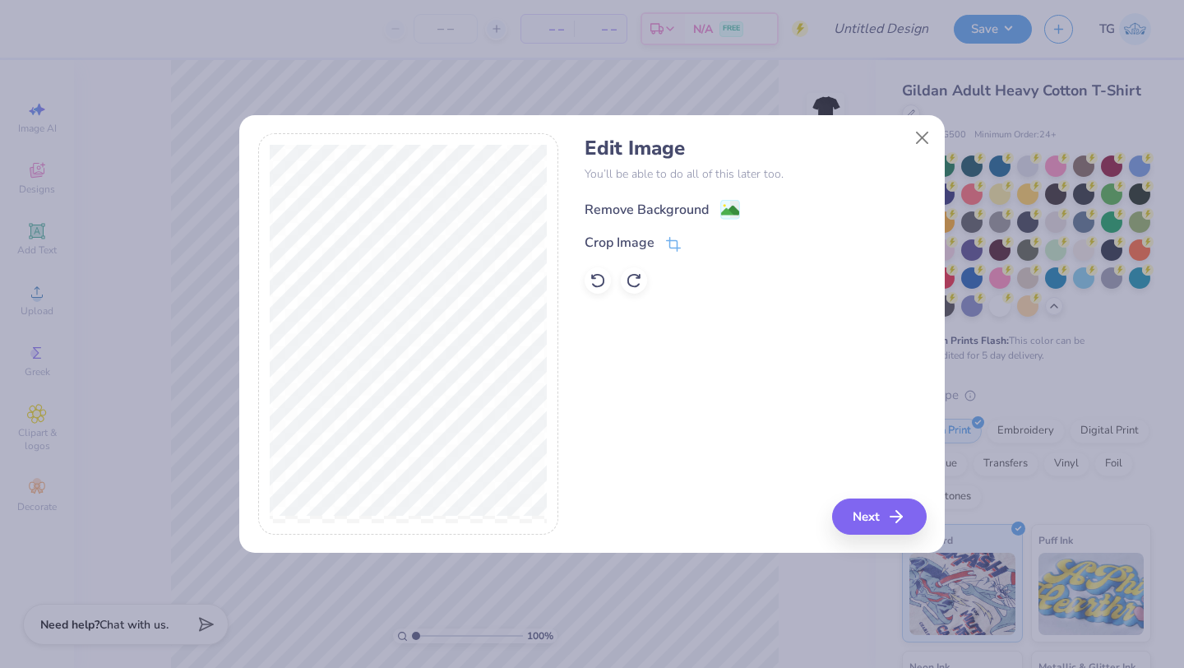
click at [631, 207] on div "Remove Background" at bounding box center [647, 210] width 124 height 20
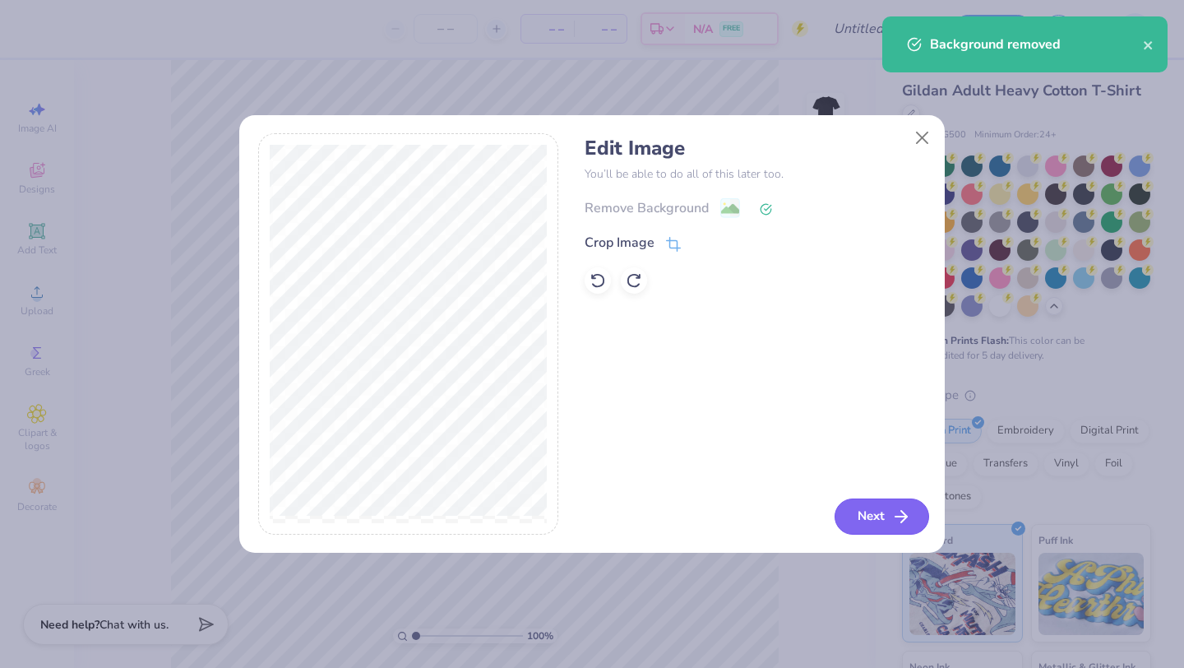
click at [715, 511] on button "Next" at bounding box center [882, 516] width 95 height 36
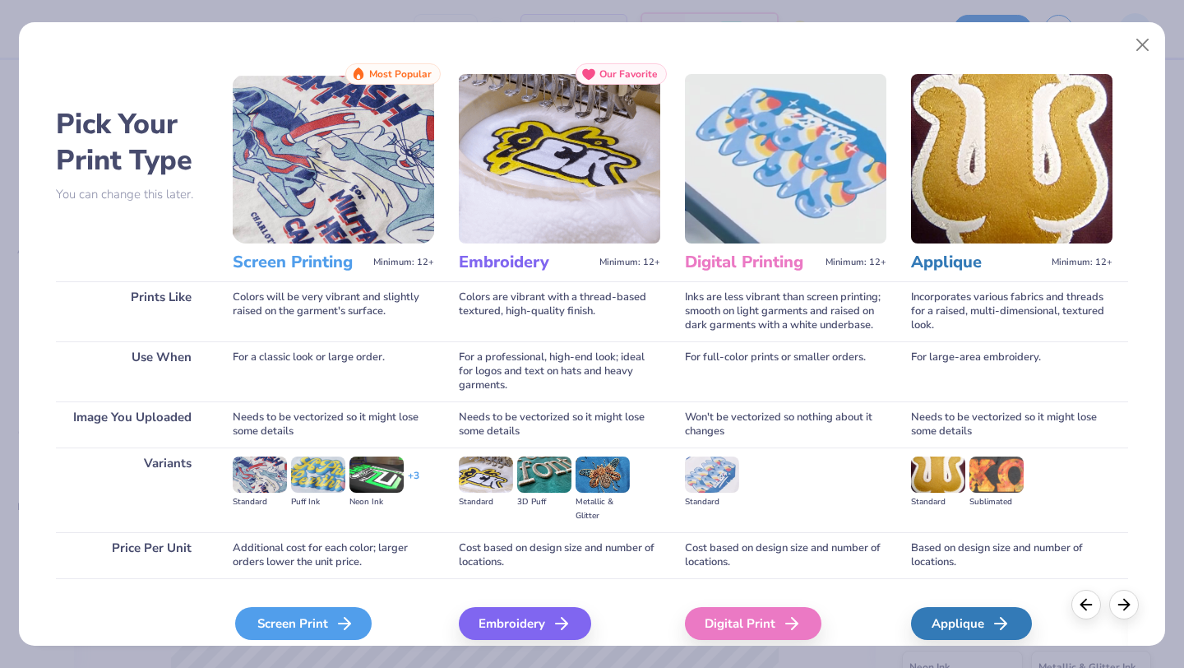
click at [321, 599] on div "Screen Print" at bounding box center [303, 623] width 136 height 33
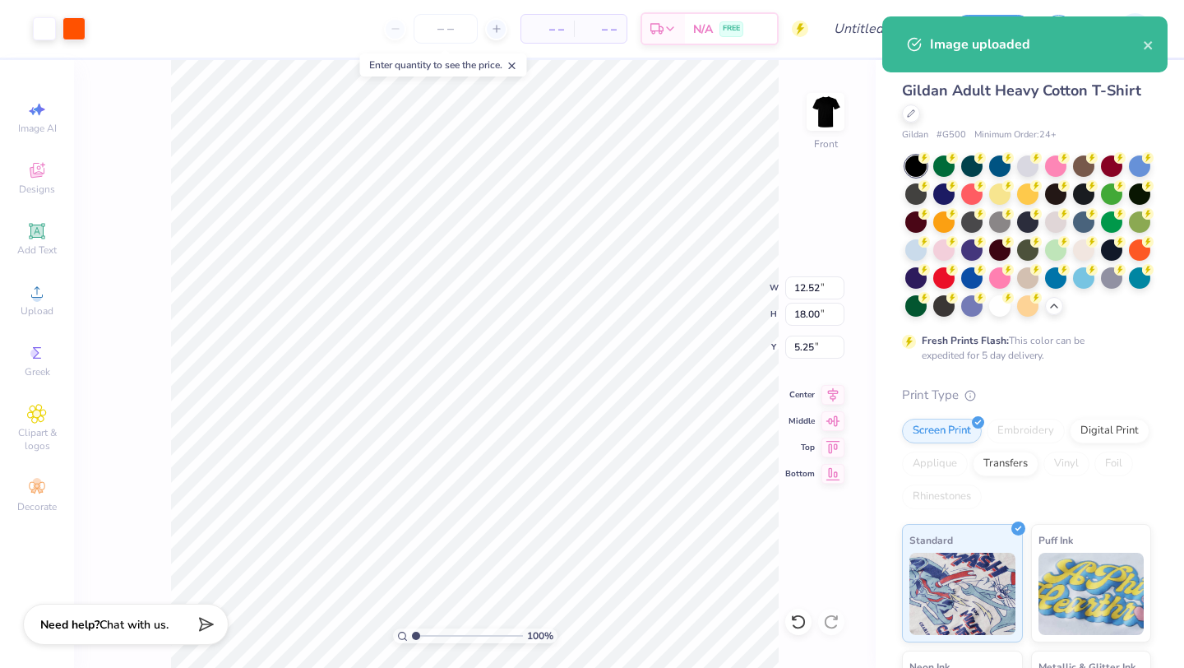
type input "11.29"
type input "16.24"
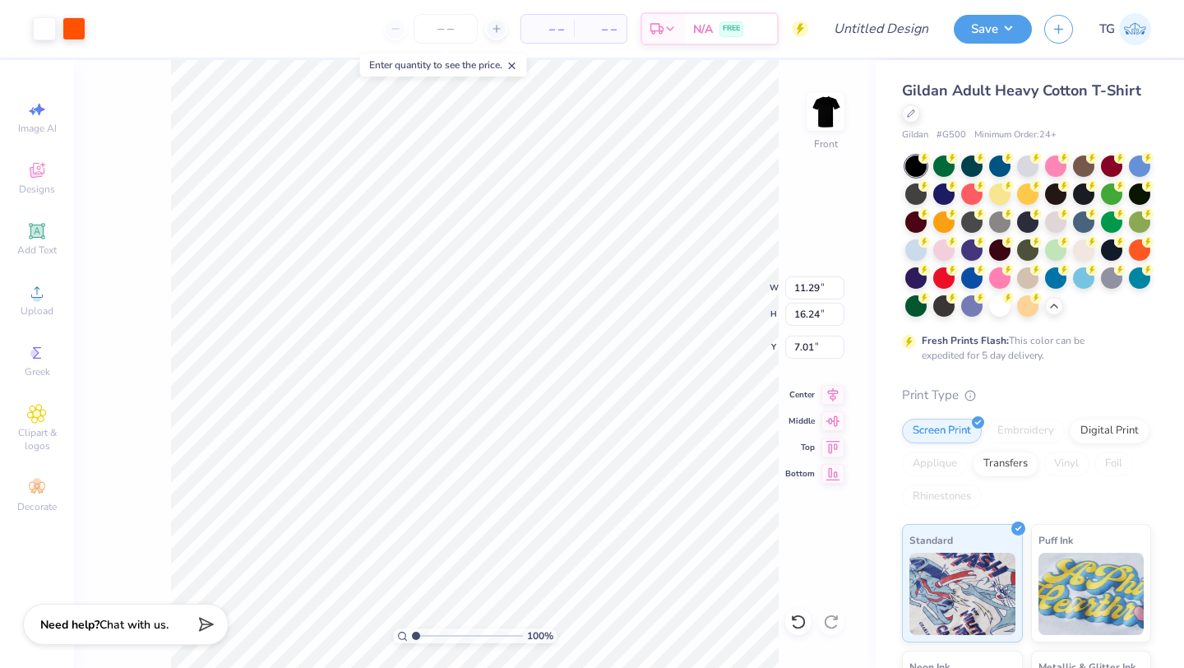
type input "3.00"
click at [715, 393] on icon at bounding box center [833, 393] width 11 height 14
click at [715, 118] on img at bounding box center [826, 112] width 66 height 66
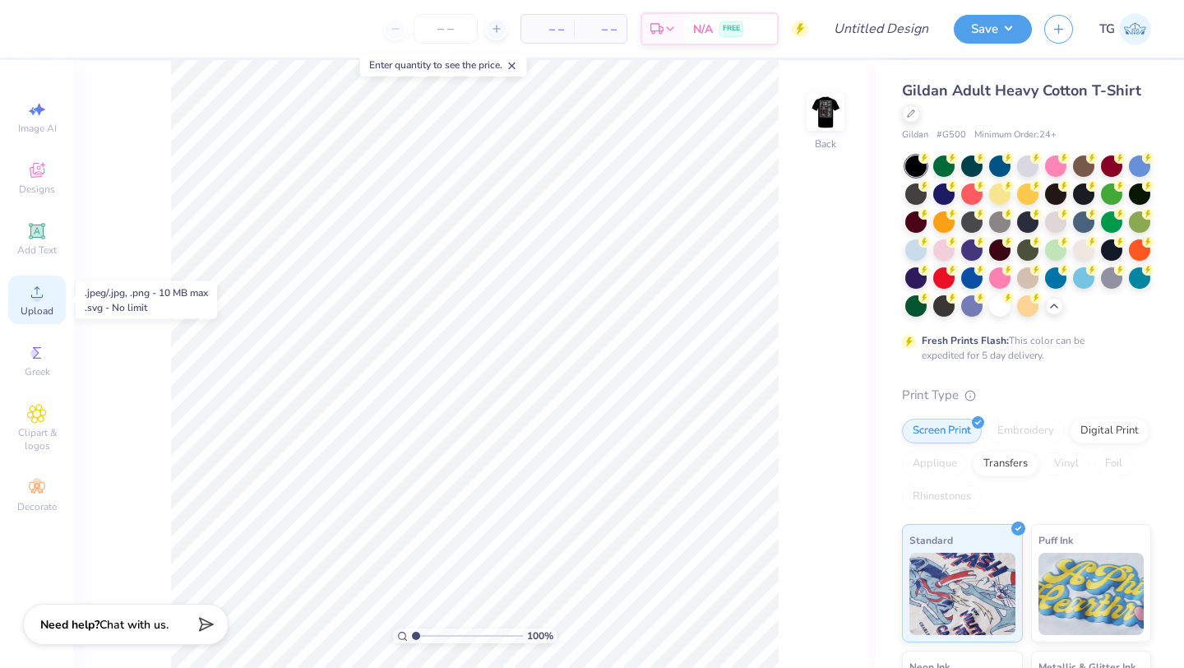
click at [38, 306] on span "Upload" at bounding box center [37, 310] width 33 height 13
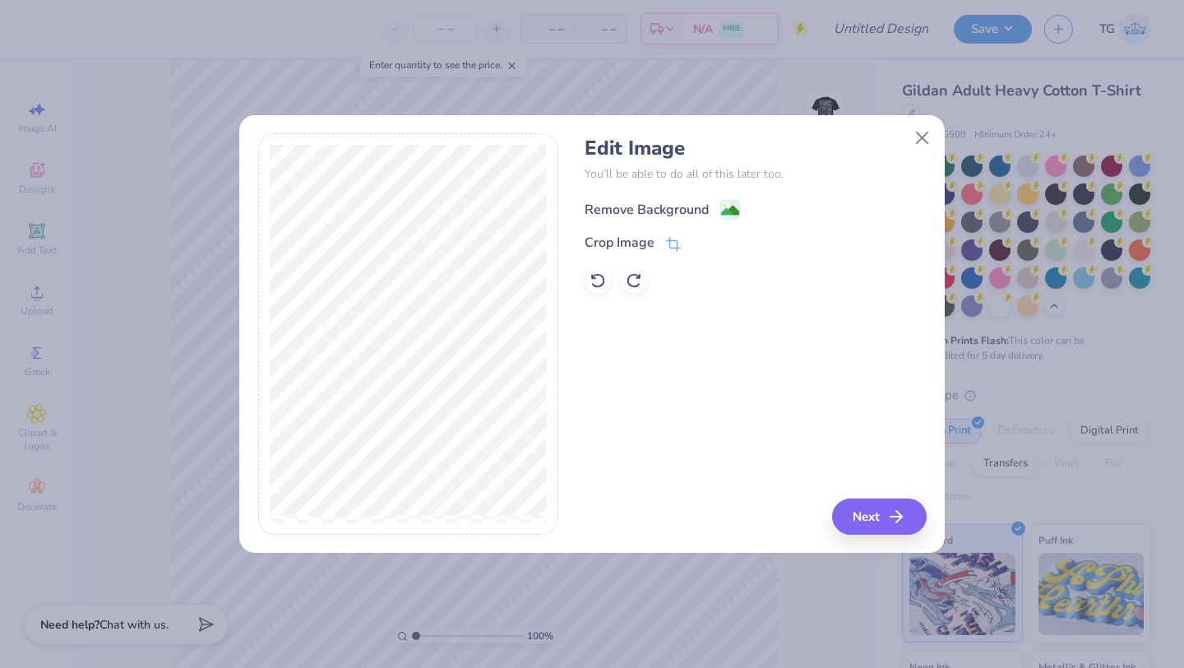
click at [715, 203] on div "Remove Background" at bounding box center [662, 209] width 155 height 21
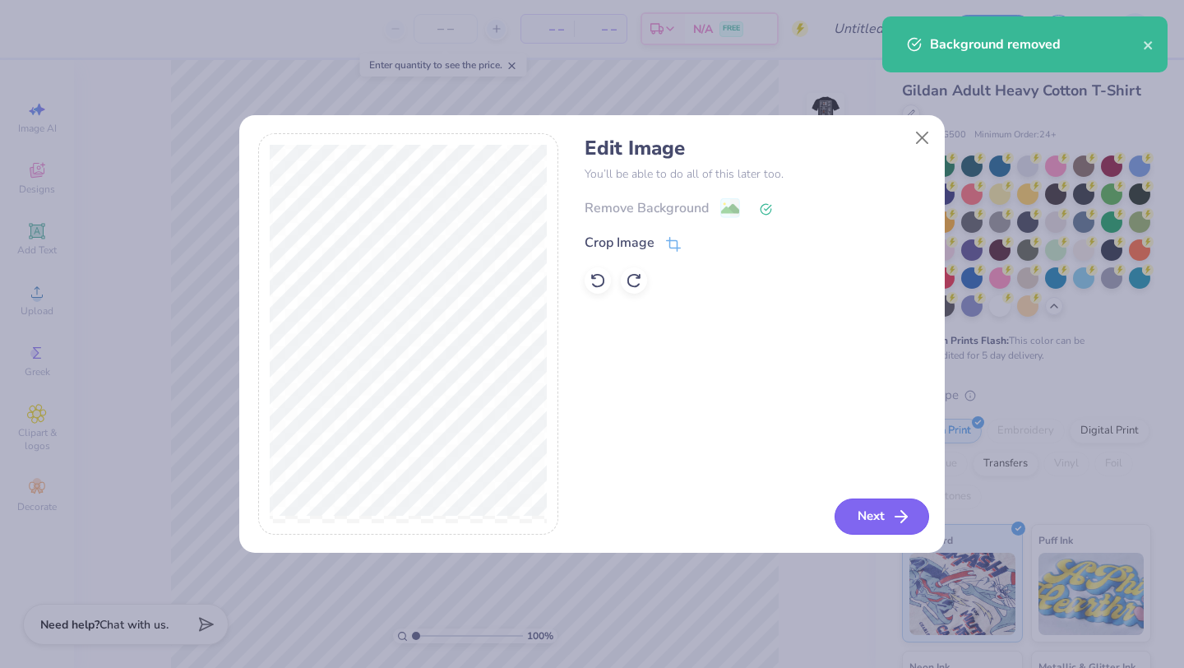
click at [715, 513] on icon "button" at bounding box center [901, 516] width 20 height 20
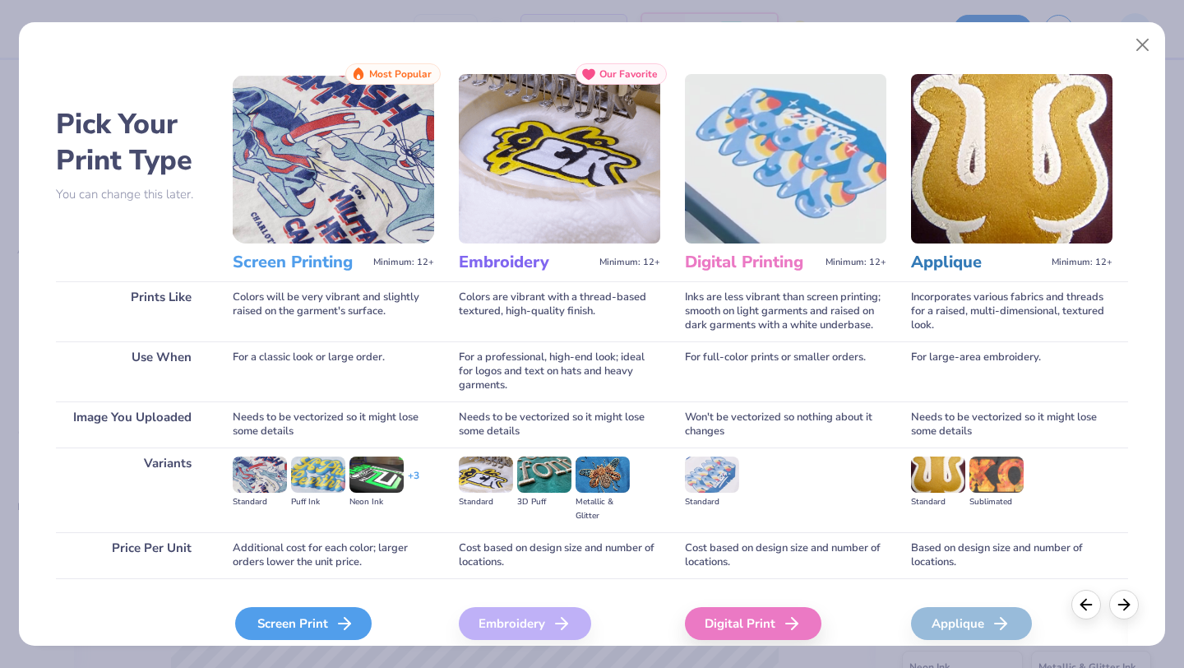
click at [310, 599] on div "Screen Print" at bounding box center [303, 623] width 136 height 33
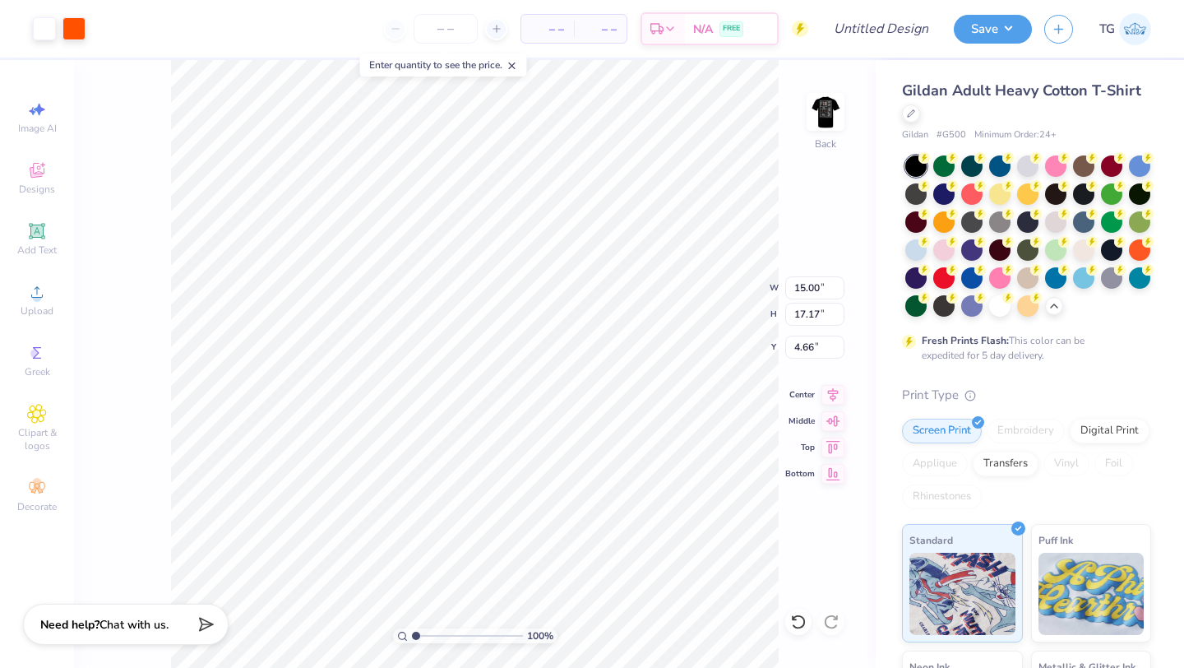
type input "4.43"
type input "5.07"
type input "3.00"
click at [715, 22] on button "Save" at bounding box center [993, 26] width 78 height 29
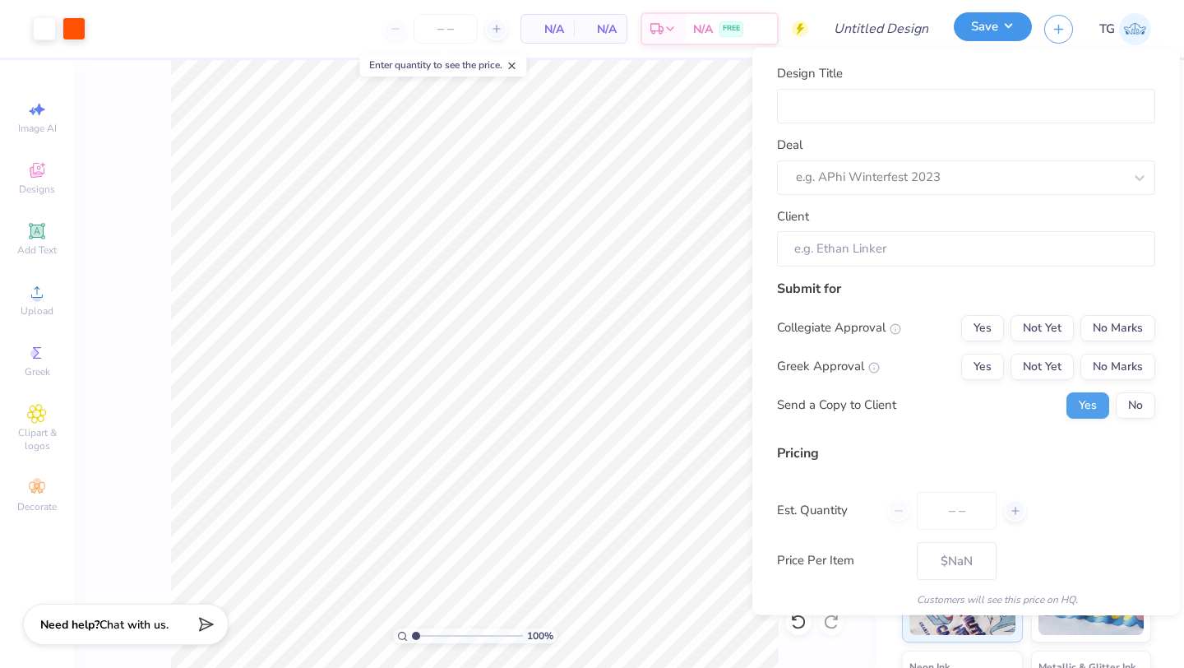
type input "0"
click at [715, 109] on input "Design Title" at bounding box center [966, 105] width 378 height 35
type input "B"
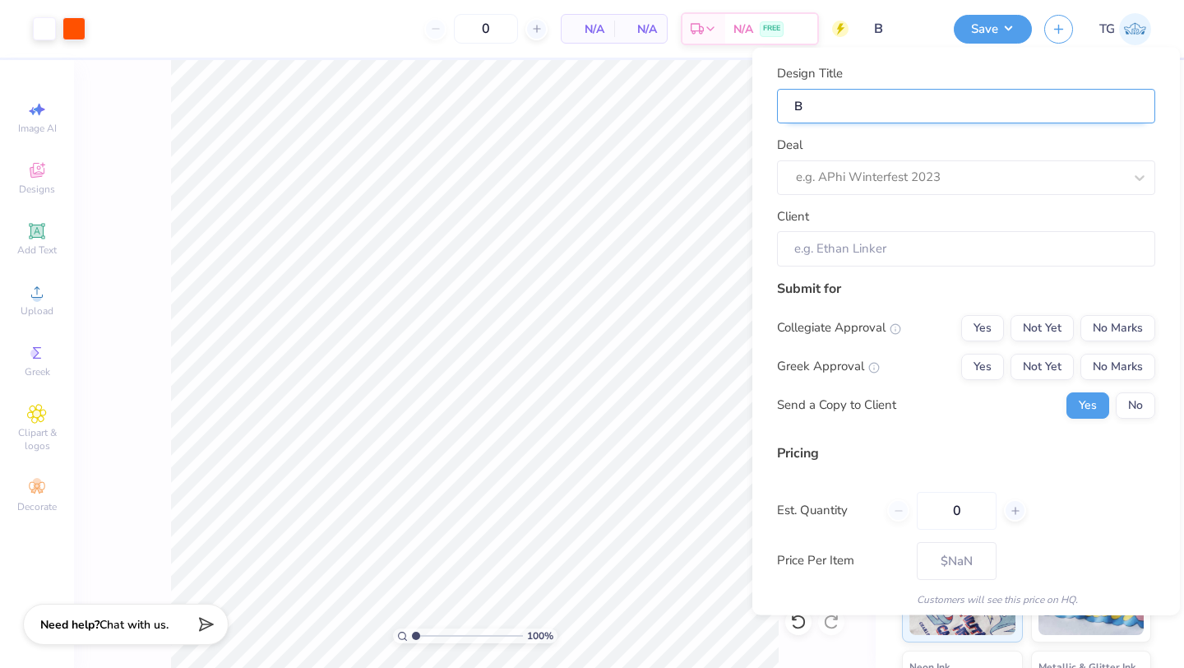
type input "B&"
type input "B&W"
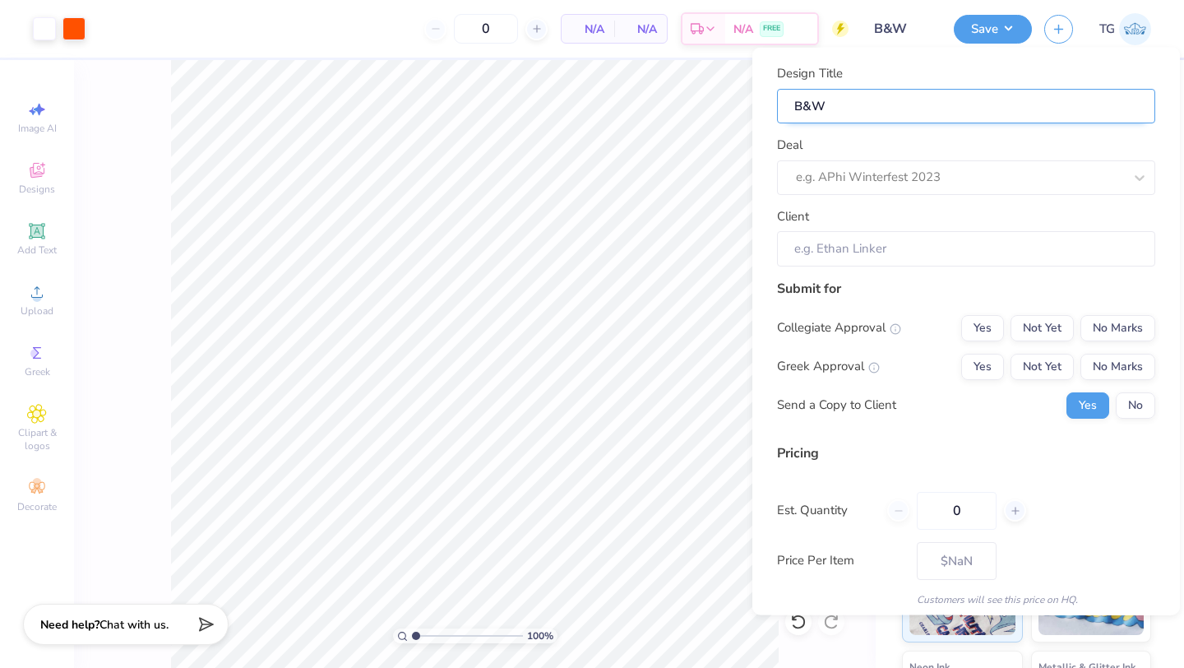
type input "B&W"
type input "B&W D"
type input "B&W Di"
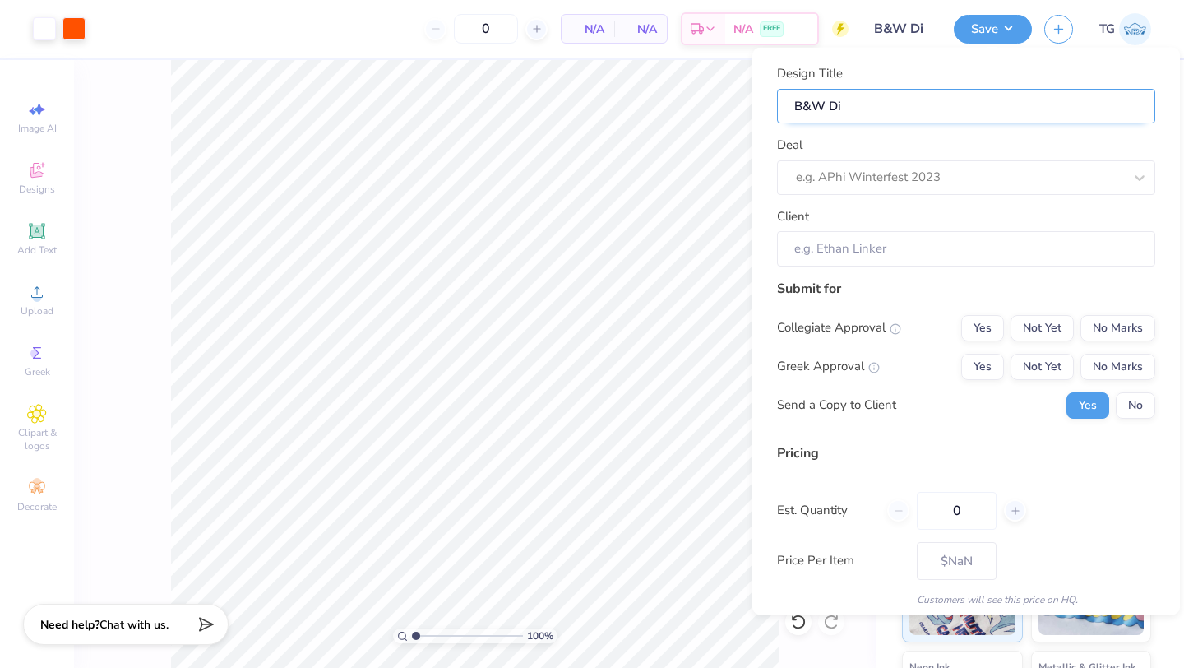
type input "B&W Dia"
type input "B&W Diag"
type input "B&W Diago"
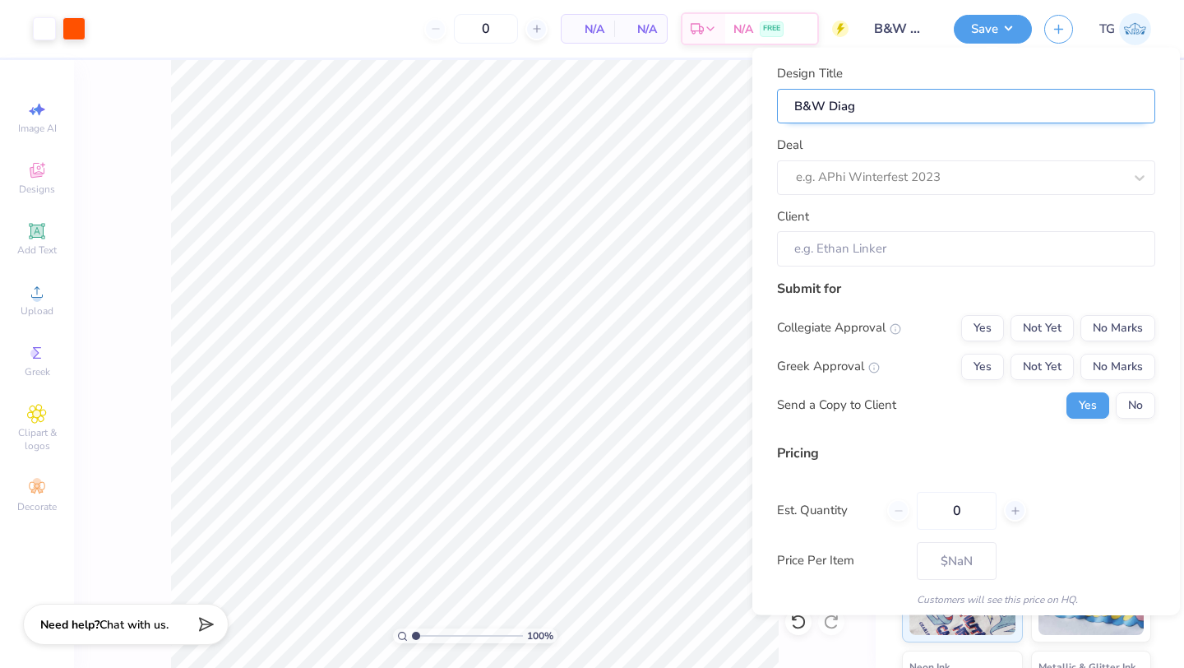
type input "B&W Diago"
type input "B&W Diag"
type input "B&W Diaga"
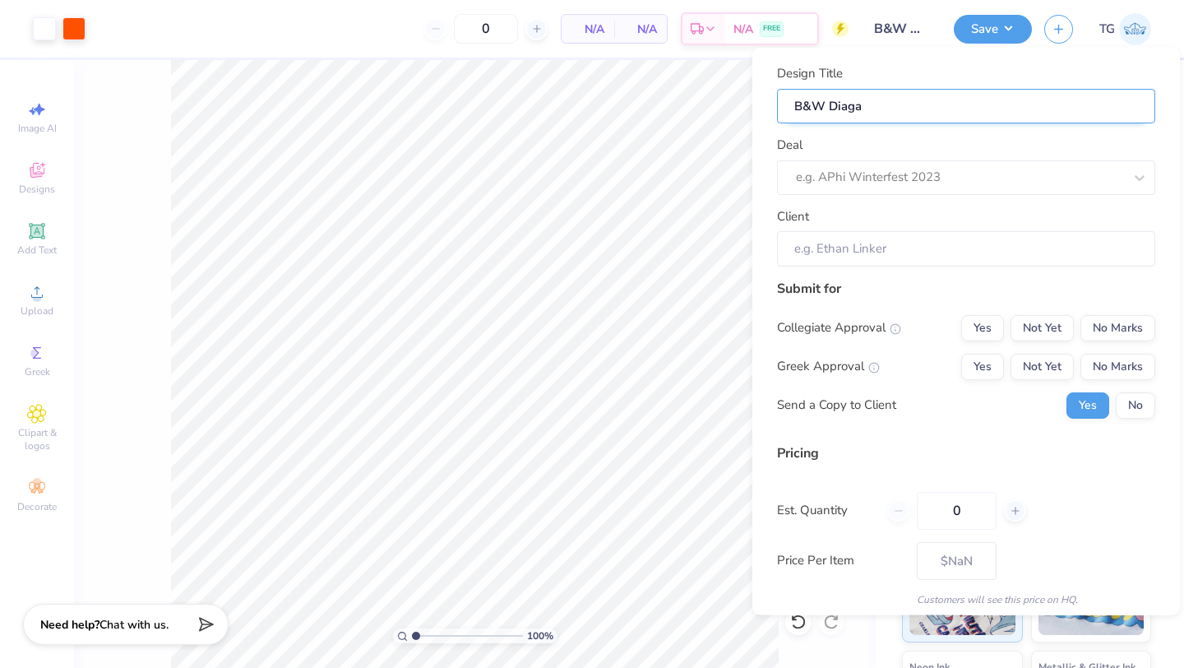
type input "B&W Diagan"
type input "B&W Diagano"
type input "B&W Diaganol"
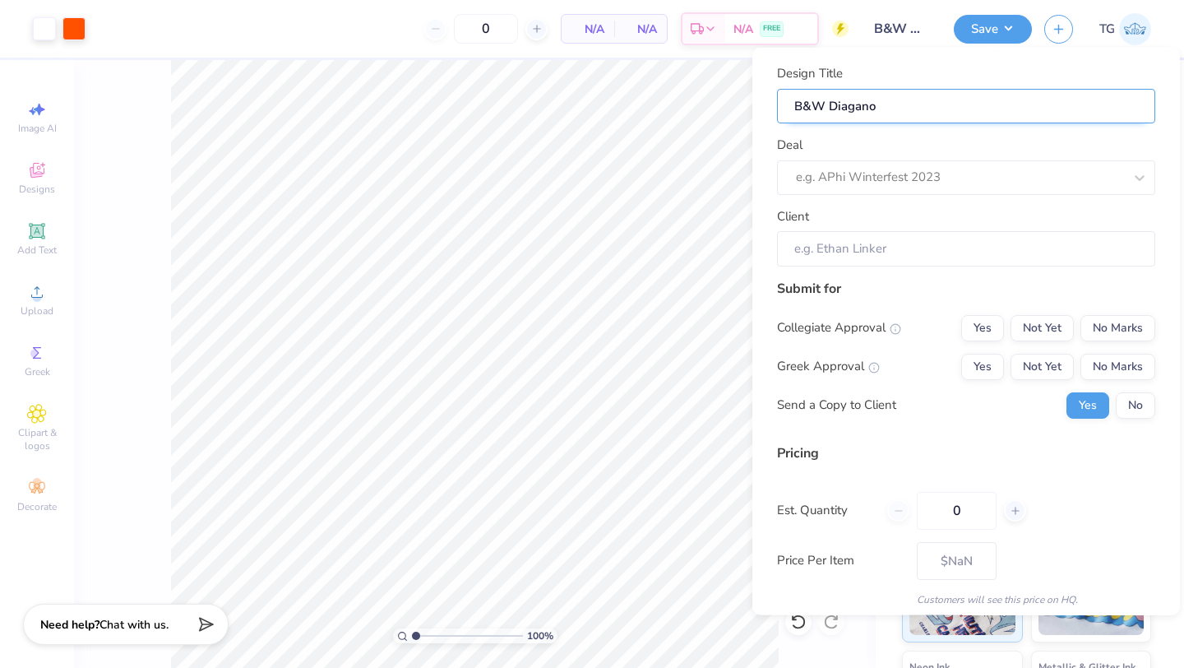
type input "B&W Diaganol"
type input "B&W Diagonal"
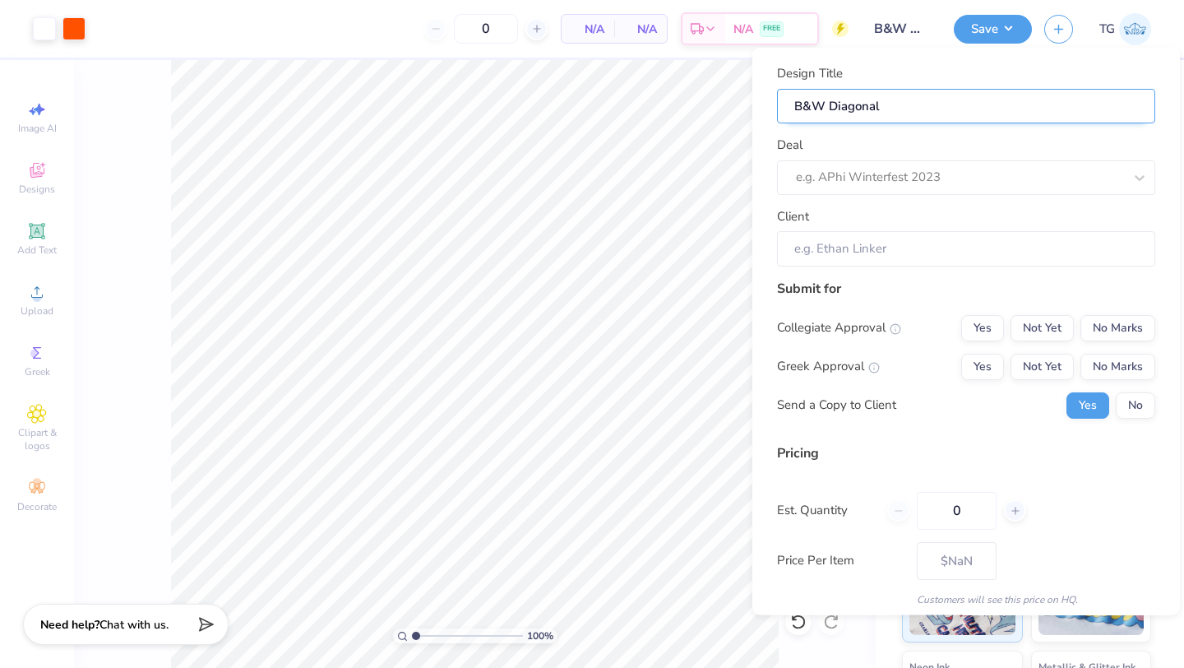
type input "B&W Diagonal"
type input "B&W Diagonal T"
click at [715, 171] on div at bounding box center [959, 177] width 327 height 22
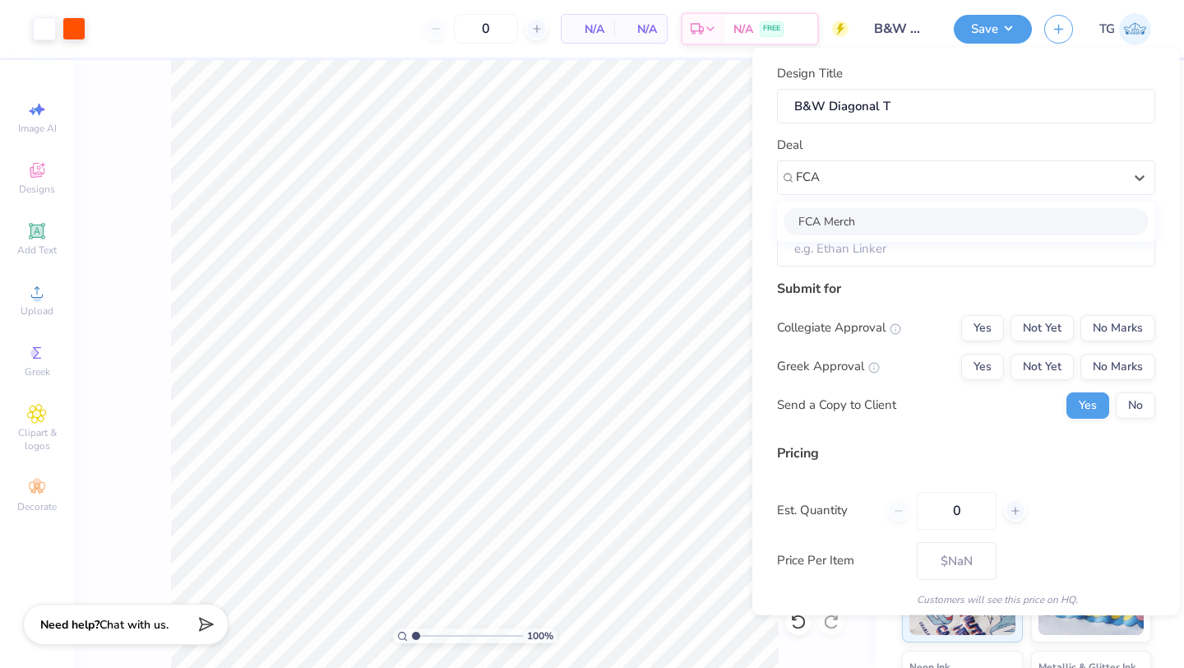
click at [715, 222] on div "FCA Merch" at bounding box center [966, 220] width 365 height 27
type input "FCA"
type input "Love Akpan"
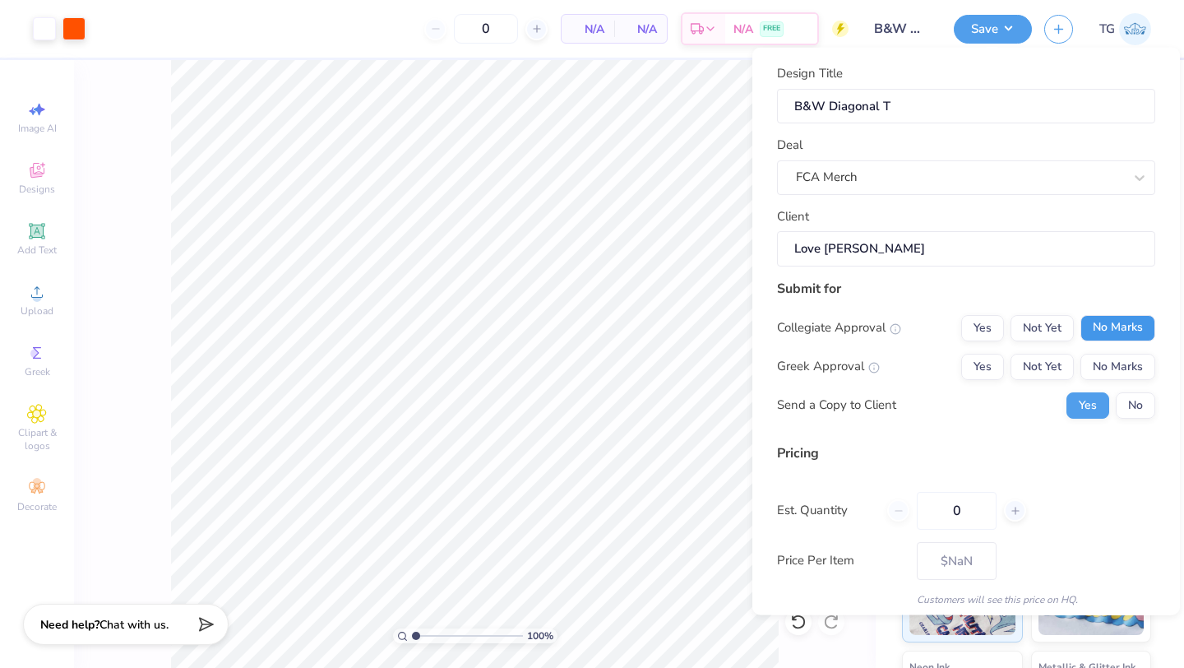
click at [715, 329] on button "No Marks" at bounding box center [1117, 327] width 75 height 26
click at [715, 363] on button "No Marks" at bounding box center [1117, 366] width 75 height 26
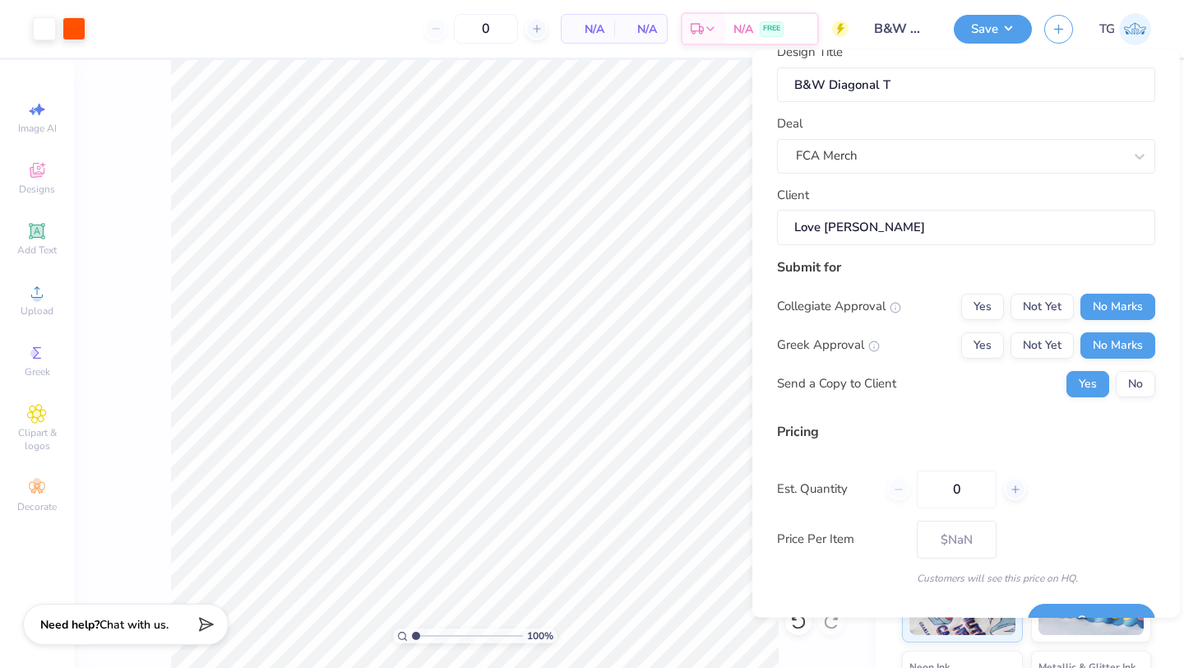
scroll to position [26, 0]
click at [715, 497] on input "0" at bounding box center [957, 486] width 80 height 38
type input "0150"
type input "150"
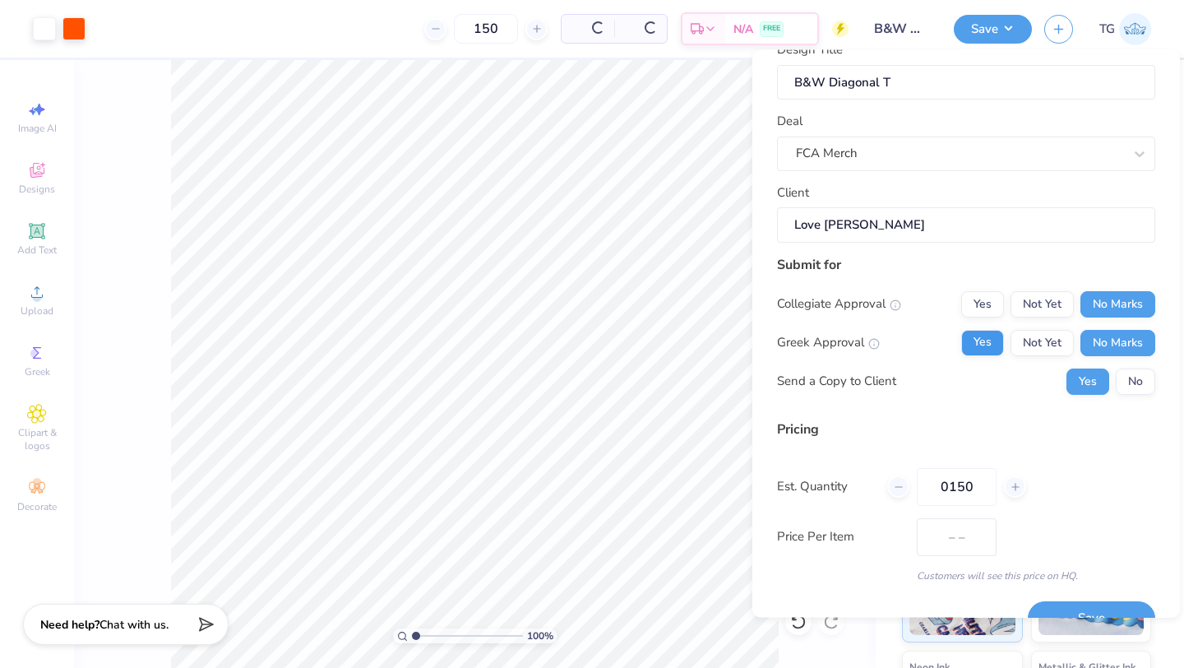
type input "$10.96"
type input "0"
type input "0150"
type input "150"
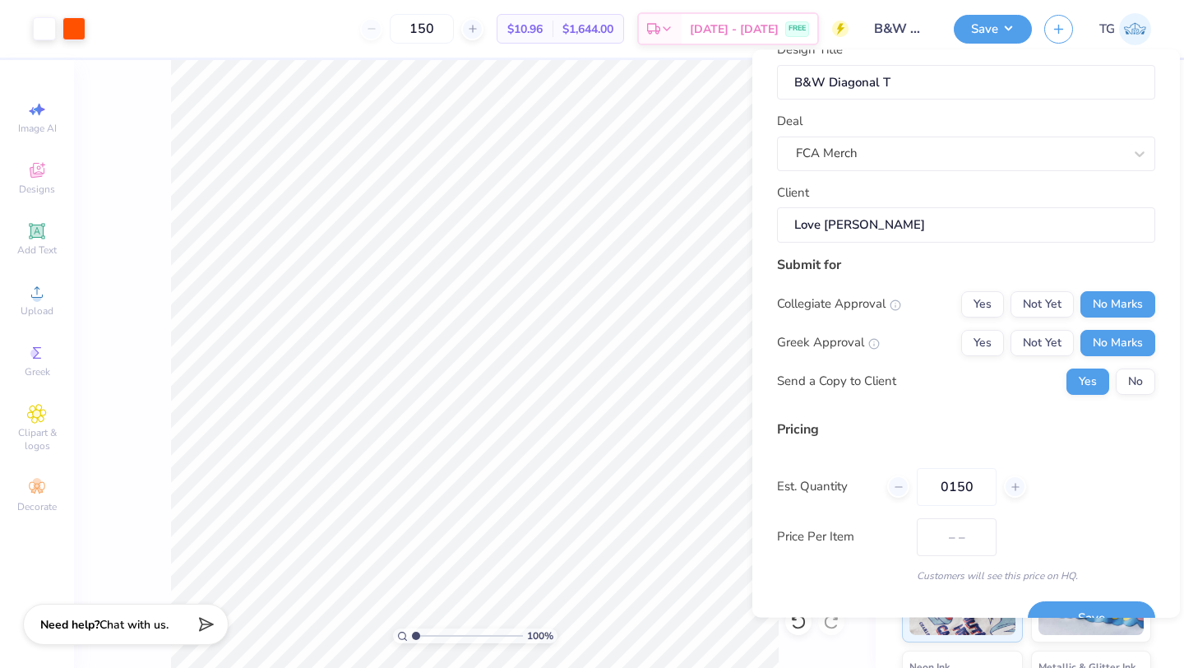
type input "$10.96"
type input "0150"
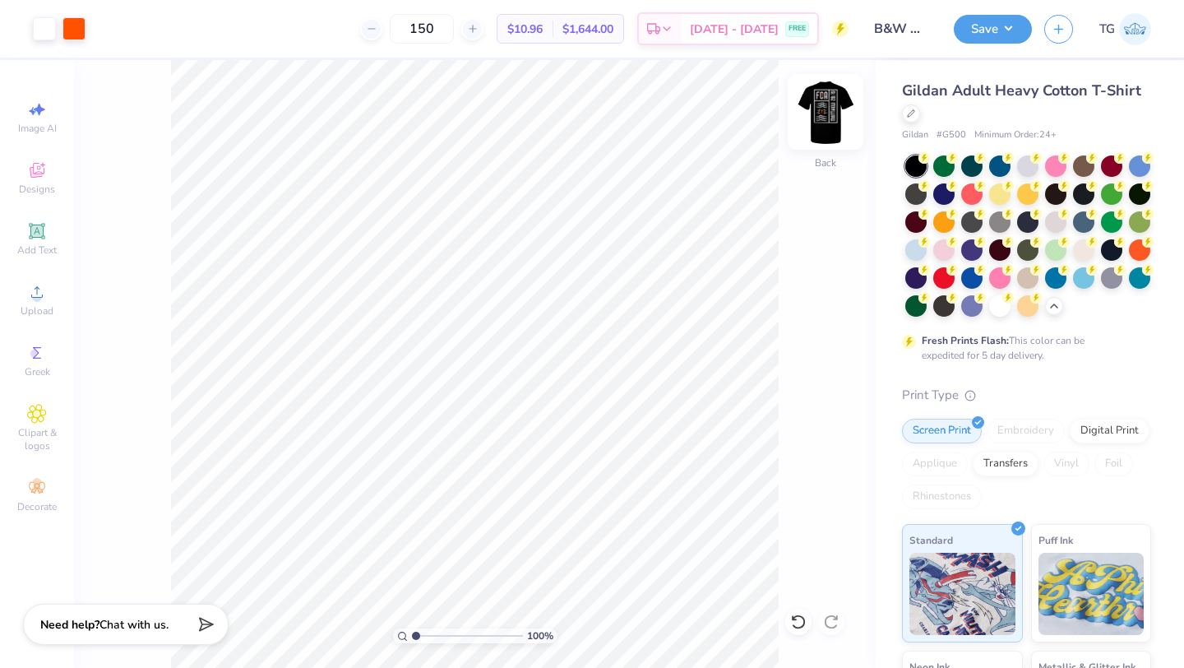
click at [715, 119] on img at bounding box center [826, 112] width 66 height 66
click at [715, 33] on button "Save" at bounding box center [993, 26] width 78 height 29
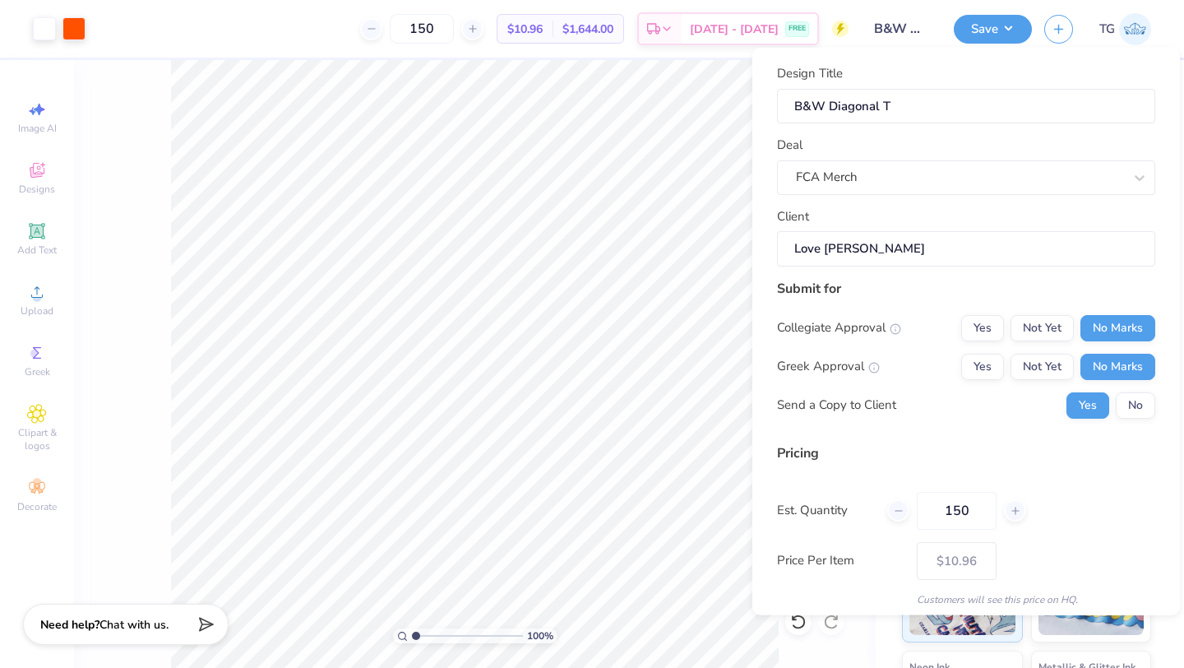
scroll to position [59, 0]
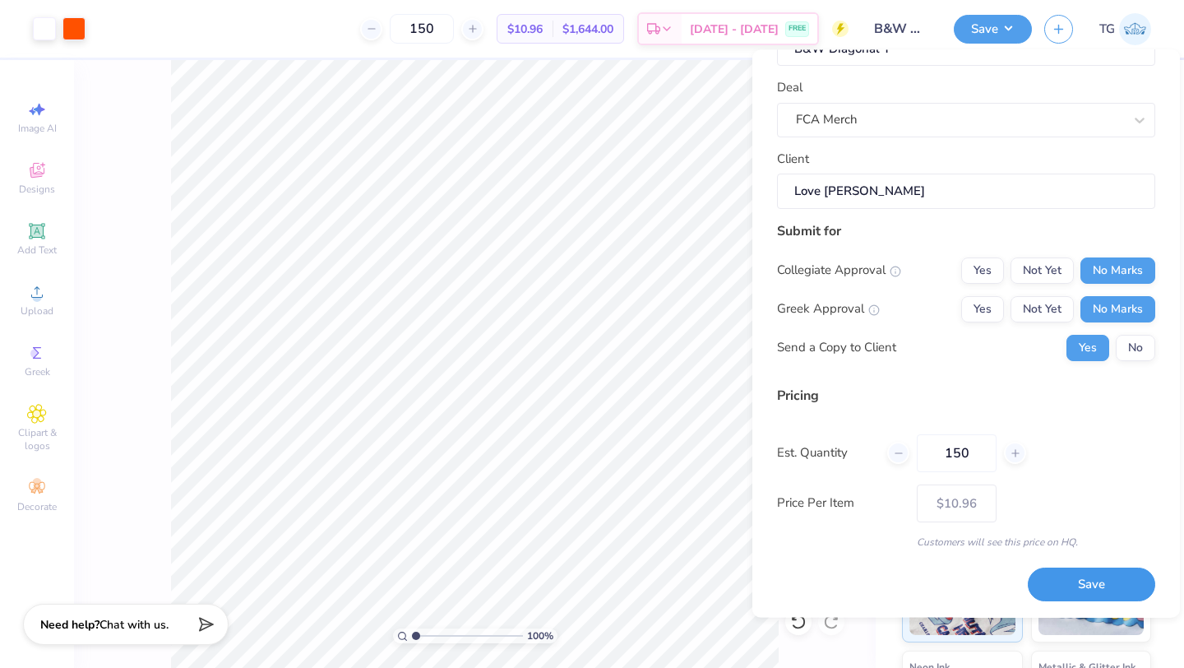
click at [715, 579] on button "Save" at bounding box center [1091, 585] width 127 height 34
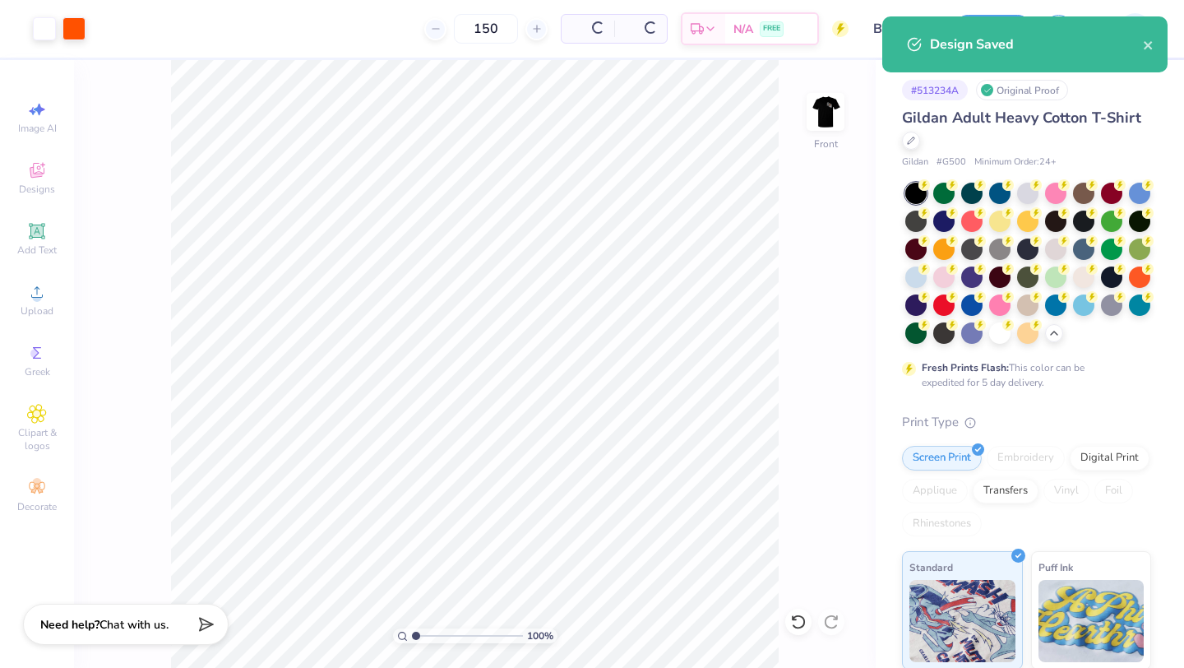
type input "$10.96"
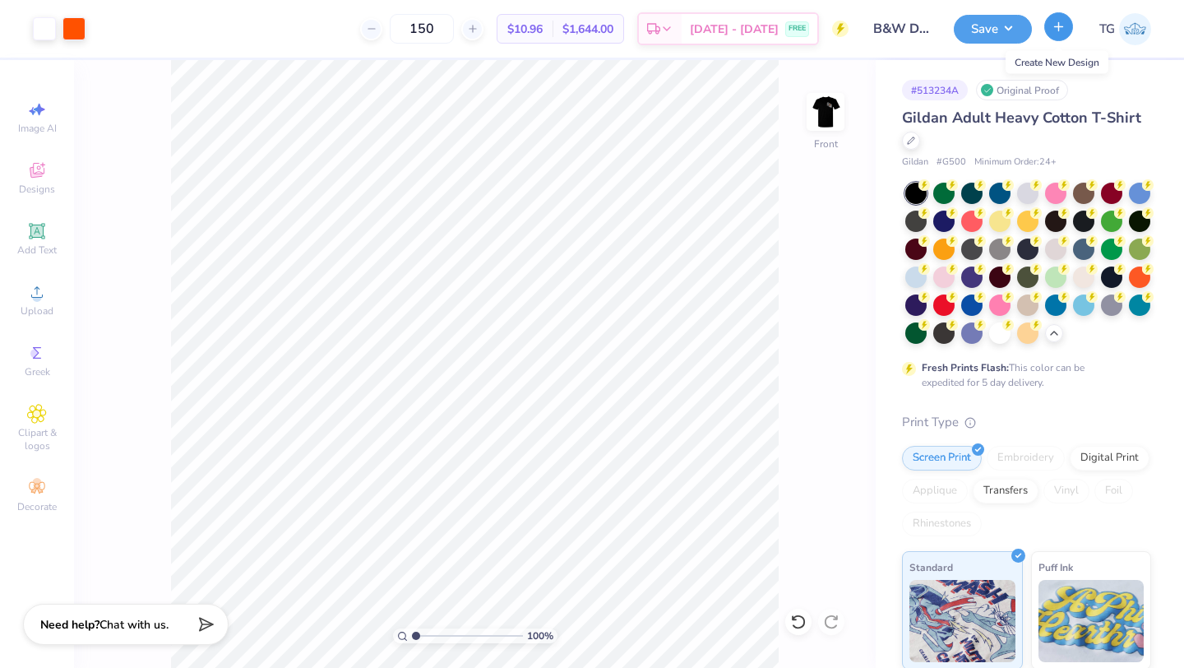
click at [715, 32] on icon "button" at bounding box center [1059, 27] width 14 height 14
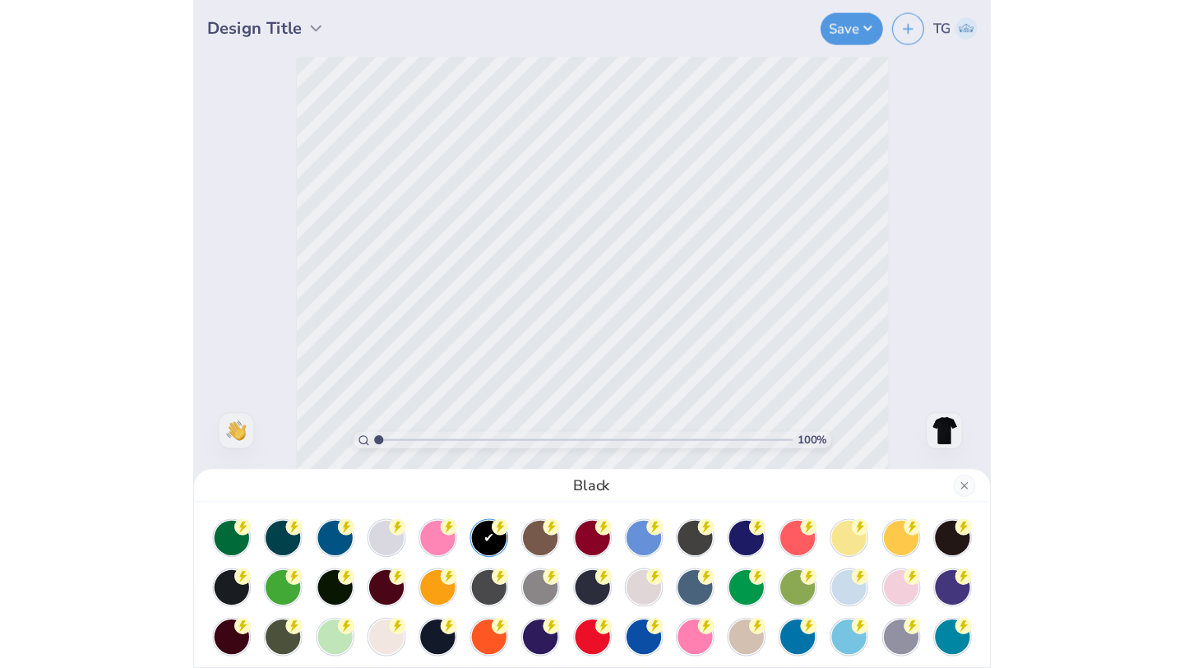
scroll to position [54, 0]
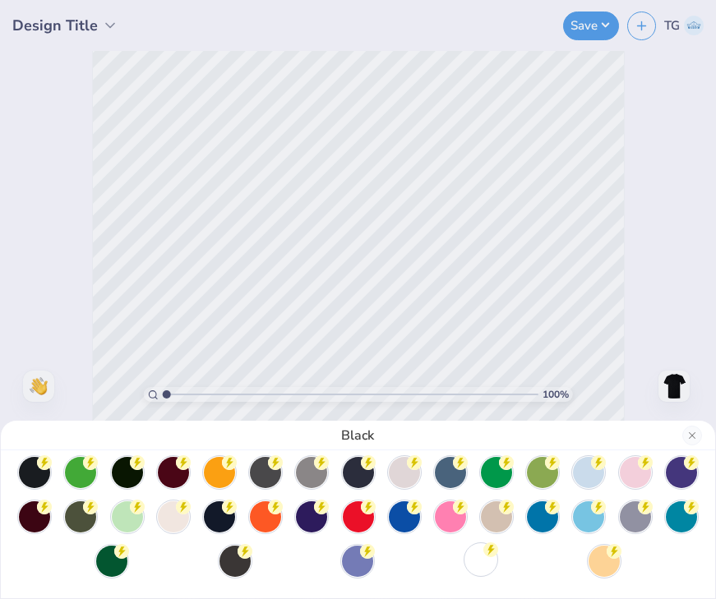
click at [482, 563] on div at bounding box center [480, 559] width 31 height 31
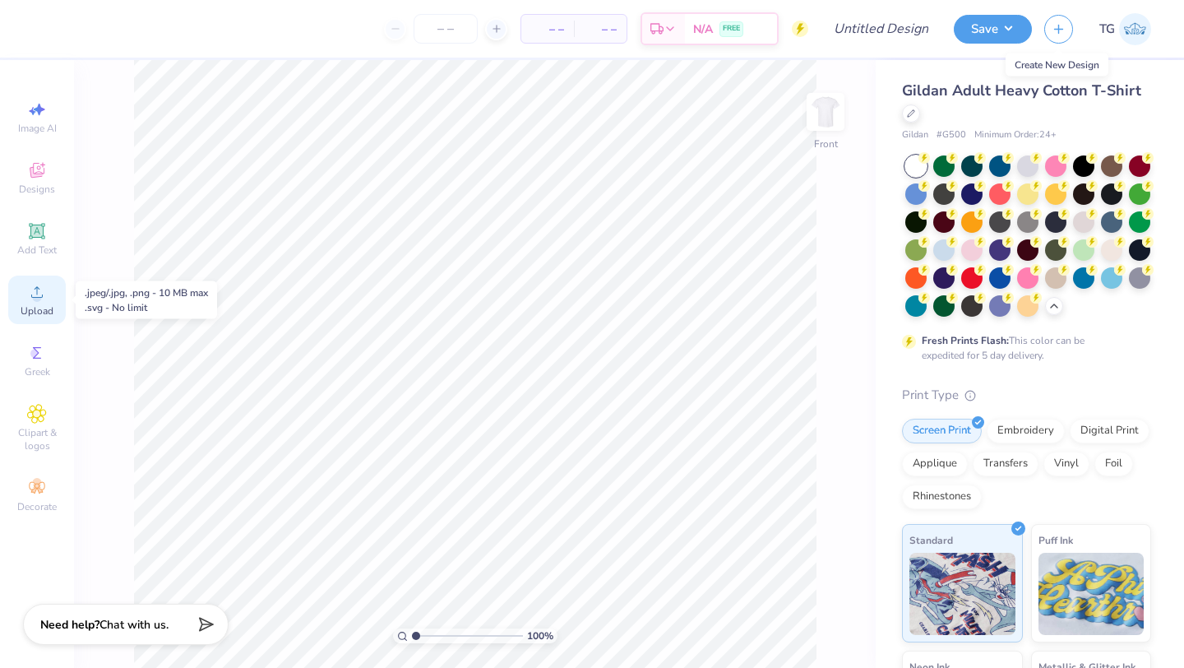
click at [29, 309] on span "Upload" at bounding box center [37, 310] width 33 height 13
click at [49, 298] on div "Upload" at bounding box center [37, 299] width 58 height 49
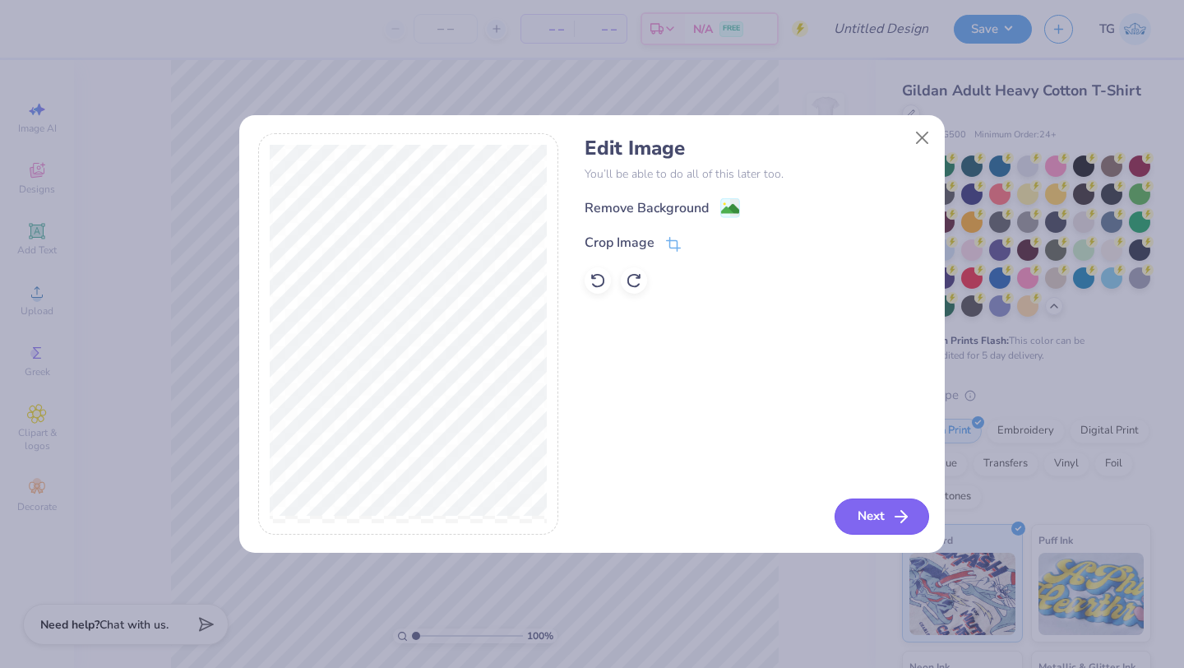
click at [715, 516] on button "Next" at bounding box center [882, 516] width 95 height 36
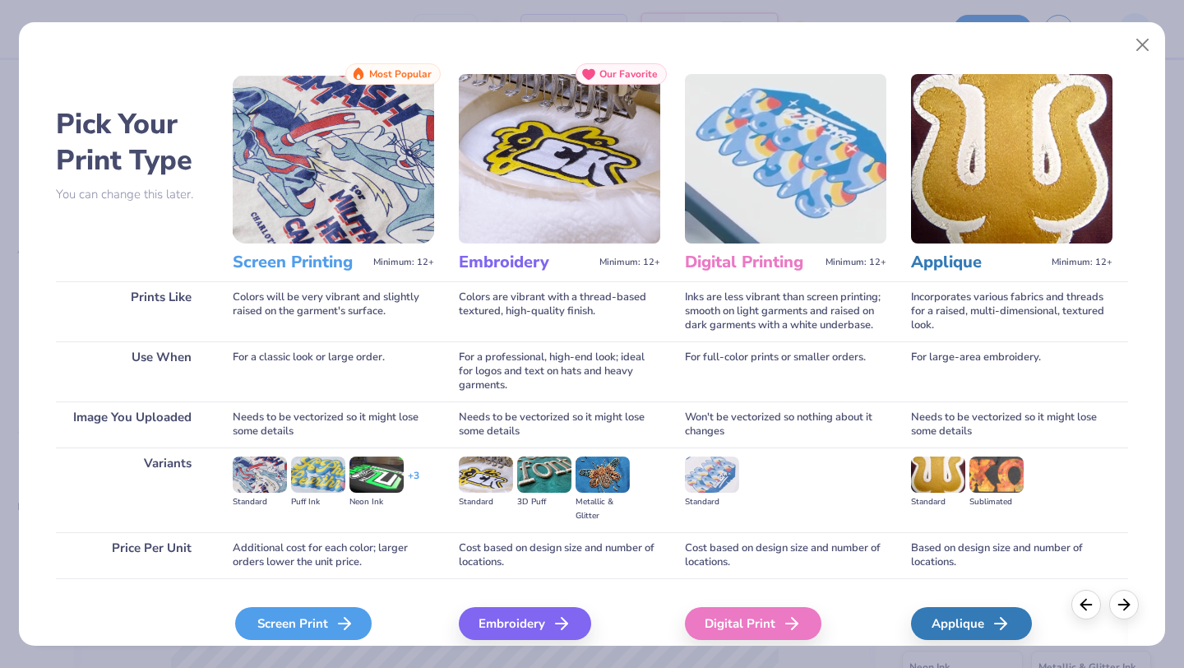
click at [320, 599] on div "Screen Print" at bounding box center [303, 623] width 136 height 33
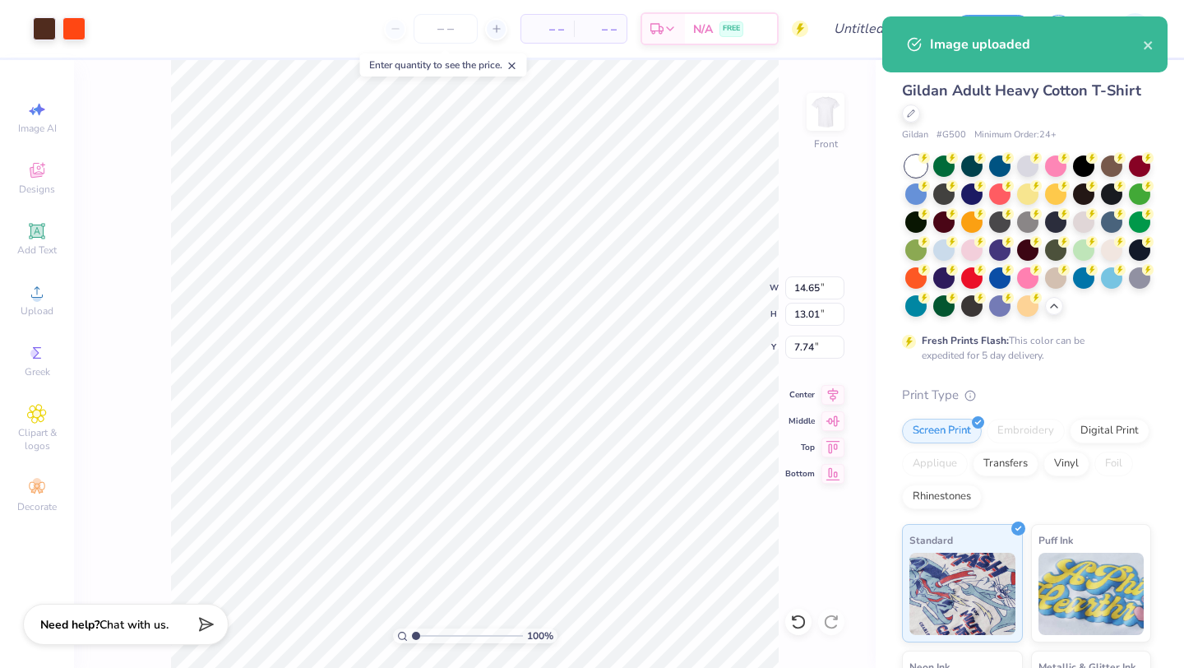
type input "12.49"
type input "11.10"
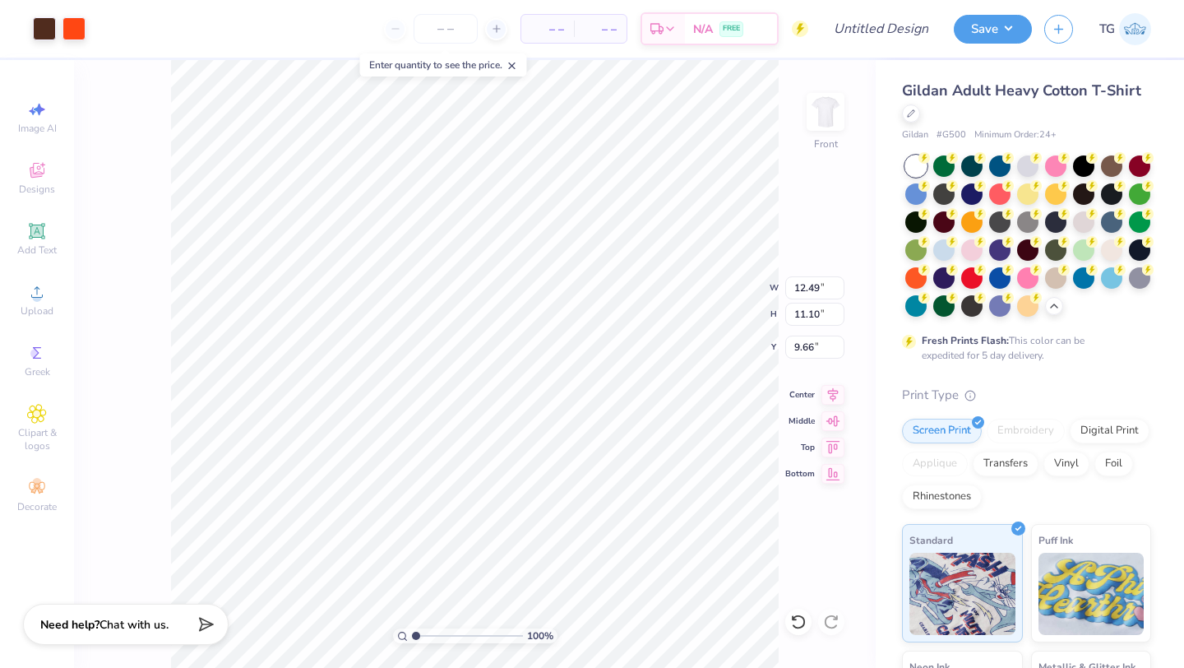
type input "2.77"
click at [715, 394] on icon at bounding box center [833, 393] width 11 height 14
click at [715, 117] on img at bounding box center [826, 112] width 66 height 66
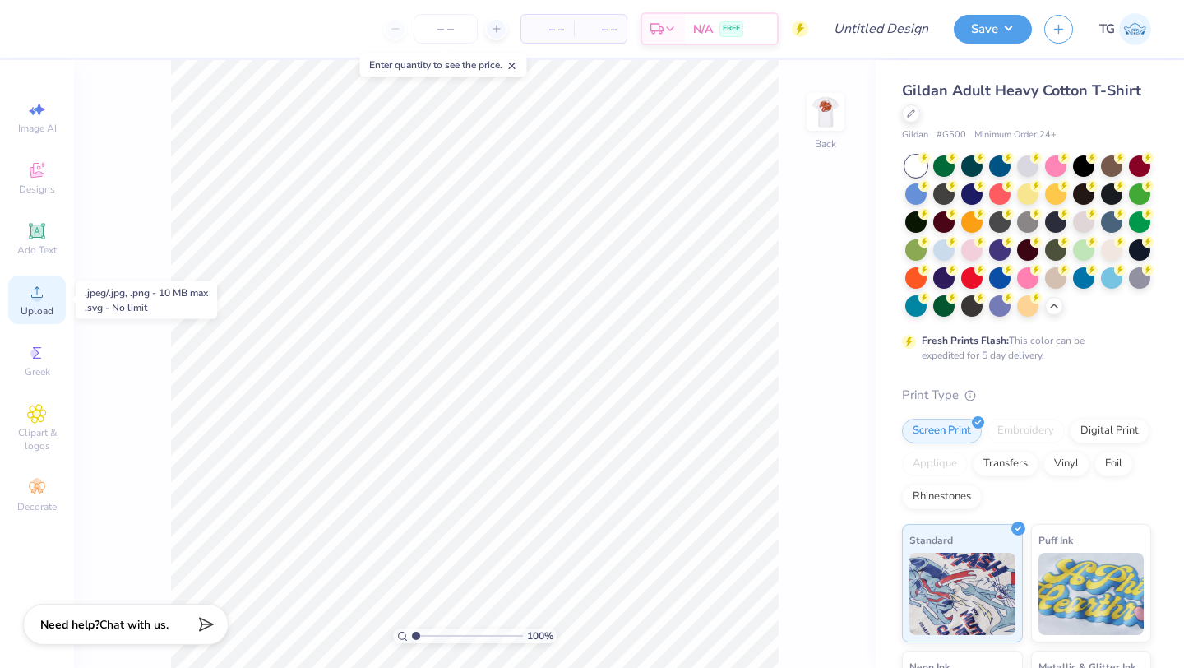
click at [33, 305] on span "Upload" at bounding box center [37, 310] width 33 height 13
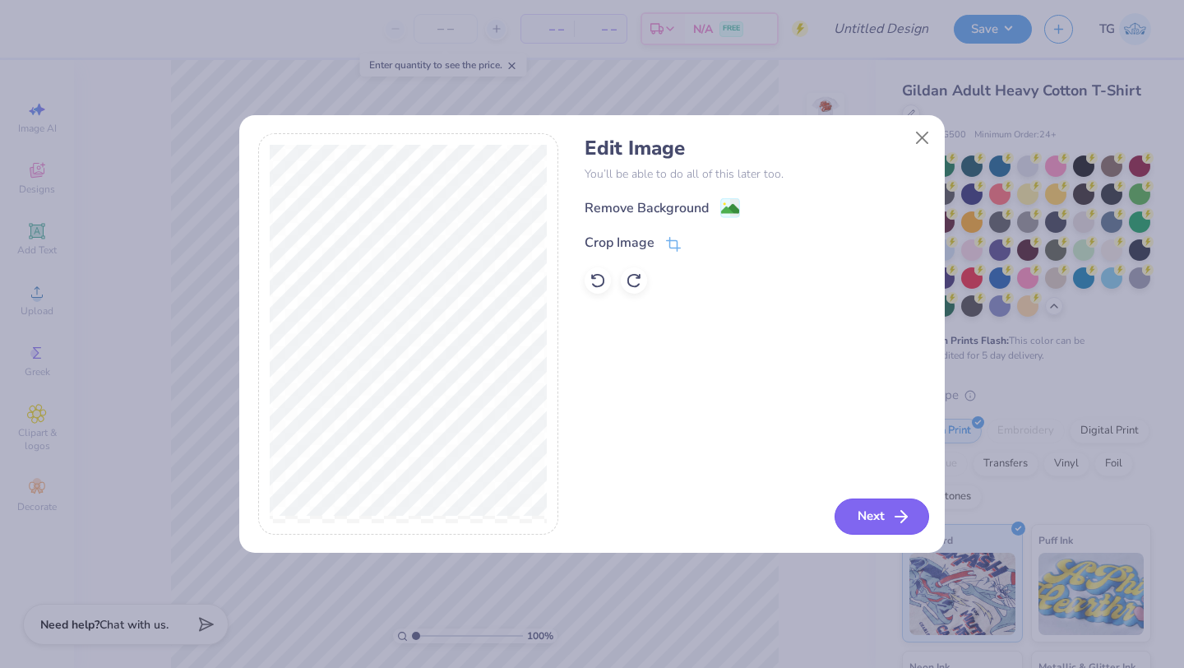
click at [715, 516] on button "Next" at bounding box center [882, 516] width 95 height 36
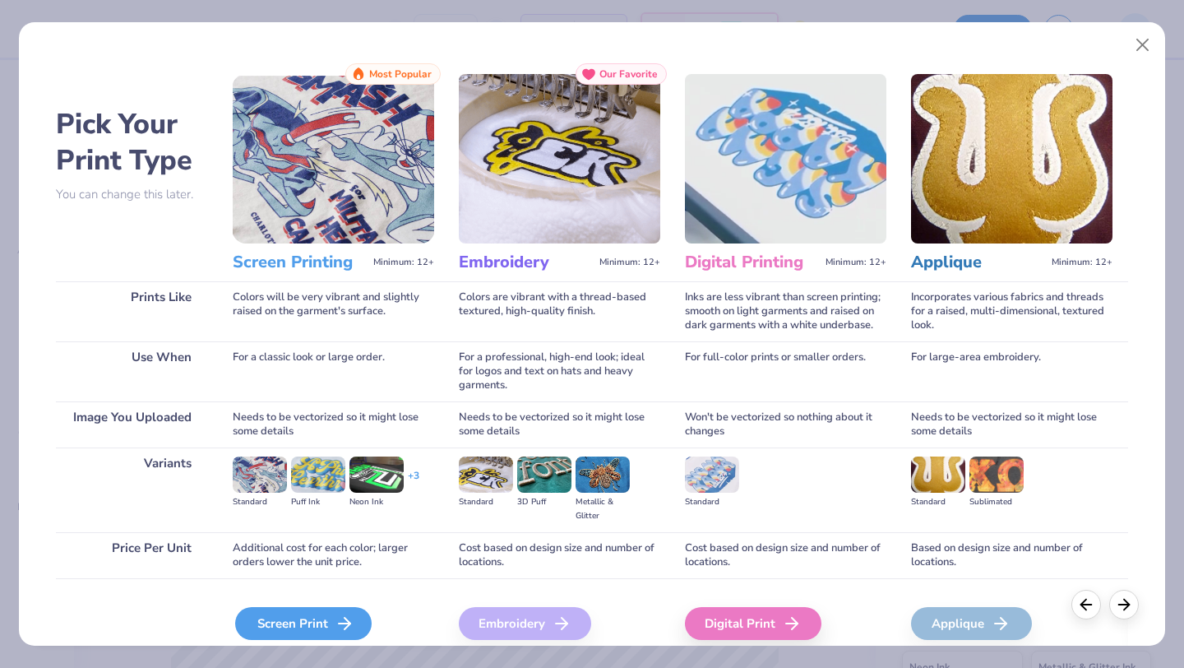
click at [328, 599] on div "Screen Print" at bounding box center [303, 623] width 136 height 33
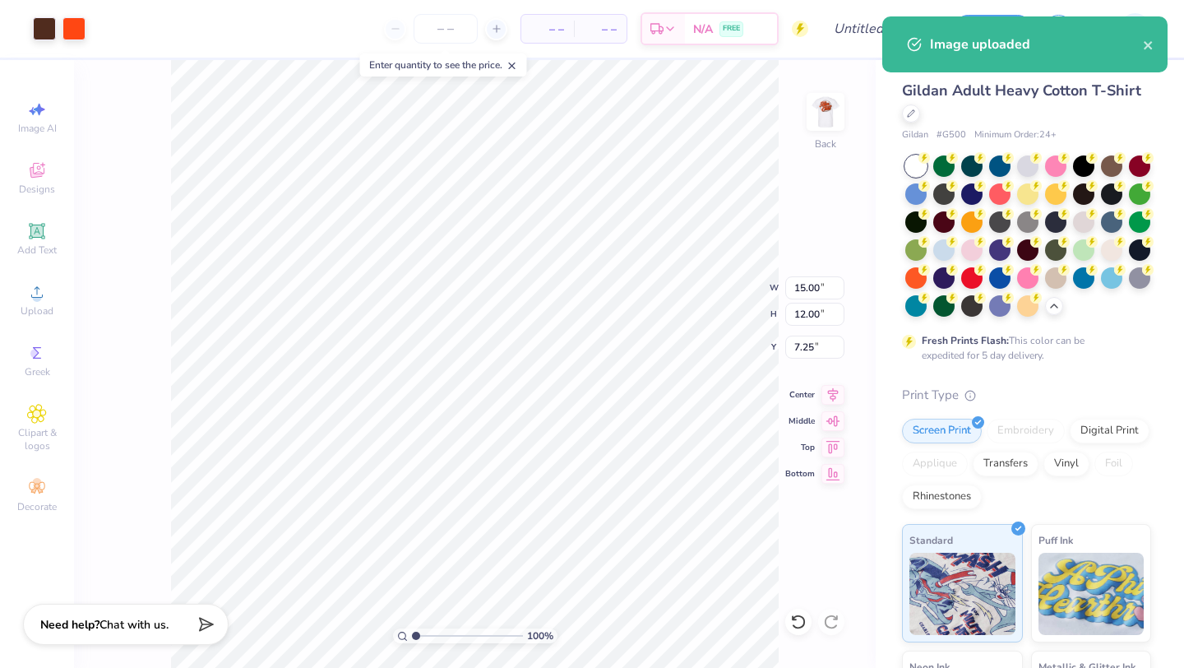
type input "5.77"
type input "4.62"
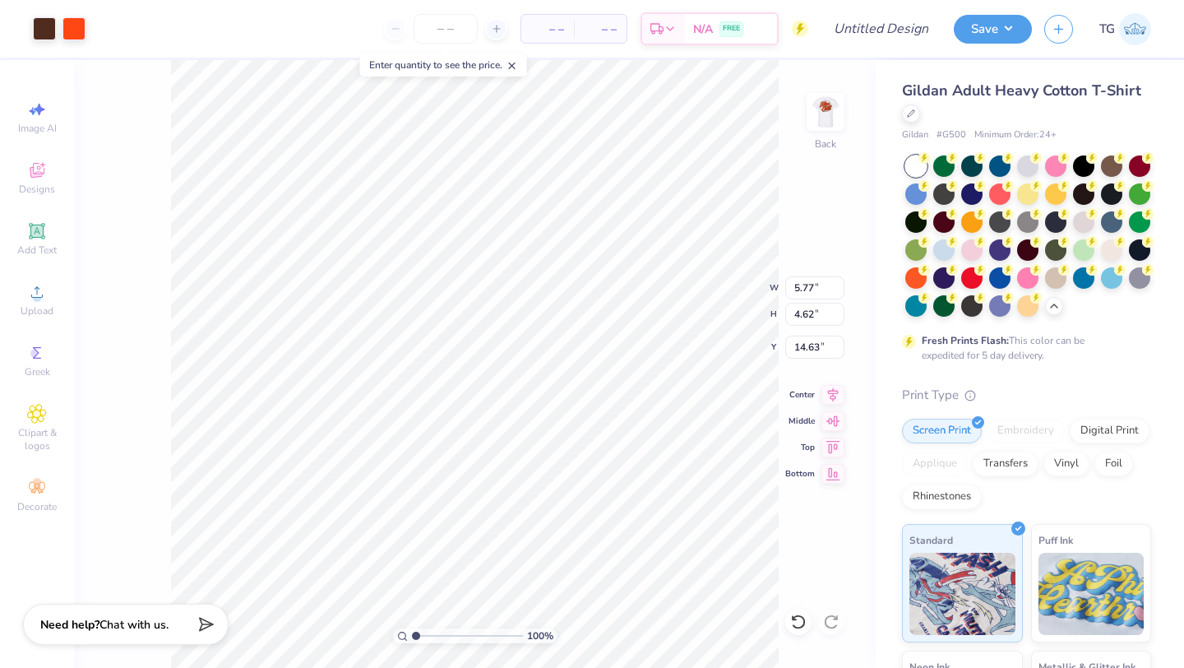
type input "3.00"
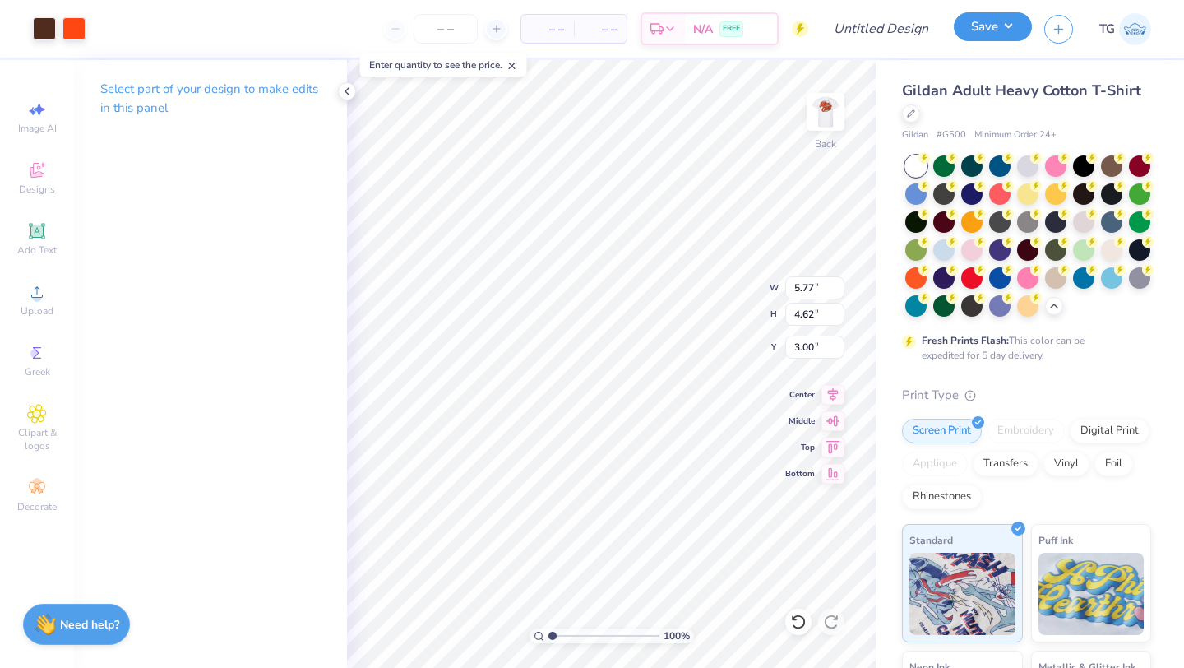
click at [715, 30] on button "Save" at bounding box center [993, 26] width 78 height 29
type input "0"
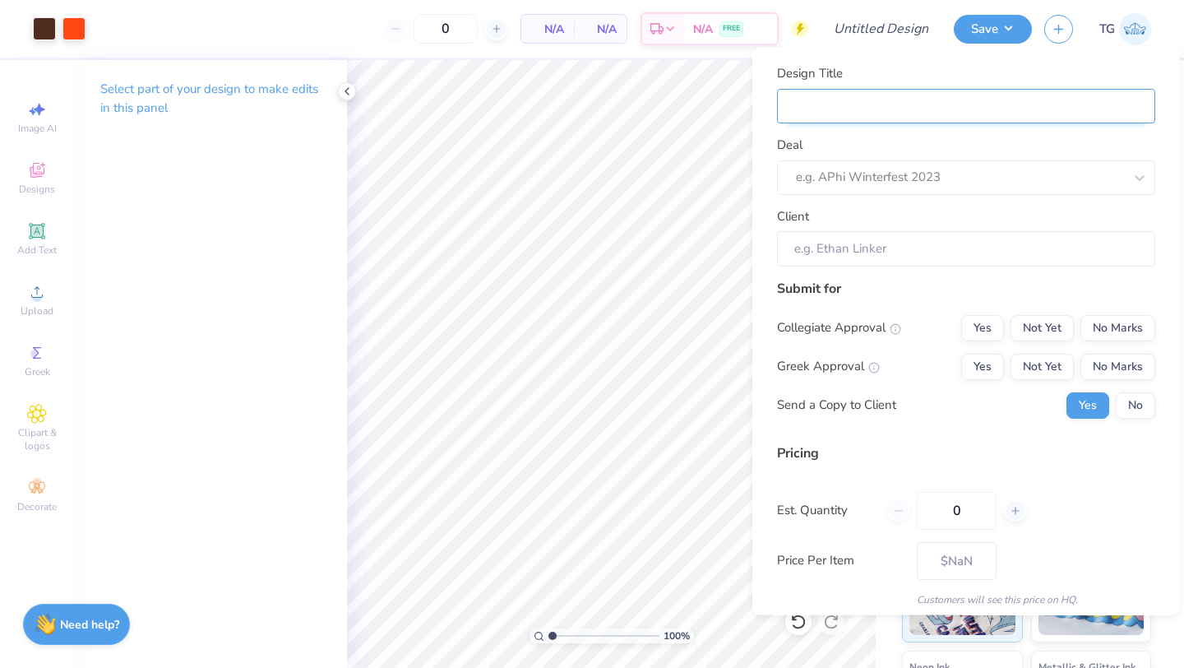
click at [715, 104] on input "Design Title" at bounding box center [966, 105] width 378 height 35
type input "B"
type input "Br"
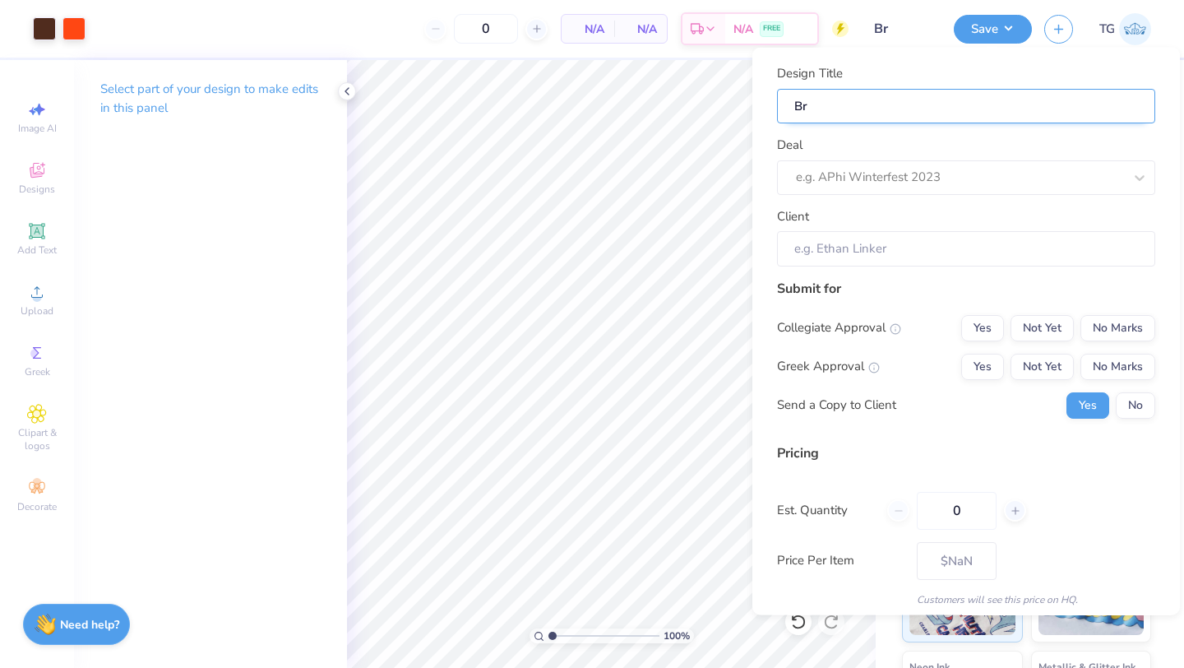
type input "Bro"
type input "Brow"
type input "Brown"
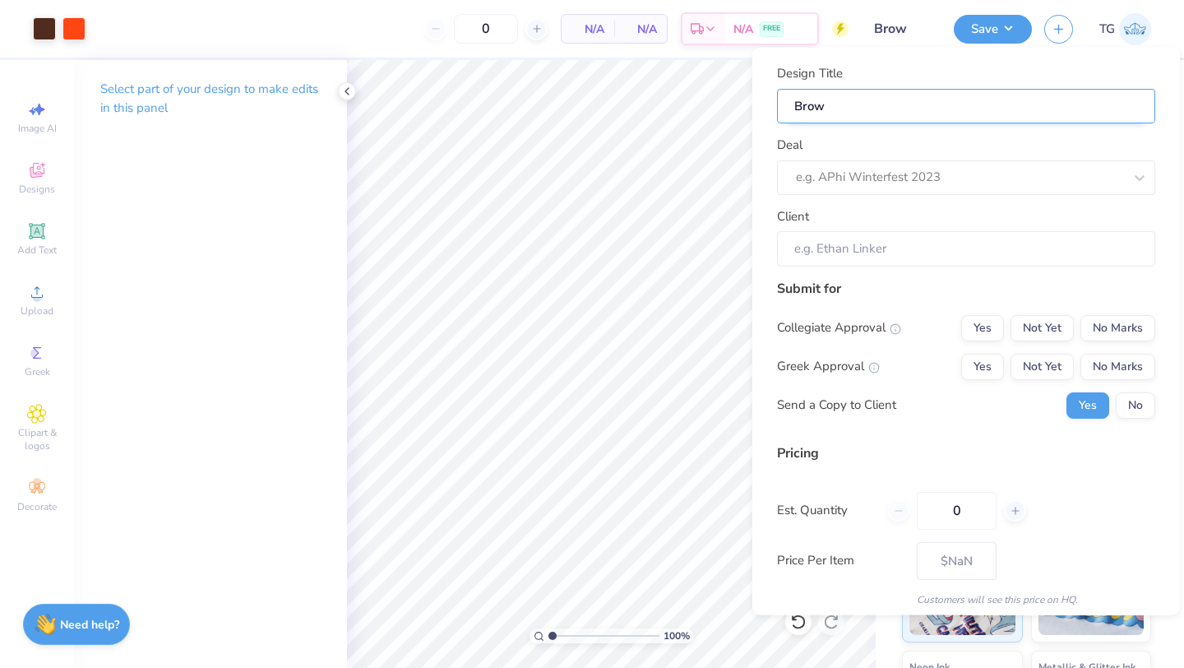
type input "Brown"
type input "Brown a"
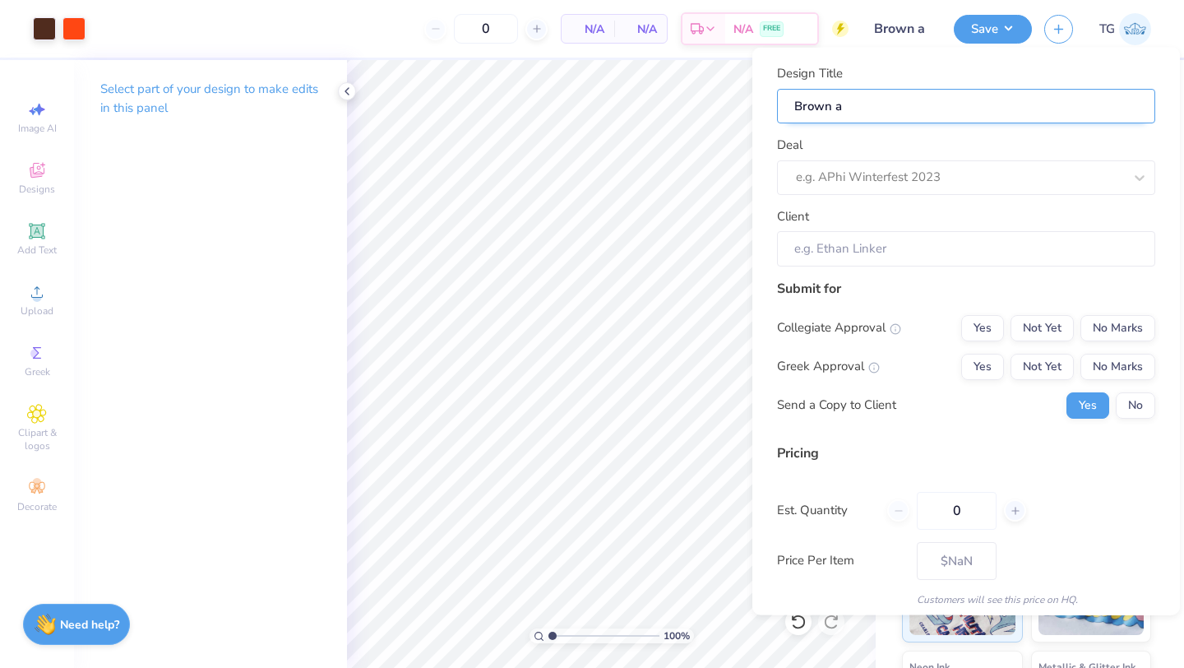
type input "Brown an"
type input "Brown and"
type input "Brown and w"
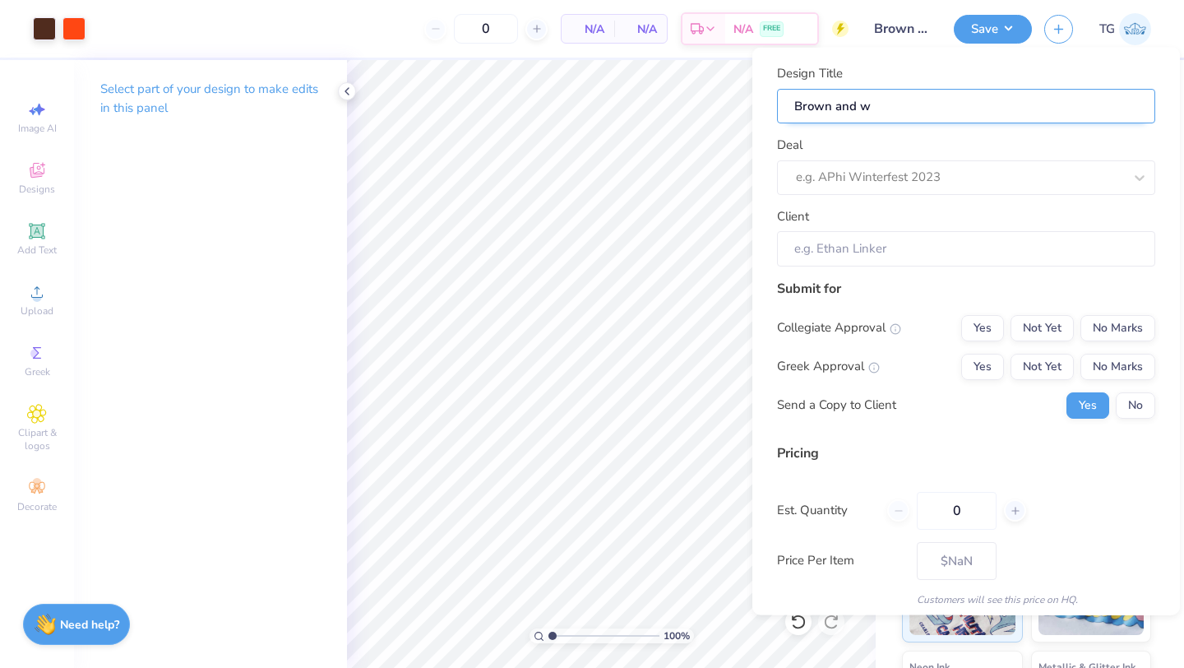
type input "Brown and wh"
type input "Brown and whi"
type input "Brown and whit"
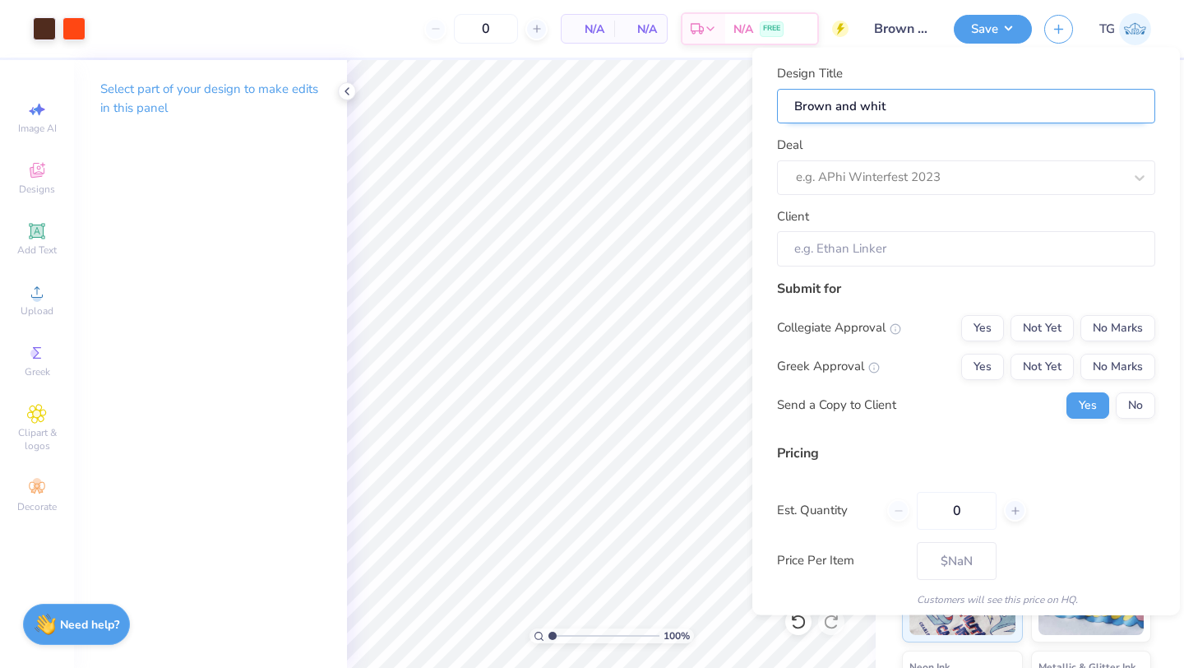
type input "Brown and white"
type input "Brown and white d"
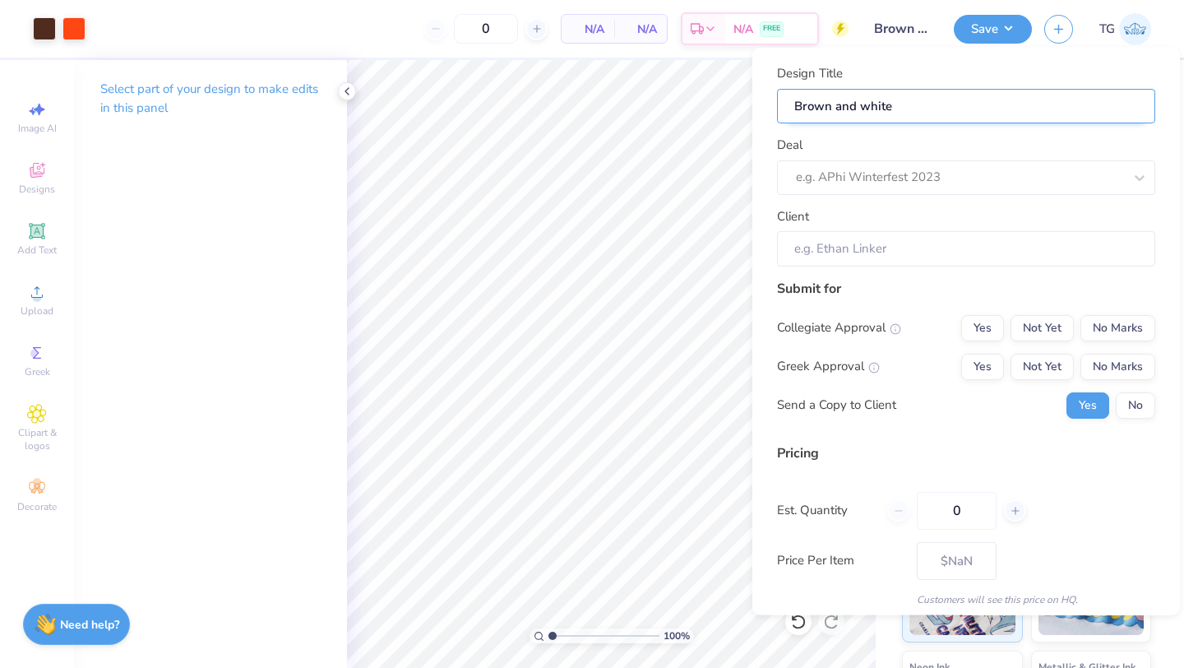
type input "Brown and white d"
type input "Brown and white di"
type input "Brown and white dia"
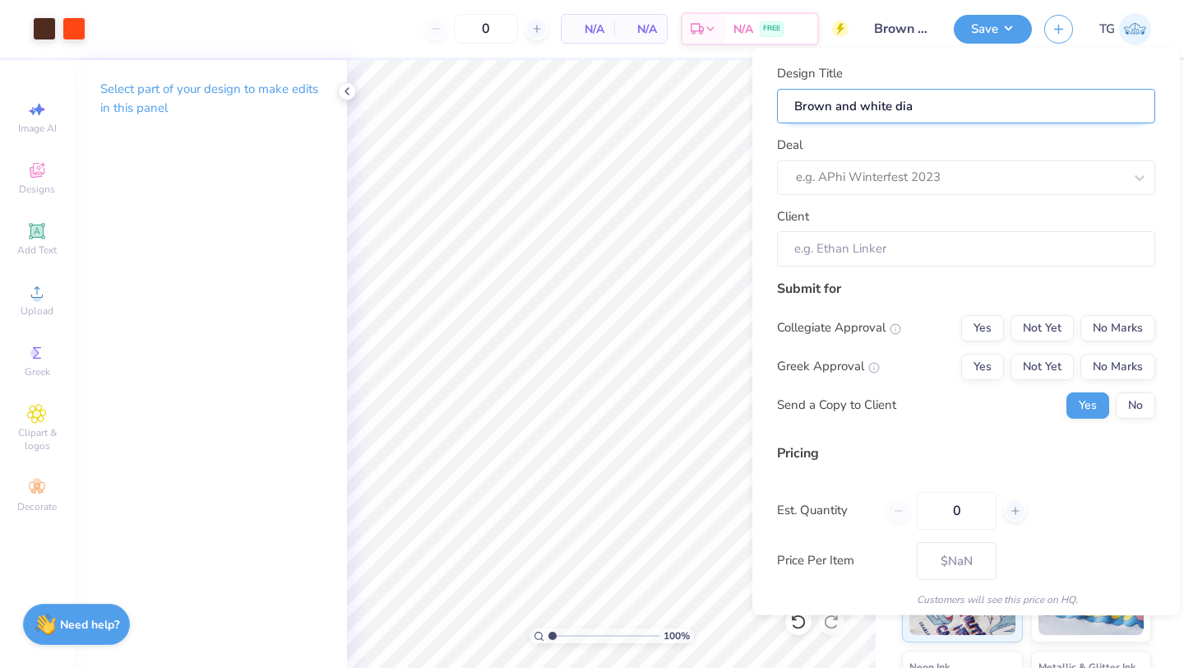
type input "Brown and white diag"
type input "Brown and white diago"
type input "Brown and white diagon"
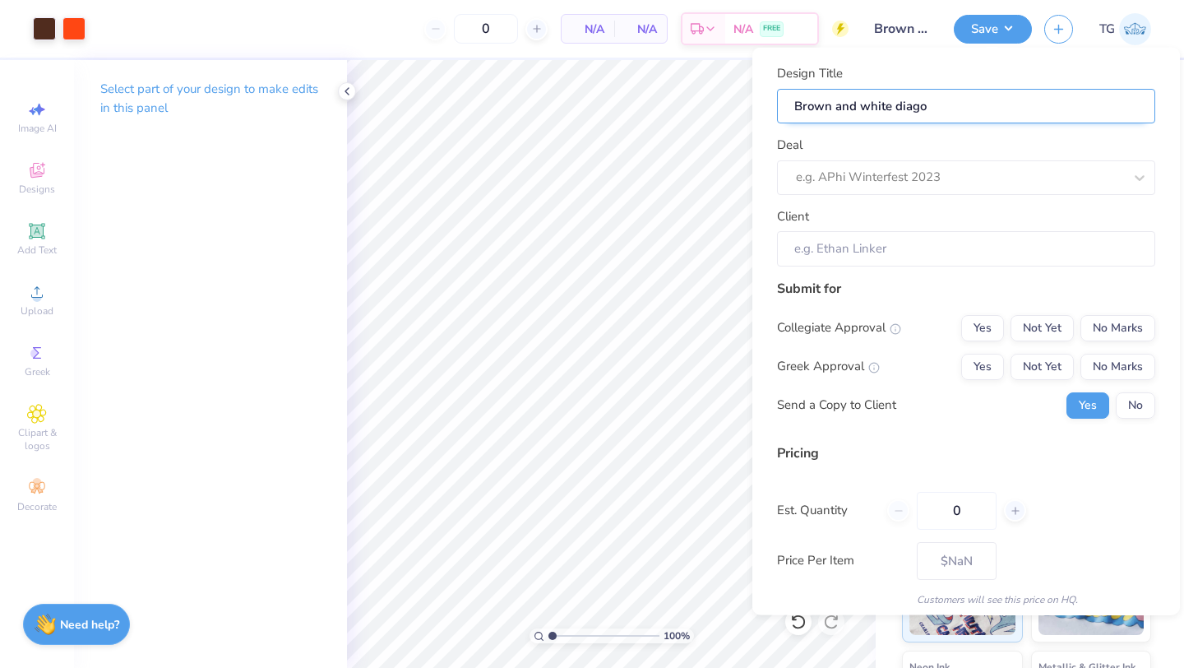
type input "Brown and white diagon"
type input "Brown and white diagona"
type input "Brown and white diagonal"
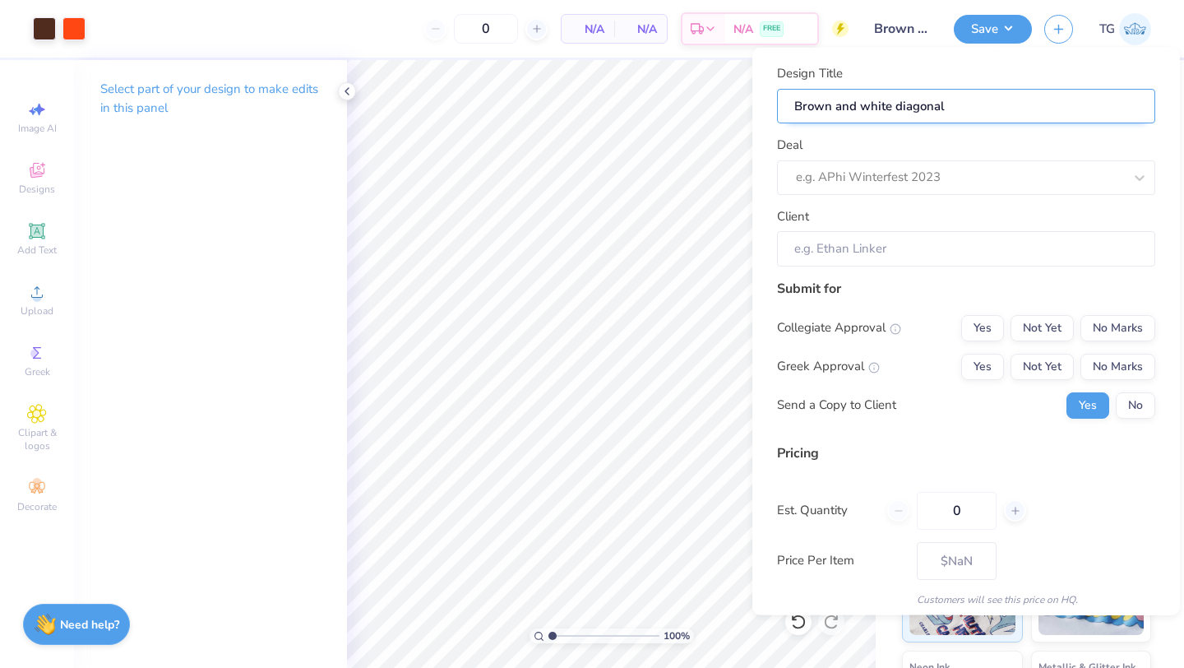
click at [715, 115] on input "Brown and white diagonal" at bounding box center [966, 105] width 378 height 35
type input "Brown and white diagonal"
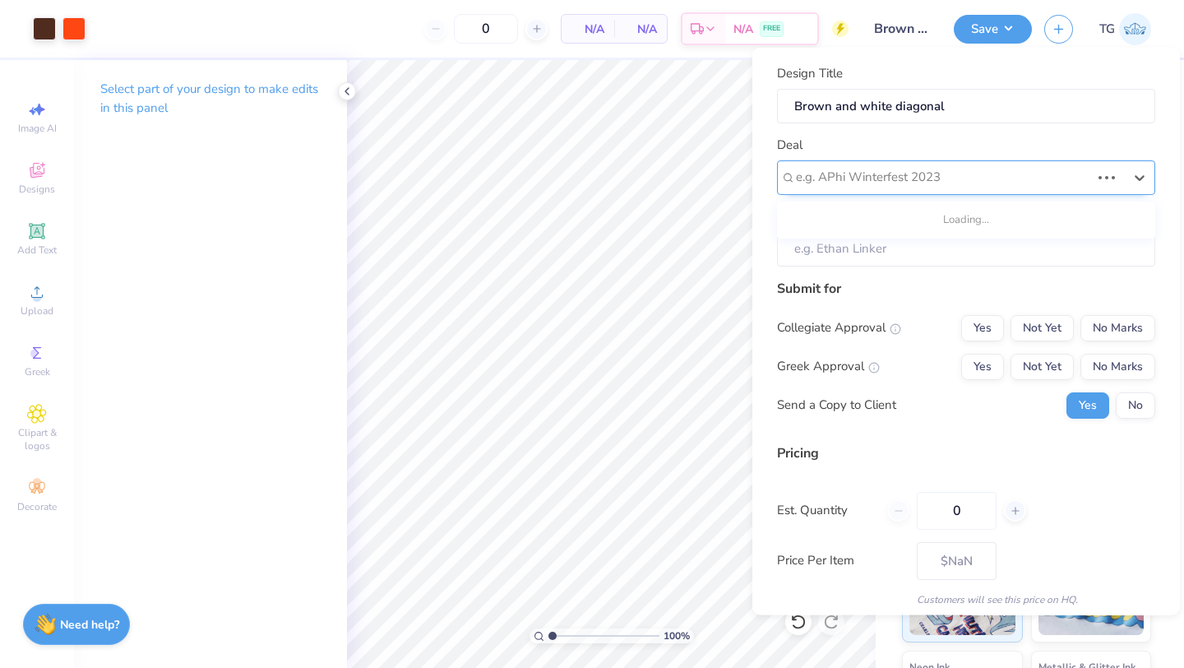
click at [715, 173] on div at bounding box center [943, 177] width 294 height 22
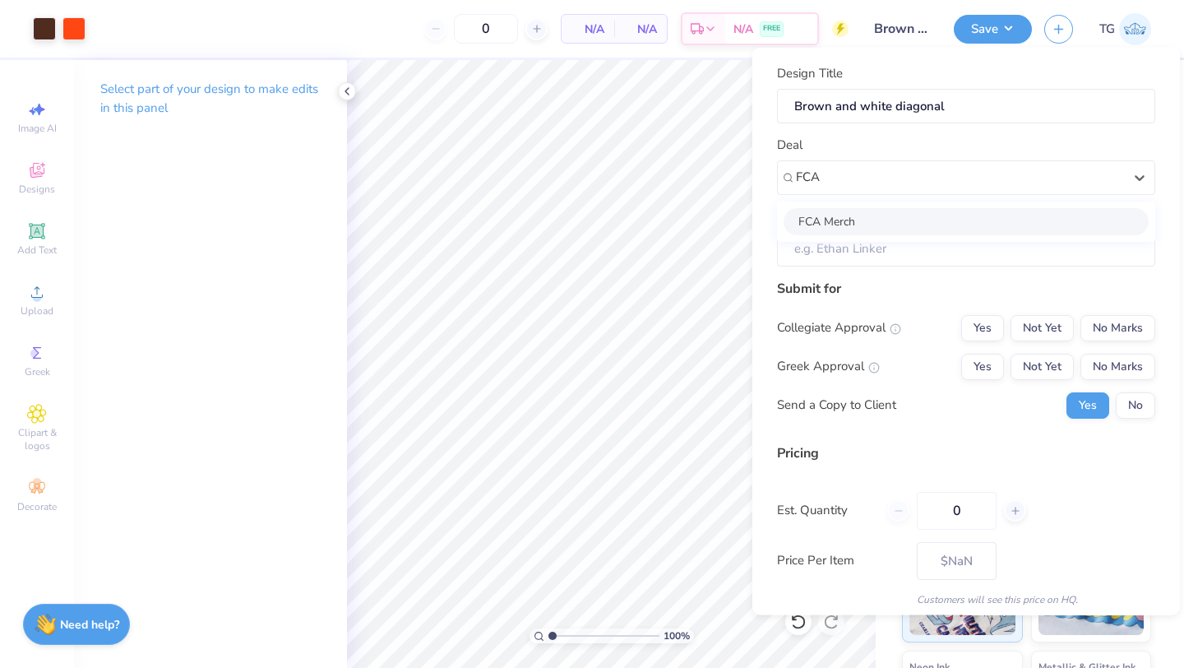
click at [715, 214] on div "FCA Merch" at bounding box center [966, 220] width 365 height 27
type input "FCA"
type input "Love Akpan"
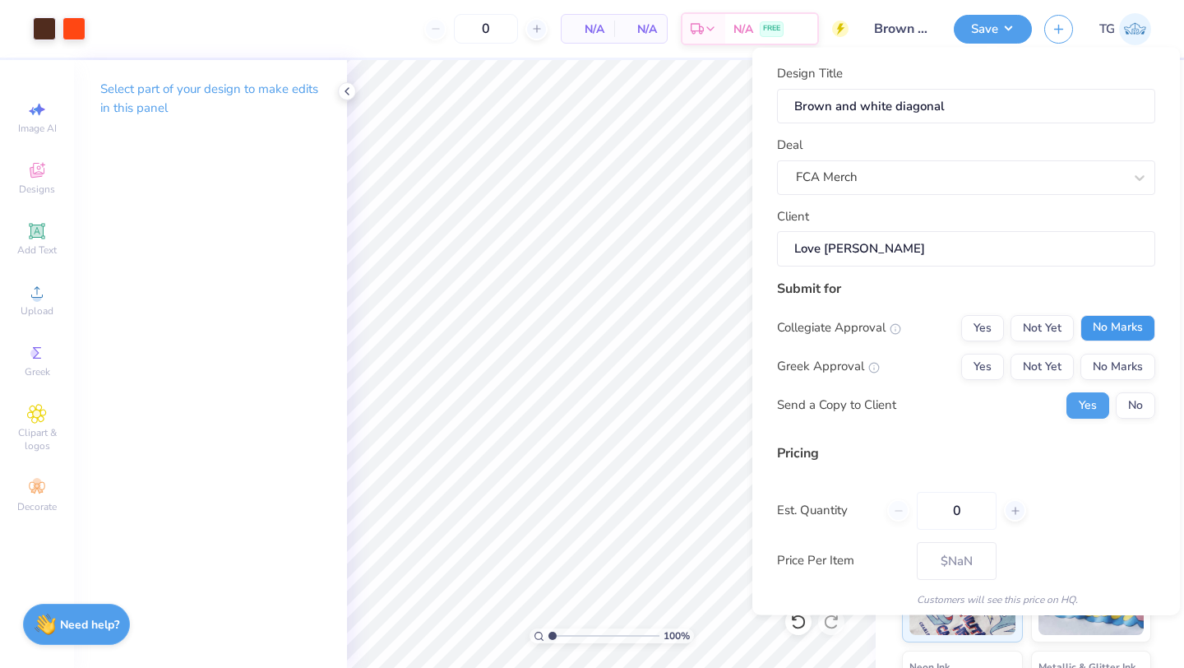
click at [715, 323] on button "No Marks" at bounding box center [1117, 327] width 75 height 26
click at [715, 364] on button "No Marks" at bounding box center [1117, 366] width 75 height 26
click at [715, 513] on input "0" at bounding box center [957, 510] width 80 height 38
type input "1"
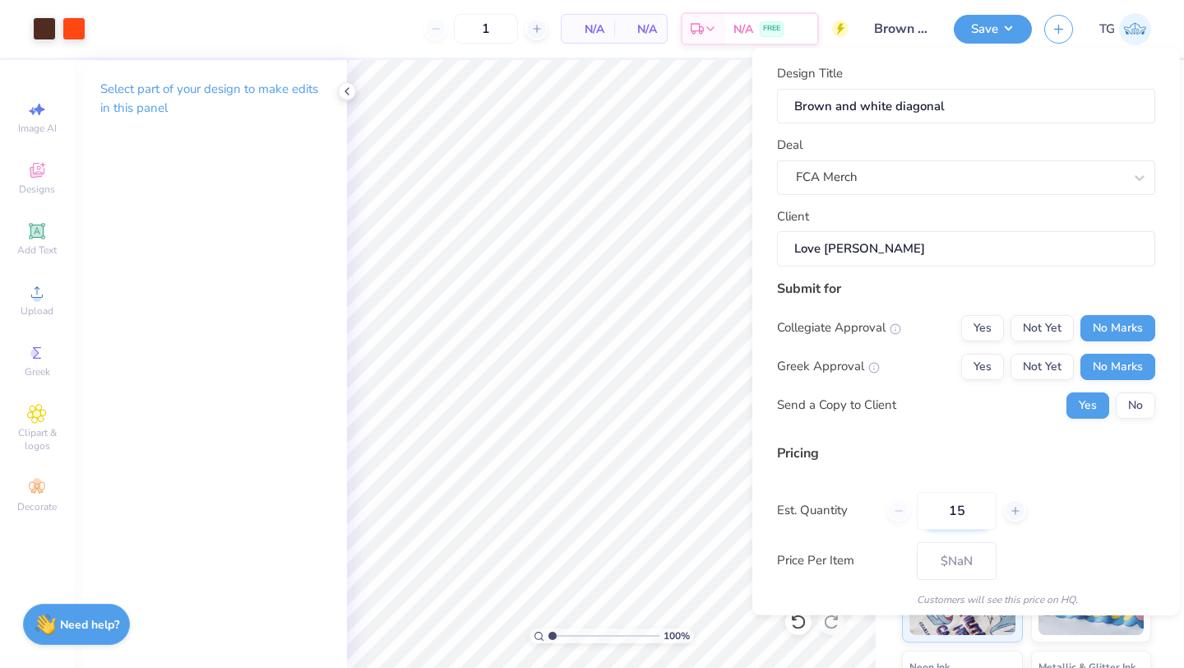
type input "150"
type input "$10.19"
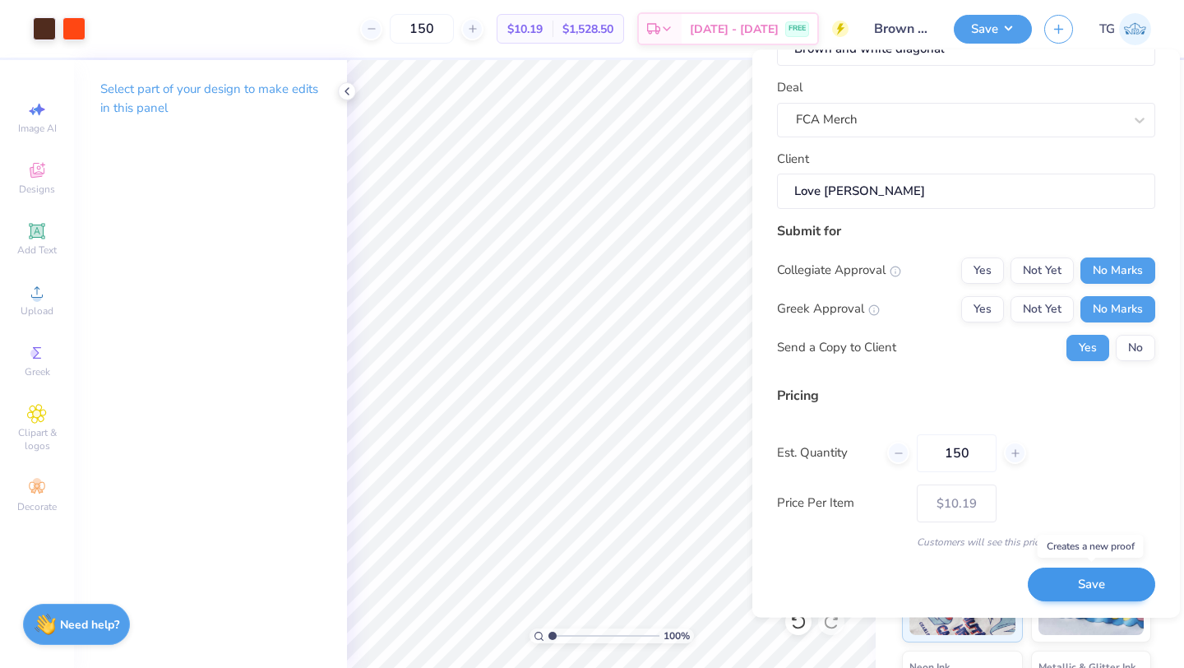
type input "150"
click at [715, 581] on button "Save" at bounding box center [1091, 585] width 127 height 34
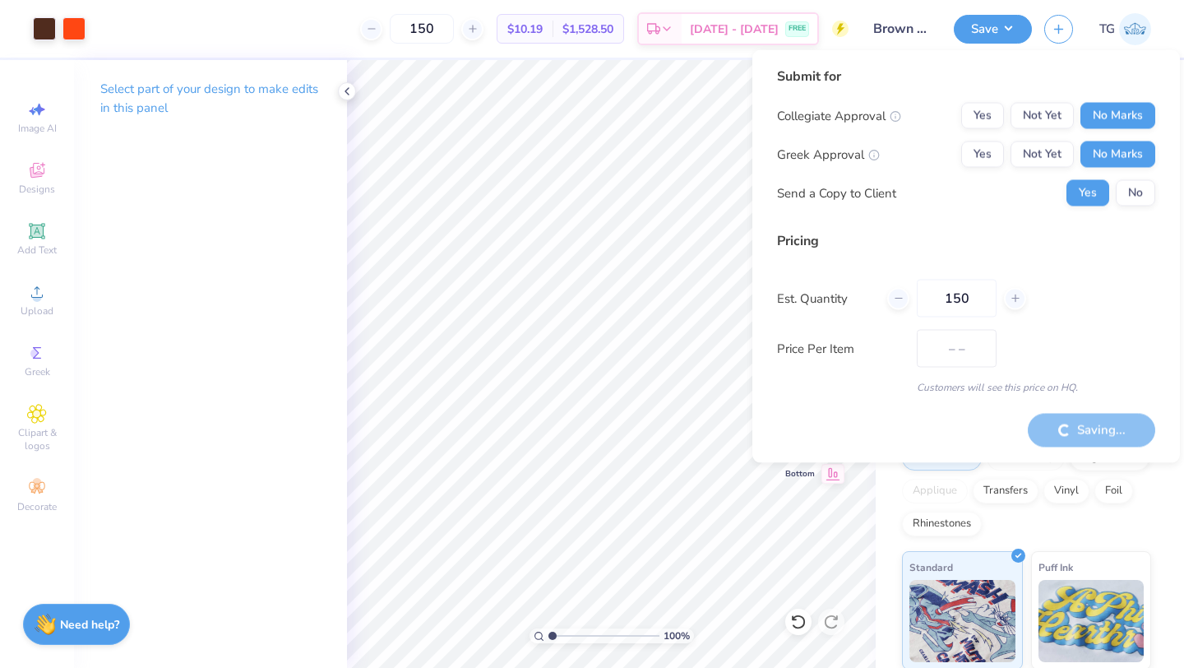
type input "$10.19"
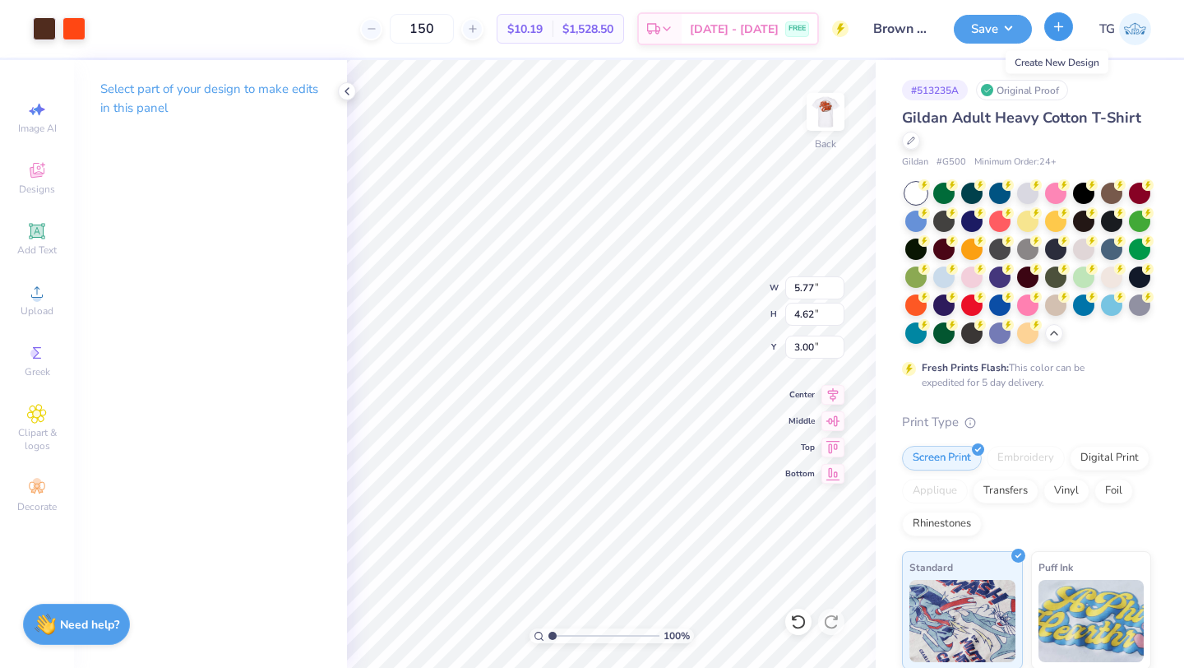
click at [715, 32] on icon "button" at bounding box center [1059, 27] width 14 height 14
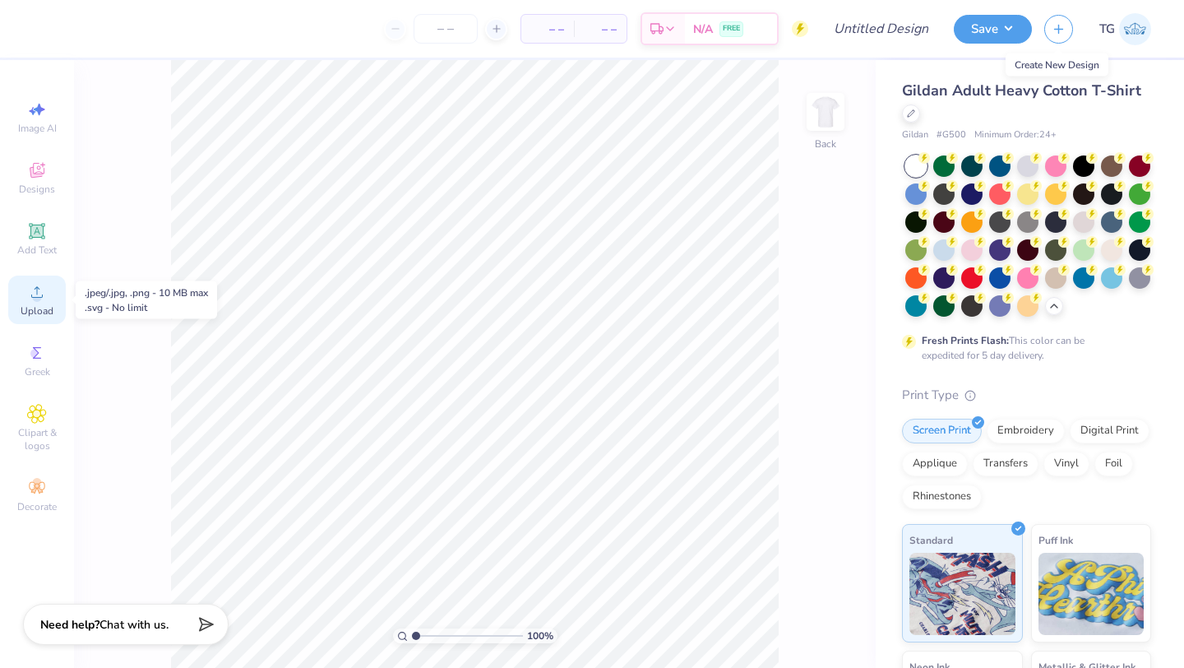
click at [39, 292] on icon at bounding box center [37, 292] width 20 height 20
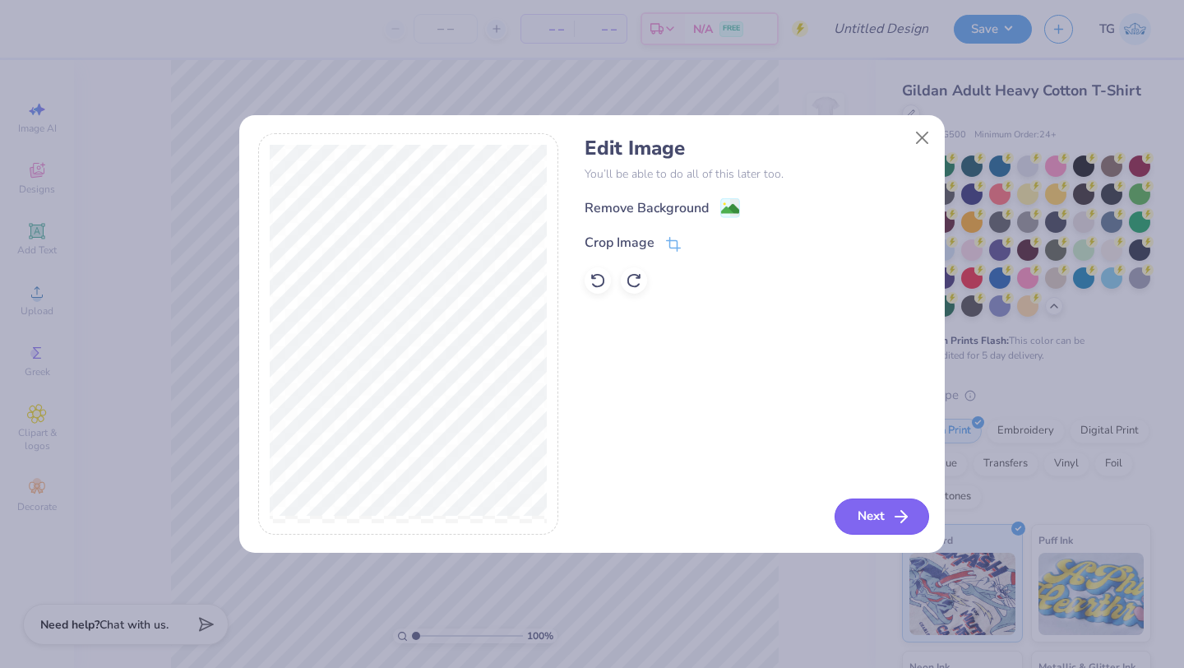
click at [715, 523] on button "Next" at bounding box center [882, 516] width 95 height 36
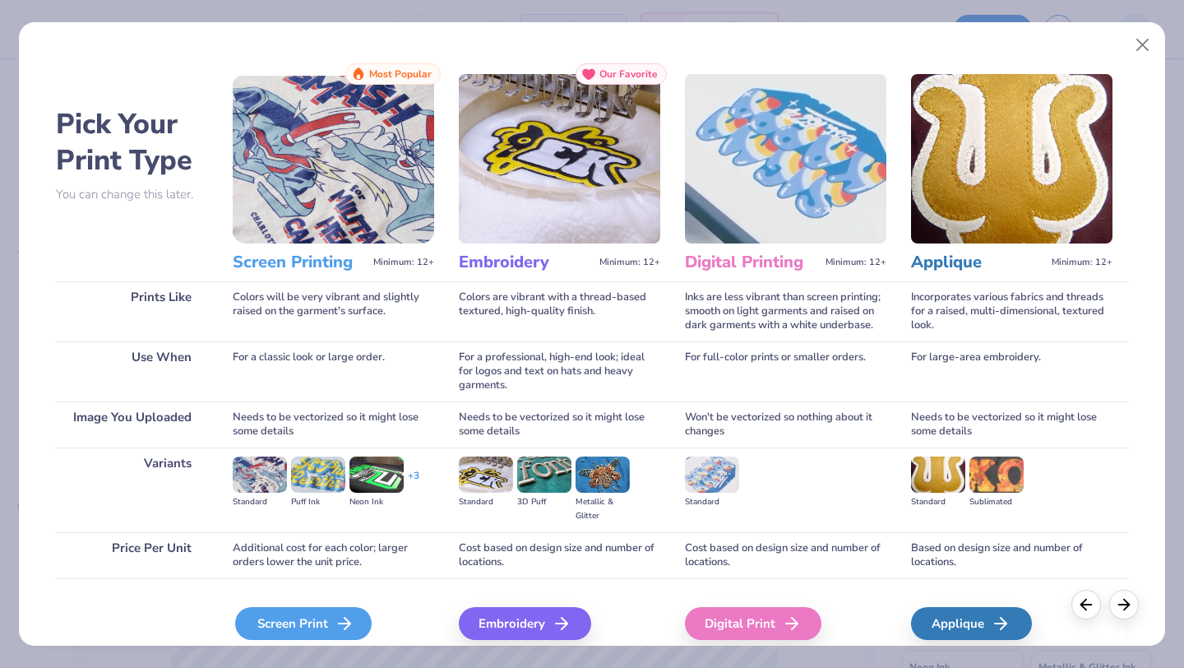
click at [332, 599] on div "Screen Print" at bounding box center [303, 623] width 136 height 33
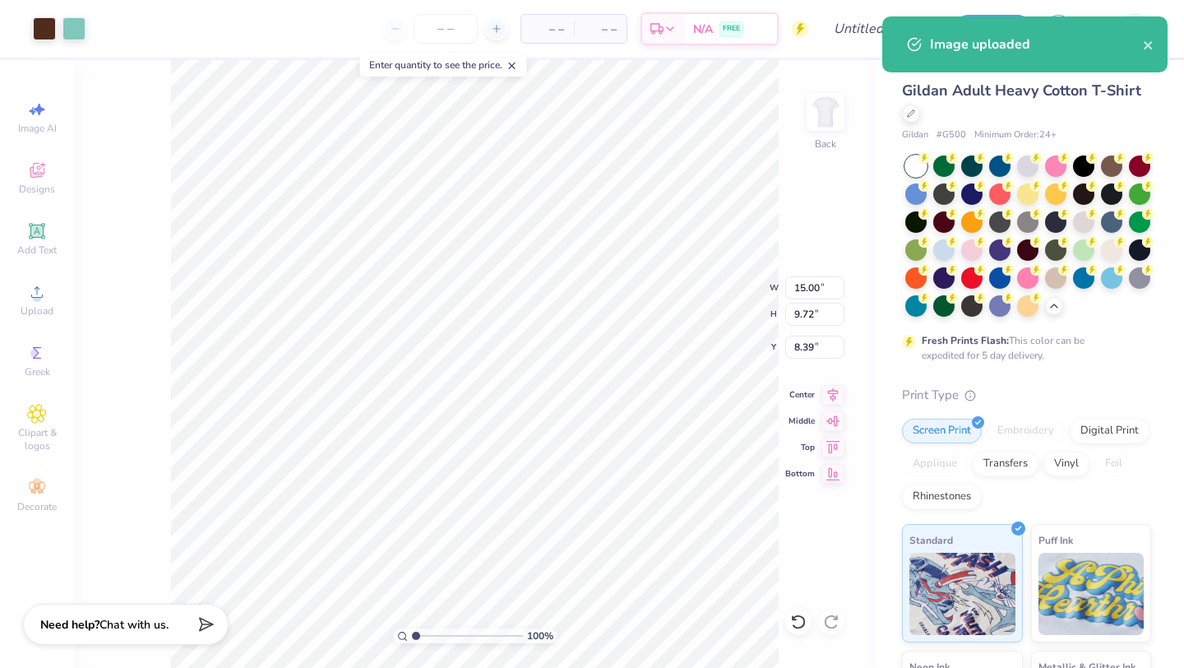
type input "7.32"
type input "4.74"
type input "13.37"
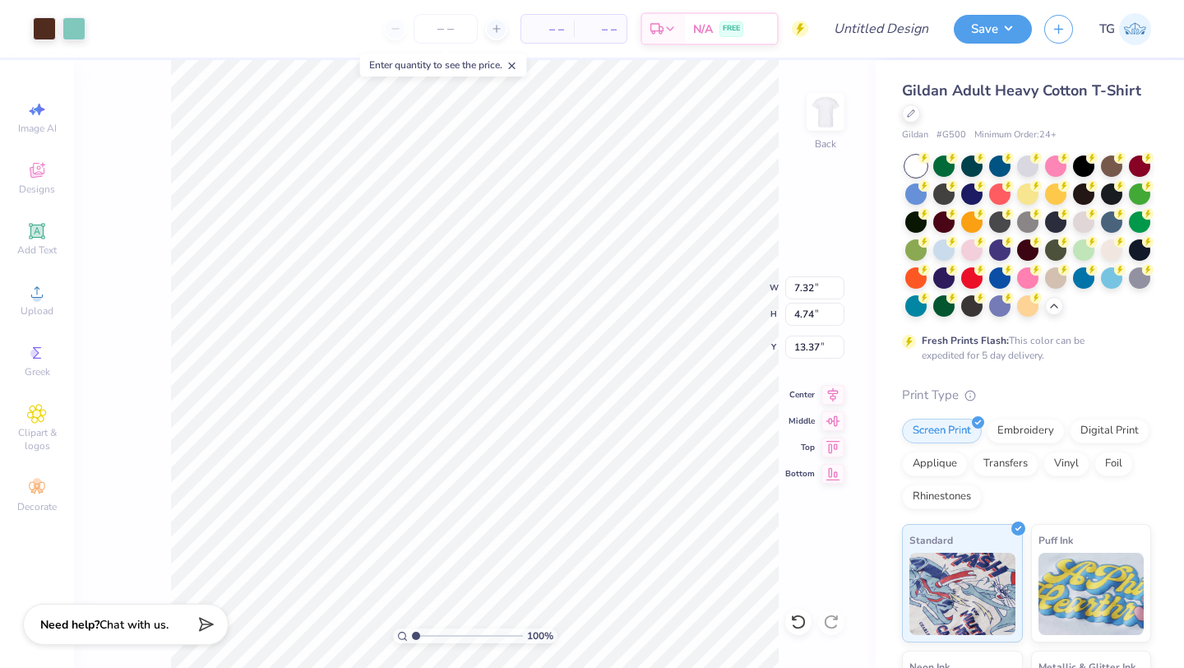
type input "6.08"
type input "3.94"
type input "3.00"
click at [715, 106] on img at bounding box center [826, 112] width 66 height 66
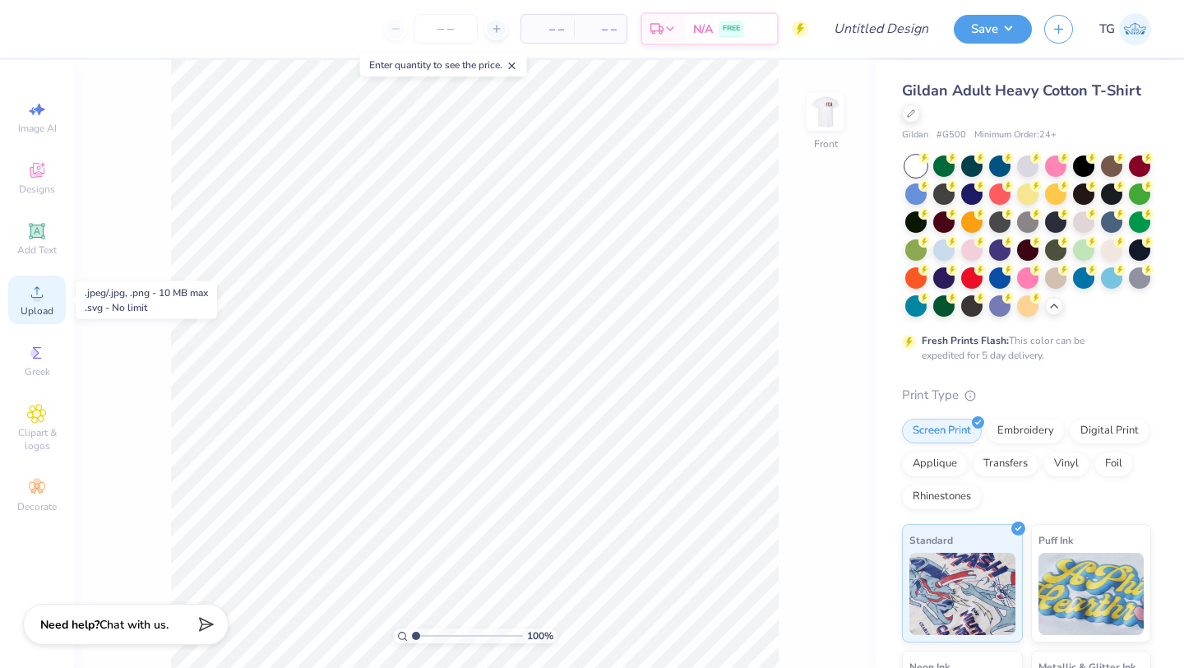
click at [34, 311] on span "Upload" at bounding box center [37, 310] width 33 height 13
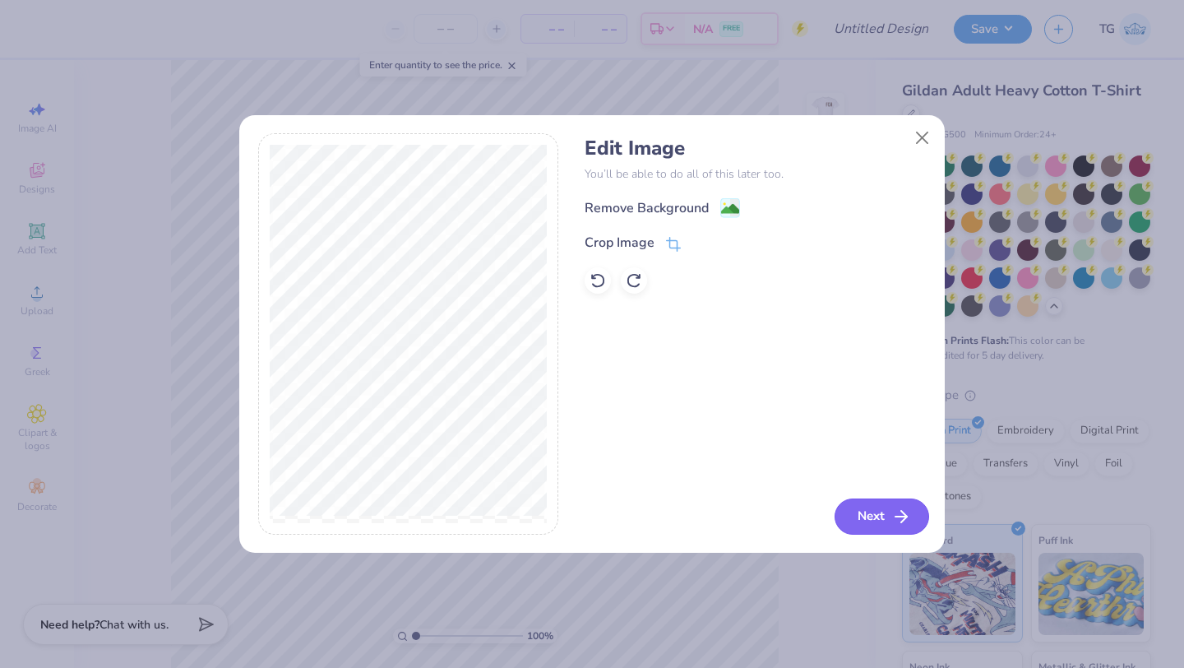
click at [715, 514] on button "Next" at bounding box center [882, 516] width 95 height 36
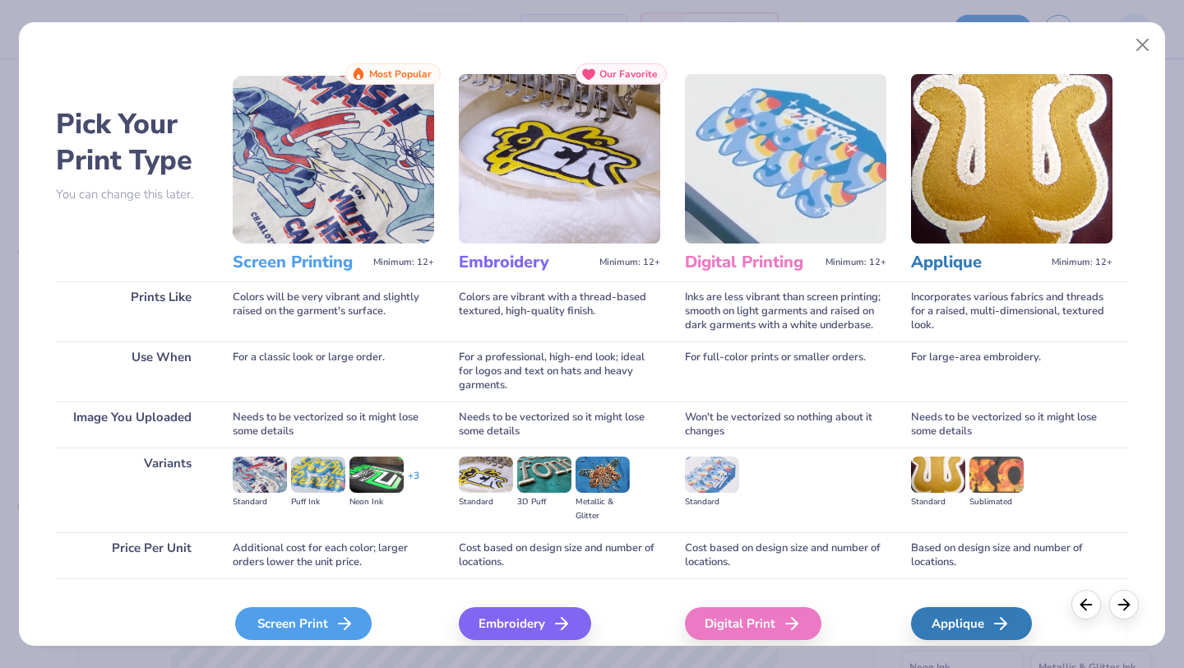
click at [269, 599] on div "Screen Print" at bounding box center [303, 623] width 136 height 33
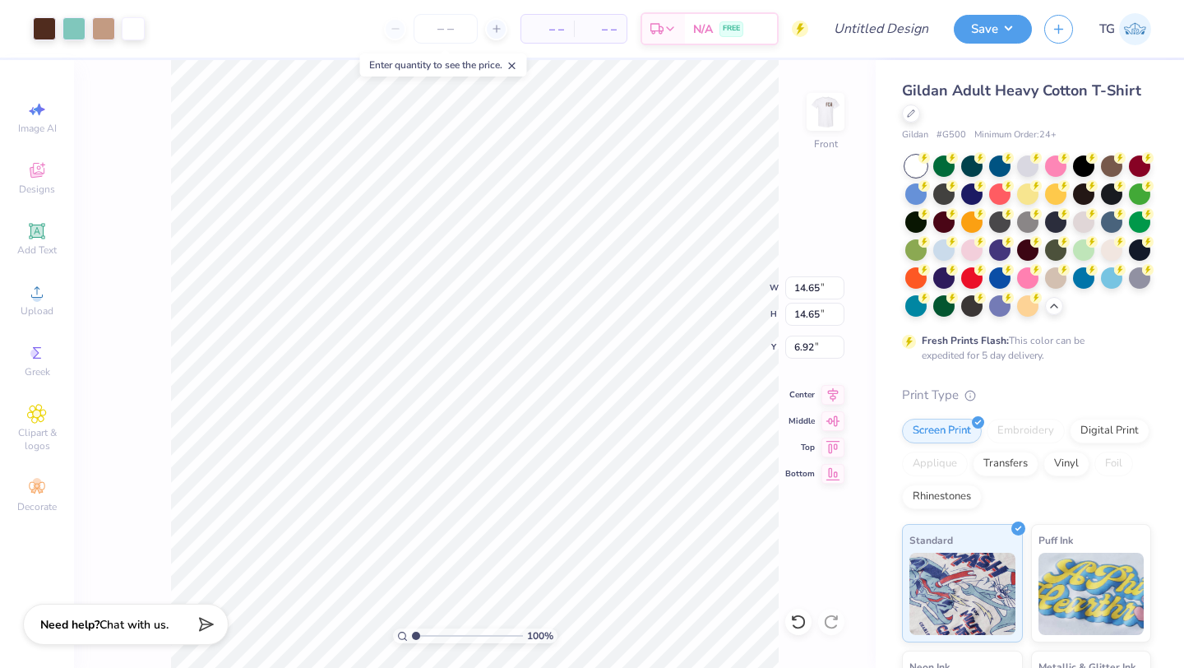
type input "11.66"
type input "3.00"
click at [715, 389] on icon at bounding box center [832, 392] width 23 height 20
click at [715, 109] on img at bounding box center [826, 112] width 66 height 66
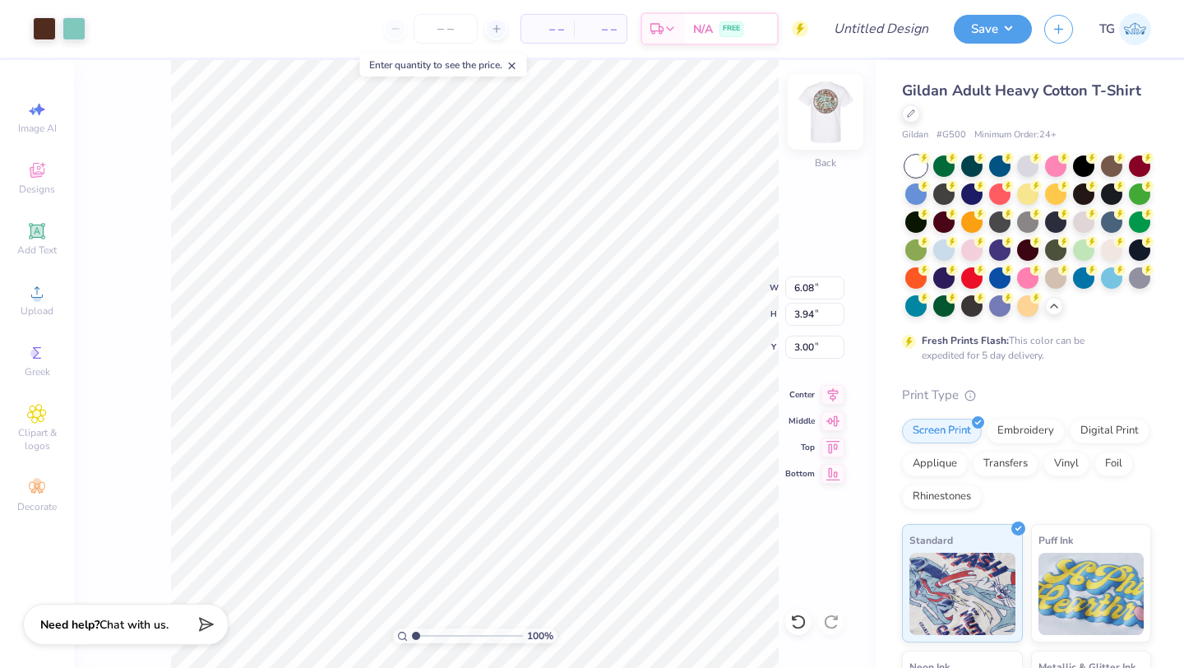
type input "5.45"
type input "3.53"
type input "3.00"
type input "5.86"
type input "3.80"
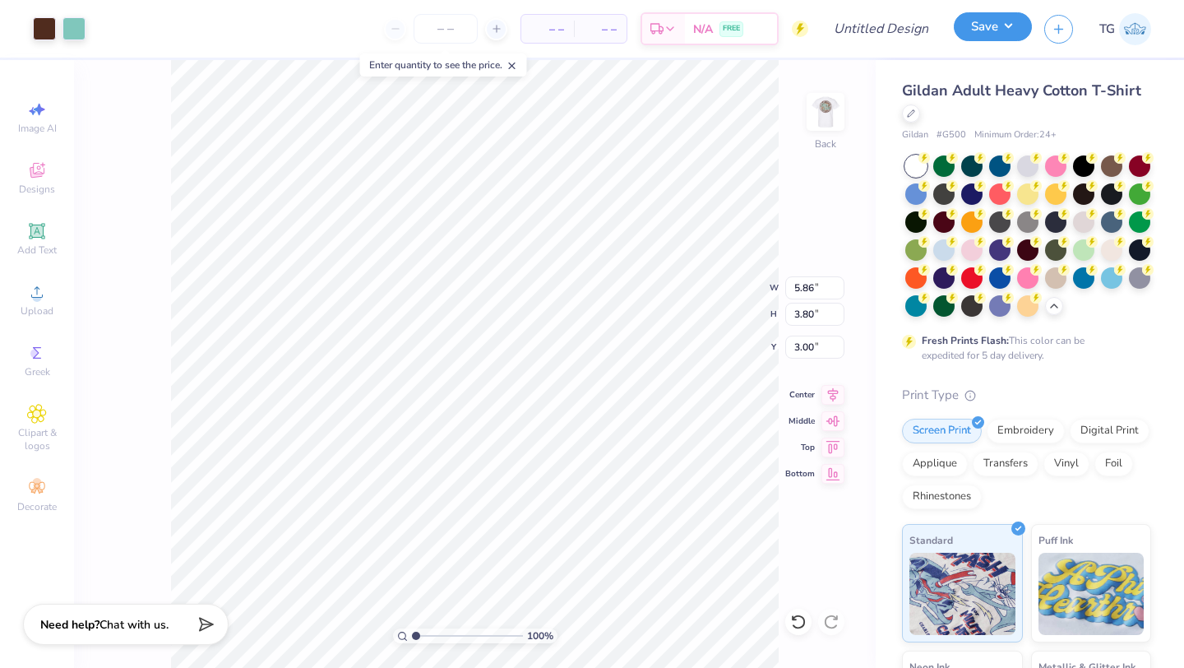
click at [715, 22] on button "Save" at bounding box center [993, 26] width 78 height 29
type input "0"
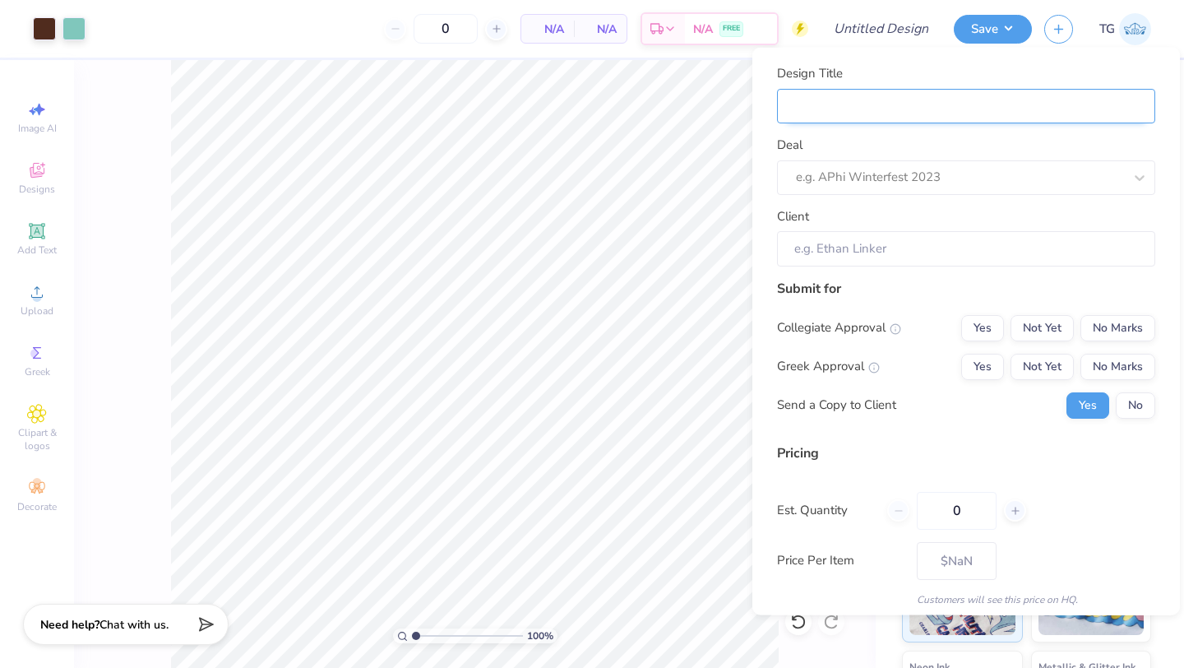
click at [715, 112] on input "Design Title" at bounding box center [966, 105] width 378 height 35
type input "B"
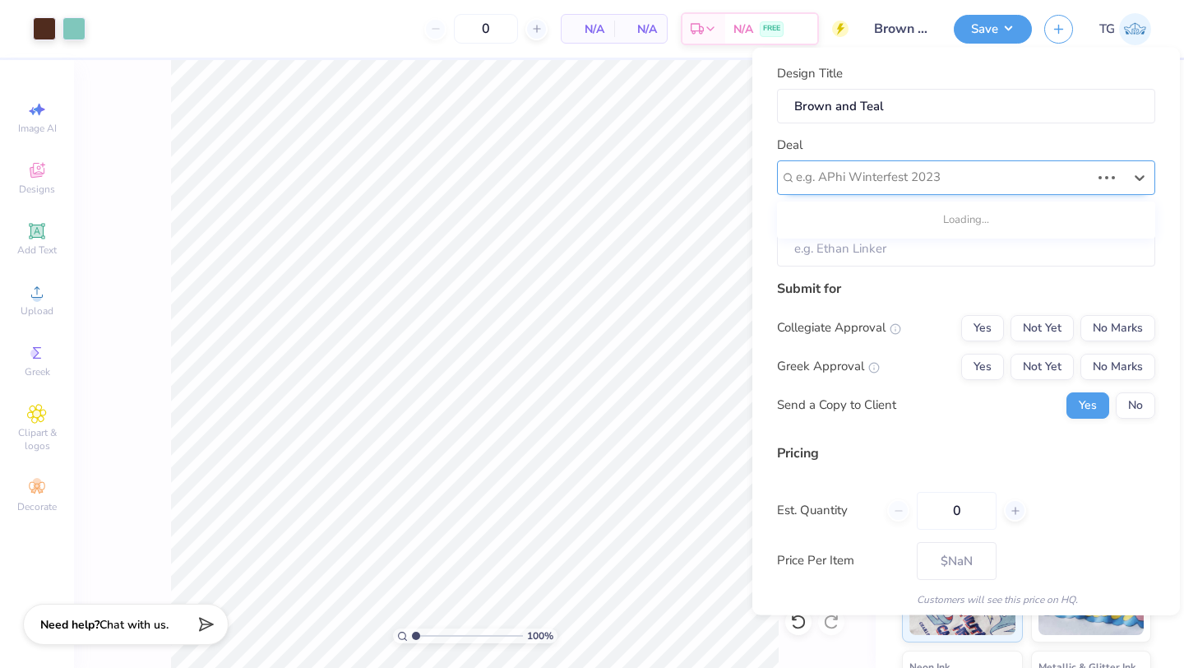
click at [715, 176] on div at bounding box center [943, 177] width 294 height 22
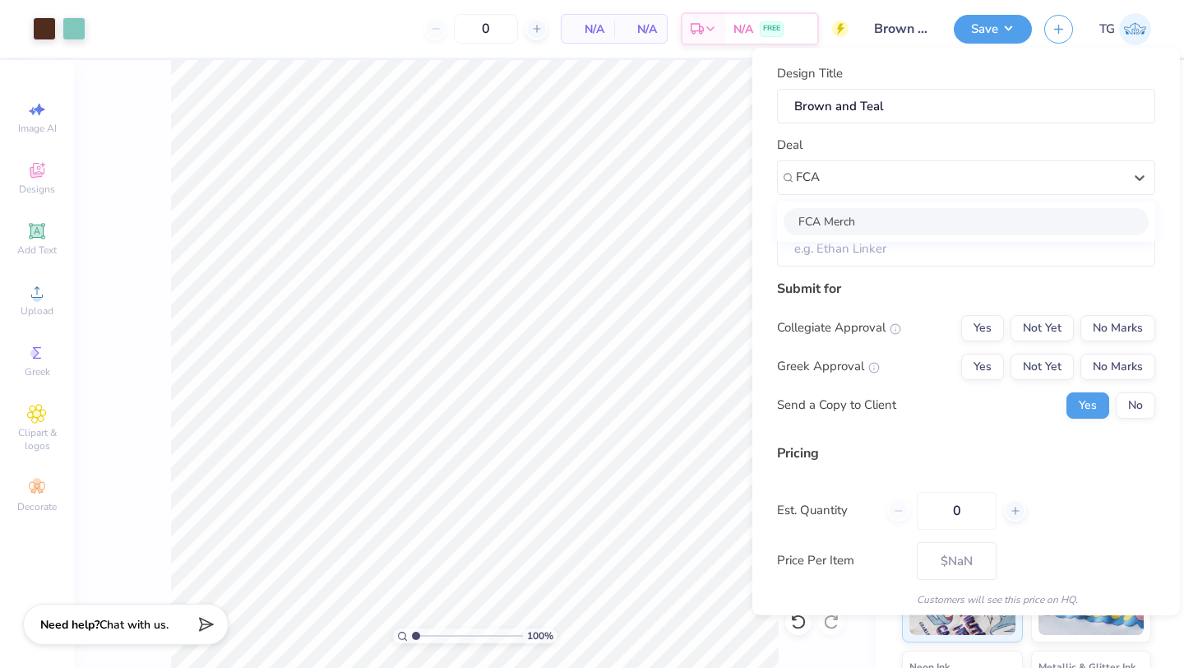
click at [715, 220] on div "FCA Merch" at bounding box center [966, 220] width 365 height 27
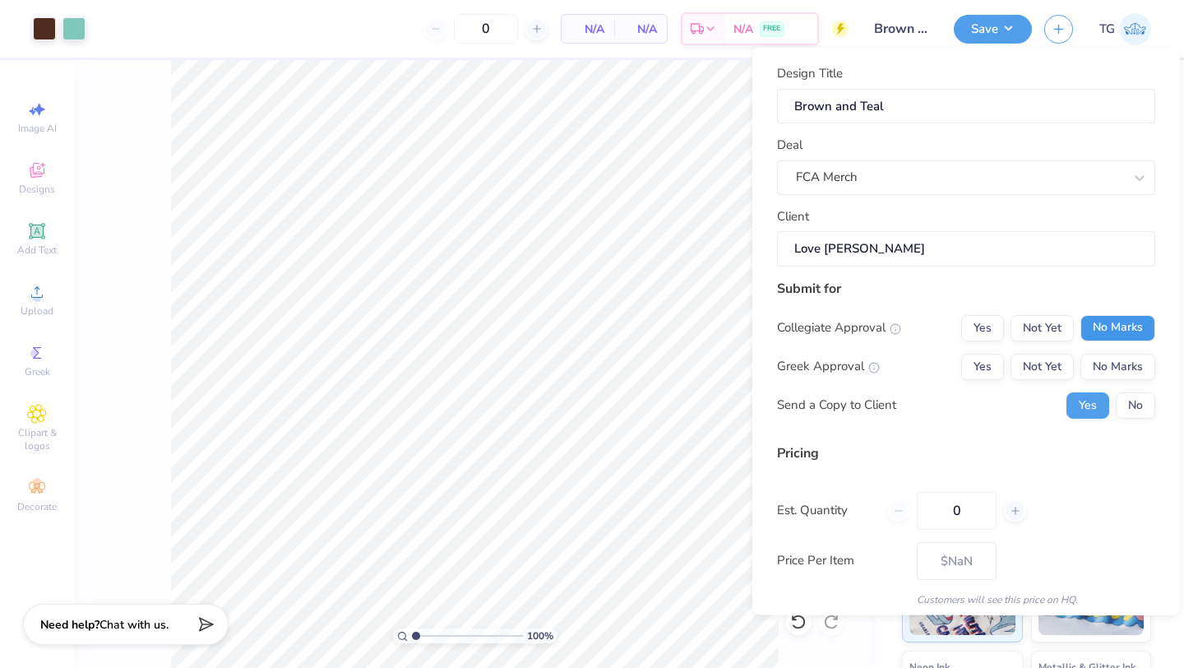
click at [715, 325] on button "No Marks" at bounding box center [1117, 327] width 75 height 26
click at [715, 362] on button "No Marks" at bounding box center [1117, 366] width 75 height 26
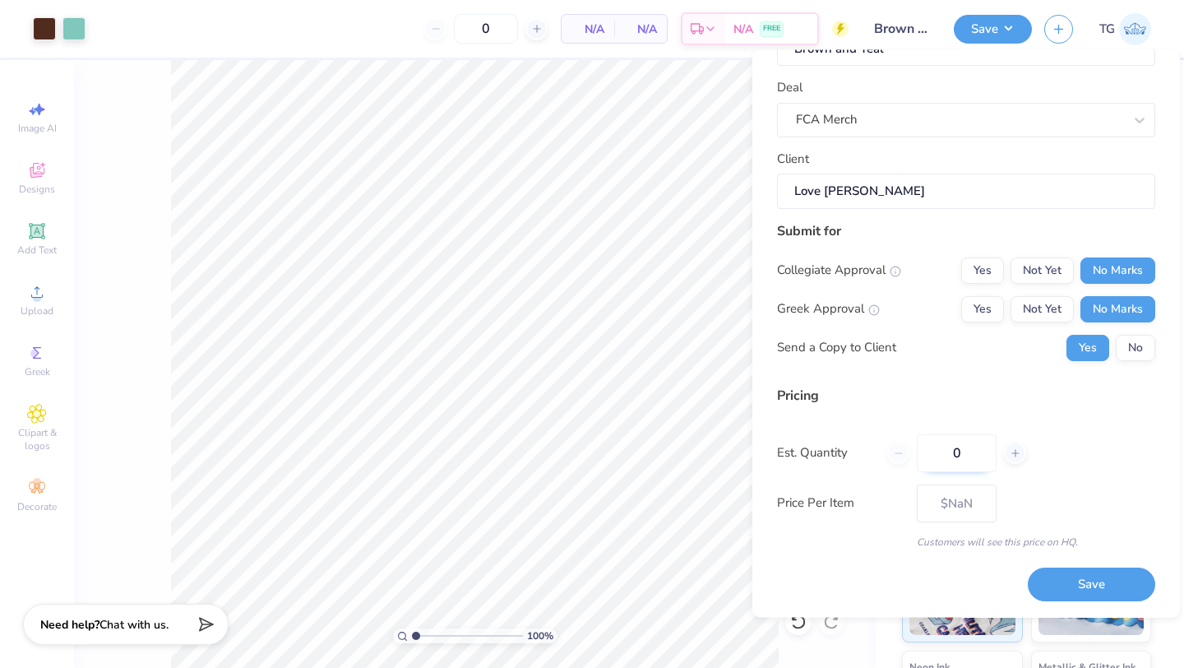
click at [715, 459] on input "0" at bounding box center [957, 453] width 80 height 38
click at [715, 576] on button "Save" at bounding box center [1091, 585] width 127 height 34
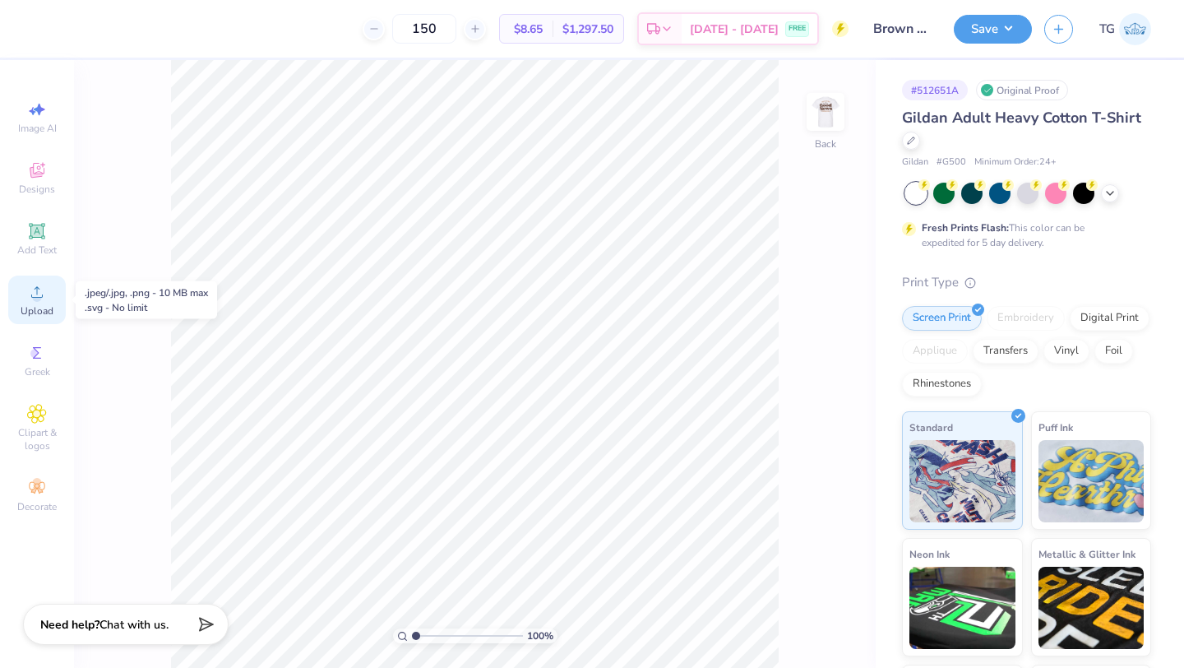
click at [44, 296] on icon at bounding box center [37, 292] width 20 height 20
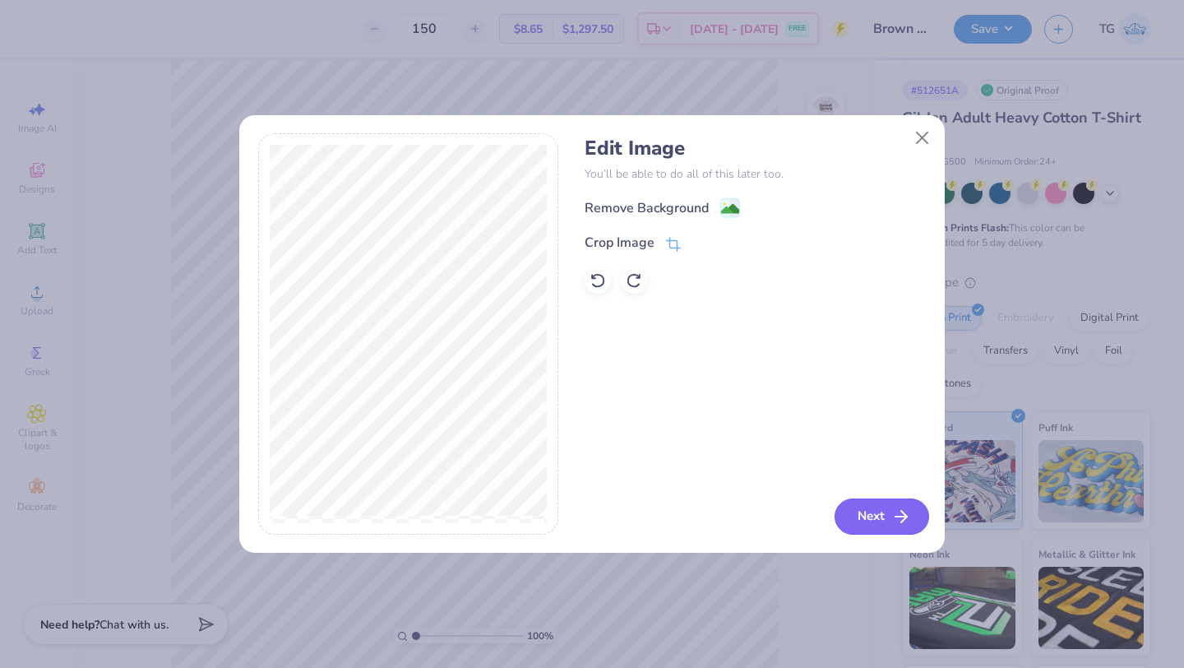
click at [870, 512] on button "Next" at bounding box center [882, 516] width 95 height 36
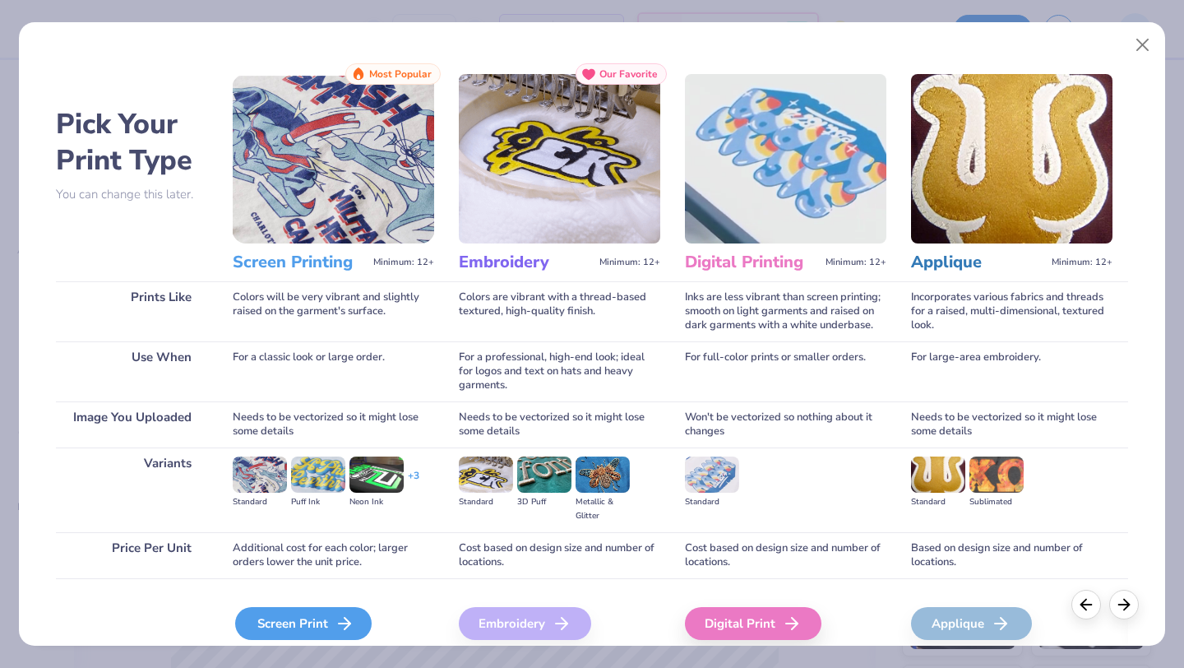
click at [261, 626] on div "Screen Print" at bounding box center [303, 623] width 136 height 33
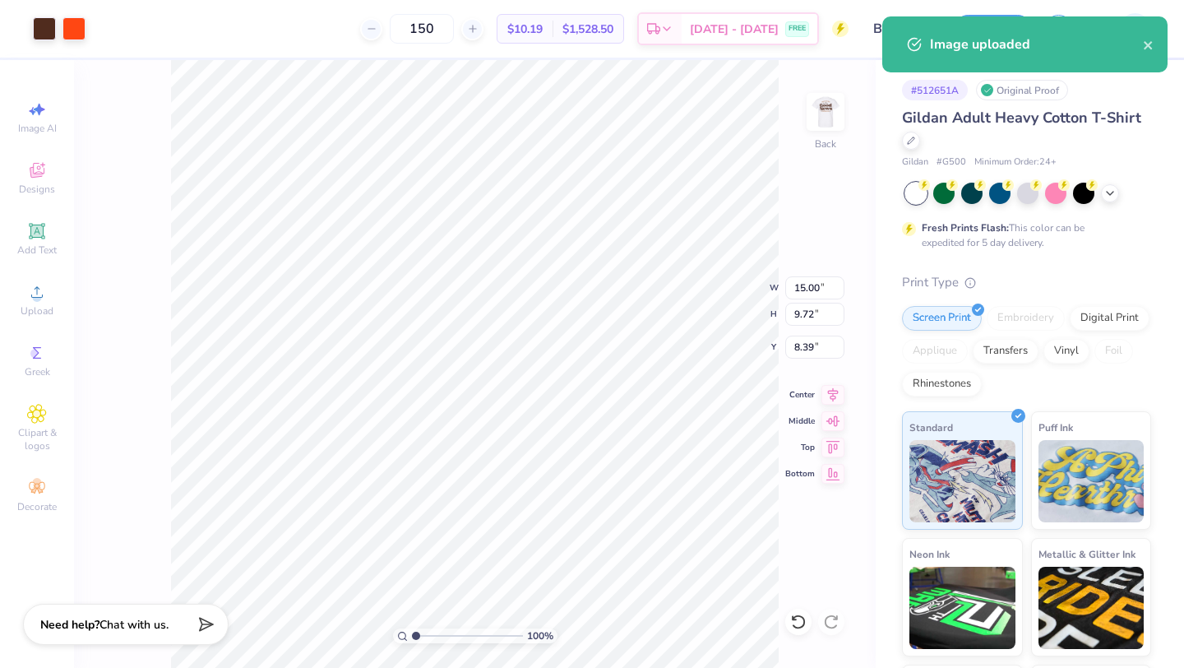
type input "6.78"
type input "4.40"
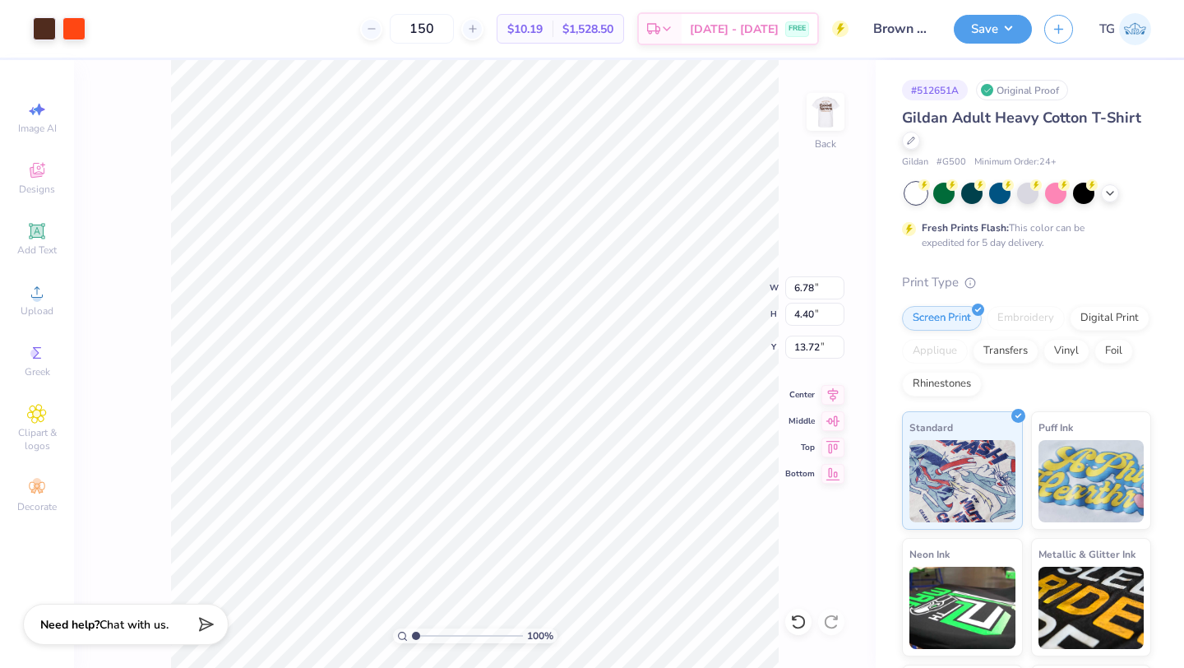
type input "3.00"
type input "5.88"
type input "3.81"
click at [823, 115] on img at bounding box center [826, 112] width 66 height 66
click at [818, 120] on img at bounding box center [826, 112] width 66 height 66
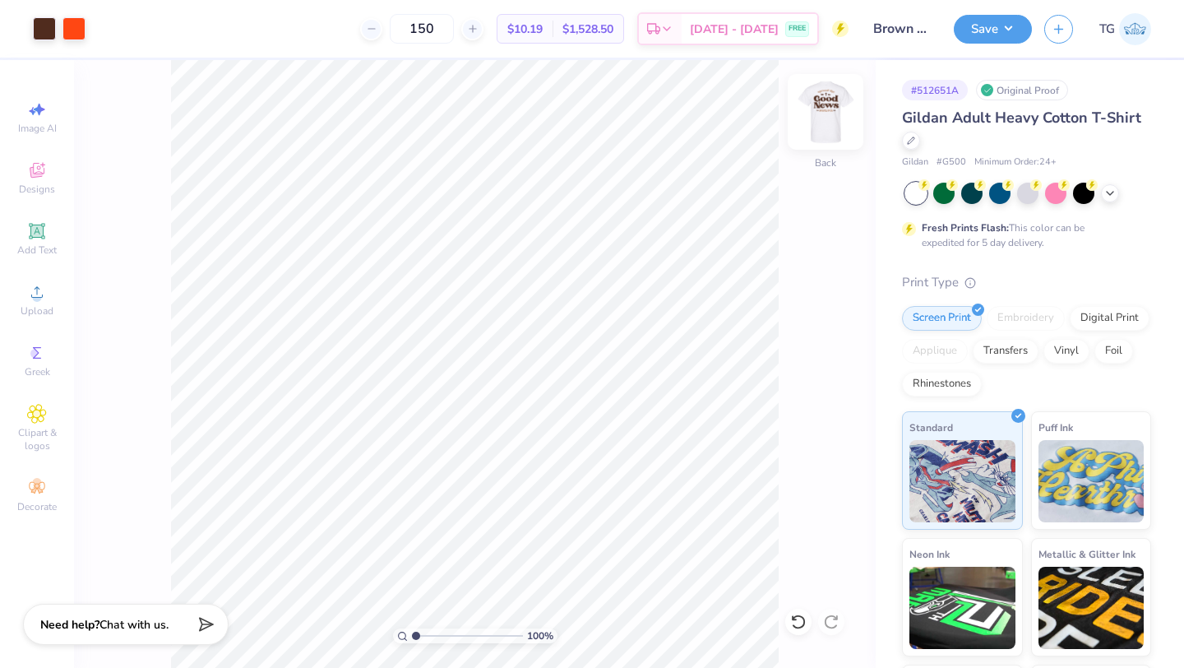
click at [819, 124] on img at bounding box center [826, 112] width 66 height 66
click at [809, 118] on img at bounding box center [826, 112] width 66 height 66
click at [76, 31] on div at bounding box center [73, 27] width 23 height 23
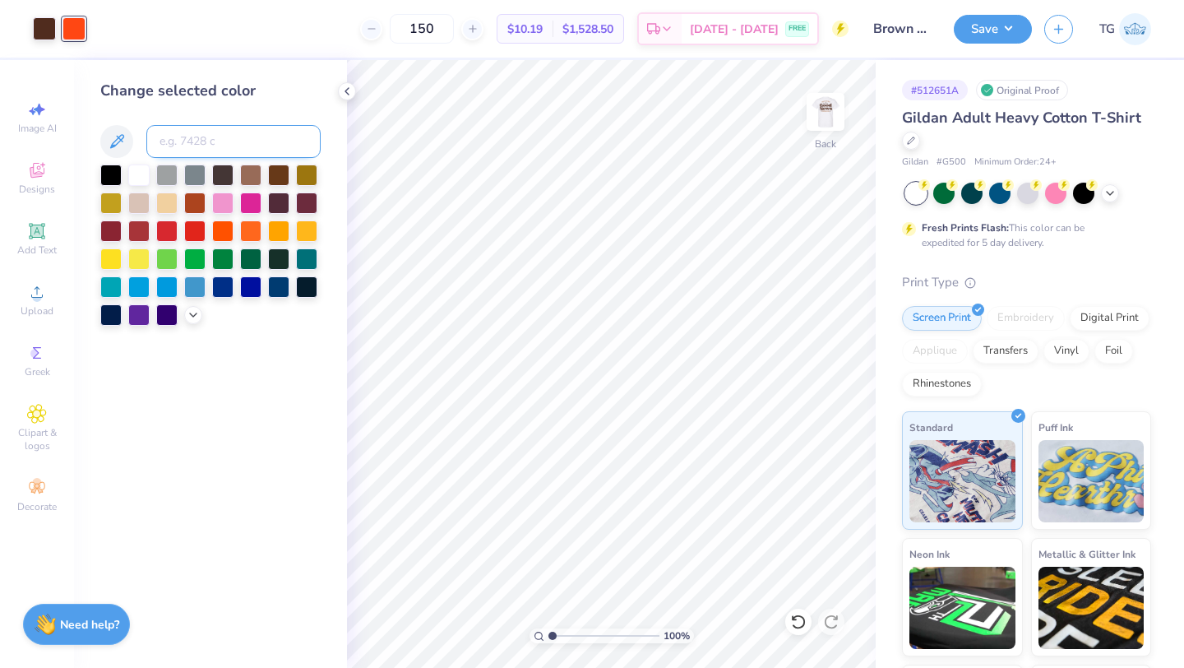
click at [256, 141] on input at bounding box center [233, 141] width 174 height 33
type input "7521"
click at [991, 30] on button "Save" at bounding box center [993, 26] width 78 height 29
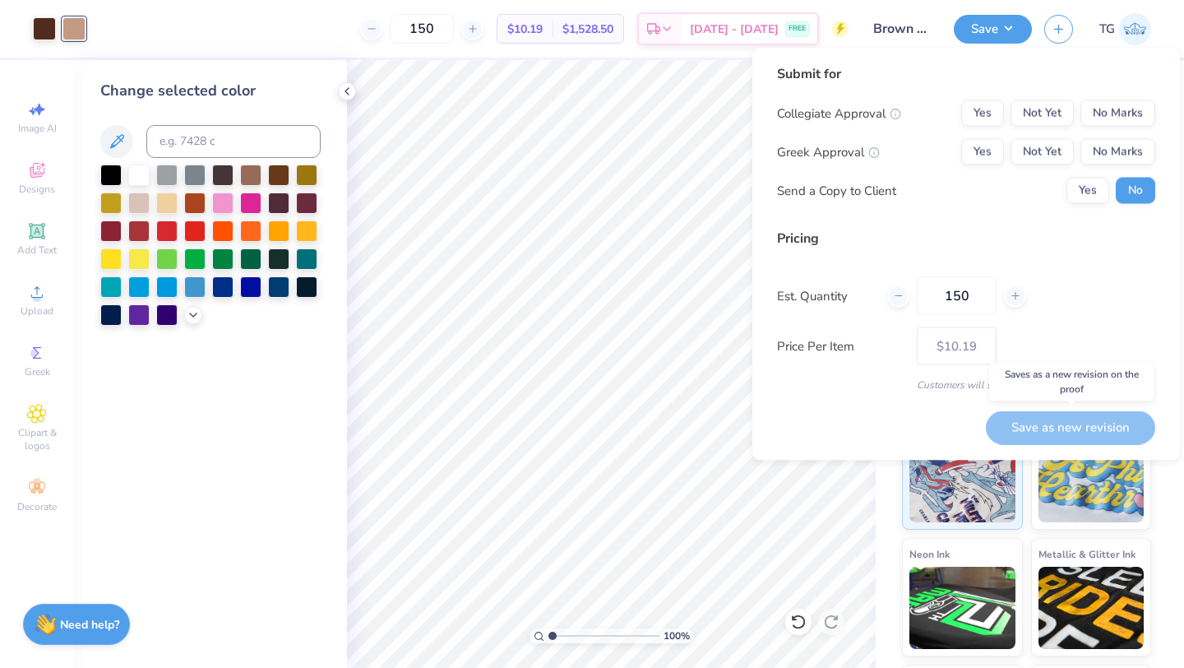
click at [1040, 428] on div "Save as new revision" at bounding box center [1070, 427] width 169 height 34
click at [1066, 428] on div "Save as new revision" at bounding box center [1070, 427] width 169 height 34
click at [1144, 118] on button "No Marks" at bounding box center [1117, 113] width 75 height 26
click at [1136, 155] on button "No Marks" at bounding box center [1117, 152] width 75 height 26
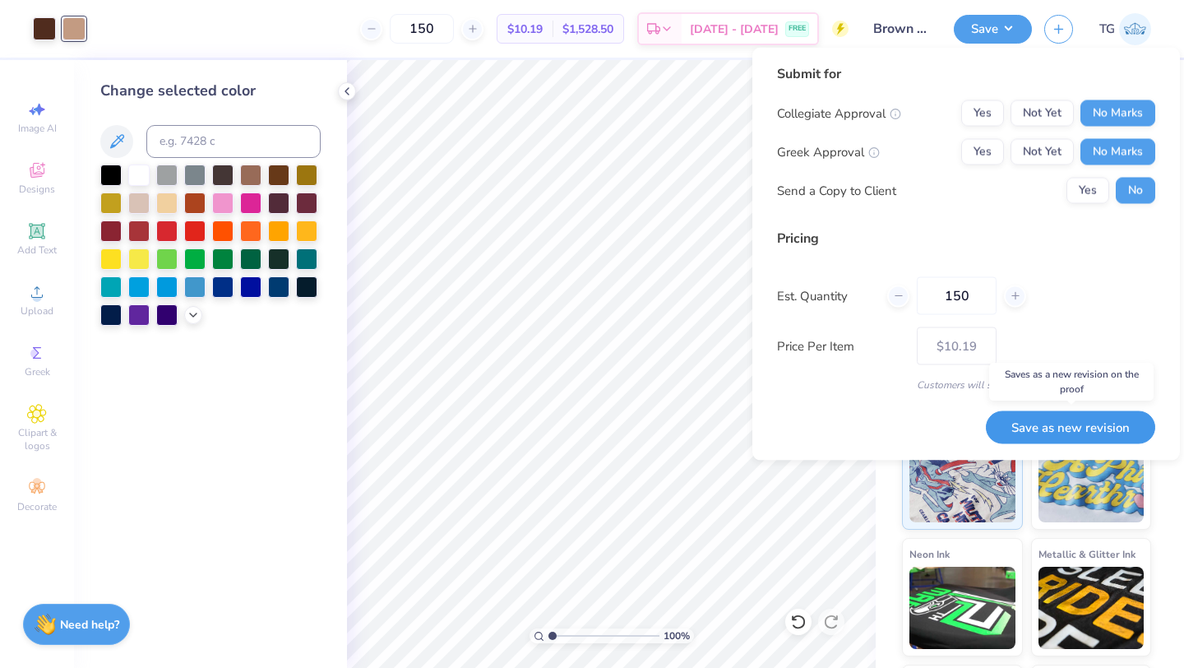
click at [1056, 428] on button "Save as new revision" at bounding box center [1070, 427] width 169 height 34
type input "$10.19"
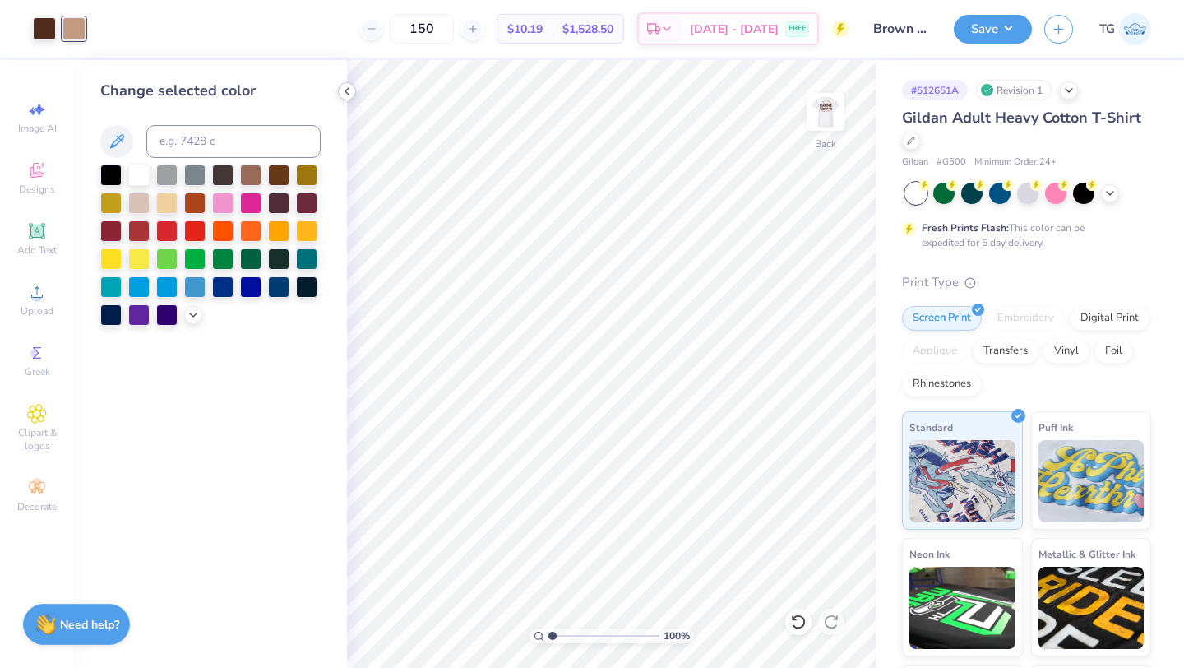
click at [349, 86] on icon at bounding box center [346, 91] width 13 height 13
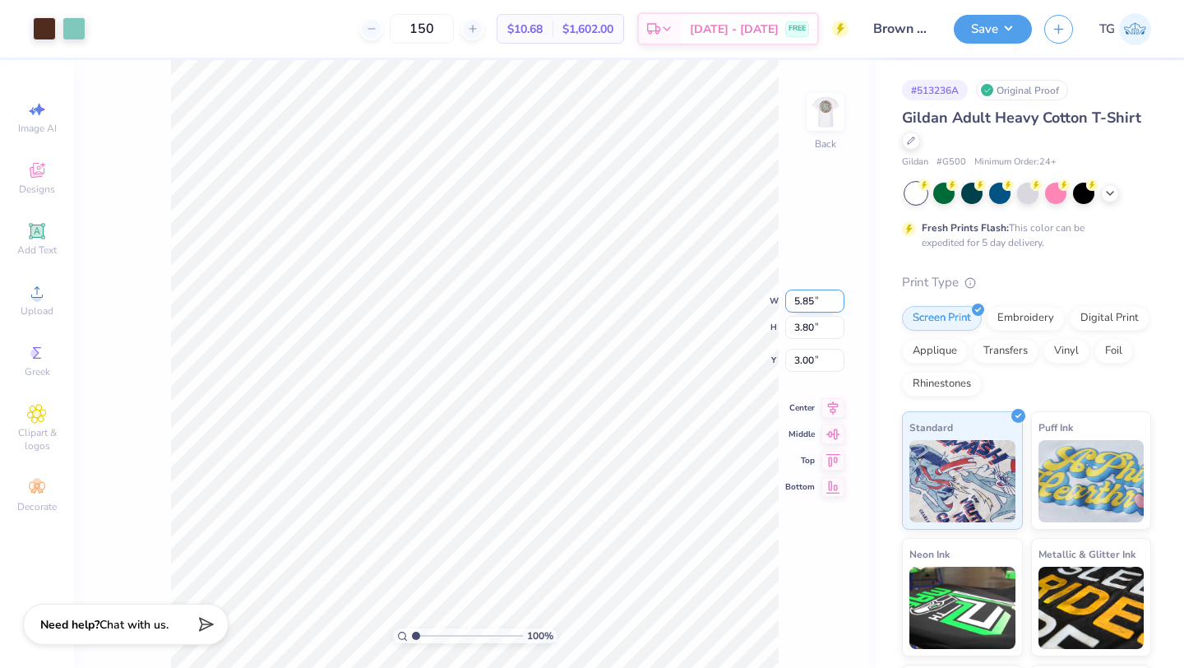
click at [835, 305] on input "5.85" at bounding box center [814, 300] width 59 height 23
click at [835, 305] on input "5.84" at bounding box center [814, 300] width 59 height 23
click at [835, 305] on input "5.83" at bounding box center [814, 300] width 59 height 23
click at [835, 305] on input "5.82" at bounding box center [814, 300] width 59 height 23
click at [835, 305] on input "5.81" at bounding box center [814, 300] width 59 height 23
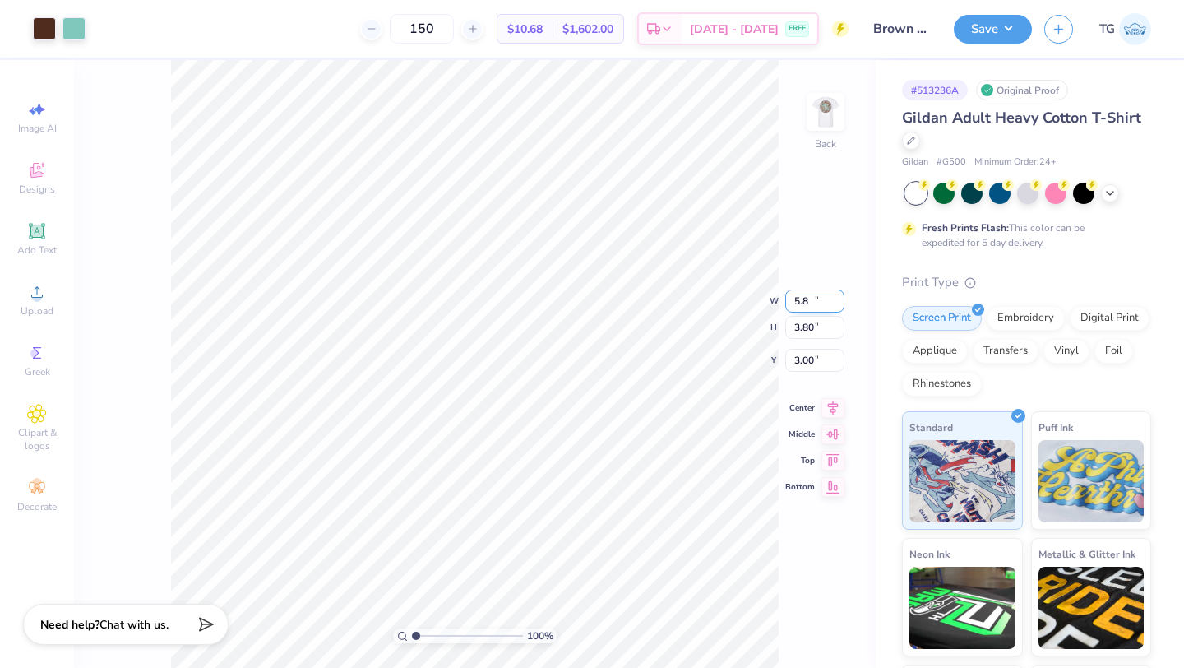
click at [835, 305] on input "5.8" at bounding box center [814, 300] width 59 height 23
click at [835, 305] on input "5.79" at bounding box center [814, 300] width 59 height 23
click at [835, 305] on input "5.78" at bounding box center [814, 300] width 59 height 23
click at [835, 305] on input "5.77" at bounding box center [814, 300] width 59 height 23
click at [835, 305] on input "5.76" at bounding box center [814, 300] width 59 height 23
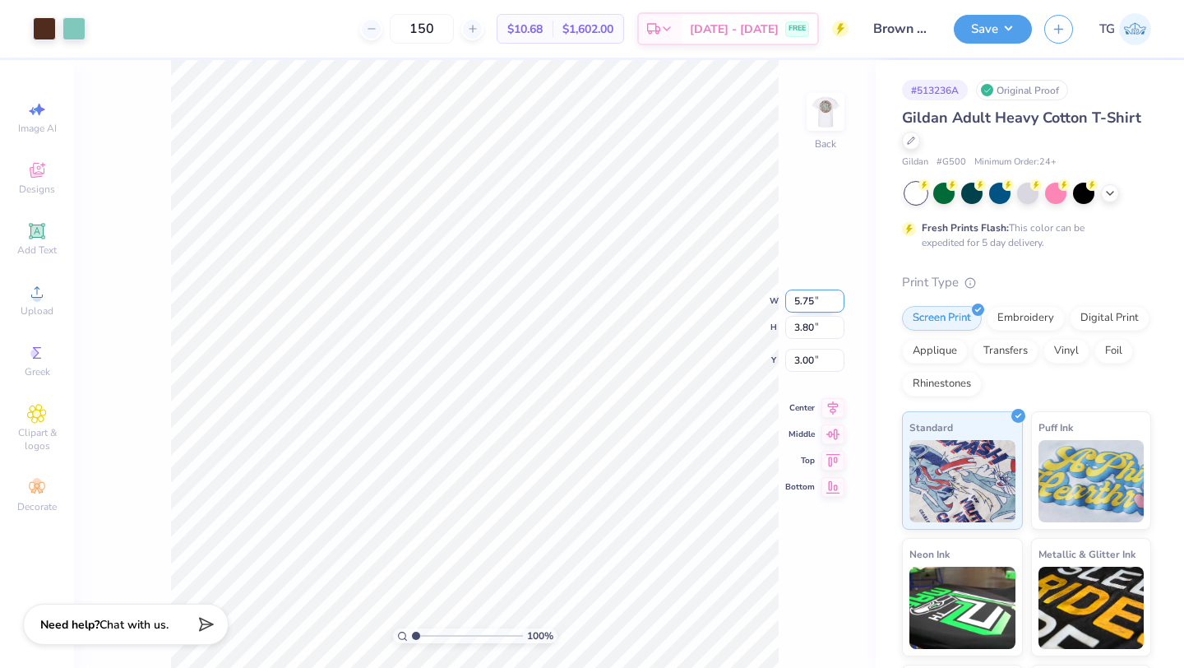
click at [835, 305] on input "5.75" at bounding box center [814, 300] width 59 height 23
click at [835, 305] on input "5.74" at bounding box center [814, 300] width 59 height 23
click at [835, 305] on input "5.73" at bounding box center [814, 300] width 59 height 23
click at [835, 305] on input "5.72" at bounding box center [814, 300] width 59 height 23
click at [835, 305] on input "5.71" at bounding box center [814, 300] width 59 height 23
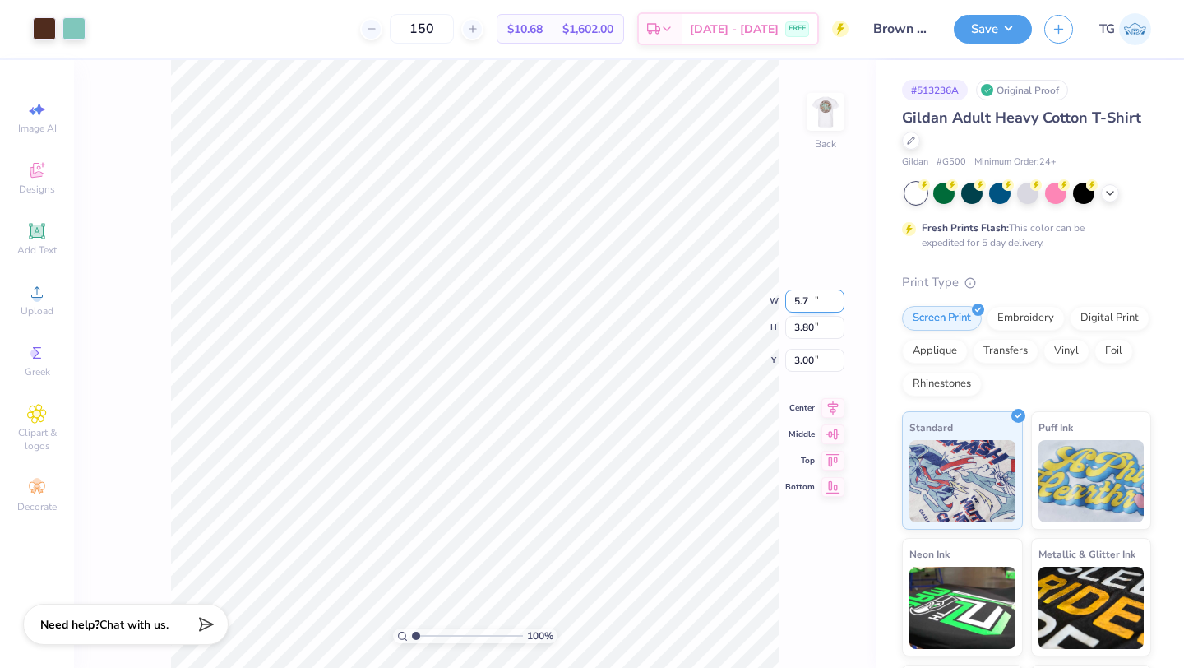
click at [835, 305] on input "5.7" at bounding box center [814, 300] width 59 height 23
click at [835, 305] on input "5.69" at bounding box center [814, 300] width 59 height 23
click at [835, 305] on input "5.68" at bounding box center [814, 300] width 59 height 23
click at [835, 305] on input "5.67" at bounding box center [814, 300] width 59 height 23
click at [835, 305] on input "5.66" at bounding box center [814, 300] width 59 height 23
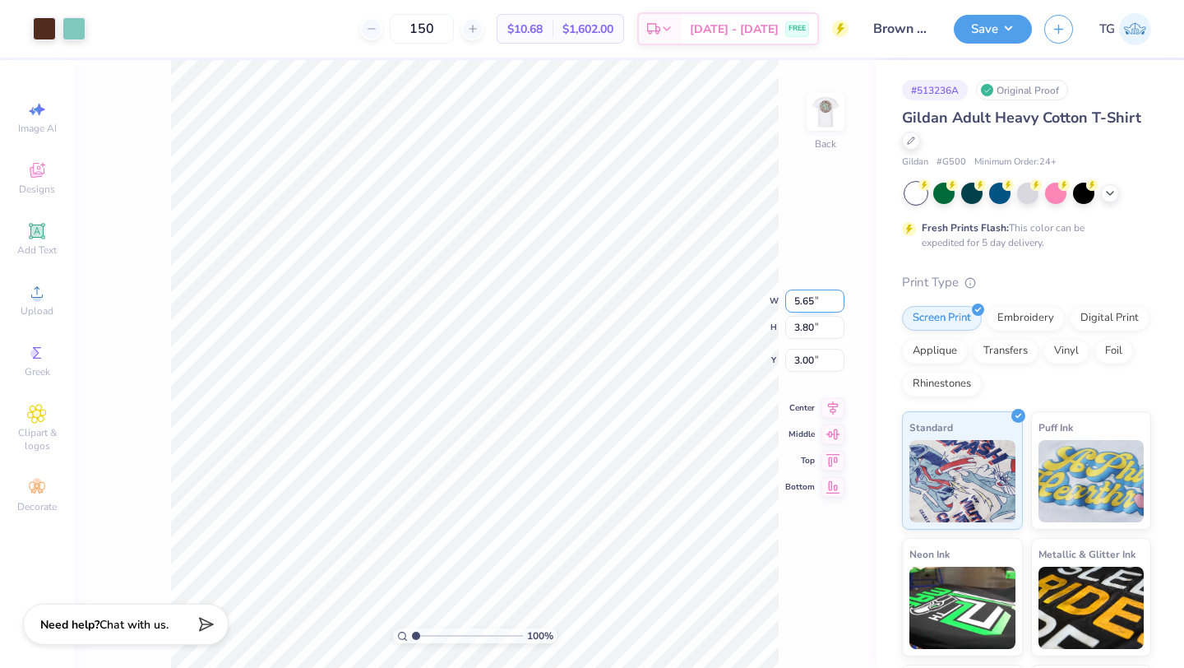
click at [835, 305] on input "5.65" at bounding box center [814, 300] width 59 height 23
click at [835, 305] on input "5.64" at bounding box center [814, 300] width 59 height 23
click at [835, 305] on input "5.63" at bounding box center [814, 300] width 59 height 23
click at [835, 305] on input "5.62" at bounding box center [814, 300] width 59 height 23
click at [835, 305] on input "5.61" at bounding box center [814, 300] width 59 height 23
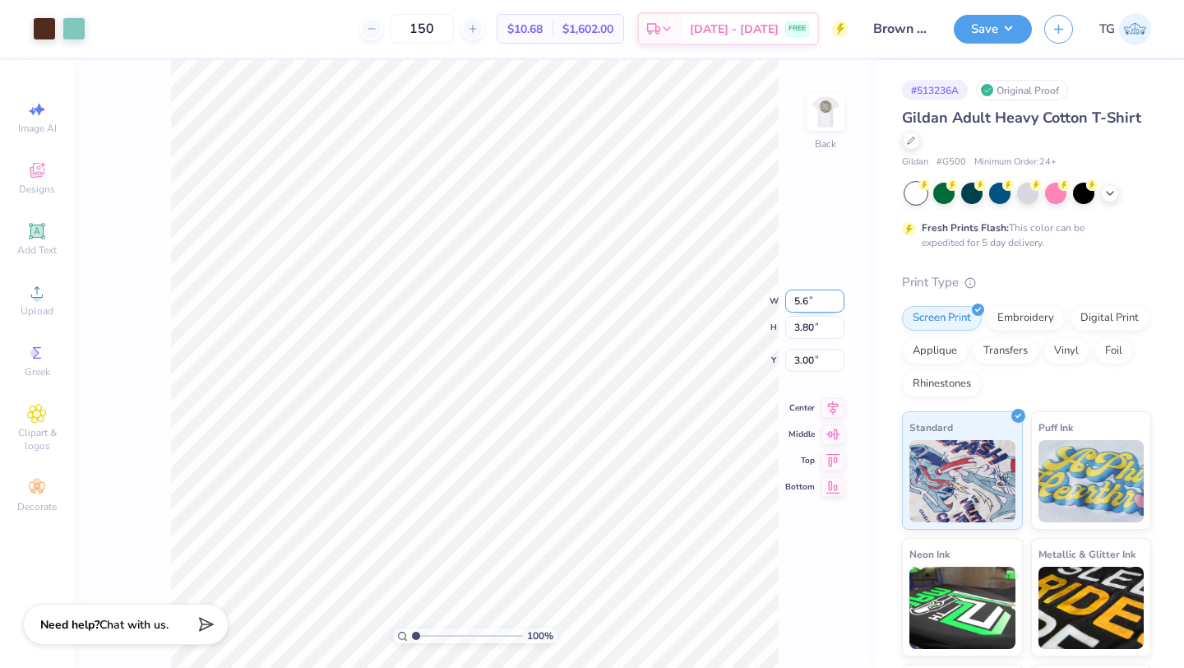
click at [835, 305] on input "5.6" at bounding box center [814, 300] width 59 height 23
click at [835, 305] on input "5.59" at bounding box center [814, 300] width 59 height 23
click at [835, 305] on input "5.58" at bounding box center [814, 300] width 59 height 23
click at [835, 305] on input "5.57" at bounding box center [814, 300] width 59 height 23
click at [835, 305] on input "5.56" at bounding box center [814, 300] width 59 height 23
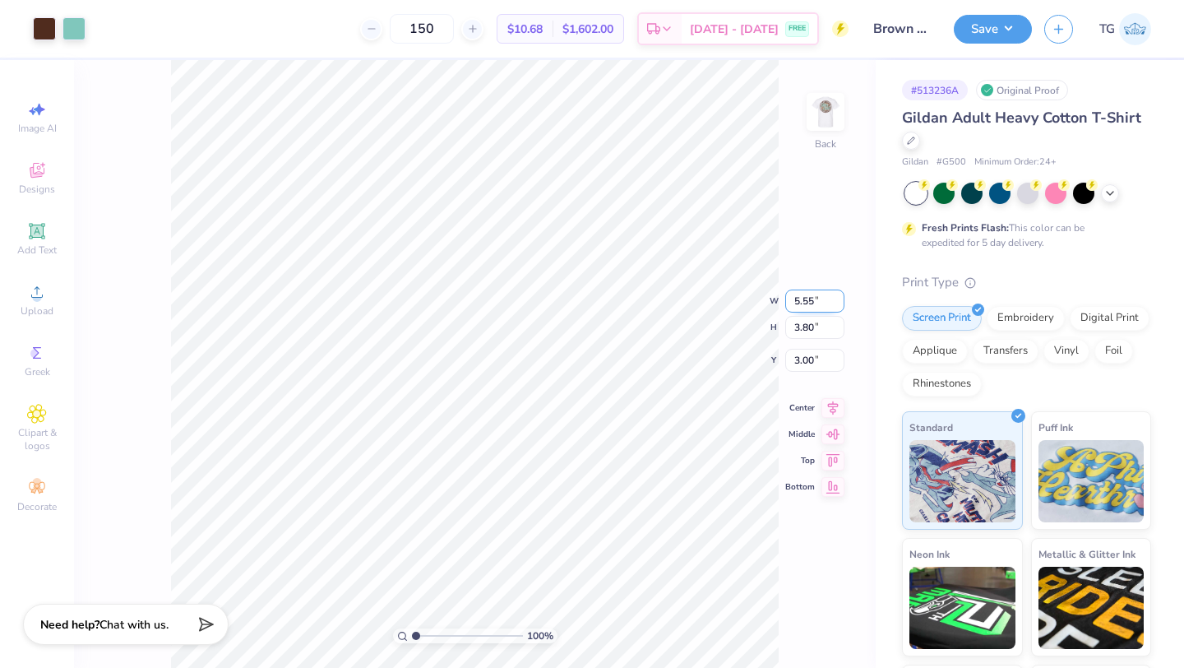
click at [835, 305] on input "5.55" at bounding box center [814, 300] width 59 height 23
click at [835, 305] on input "5.54" at bounding box center [814, 300] width 59 height 23
click at [835, 305] on input "5.53" at bounding box center [814, 300] width 59 height 23
click at [835, 305] on input "5.52" at bounding box center [814, 300] width 59 height 23
click at [835, 305] on input "5.51" at bounding box center [814, 300] width 59 height 23
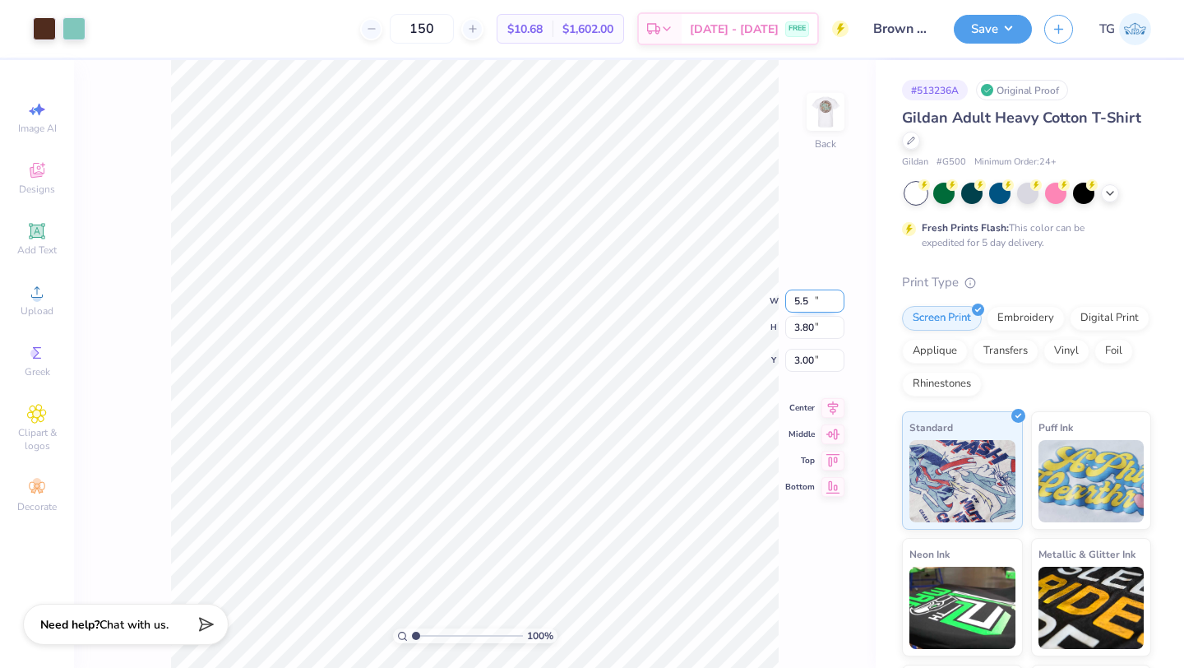
click at [835, 306] on input "5.5" at bounding box center [814, 300] width 59 height 23
type input "5.50"
type input "3.56"
type input "3.12"
click at [839, 315] on input "3.55" at bounding box center [814, 314] width 59 height 23
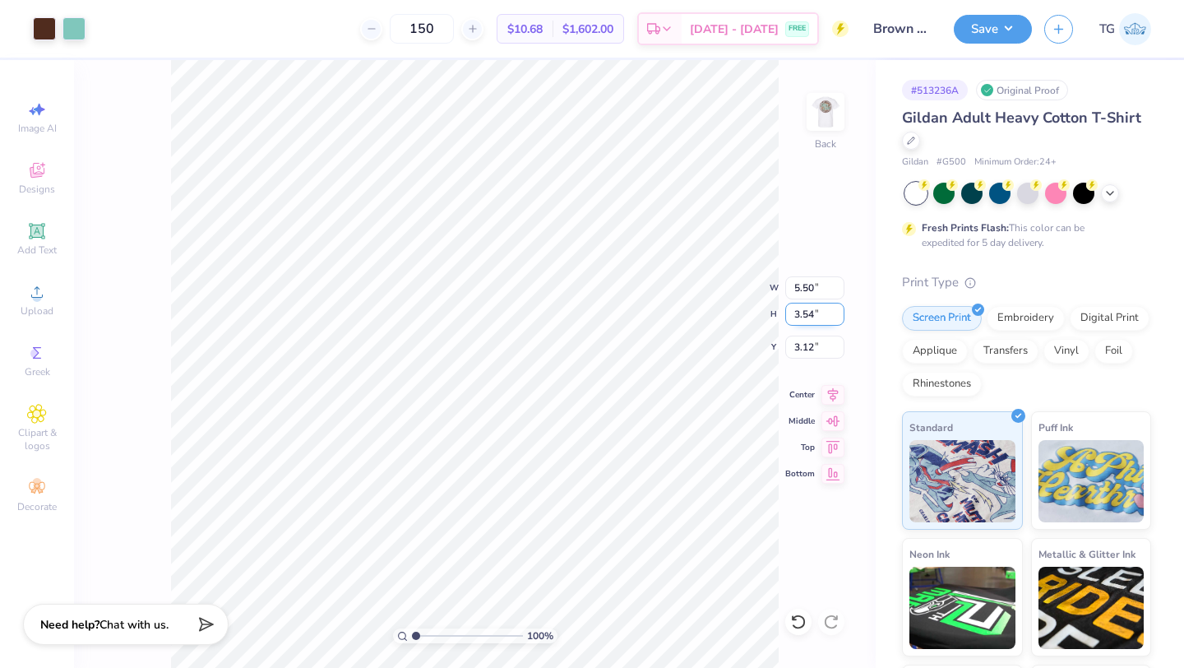
click at [839, 315] on input "3.54" at bounding box center [814, 314] width 59 height 23
click at [839, 315] on input "3.53" at bounding box center [814, 314] width 59 height 23
click at [839, 315] on input "3.52" at bounding box center [814, 314] width 59 height 23
click at [839, 315] on input "3.51" at bounding box center [814, 314] width 59 height 23
type input "3.5"
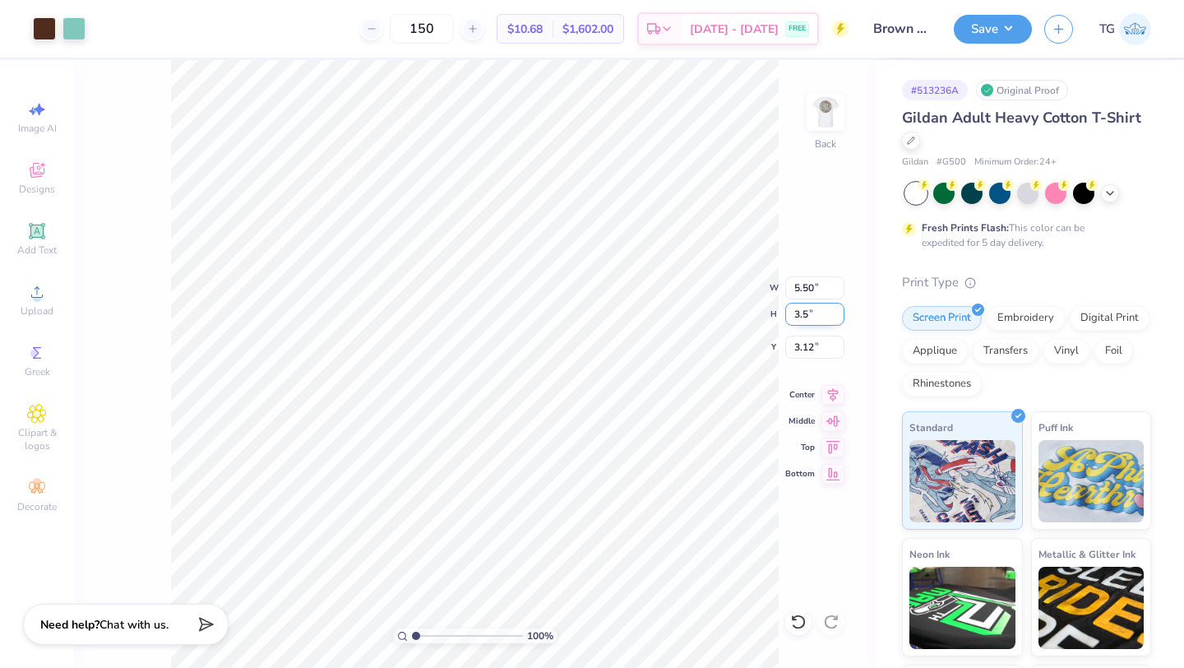
click at [839, 315] on input "3.5" at bounding box center [814, 314] width 59 height 23
type input "5.40"
type input "3.50"
type input "3.15"
click at [824, 102] on img at bounding box center [826, 112] width 66 height 66
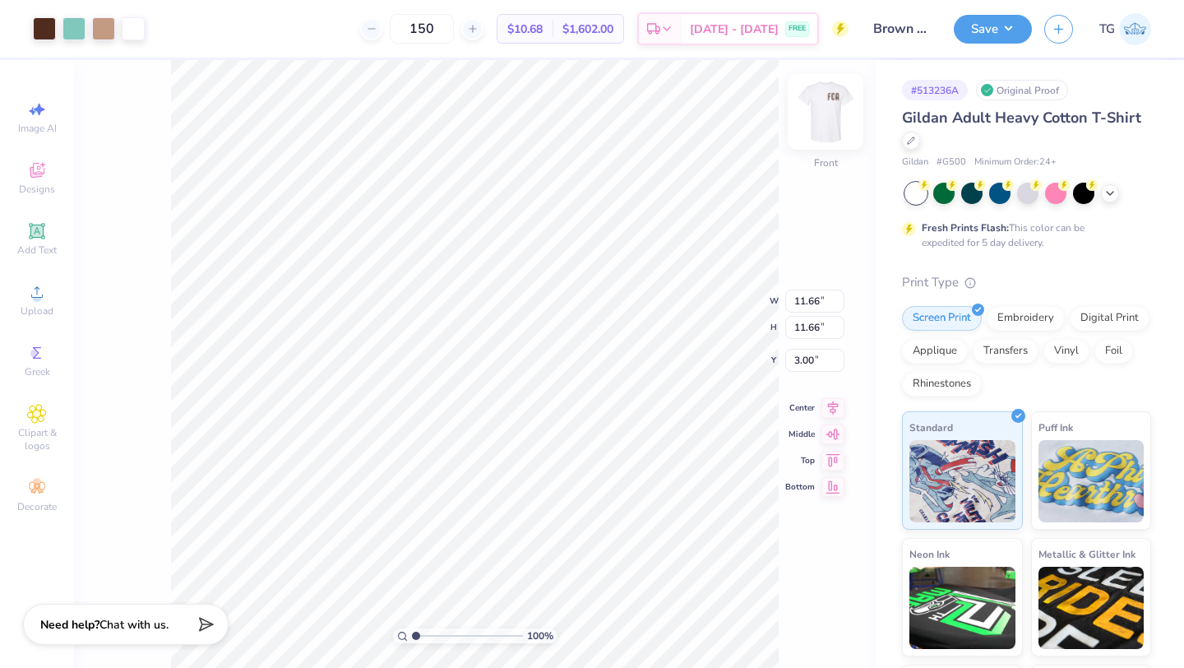
click at [829, 101] on img at bounding box center [826, 112] width 66 height 66
click at [807, 329] on input "3.80" at bounding box center [814, 327] width 59 height 23
type input "3.40"
type input "5.25"
type input "3.20"
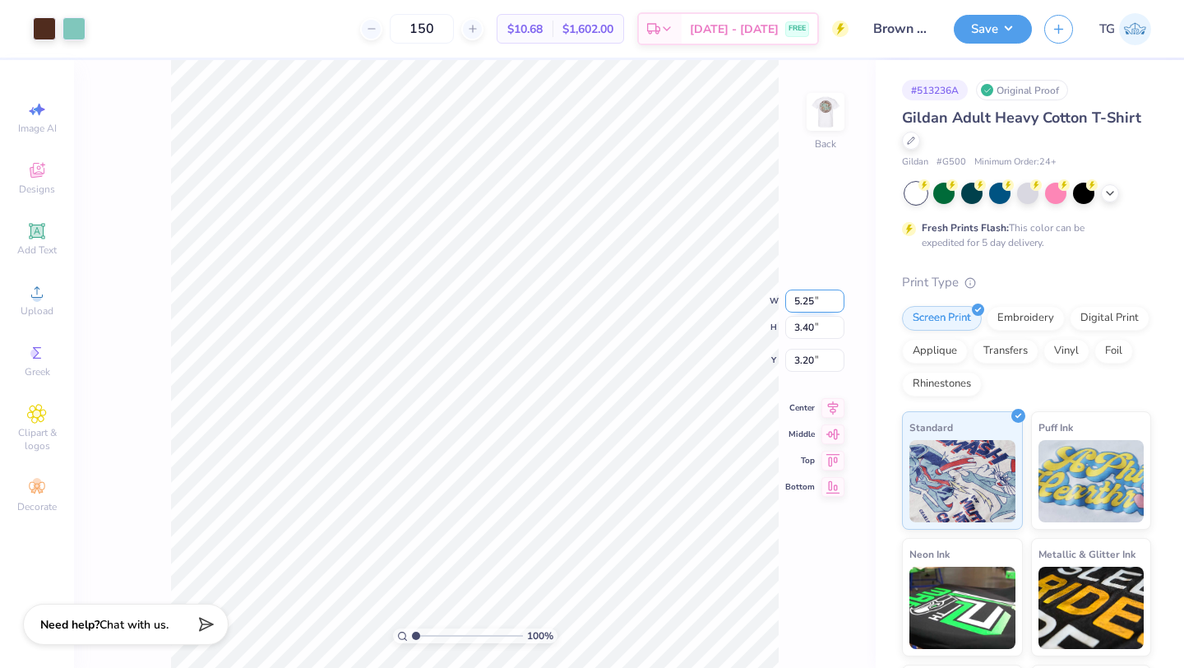
click at [811, 299] on div "100 % Back W 5.25 5.86 " H 3.40 3.40 " Y 3.20 3.00 " Center Middle Top Bottom" at bounding box center [475, 364] width 802 height 608
click at [809, 289] on input "5.25" at bounding box center [814, 287] width 59 height 23
type input "5.55"
type input "3.60"
type input "3.10"
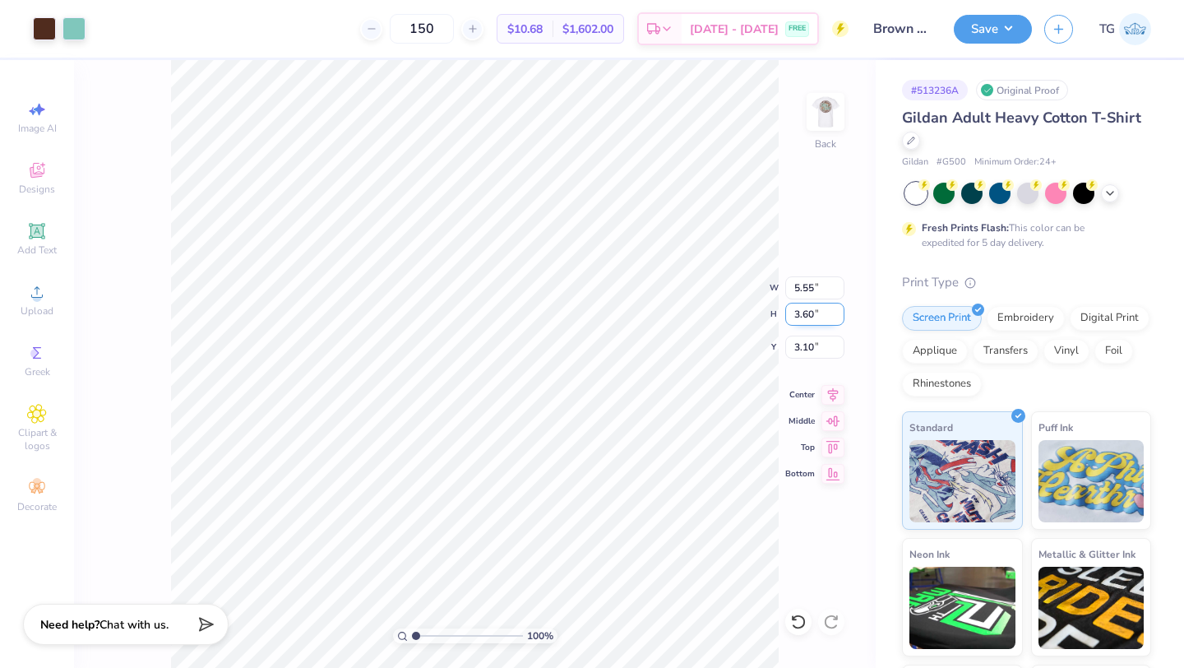
click at [822, 313] on input "3.60" at bounding box center [814, 314] width 59 height 23
click at [835, 315] on input "3.59" at bounding box center [814, 314] width 59 height 23
click at [835, 315] on input "3.58" at bounding box center [814, 314] width 59 height 23
click at [835, 315] on input "3.57" at bounding box center [814, 314] width 59 height 23
click at [835, 315] on input "3.56" at bounding box center [814, 314] width 59 height 23
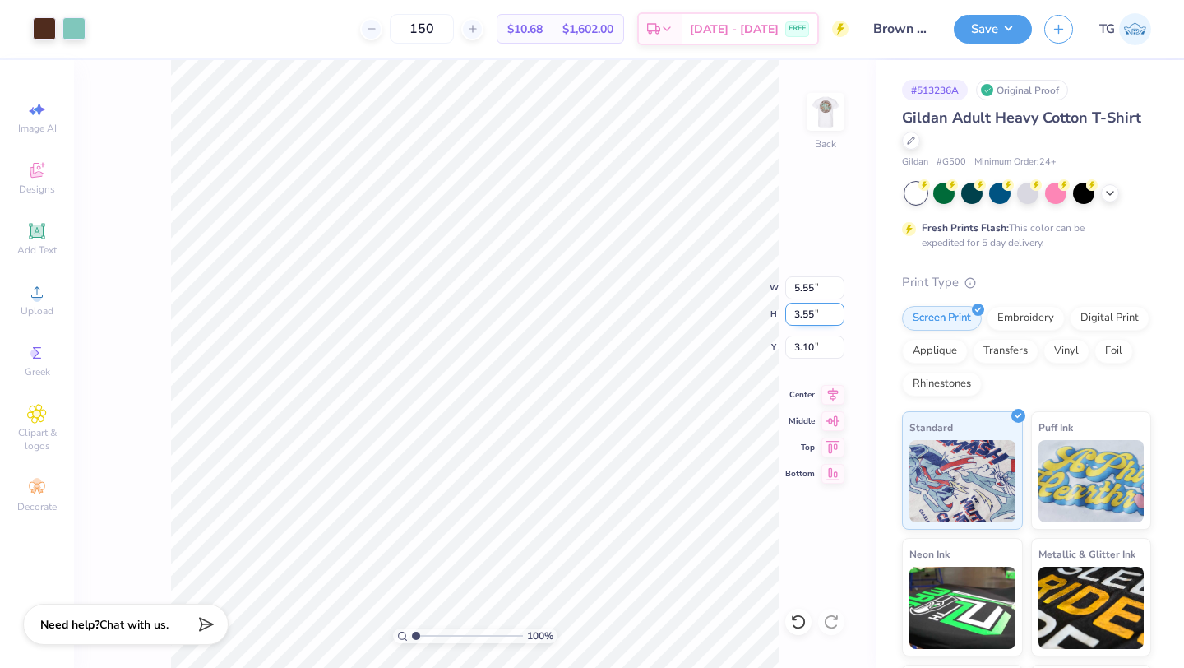
click at [835, 315] on input "3.55" at bounding box center [814, 314] width 59 height 23
click at [835, 315] on input "3.54" at bounding box center [814, 314] width 59 height 23
click at [835, 315] on input "3.53" at bounding box center [814, 314] width 59 height 23
click at [835, 315] on input "3.52" at bounding box center [814, 314] width 59 height 23
click at [835, 315] on input "3.51" at bounding box center [814, 314] width 59 height 23
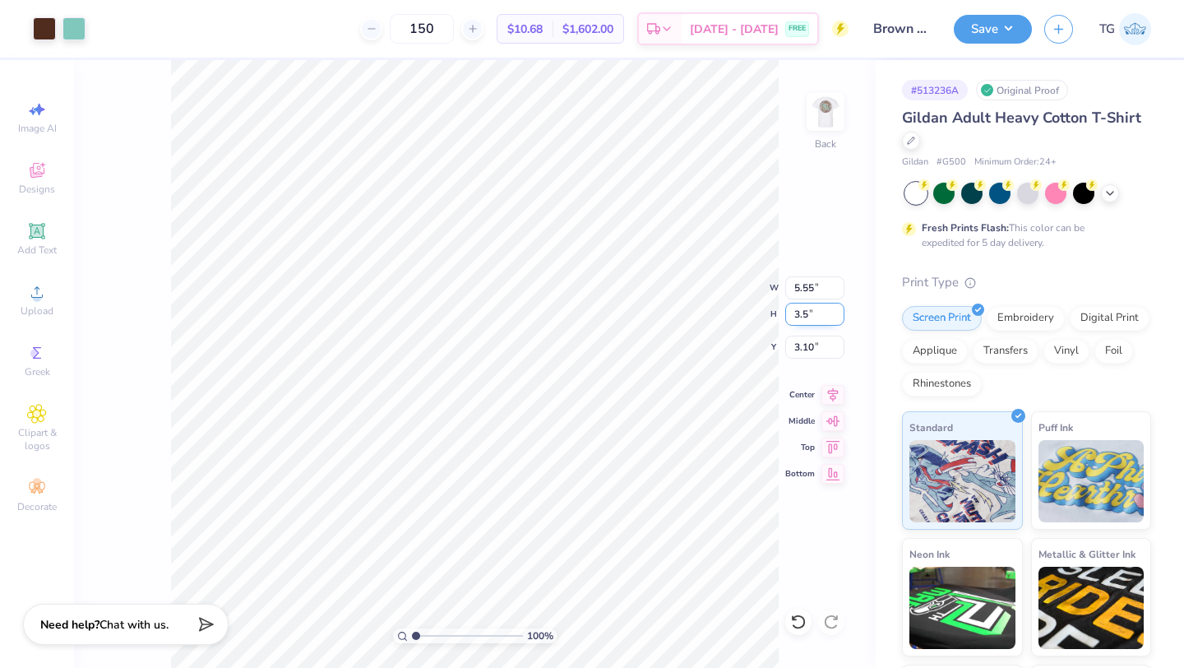
click at [835, 315] on input "3.5" at bounding box center [814, 314] width 59 height 23
click at [835, 315] on input "3.49" at bounding box center [814, 314] width 59 height 23
click at [835, 315] on input "3.48" at bounding box center [814, 314] width 59 height 23
click at [835, 315] on input "3.47" at bounding box center [814, 314] width 59 height 23
click at [835, 315] on input "3.46" at bounding box center [814, 314] width 59 height 23
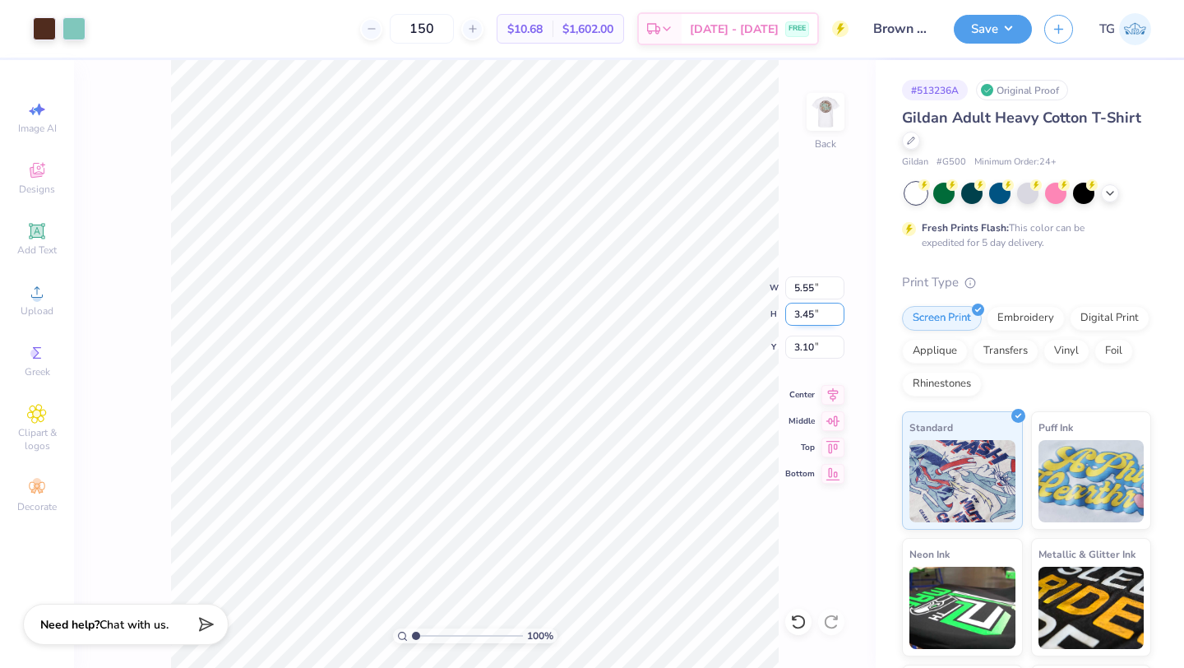
click at [835, 315] on input "3.45" at bounding box center [814, 314] width 59 height 23
click at [835, 315] on input "3.44" at bounding box center [814, 314] width 59 height 23
click at [835, 315] on input "3.43" at bounding box center [814, 314] width 59 height 23
click at [835, 315] on input "3.42" at bounding box center [814, 314] width 59 height 23
click at [835, 315] on input "3.41" at bounding box center [814, 314] width 59 height 23
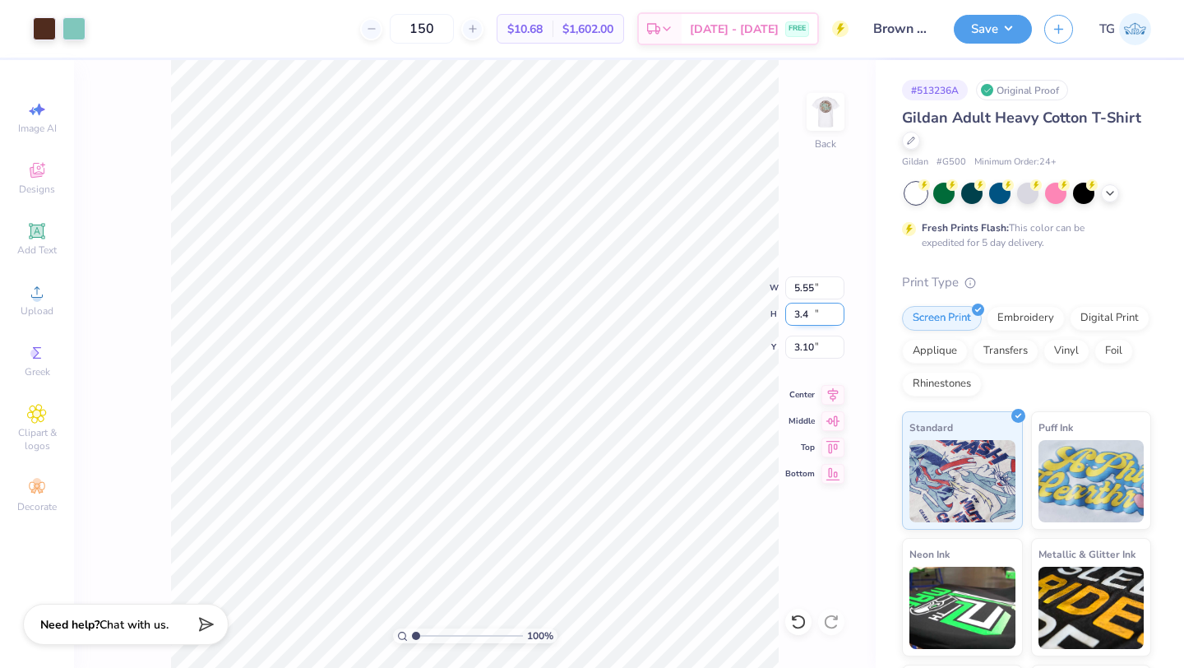
type input "3.4"
click at [835, 315] on input "3.4" at bounding box center [814, 314] width 59 height 23
click at [988, 31] on button "Save" at bounding box center [993, 26] width 78 height 29
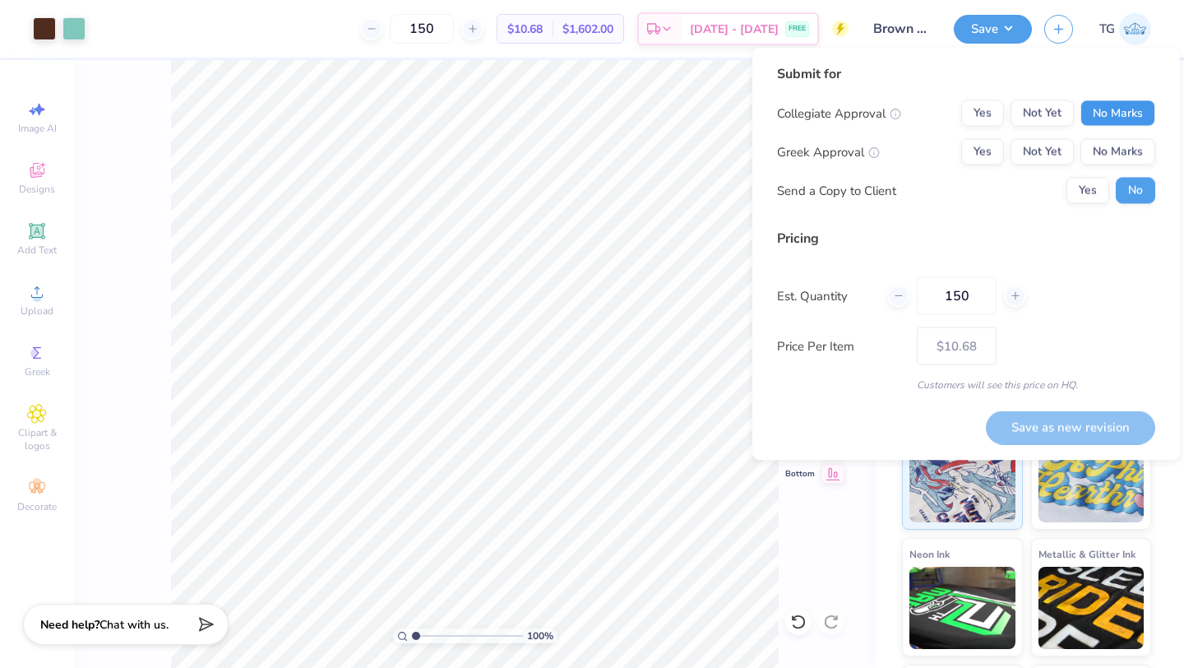
click at [1107, 123] on button "No Marks" at bounding box center [1117, 113] width 75 height 26
click at [1113, 145] on button "No Marks" at bounding box center [1117, 152] width 75 height 26
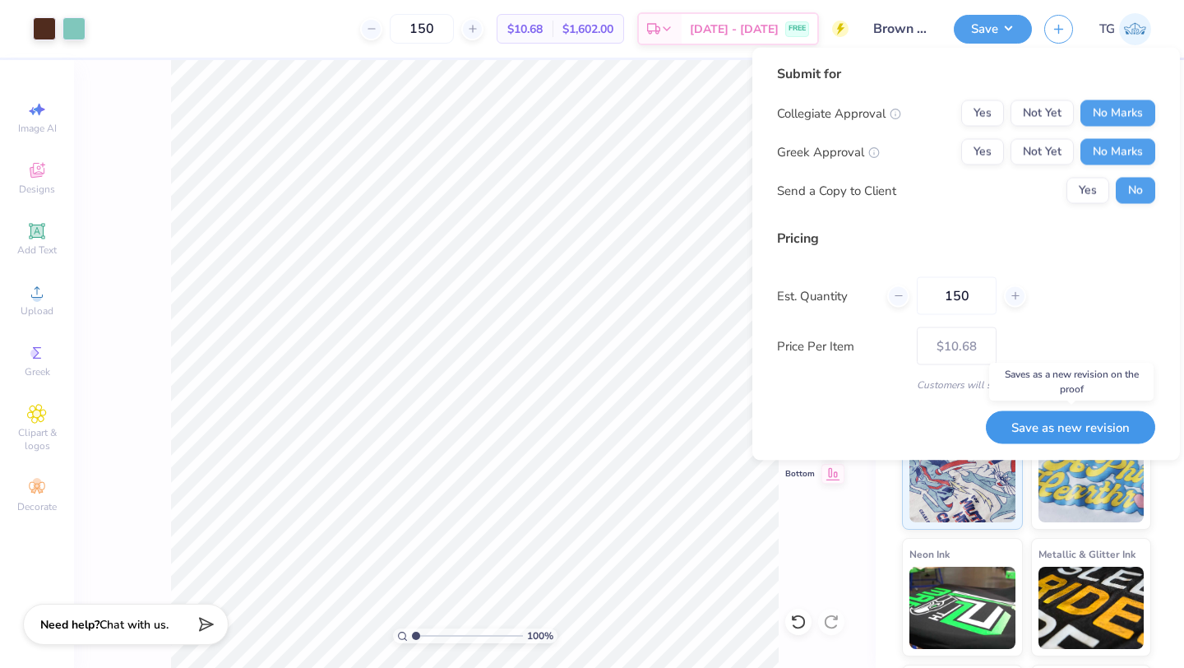
click at [1042, 423] on button "Save as new revision" at bounding box center [1070, 427] width 169 height 34
type input "$10.68"
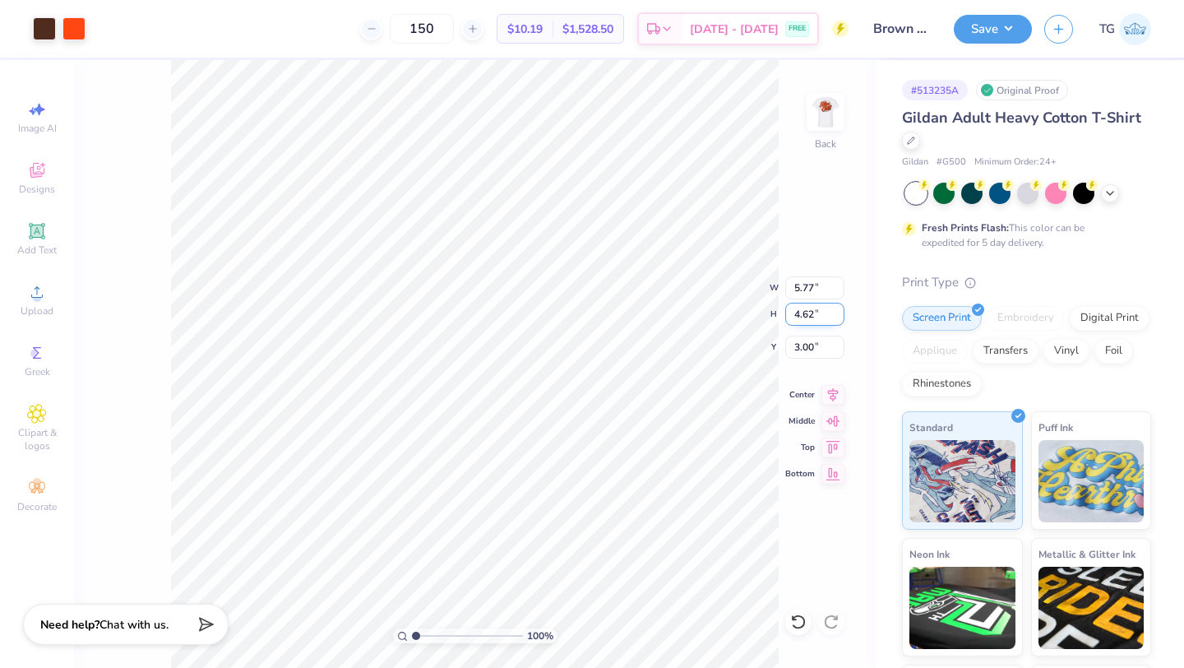
click at [822, 314] on input "4.62" at bounding box center [814, 314] width 59 height 23
type input "4"
type input "3.60"
click at [823, 294] on input "5.77" at bounding box center [814, 287] width 59 height 23
type input "4.50"
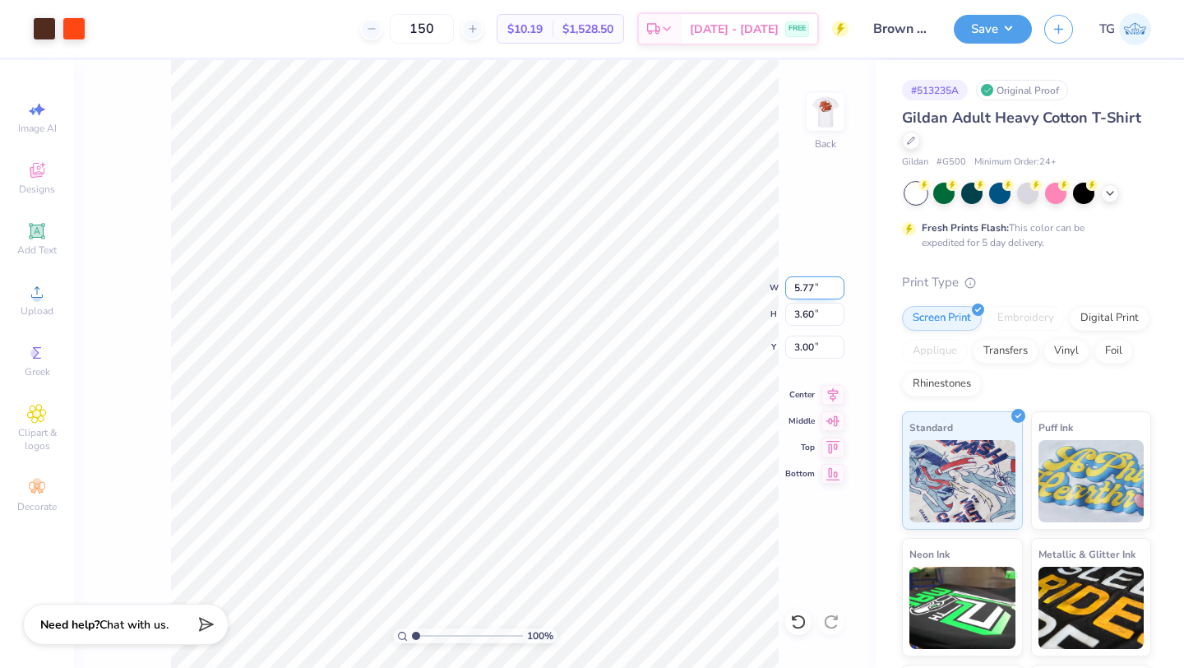
type input "3.51"
type input "4"
type input "5.55"
type input "4.44"
type input "3.09"
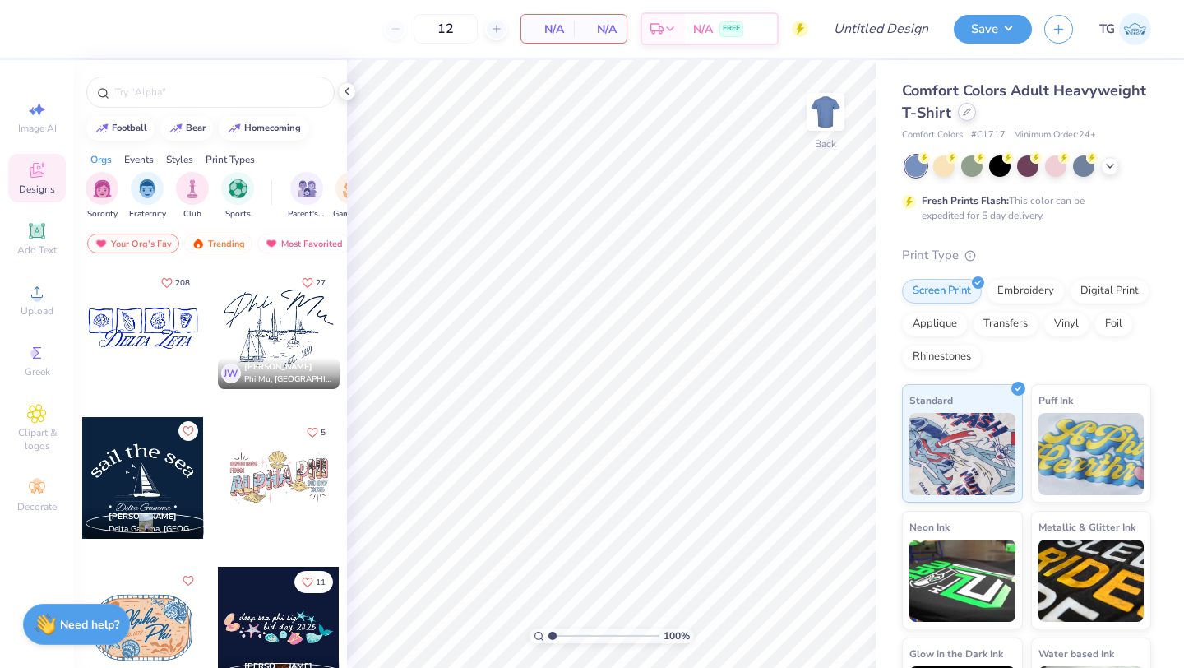
click at [963, 112] on icon at bounding box center [967, 112] width 8 height 8
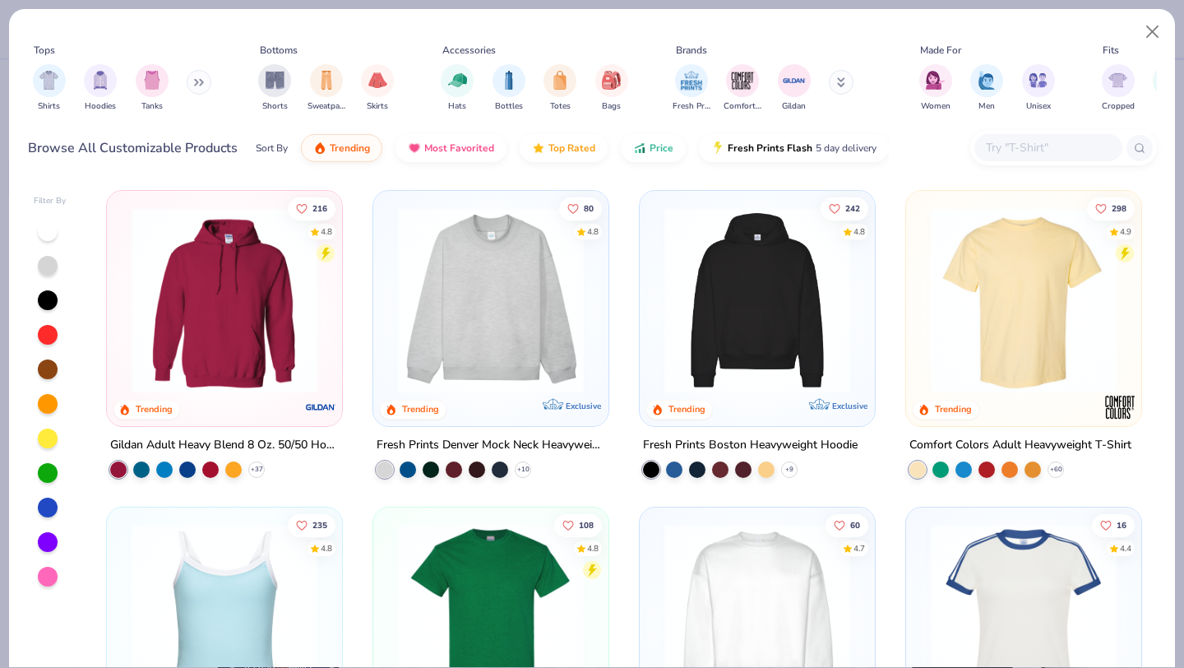
click at [460, 547] on img at bounding box center [491, 617] width 202 height 186
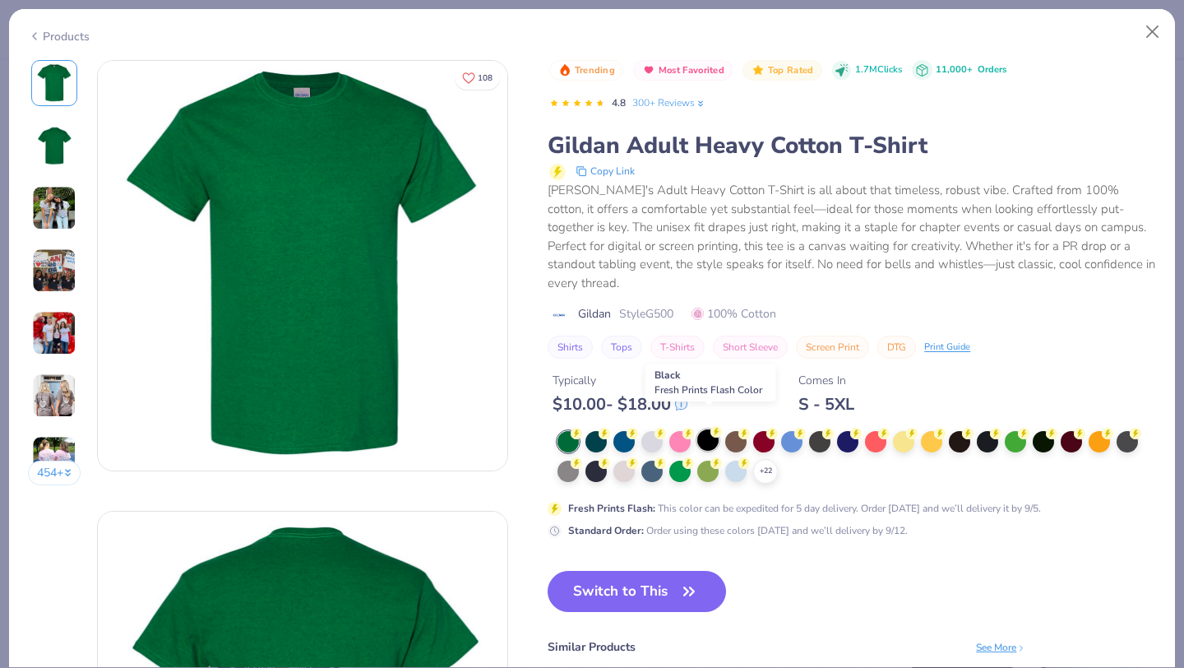
click at [710, 429] on div at bounding box center [707, 439] width 21 height 21
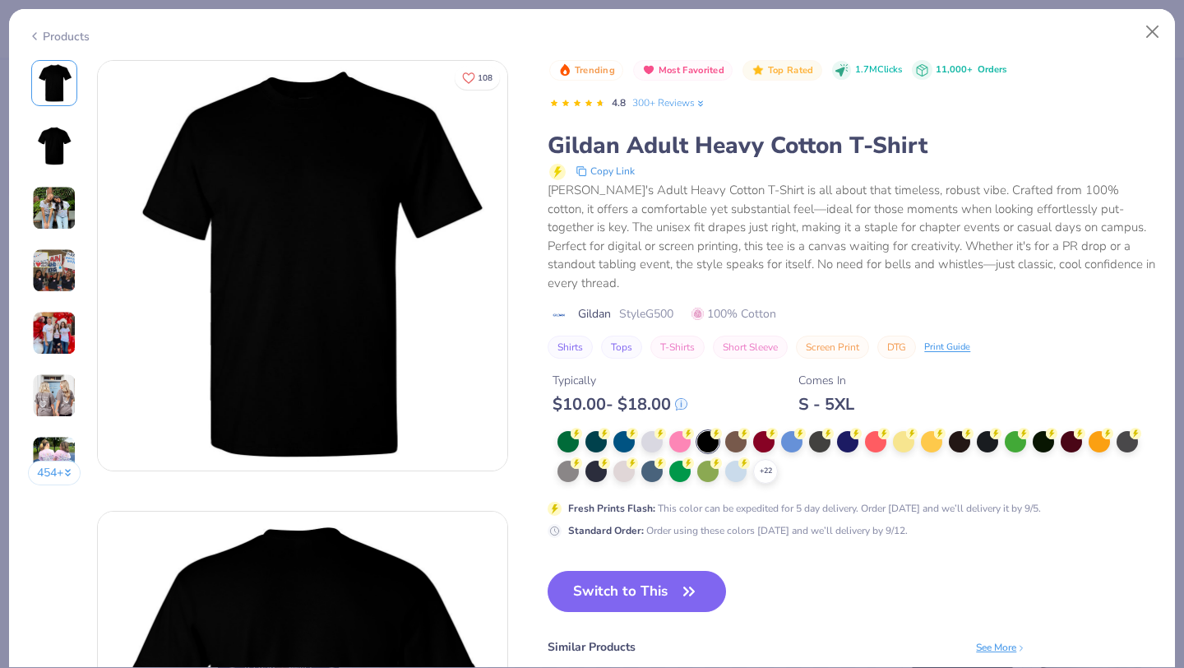
click at [652, 571] on button "Switch to This" at bounding box center [637, 591] width 178 height 41
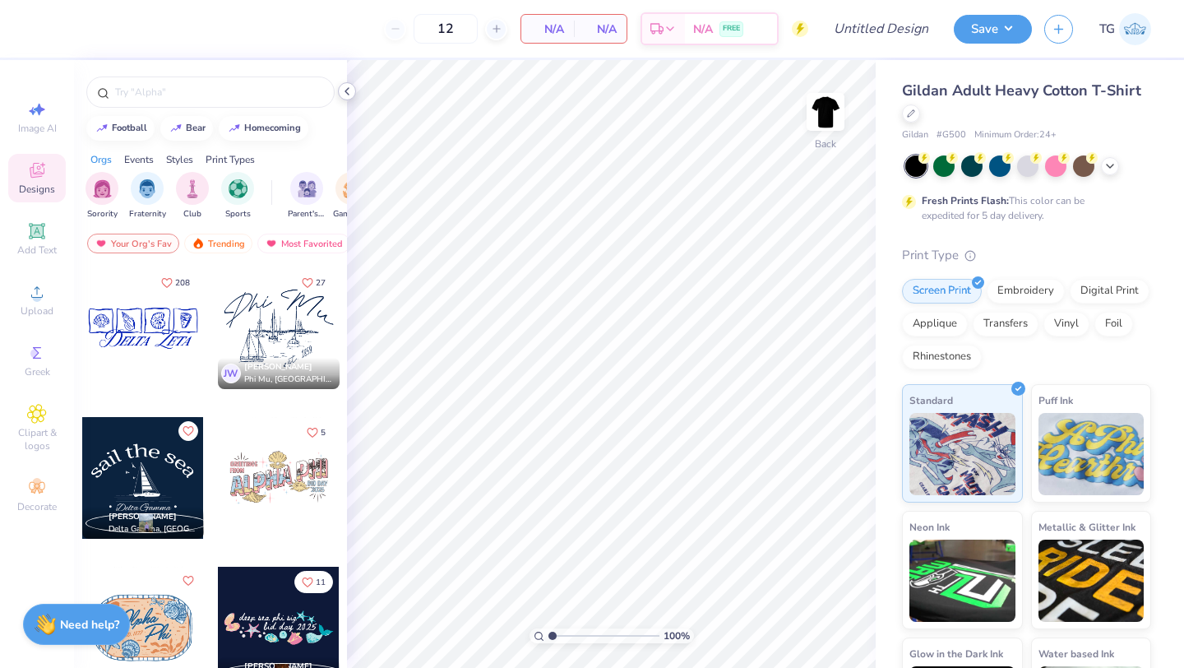
click at [349, 93] on icon at bounding box center [346, 91] width 13 height 13
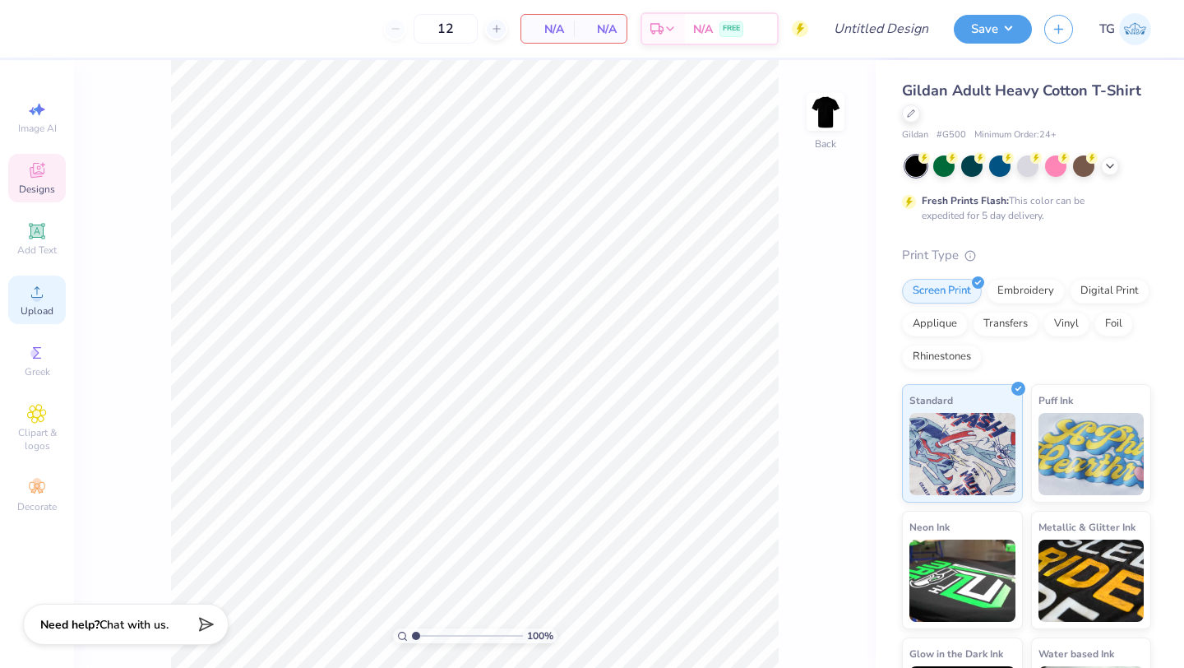
click at [46, 294] on icon at bounding box center [37, 292] width 20 height 20
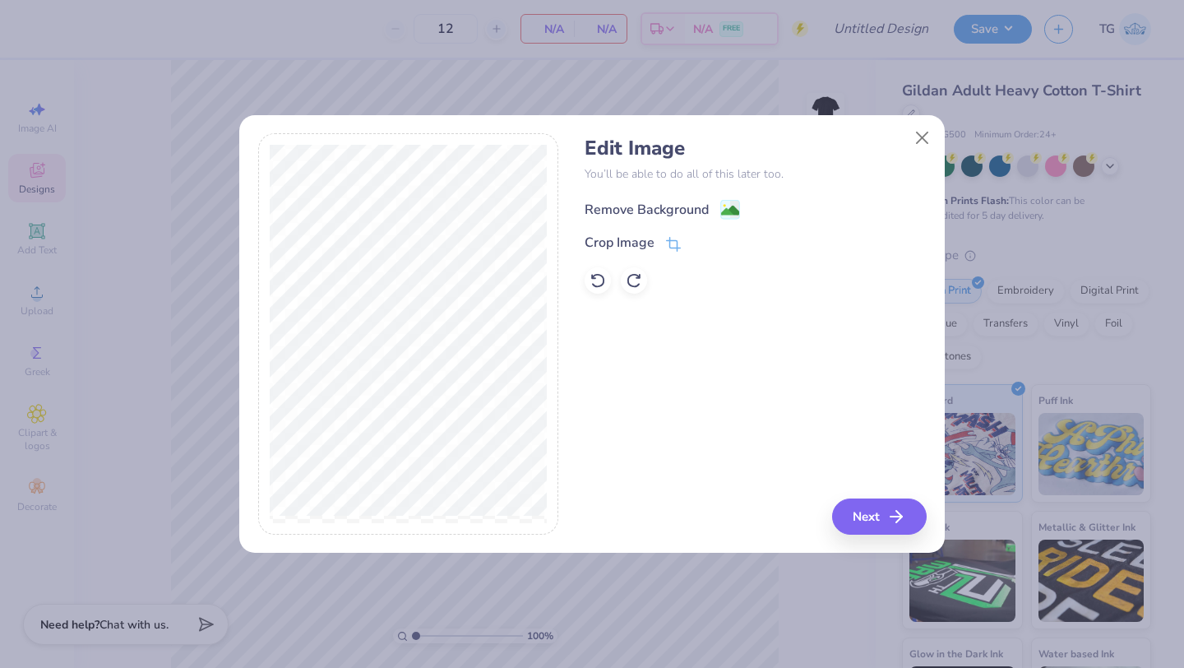
click at [664, 202] on div "Remove Background" at bounding box center [647, 210] width 124 height 20
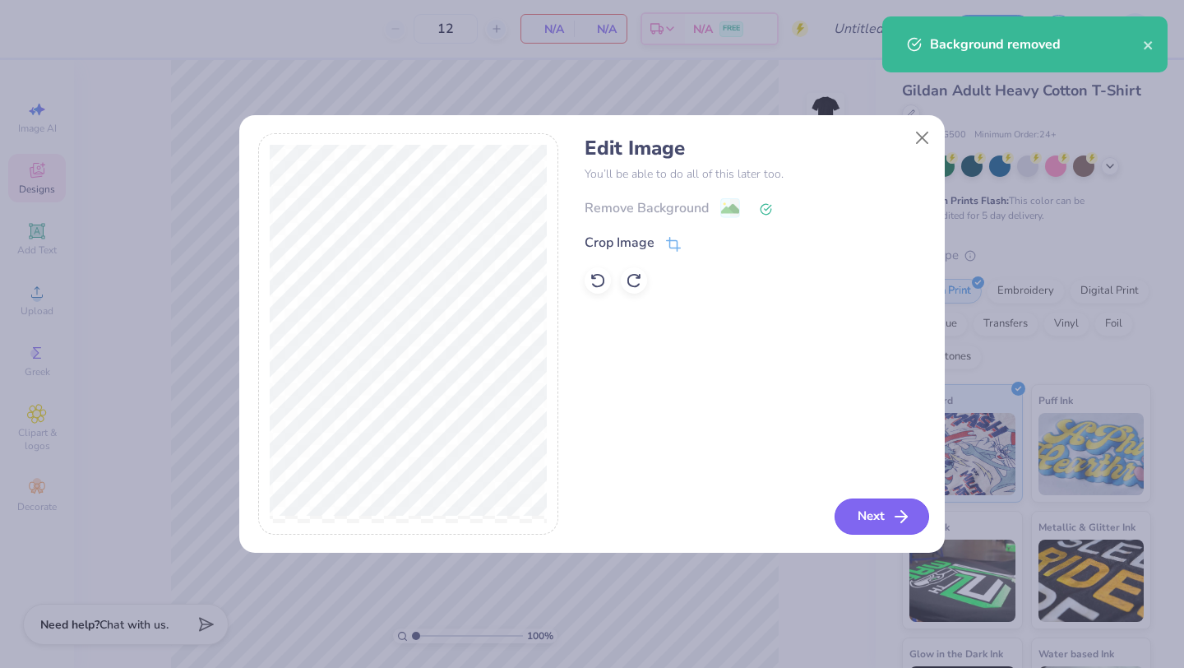
click at [886, 511] on button "Next" at bounding box center [882, 516] width 95 height 36
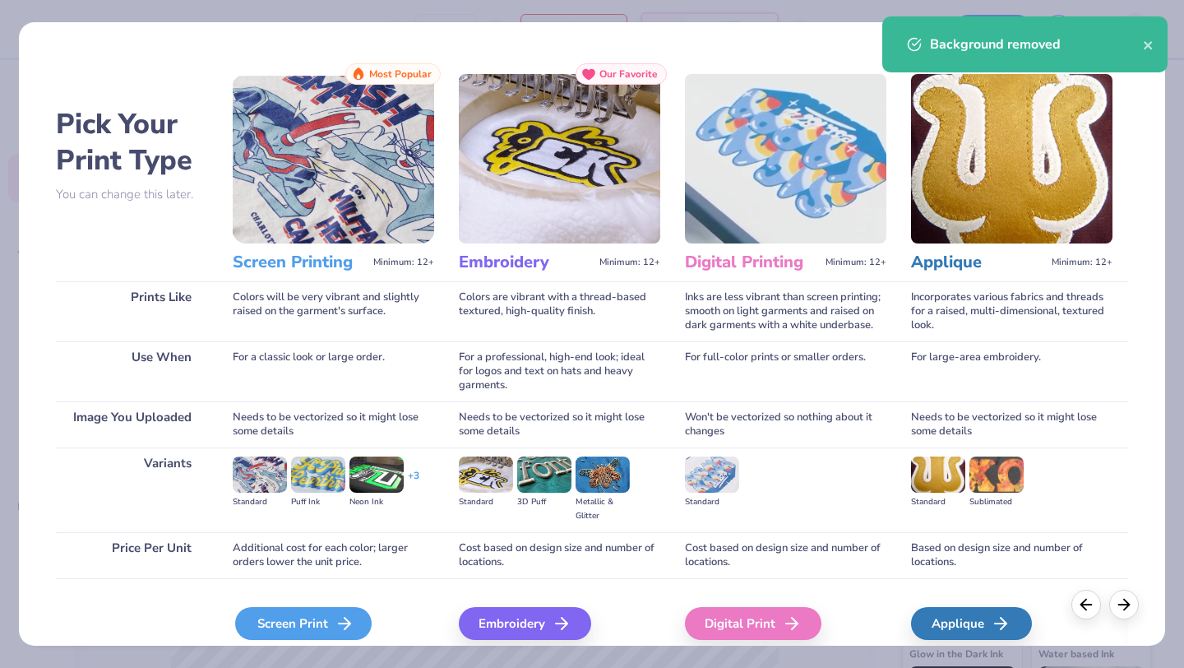
click at [275, 618] on div "Screen Print" at bounding box center [303, 623] width 136 height 33
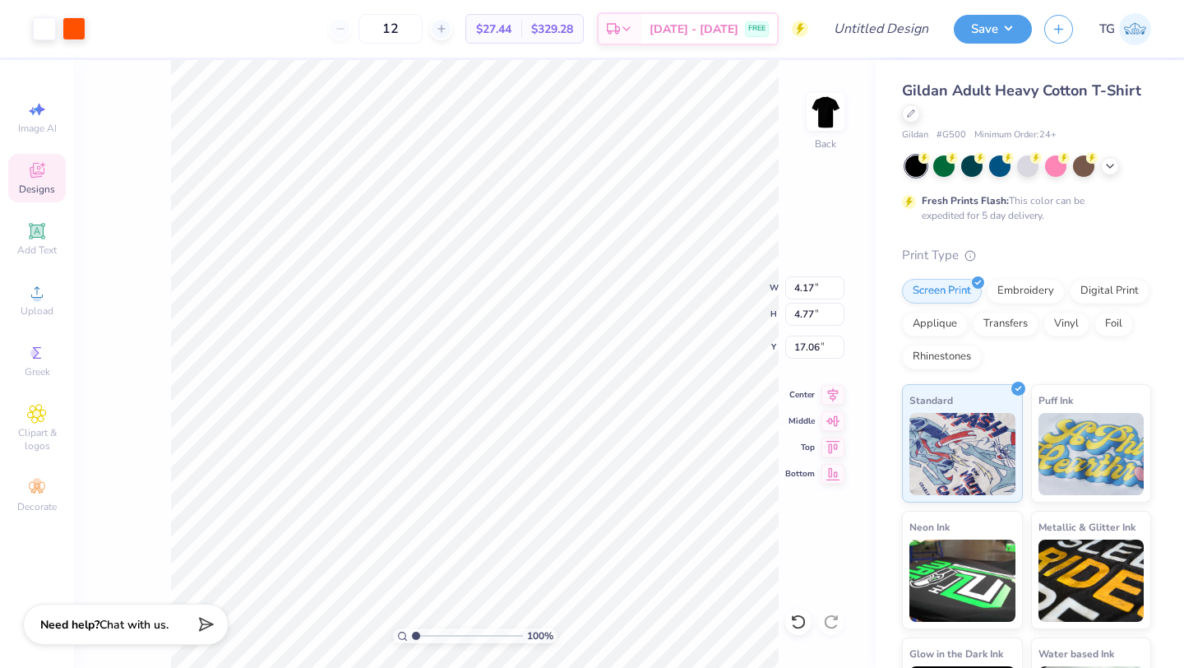
type input "4.17"
type input "4.77"
type input "3.00"
